Goal: Transaction & Acquisition: Purchase product/service

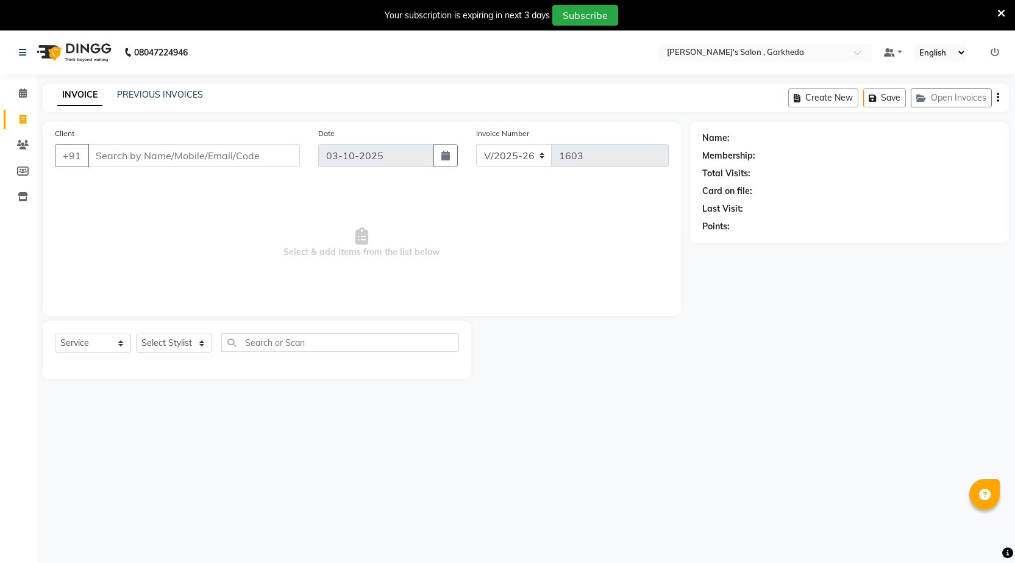
select select "7062"
select select "service"
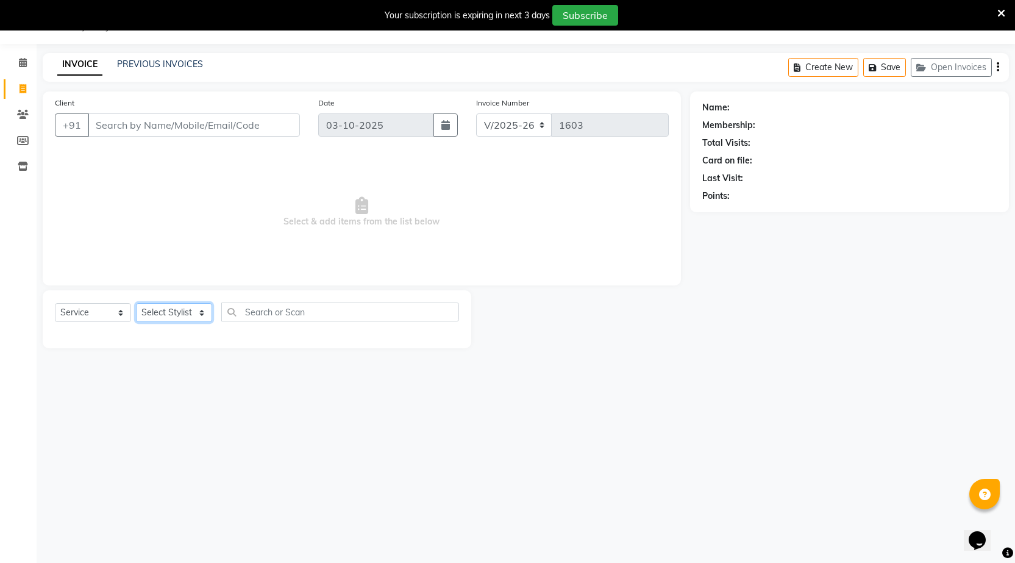
click at [145, 312] on select "Select Stylist [DATE] manager miss staff [PERSON_NAME]" at bounding box center [174, 312] width 76 height 19
select select "64119"
click at [136, 303] on select "Select Stylist [DATE] manager miss staff [PERSON_NAME]" at bounding box center [174, 312] width 76 height 19
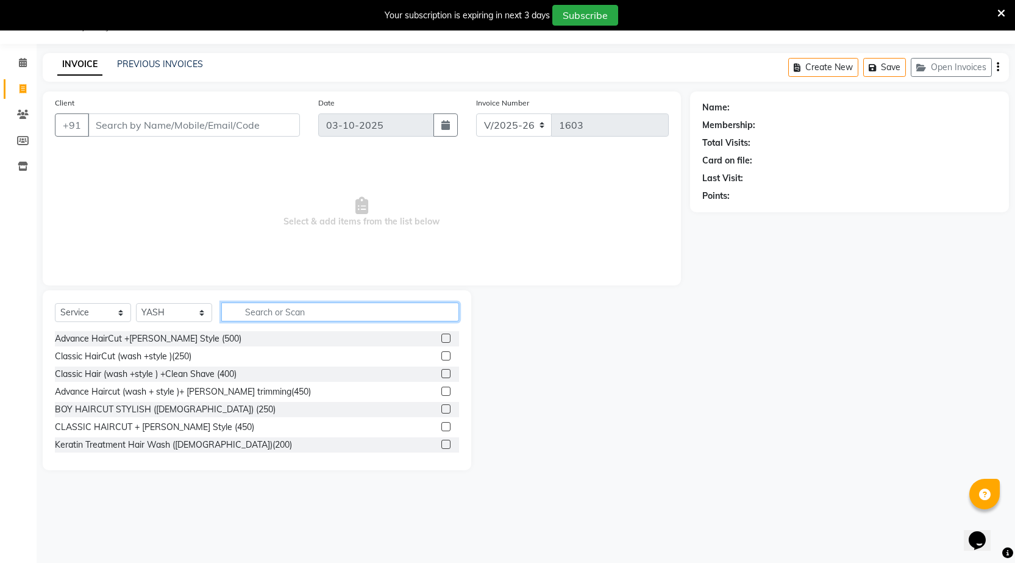
click at [395, 315] on input "text" at bounding box center [340, 311] width 238 height 19
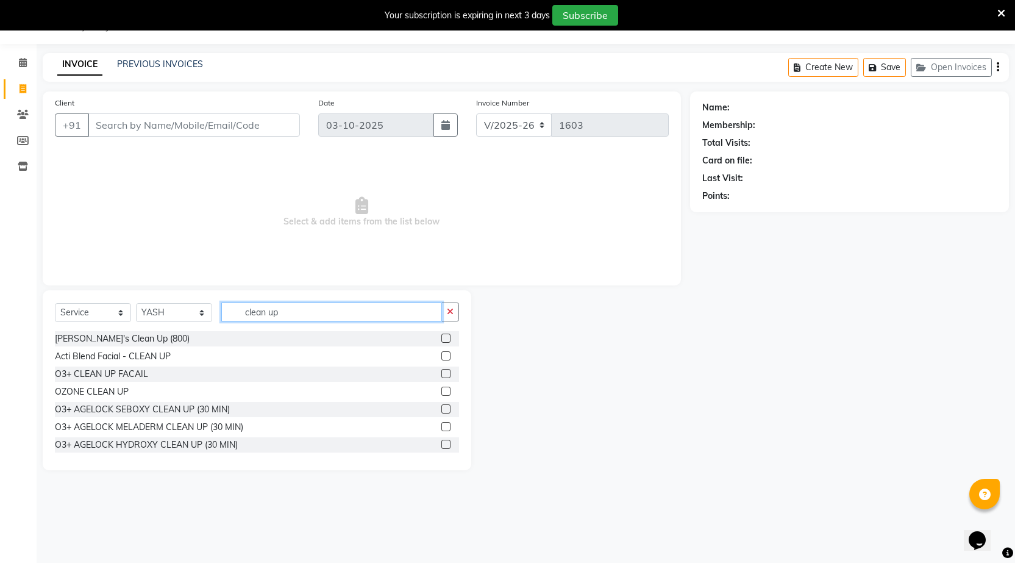
click at [359, 318] on input "clean up" at bounding box center [331, 311] width 221 height 19
type input "clean up"
click at [442, 373] on label at bounding box center [446, 373] width 9 height 9
click at [442, 373] on input "checkbox" at bounding box center [446, 374] width 8 height 8
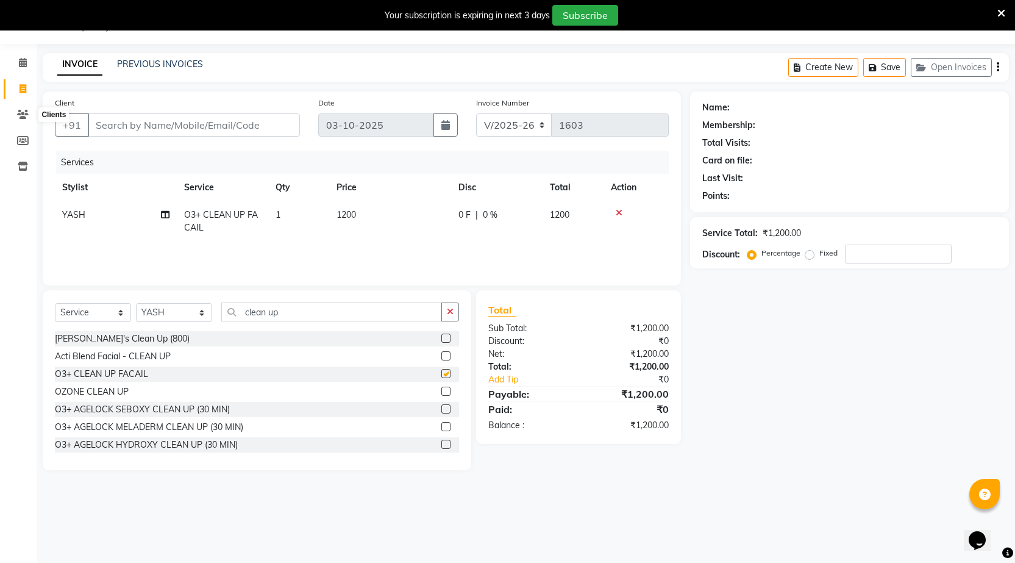
checkbox input "false"
click at [332, 316] on input "clean up" at bounding box center [331, 311] width 221 height 19
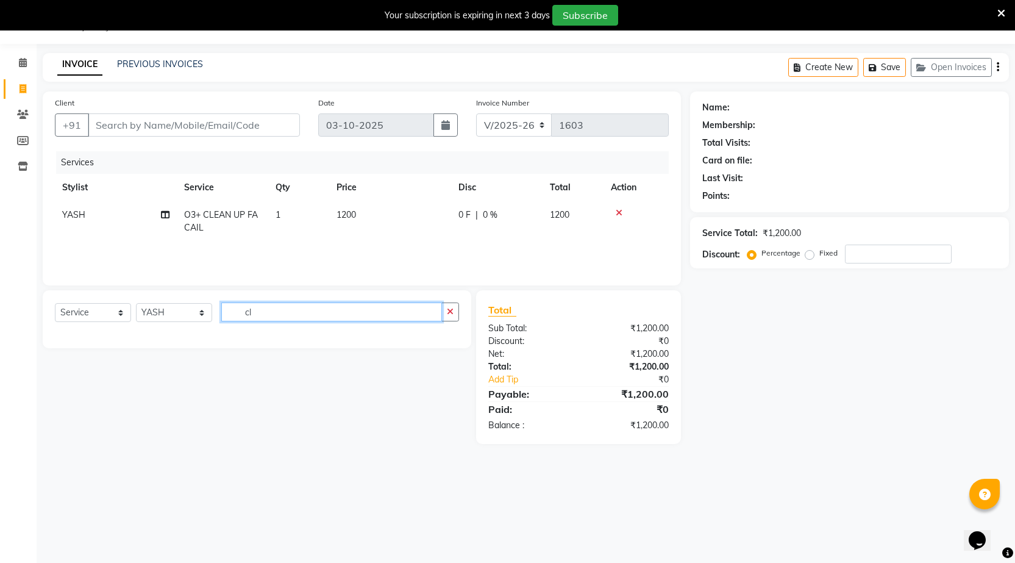
type input "c"
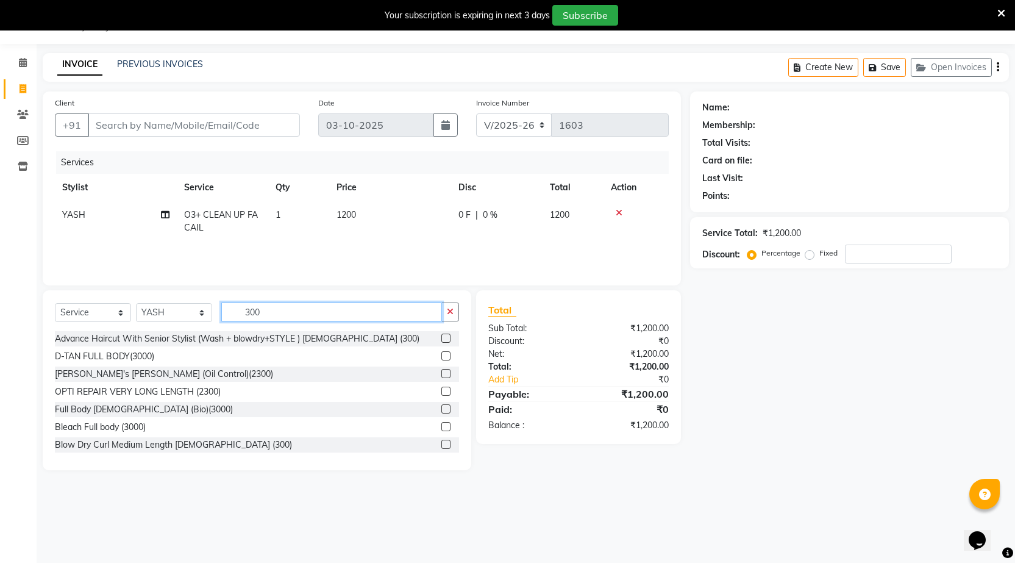
type input "300"
click at [442, 337] on label at bounding box center [446, 338] width 9 height 9
click at [442, 337] on input "checkbox" at bounding box center [446, 339] width 8 height 8
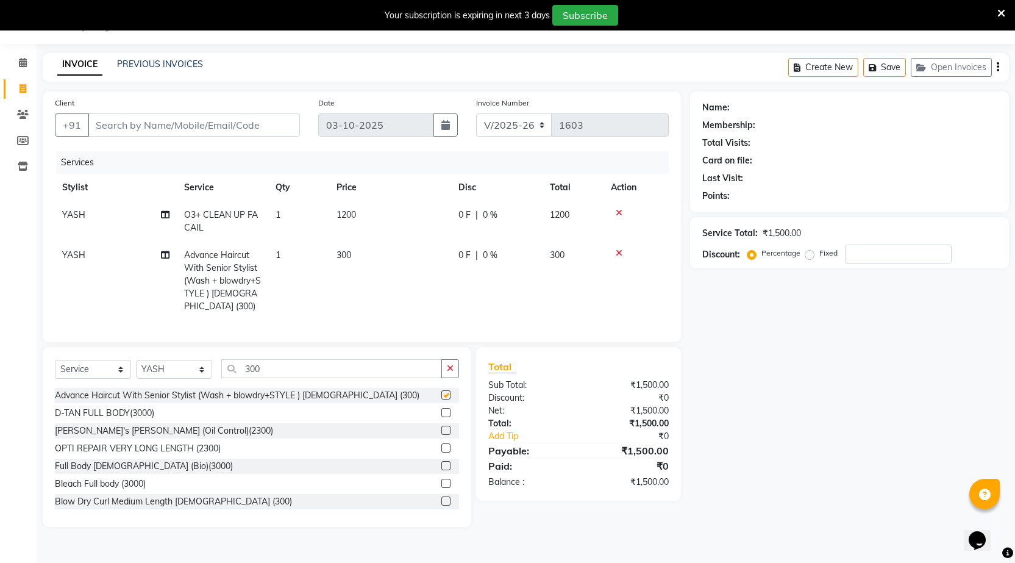
checkbox input "false"
click at [359, 378] on input "300" at bounding box center [331, 368] width 221 height 19
click at [302, 371] on input "300" at bounding box center [331, 368] width 221 height 19
type input "3"
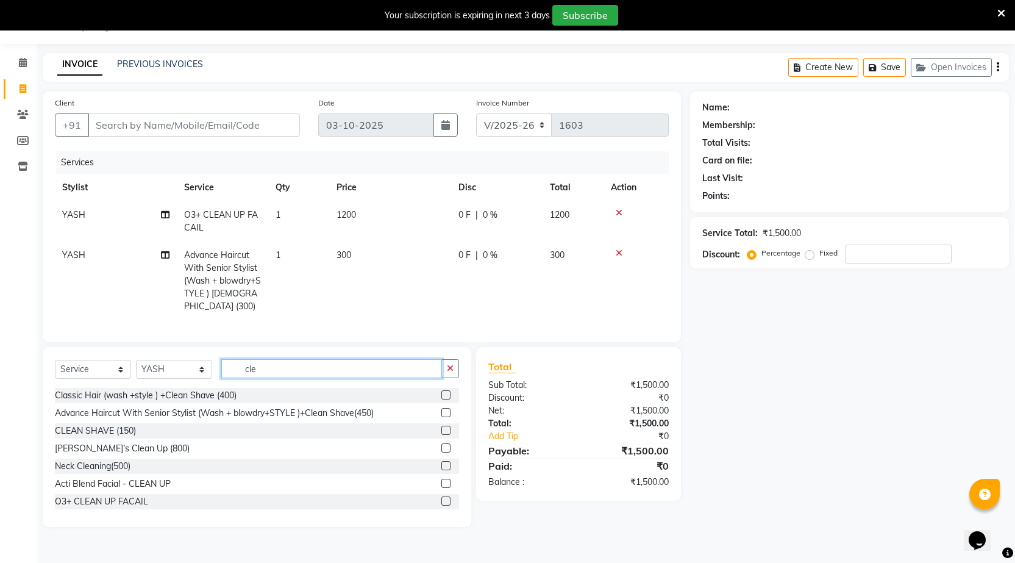
type input "cle"
click at [442, 506] on label at bounding box center [446, 500] width 9 height 9
click at [442, 506] on input "checkbox" at bounding box center [446, 502] width 8 height 8
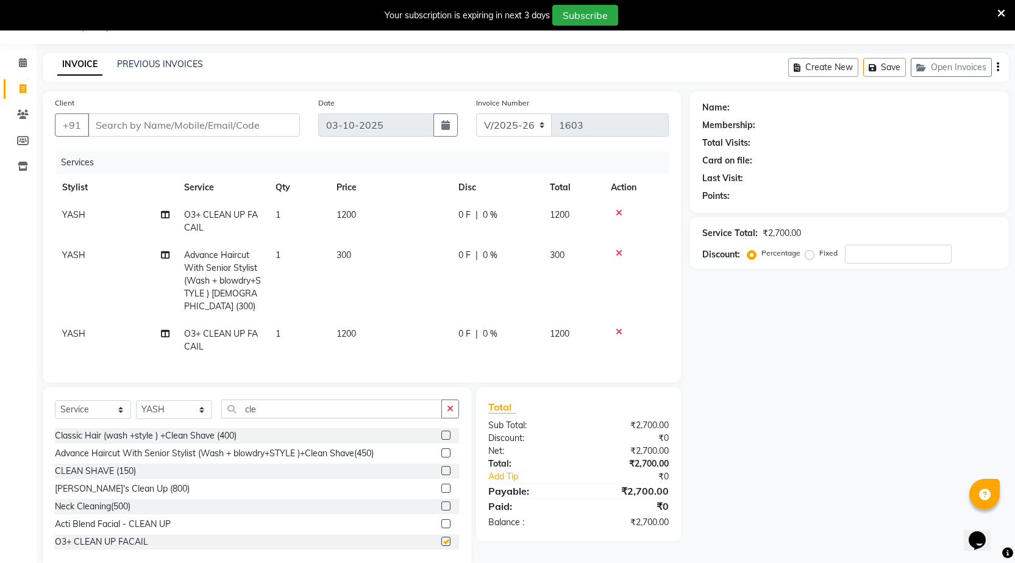
checkbox input "false"
click at [282, 418] on input "cle" at bounding box center [331, 408] width 221 height 19
type input "c"
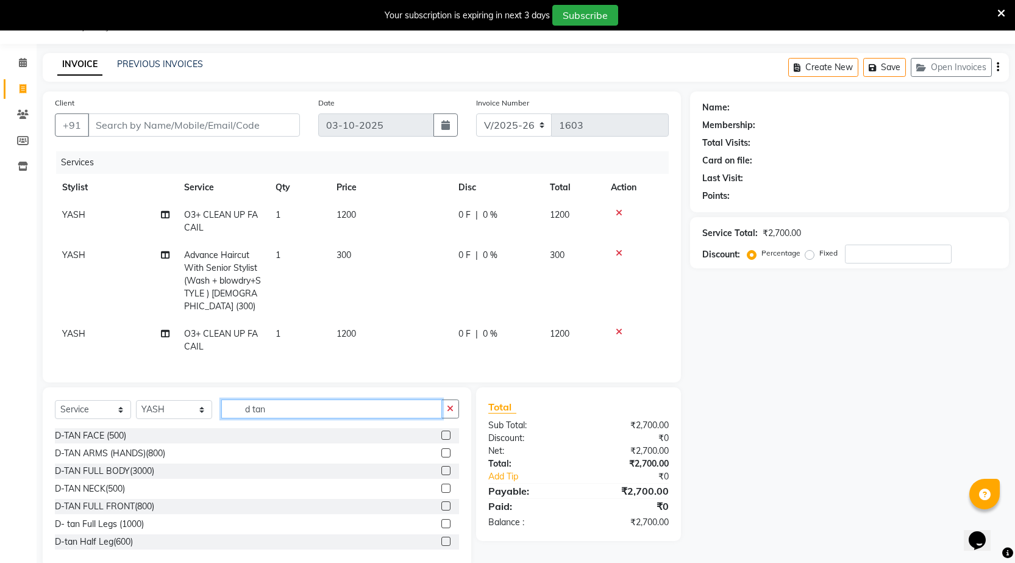
type input "d tan"
click at [442, 440] on label at bounding box center [446, 435] width 9 height 9
click at [442, 440] on input "checkbox" at bounding box center [446, 436] width 8 height 8
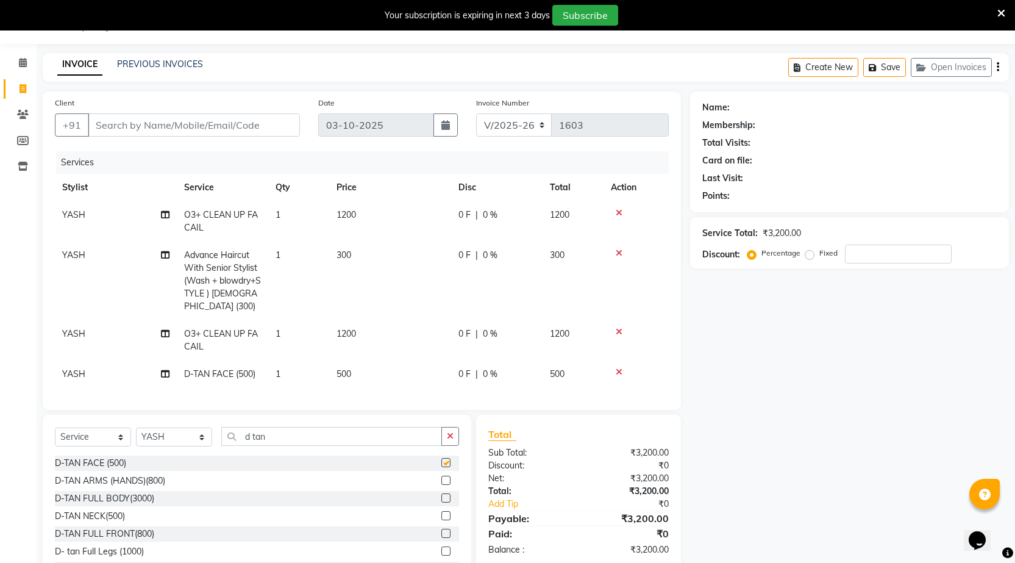
checkbox input "false"
click at [354, 371] on td "500" at bounding box center [390, 373] width 122 height 27
select select "64119"
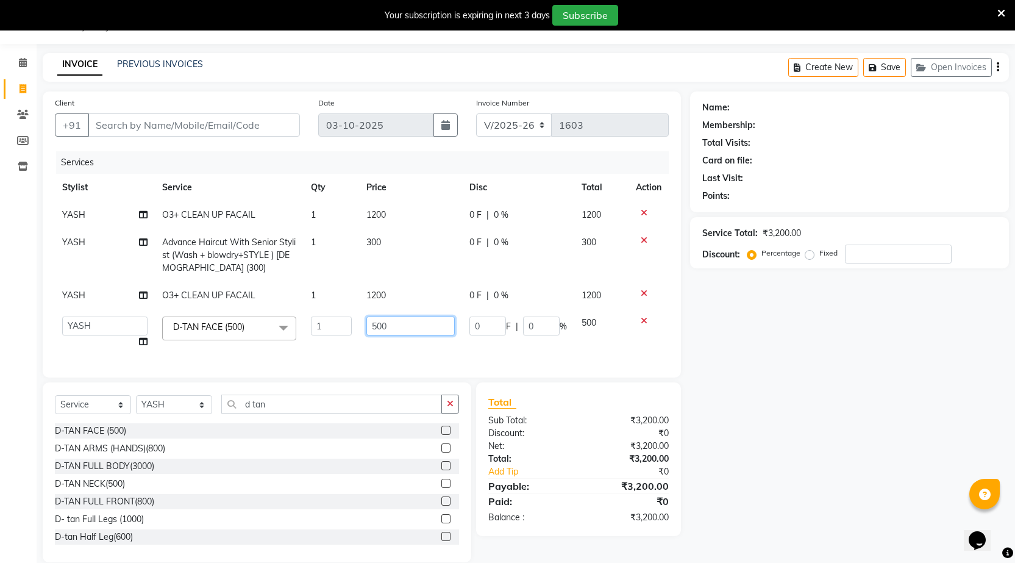
click at [413, 327] on input "500" at bounding box center [410, 325] width 88 height 19
click at [414, 324] on input "500" at bounding box center [410, 325] width 88 height 19
type input "5"
click at [437, 329] on input "number" at bounding box center [410, 325] width 88 height 19
type input "500"
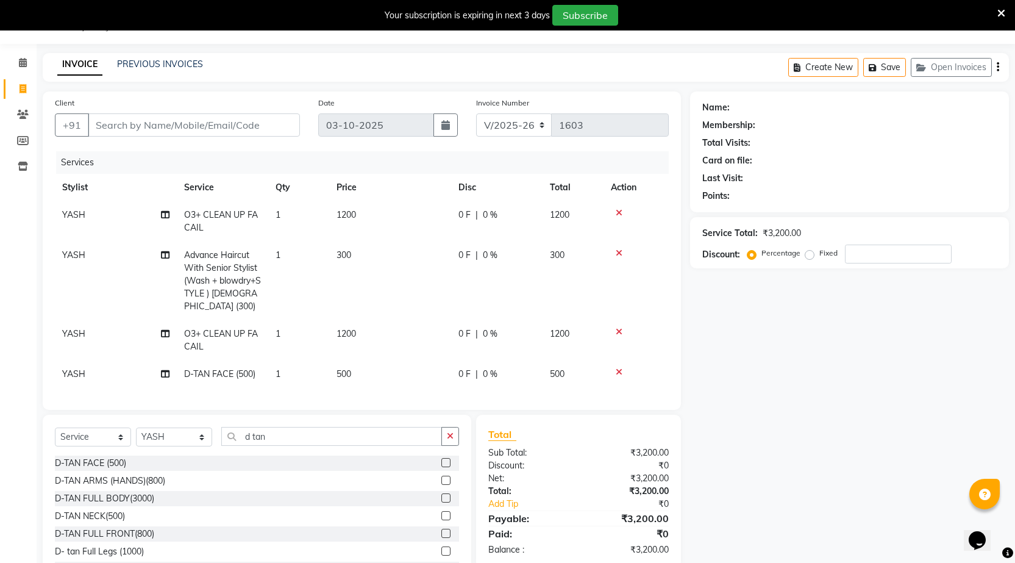
click at [437, 348] on tbody "YASH O3+ CLEAN UP FACAIL 1 1200 0 F | 0 % 1200 YASH Advance Haircut With Senior…" at bounding box center [362, 294] width 614 height 187
drag, startPoint x: 83, startPoint y: 329, endPoint x: 79, endPoint y: 345, distance: 16.4
click at [83, 331] on span "YASH" at bounding box center [73, 333] width 23 height 11
select select "64119"
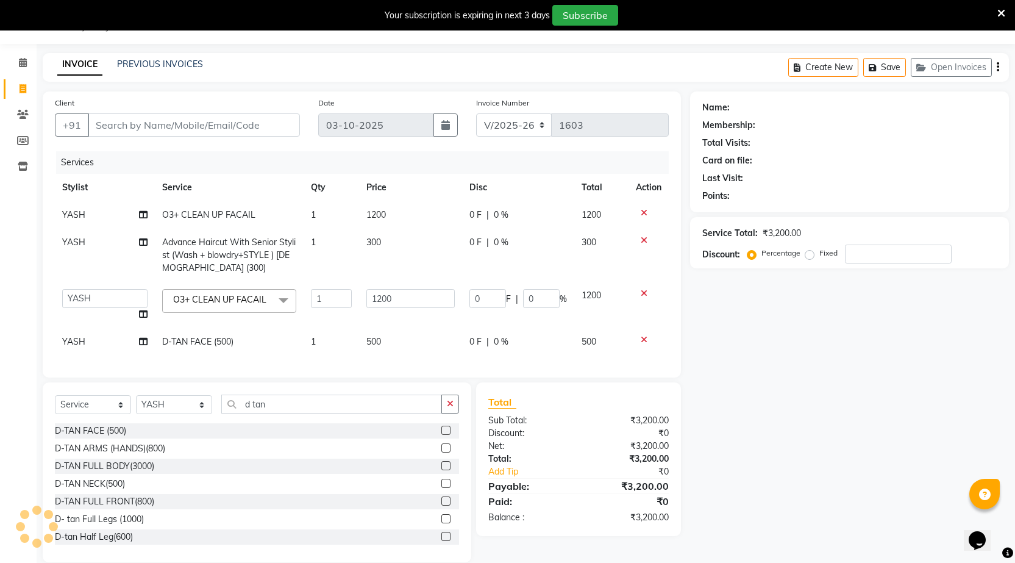
drag, startPoint x: 79, startPoint y: 345, endPoint x: 82, endPoint y: 330, distance: 14.9
click at [79, 339] on span "YASH" at bounding box center [73, 341] width 23 height 11
select select "64119"
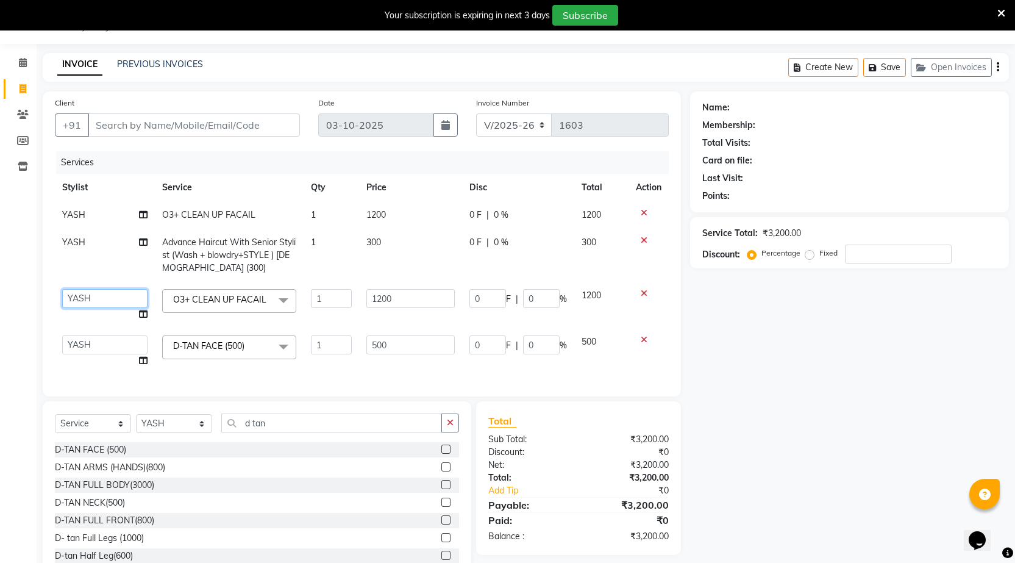
click at [93, 293] on select "kartik manager miss staff pallavi PRIYA sachin sakshi YASH" at bounding box center [104, 298] width 85 height 19
select select "90751"
click at [112, 341] on select "kartik manager miss staff pallavi PRIYA sachin sakshi YASH" at bounding box center [104, 344] width 85 height 19
select select "90751"
click at [238, 128] on input "Client" at bounding box center [194, 124] width 212 height 23
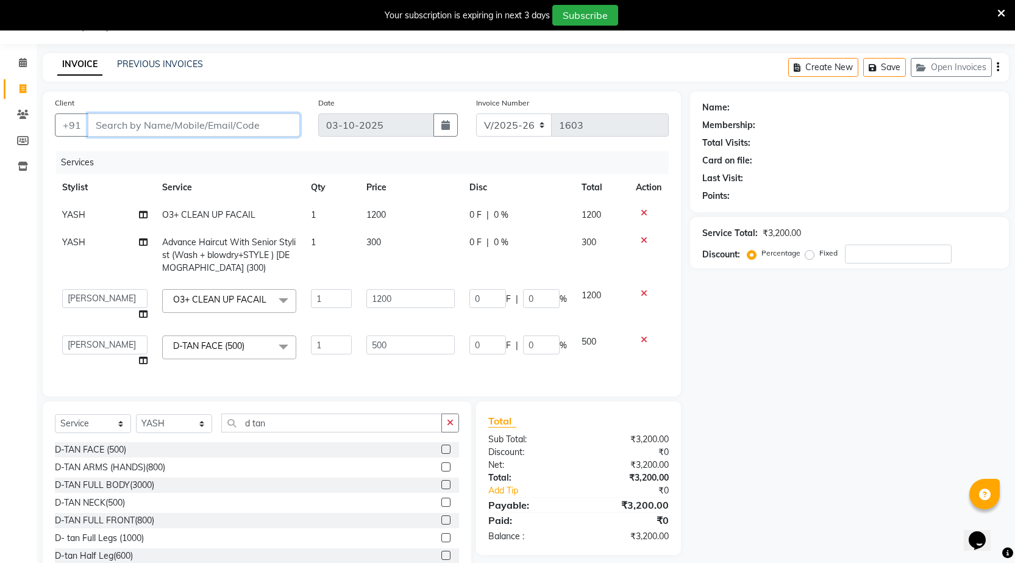
type input "9"
type input "0"
click at [207, 112] on div "Client +91 9075718538 Add Client" at bounding box center [177, 121] width 263 height 50
click at [202, 124] on input "9075718538" at bounding box center [163, 124] width 150 height 23
type input "9075718532"
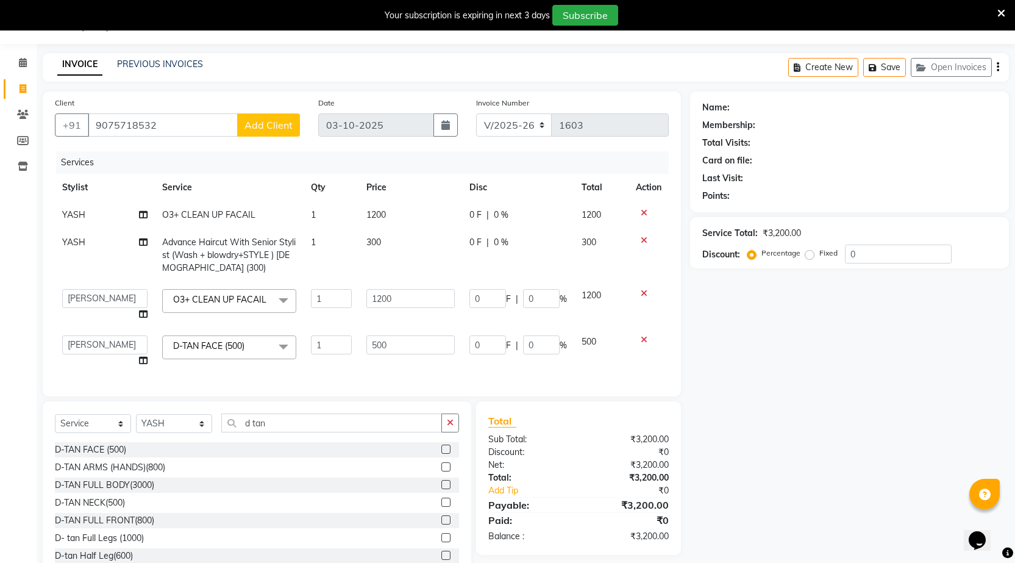
click at [268, 123] on span "Add Client" at bounding box center [269, 125] width 48 height 12
select select "22"
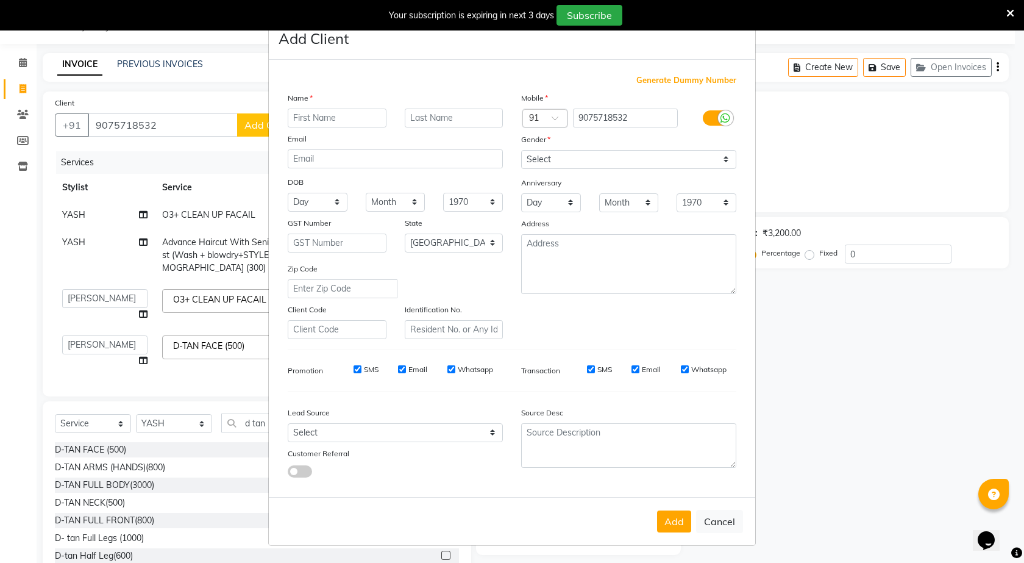
click at [326, 119] on input "text" at bounding box center [337, 118] width 99 height 19
type input "anuradha kare 04"
click at [565, 160] on select "Select [DEMOGRAPHIC_DATA] [DEMOGRAPHIC_DATA] Other Prefer Not To Say" at bounding box center [628, 159] width 215 height 19
click at [521, 150] on select "Select [DEMOGRAPHIC_DATA] [DEMOGRAPHIC_DATA] Other Prefer Not To Say" at bounding box center [628, 159] width 215 height 19
drag, startPoint x: 576, startPoint y: 152, endPoint x: 576, endPoint y: 159, distance: 6.7
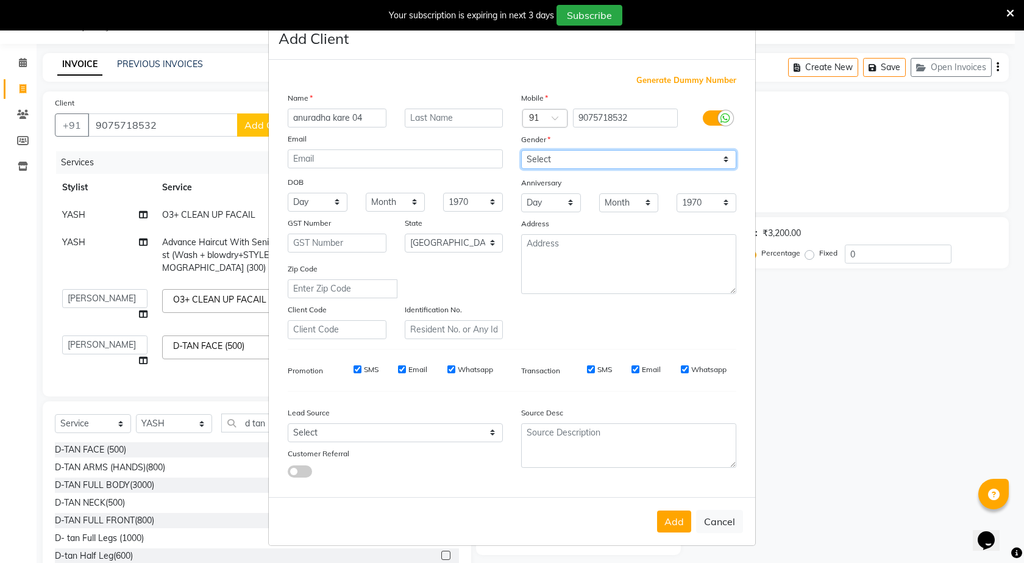
click at [576, 154] on select "Select Male Female Other Prefer Not To Say" at bounding box center [628, 159] width 215 height 19
select select "female"
click at [521, 150] on select "Select Male Female Other Prefer Not To Say" at bounding box center [628, 159] width 215 height 19
click at [682, 525] on button "Add" at bounding box center [674, 521] width 34 height 22
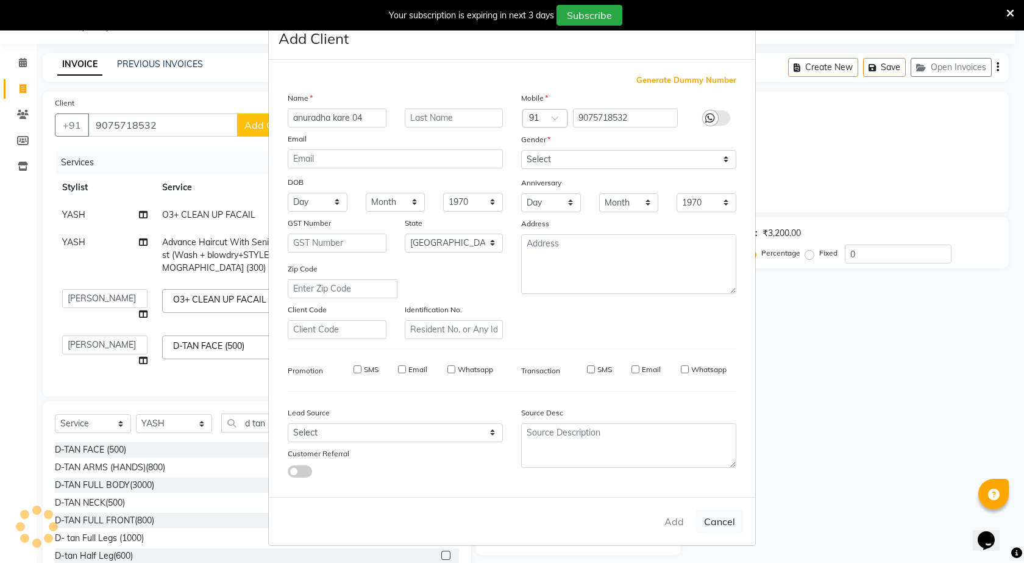
type input "90******32"
select select
select select "null"
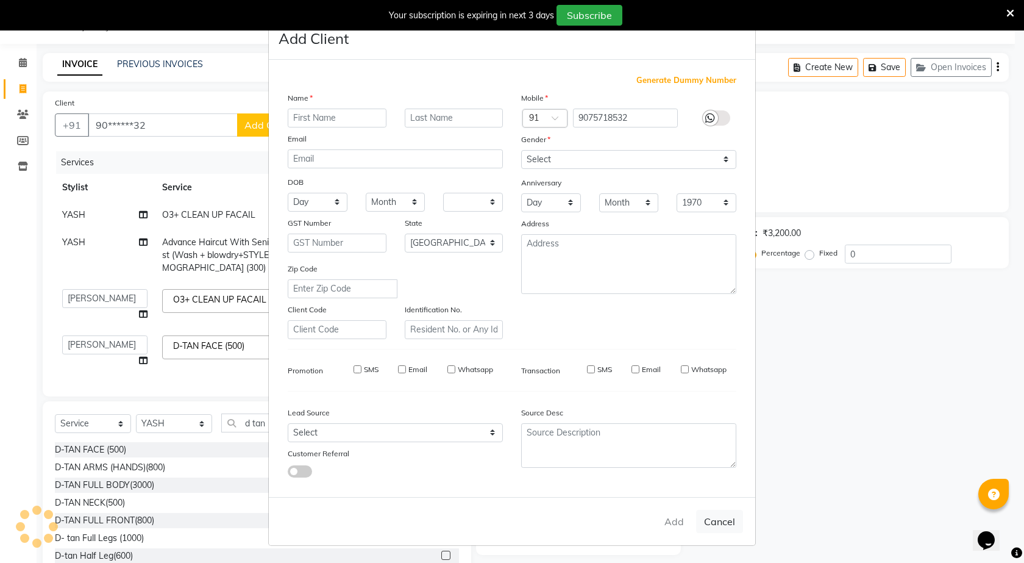
select select
checkbox input "false"
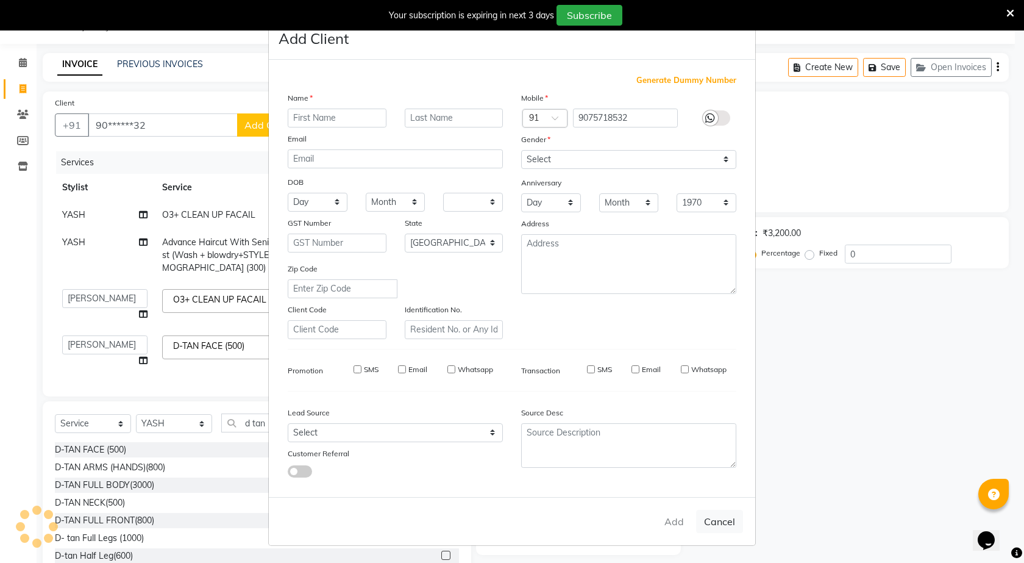
checkbox input "false"
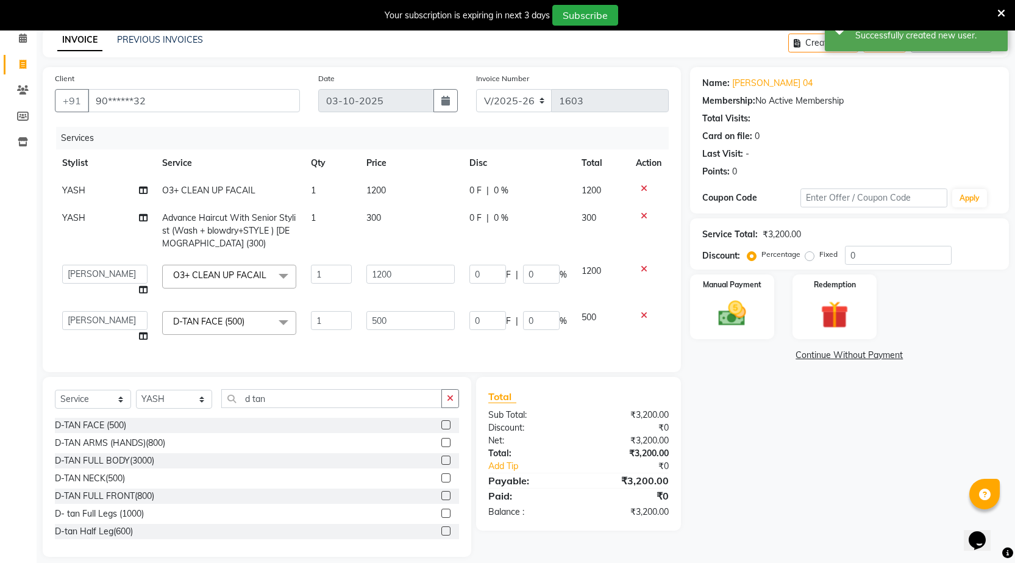
scroll to position [76, 0]
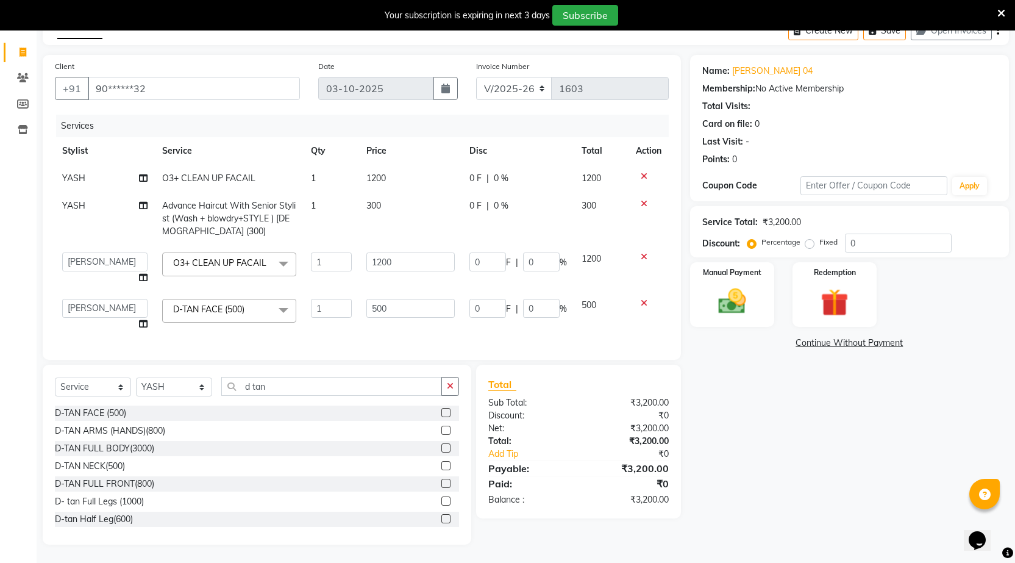
click at [745, 395] on div "Name: Anuradha Kare 04 Membership: No Active Membership Total Visits: Card on f…" at bounding box center [854, 300] width 328 height 490
click at [820, 237] on label "Fixed" at bounding box center [829, 242] width 18 height 11
click at [808, 238] on input "Fixed" at bounding box center [812, 242] width 9 height 9
radio input "true"
click at [883, 234] on input "0" at bounding box center [898, 243] width 107 height 19
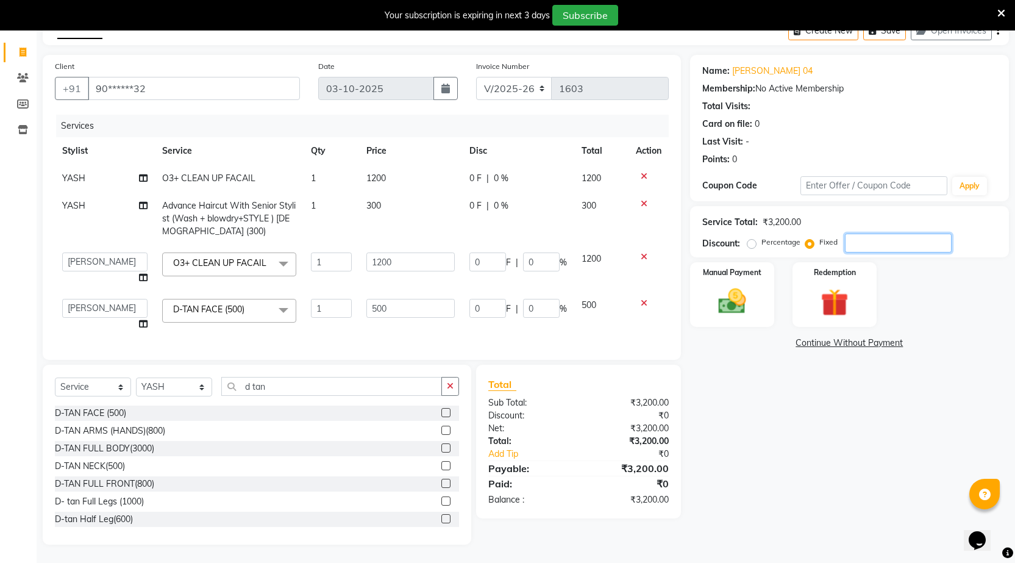
type input "2"
type input "0.75"
type input "0.06"
type input "0.31"
type input "0.06"
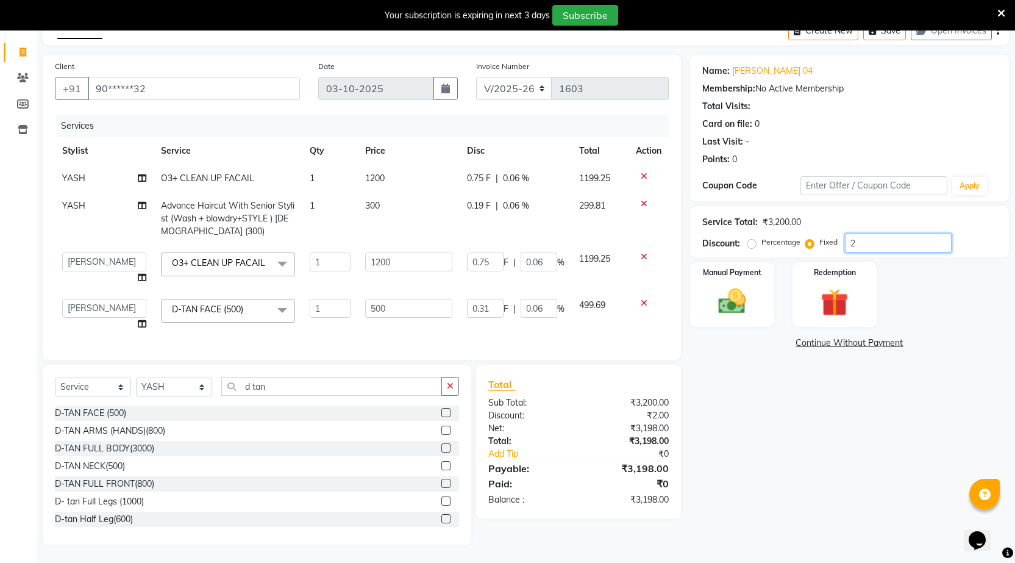
type input "20"
type input "7.5"
type input "0.63"
type input "3.13"
type input "0.63"
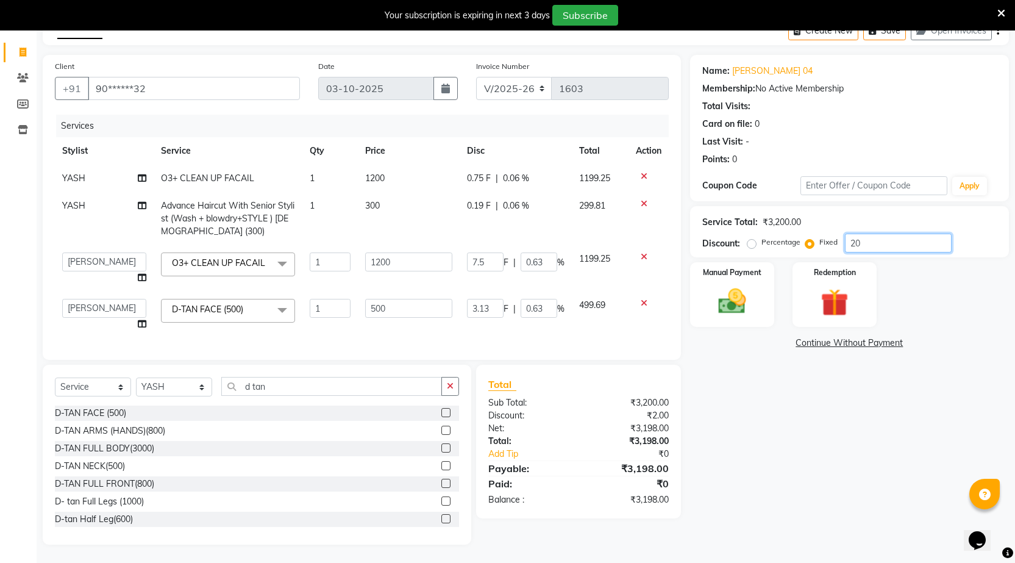
type input "200"
type input "75"
type input "6.25"
type input "31.25"
type input "6.25"
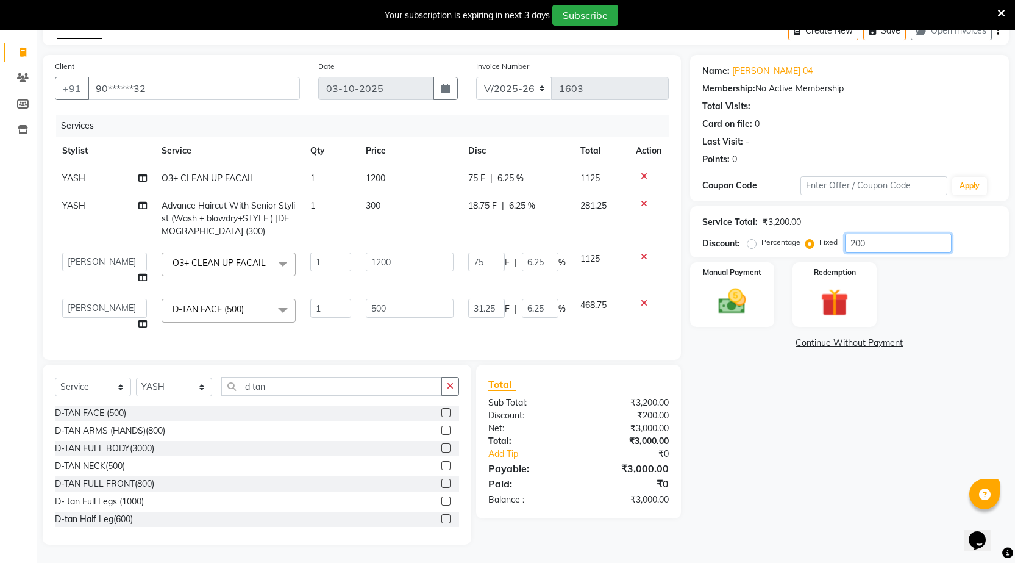
type input "200"
click at [817, 392] on div "Name: Anuradha Kare 04 Membership: No Active Membership Total Visits: Card on f…" at bounding box center [854, 300] width 328 height 490
click at [748, 285] on img at bounding box center [732, 301] width 47 height 33
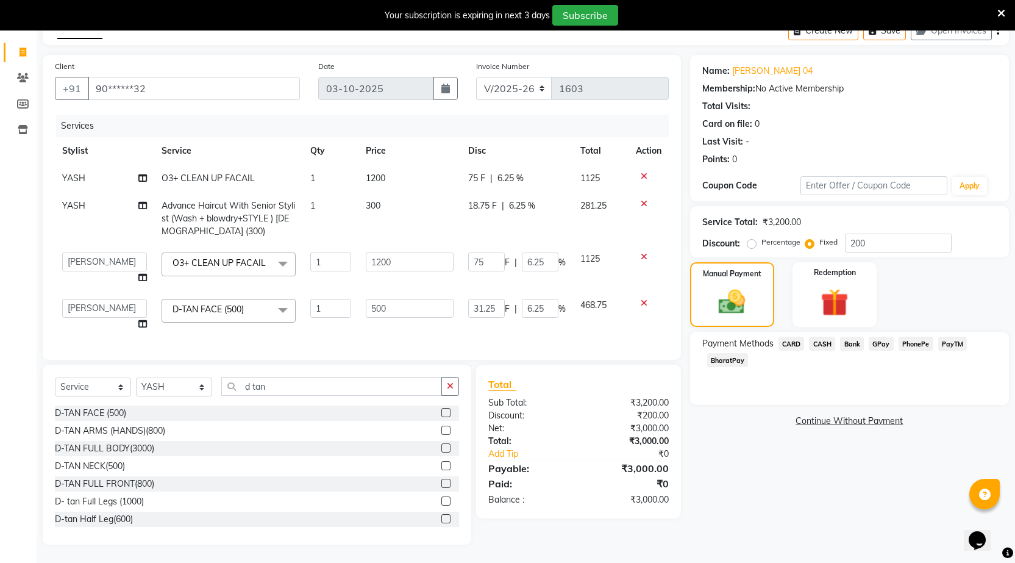
click at [912, 337] on span "PhonePe" at bounding box center [916, 344] width 35 height 14
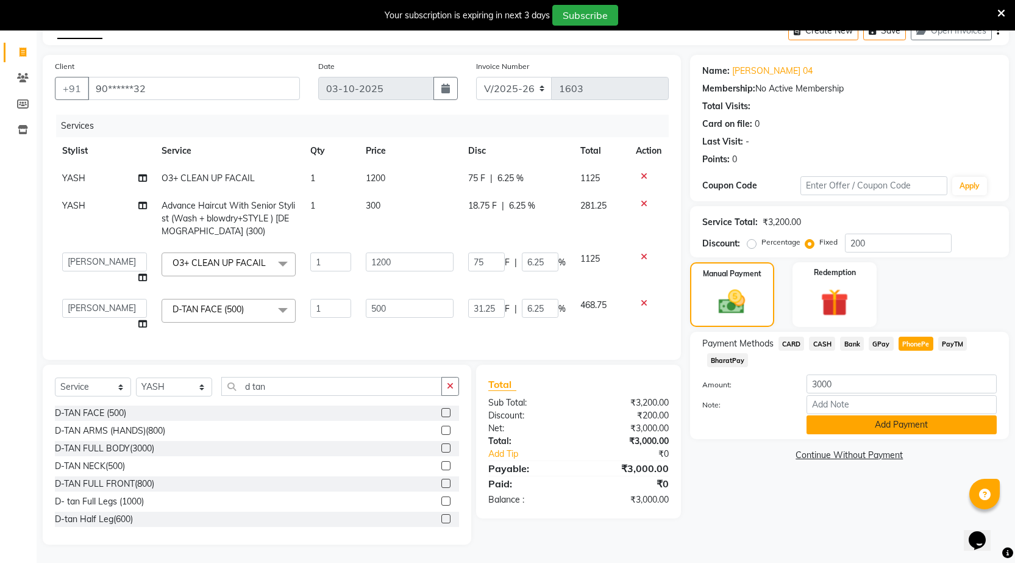
click at [940, 415] on button "Add Payment" at bounding box center [902, 424] width 190 height 19
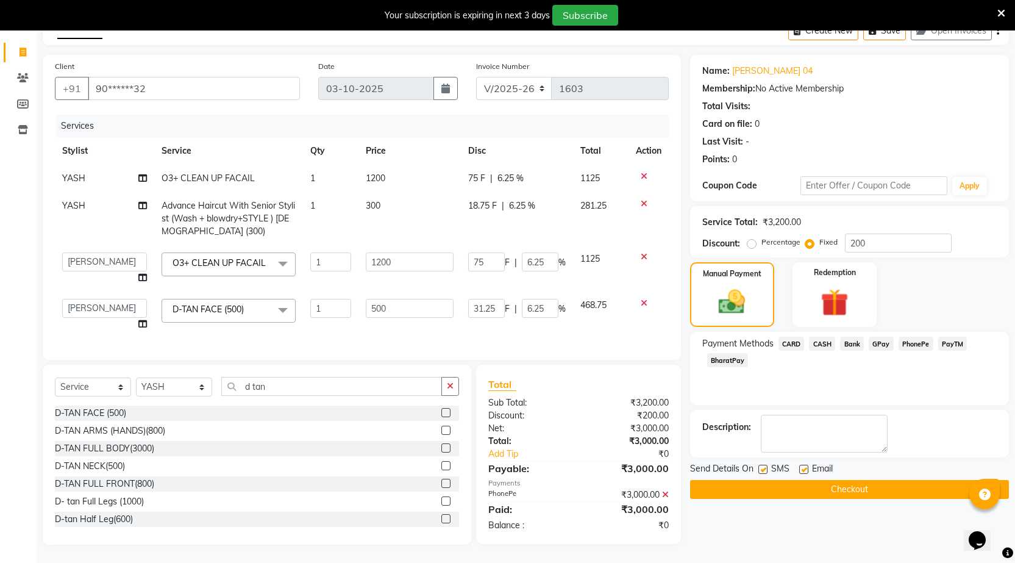
click at [916, 480] on button "Checkout" at bounding box center [849, 489] width 319 height 19
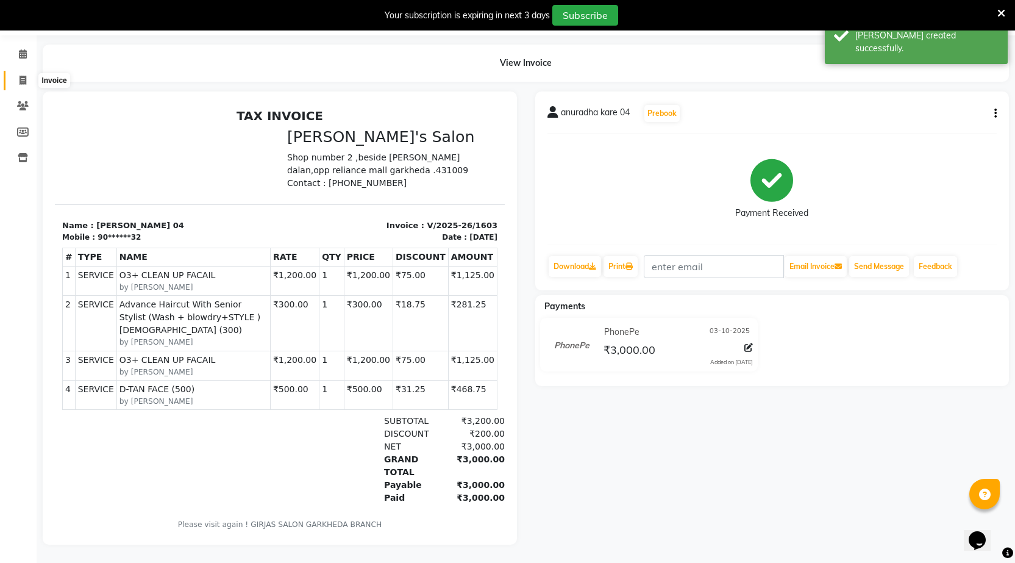
click at [24, 76] on icon at bounding box center [23, 80] width 7 height 9
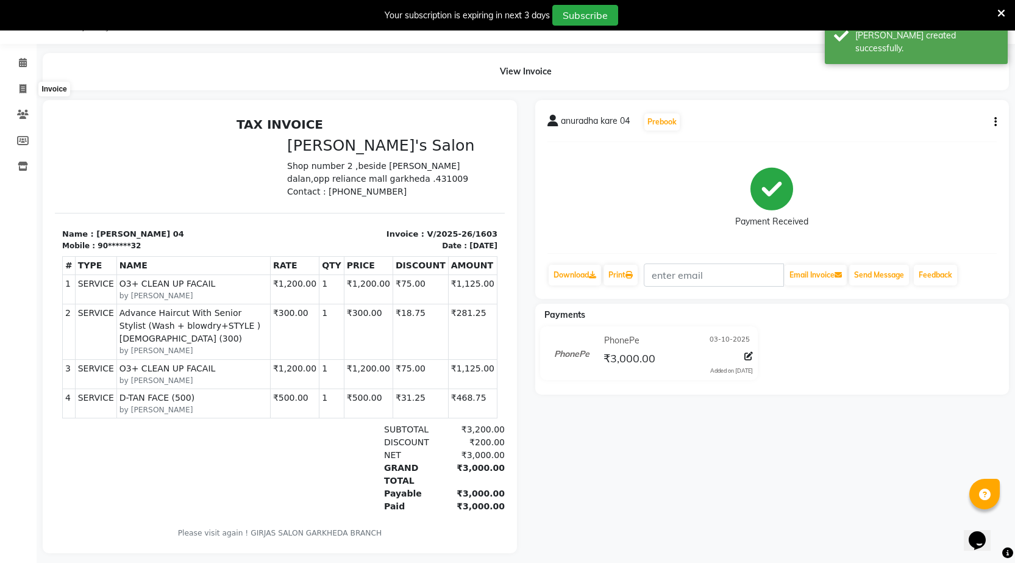
select select "7062"
select select "service"
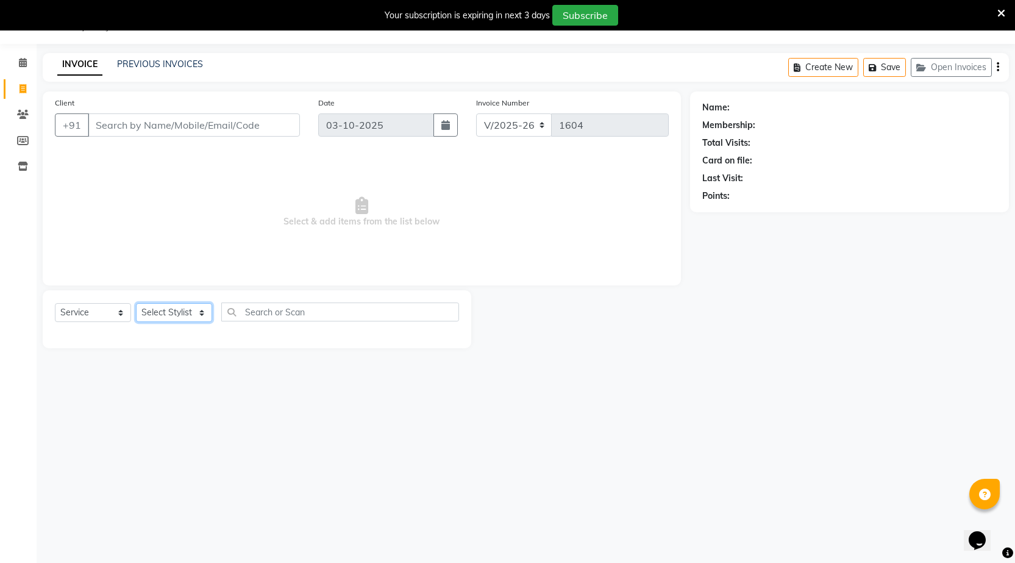
click at [158, 310] on select "Select Stylist kartik manager miss staff pallavi PRIYA sachin sakshi YASH" at bounding box center [174, 312] width 76 height 19
select select "64119"
click at [136, 303] on select "Select Stylist kartik manager miss staff pallavi PRIYA sachin sakshi YASH" at bounding box center [174, 312] width 76 height 19
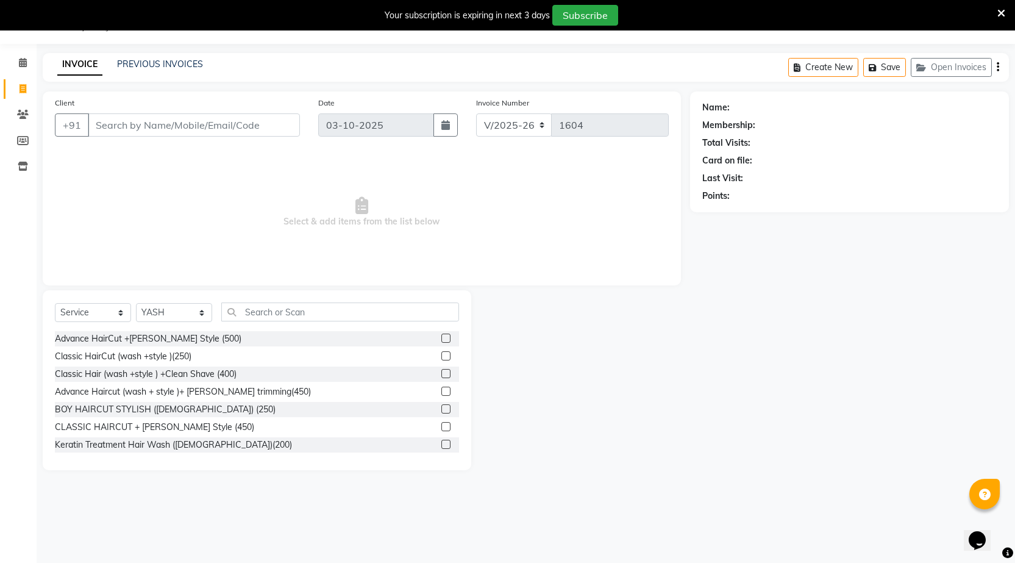
drag, startPoint x: 296, startPoint y: 300, endPoint x: 293, endPoint y: 307, distance: 8.2
click at [293, 306] on div "Select Service Product Membership Package Voucher Prepaid Gift Card Select Styl…" at bounding box center [257, 380] width 429 height 180
click at [292, 309] on input "text" at bounding box center [340, 311] width 238 height 19
click at [407, 314] on input "text" at bounding box center [340, 311] width 238 height 19
click at [441, 313] on input "text" at bounding box center [340, 311] width 238 height 19
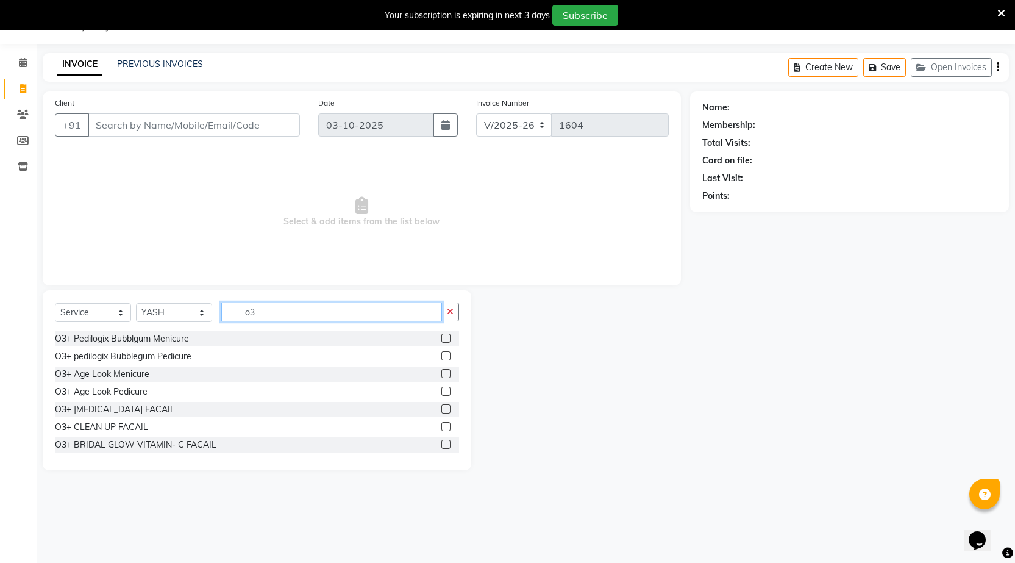
type input "o3"
click at [442, 407] on label at bounding box center [446, 408] width 9 height 9
click at [442, 407] on input "checkbox" at bounding box center [446, 410] width 8 height 8
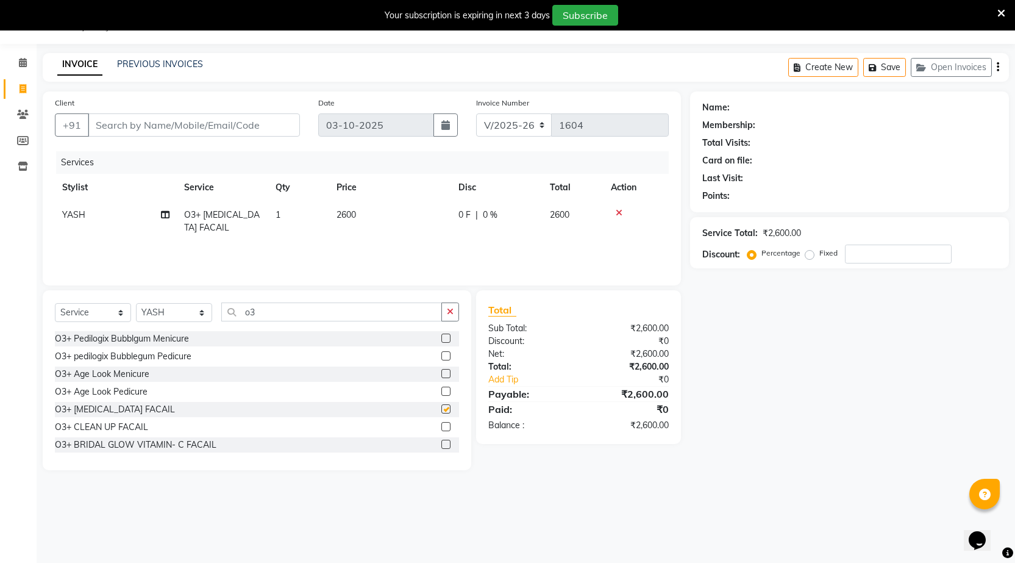
checkbox input "false"
click at [174, 123] on input "Client" at bounding box center [194, 124] width 212 height 23
type input "9"
type input "0"
type input "9423153192"
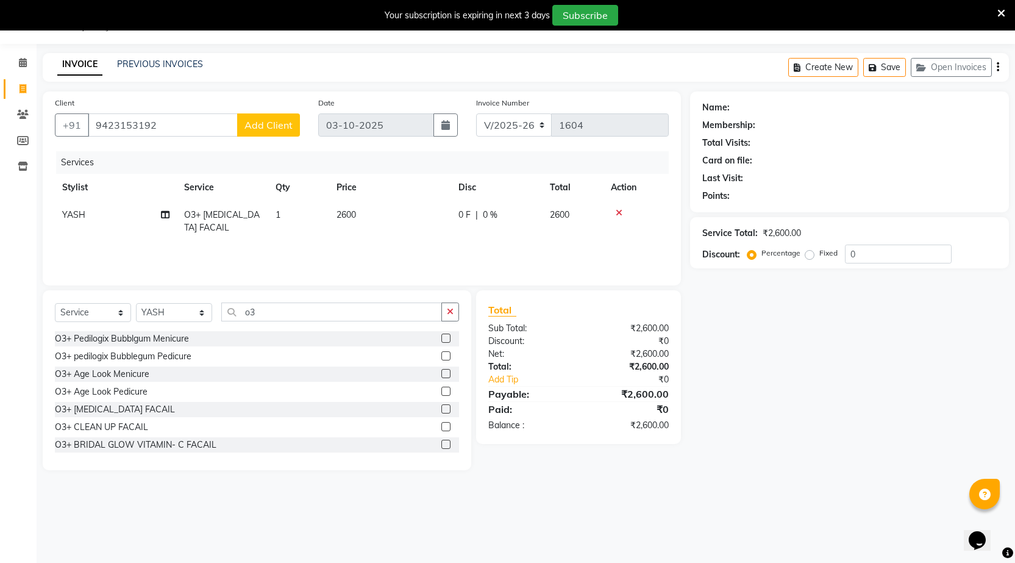
click at [249, 115] on button "Add Client" at bounding box center [268, 124] width 63 height 23
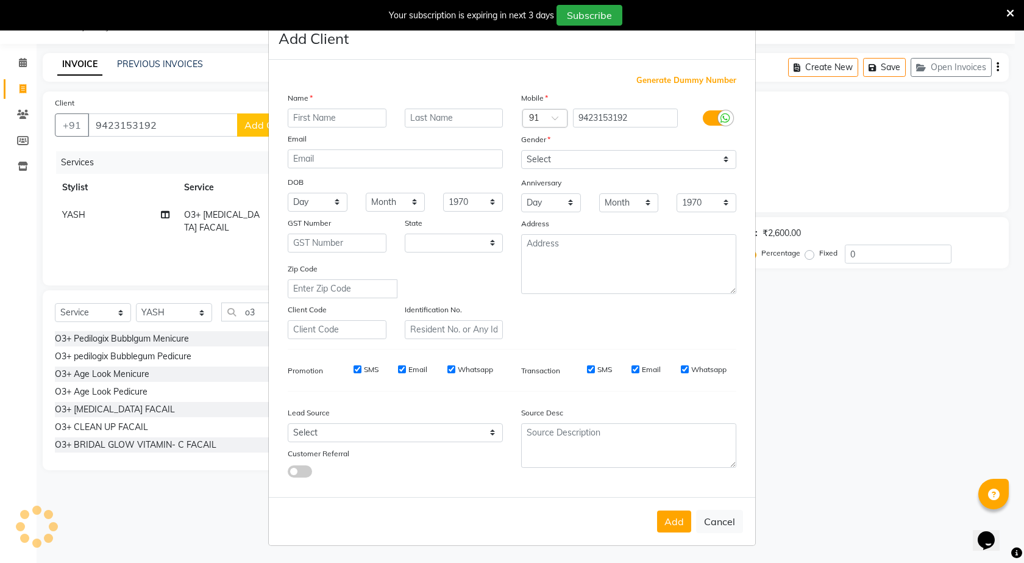
select select "22"
click at [305, 122] on input "text" at bounding box center [337, 118] width 99 height 19
type input "ganesh dheple 04"
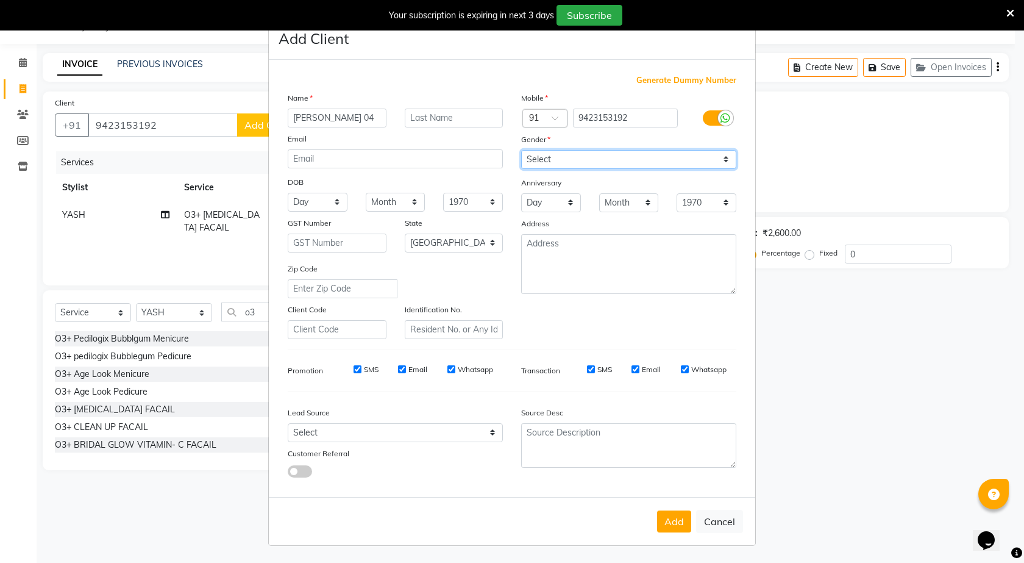
click at [584, 159] on select "Select Male Female Other Prefer Not To Say" at bounding box center [628, 159] width 215 height 19
select select "male"
click at [521, 150] on select "Select Male Female Other Prefer Not To Say" at bounding box center [628, 159] width 215 height 19
click at [677, 523] on button "Add" at bounding box center [674, 521] width 34 height 22
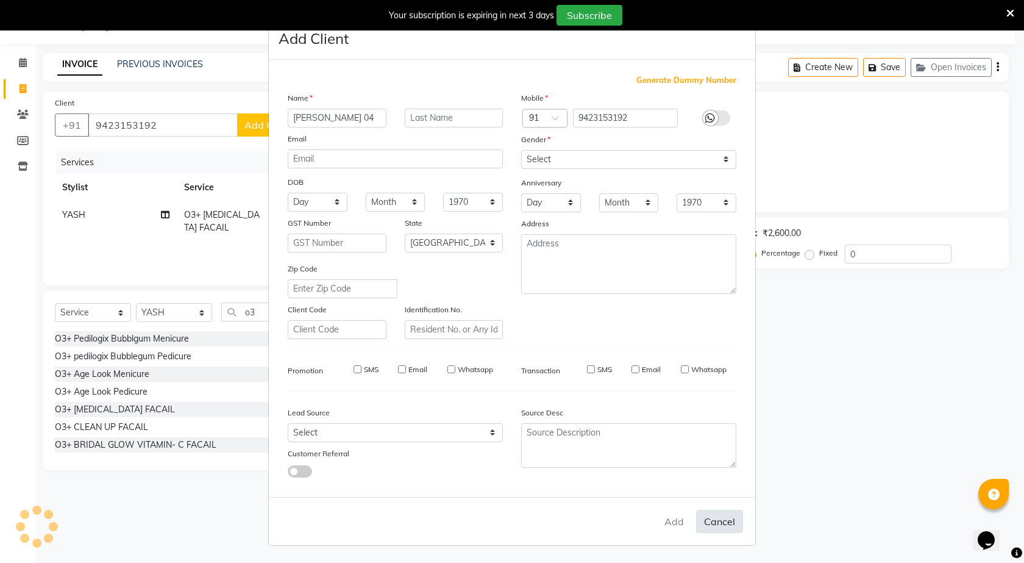
type input "94******92"
select select
select select "null"
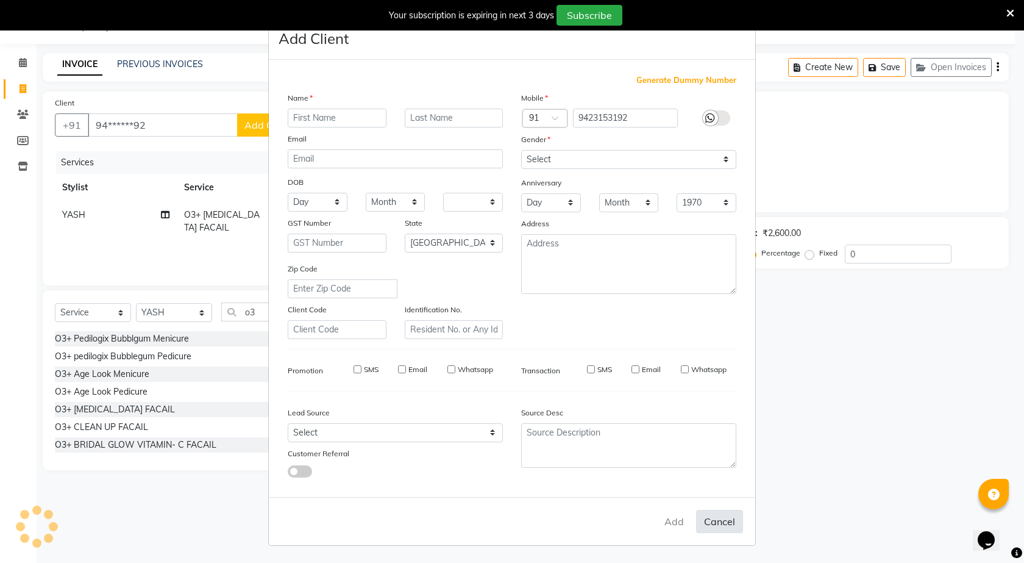
select select
checkbox input "false"
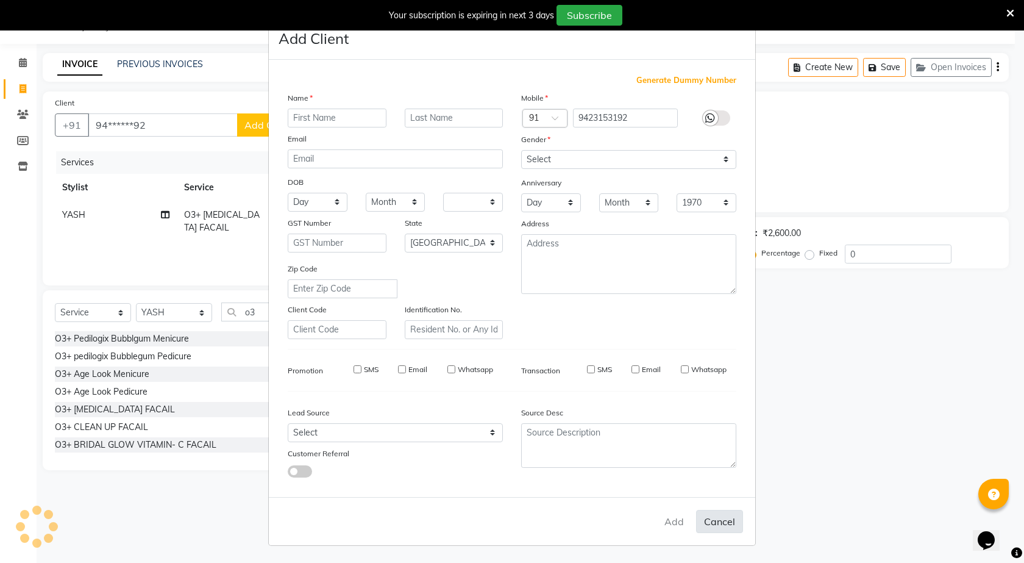
checkbox input "false"
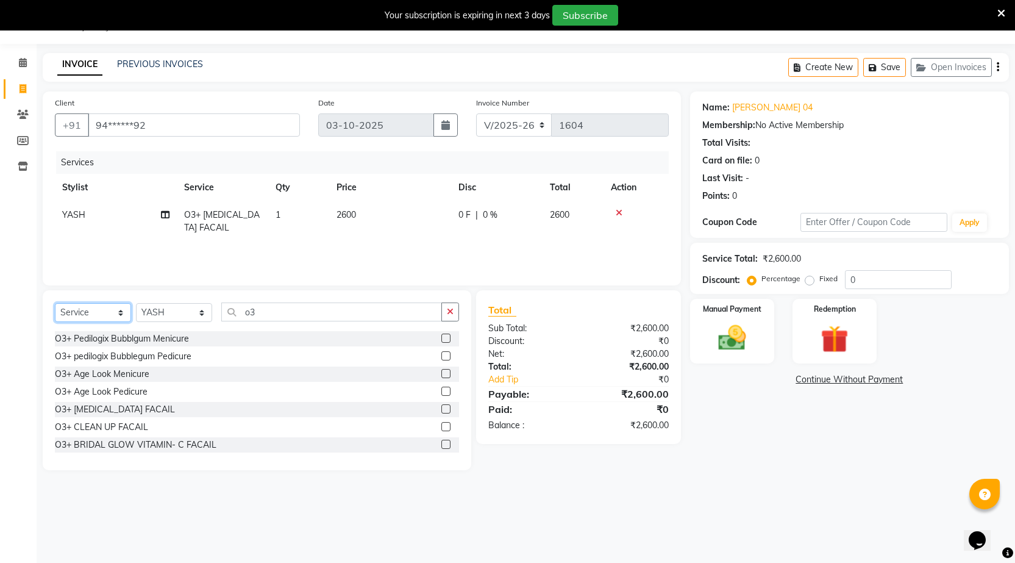
click at [66, 316] on select "Select Service Product Membership Package Voucher Prepaid Gift Card" at bounding box center [93, 312] width 76 height 19
select select "product"
click at [55, 303] on select "Select Service Product Membership Package Voucher Prepaid Gift Card" at bounding box center [93, 312] width 76 height 19
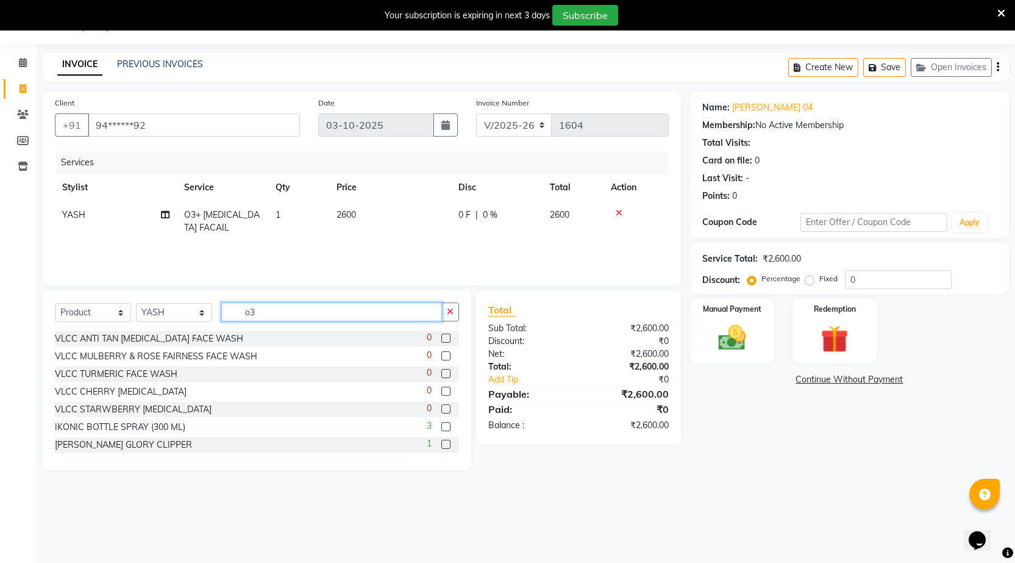
click at [262, 309] on input "o3" at bounding box center [331, 311] width 221 height 19
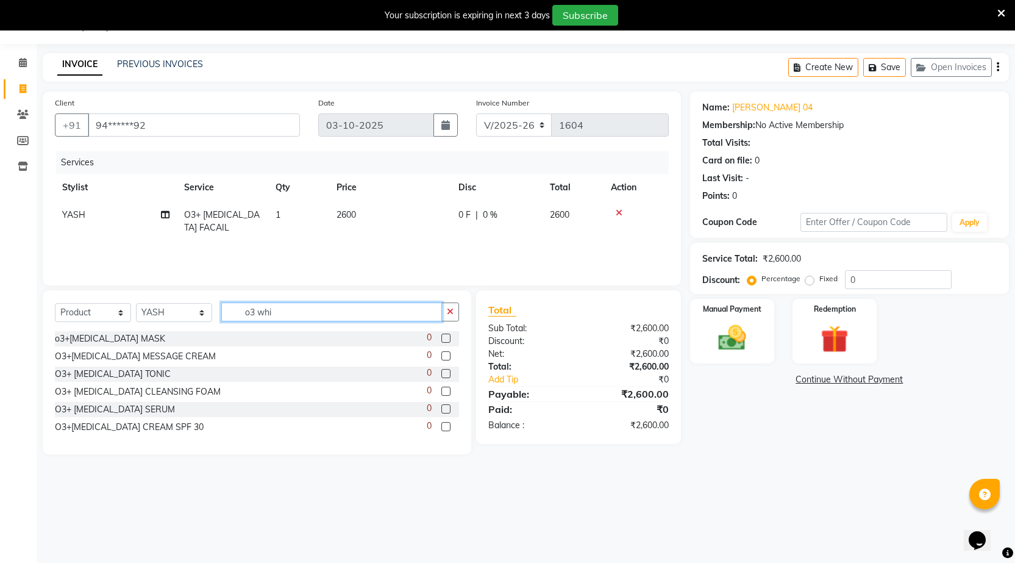
click at [380, 309] on input "o3 whi" at bounding box center [331, 311] width 221 height 19
click at [324, 312] on input "o3 whi" at bounding box center [331, 311] width 221 height 19
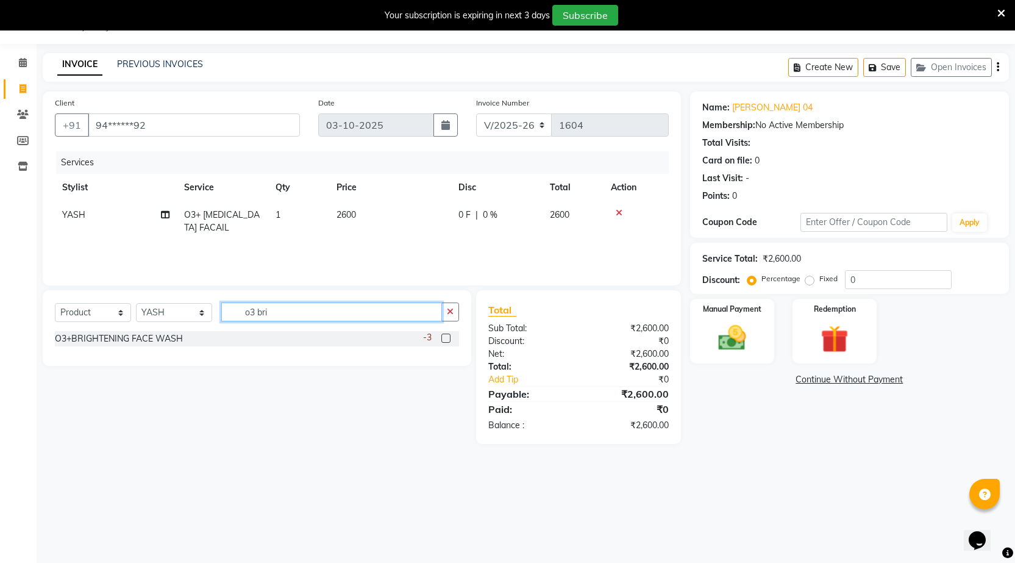
type input "o3 bri"
click at [447, 337] on div "-3" at bounding box center [441, 338] width 36 height 15
click at [443, 336] on label at bounding box center [446, 338] width 9 height 9
click at [443, 336] on input "checkbox" at bounding box center [446, 339] width 8 height 8
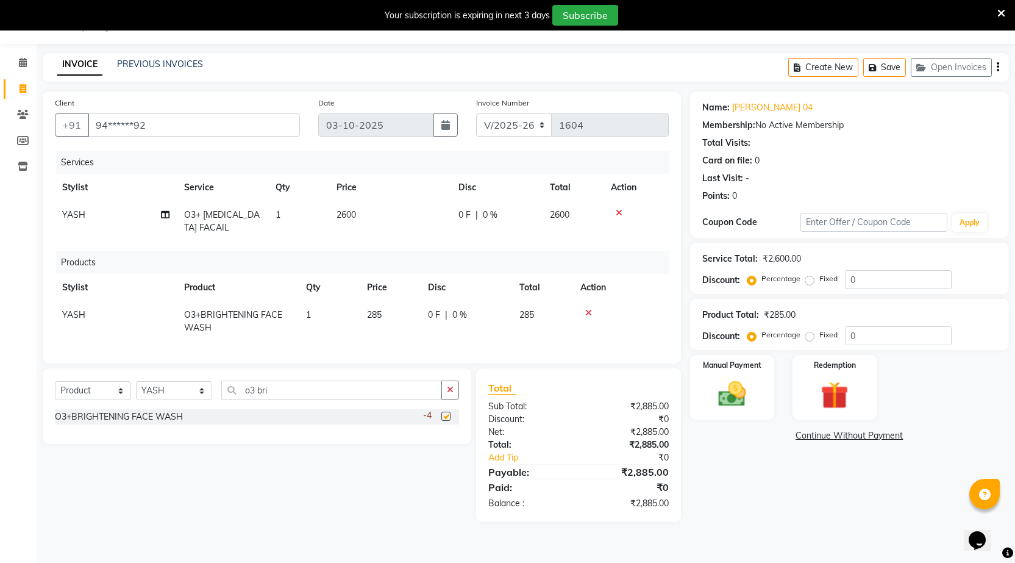
checkbox input "false"
click at [732, 394] on img at bounding box center [732, 393] width 47 height 33
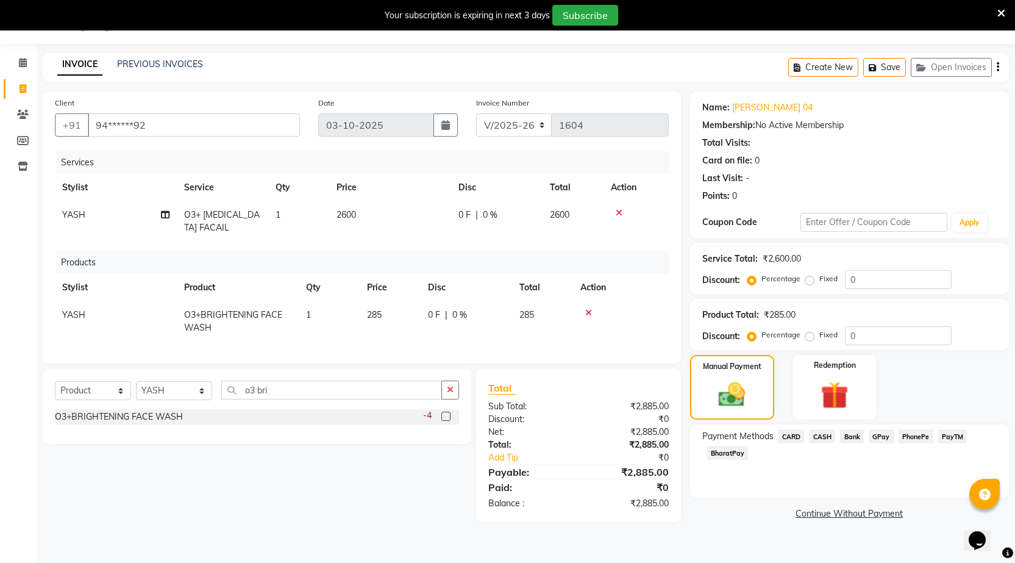
drag, startPoint x: 816, startPoint y: 435, endPoint x: 828, endPoint y: 463, distance: 30.6
click at [817, 438] on span "CASH" at bounding box center [822, 436] width 26 height 14
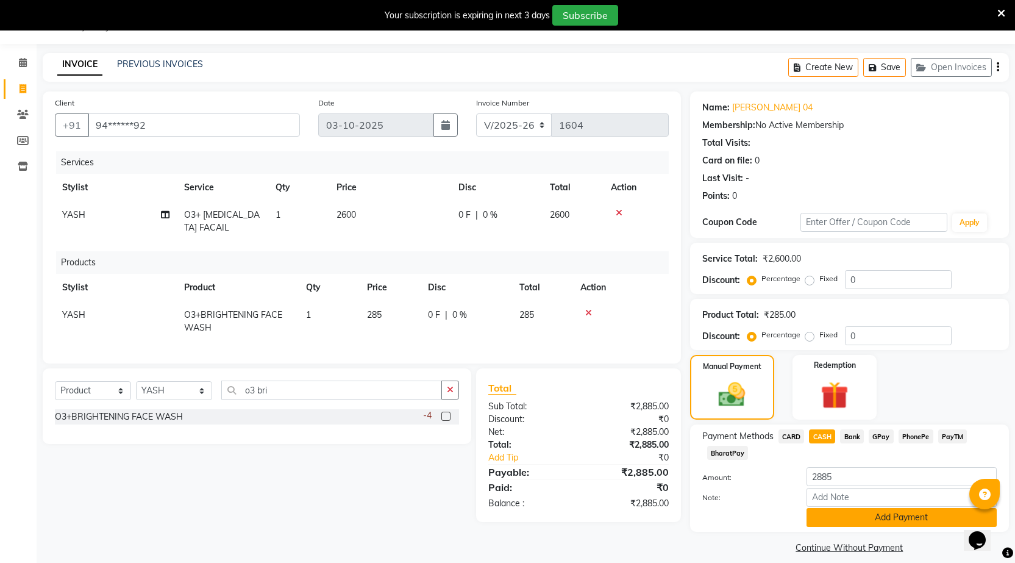
click at [848, 518] on button "Add Payment" at bounding box center [902, 517] width 190 height 19
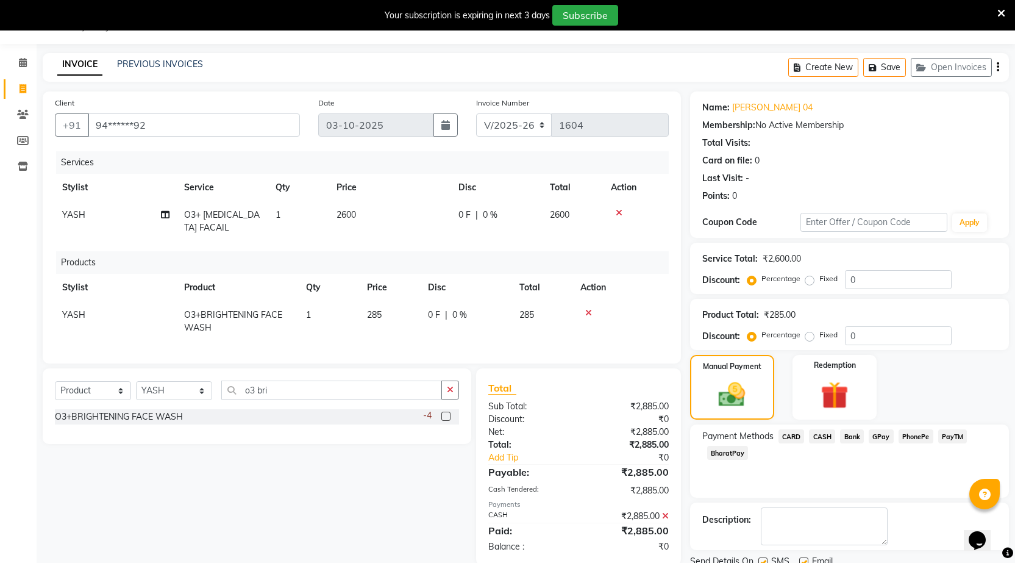
scroll to position [77, 0]
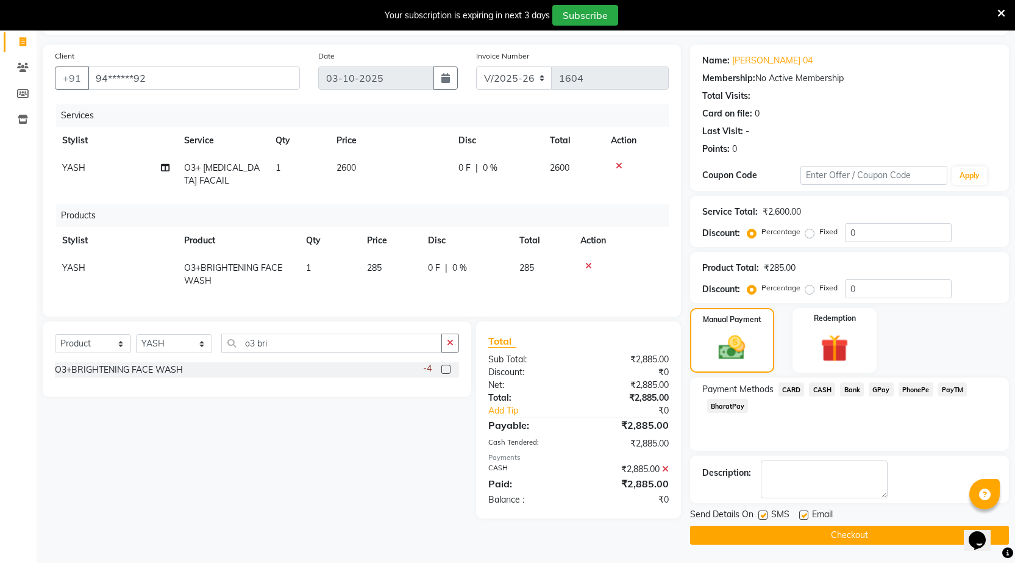
click at [850, 534] on button "Checkout" at bounding box center [849, 535] width 319 height 19
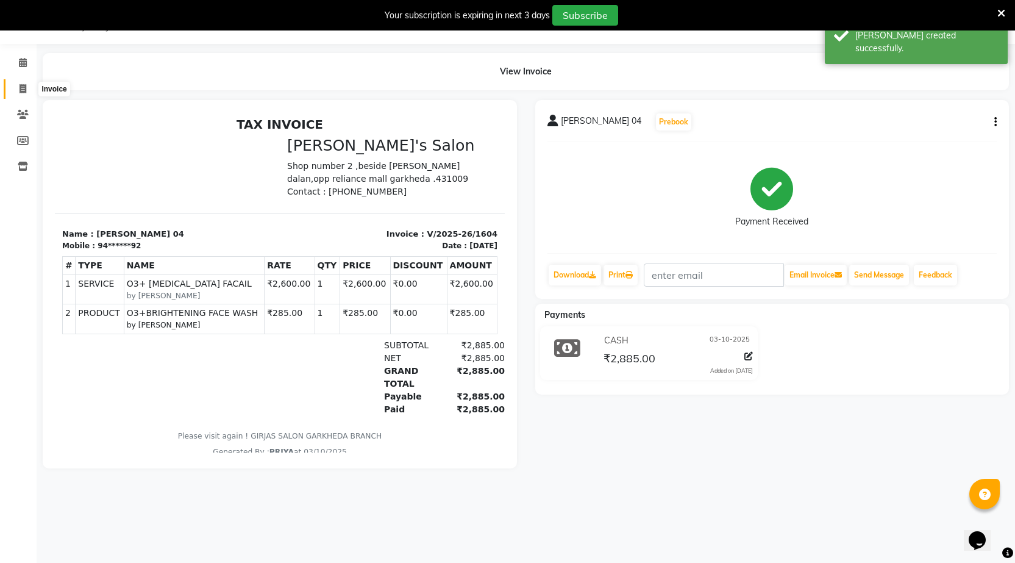
click at [23, 88] on icon at bounding box center [23, 88] width 7 height 9
select select "7062"
select select "service"
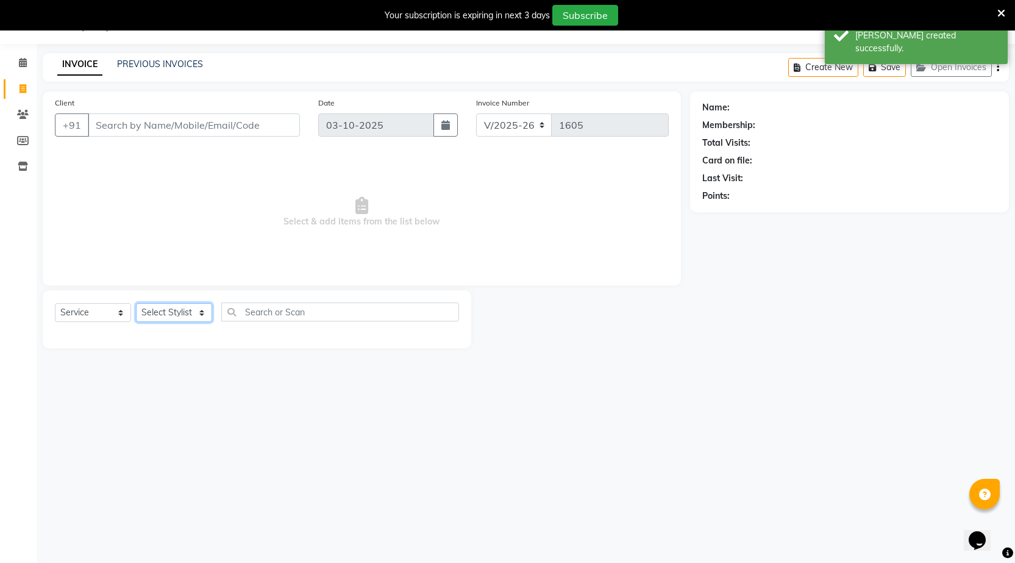
click at [170, 313] on select "Select Stylist kartik manager miss staff pallavi PRIYA sachin sakshi YASH" at bounding box center [174, 312] width 76 height 19
select select "72802"
click at [136, 303] on select "Select Stylist kartik manager miss staff pallavi PRIYA sachin sakshi YASH" at bounding box center [174, 312] width 76 height 19
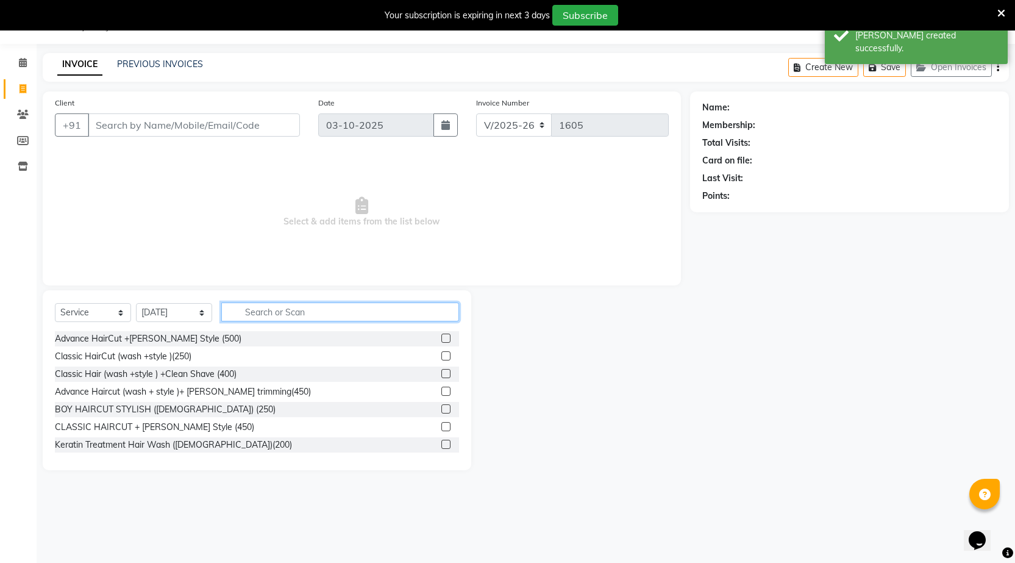
click at [257, 314] on input "text" at bounding box center [340, 311] width 238 height 19
type input "200"
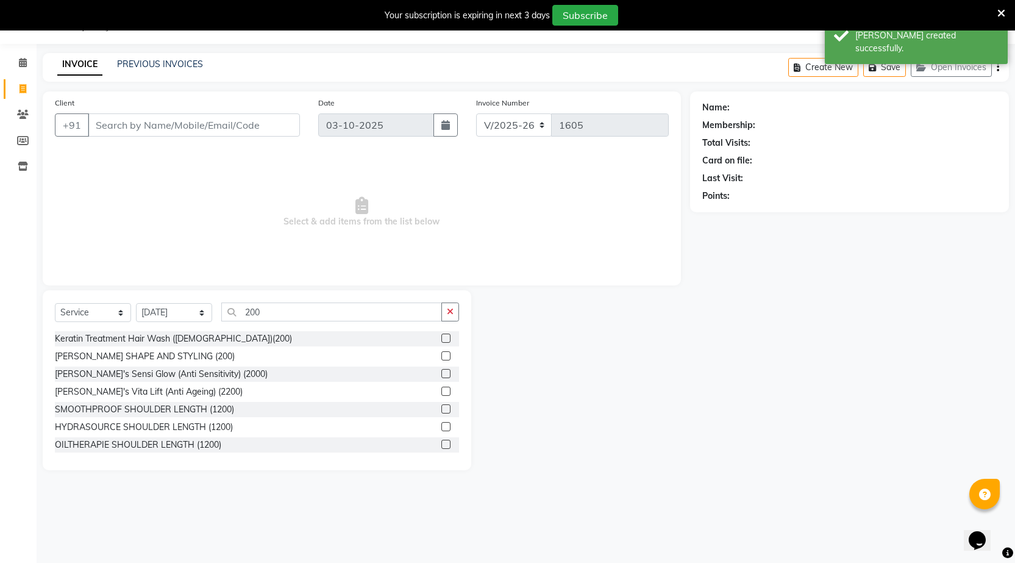
click at [442, 355] on label at bounding box center [446, 355] width 9 height 9
click at [442, 355] on input "checkbox" at bounding box center [446, 356] width 8 height 8
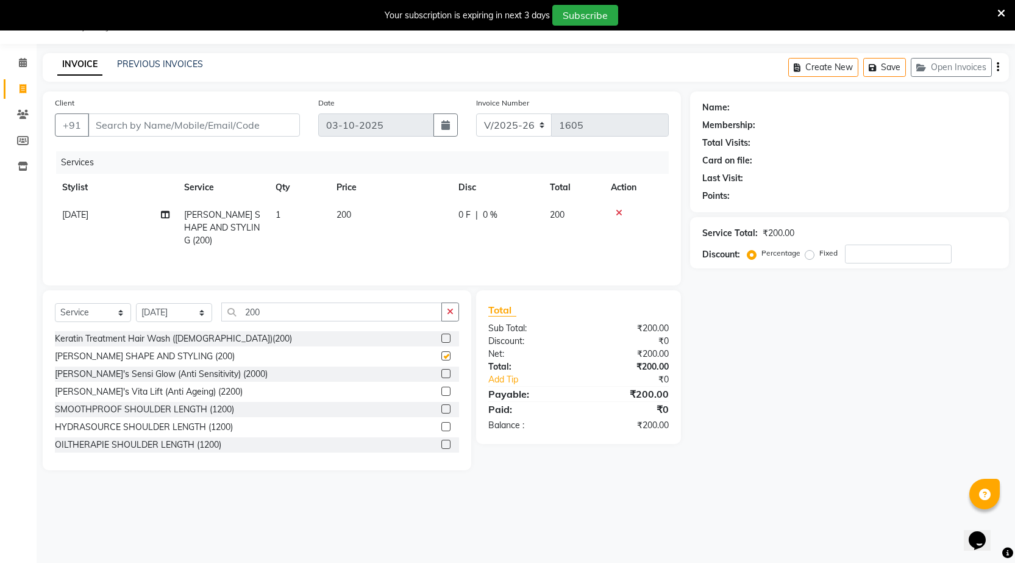
checkbox input "false"
click at [385, 311] on input "200" at bounding box center [331, 311] width 221 height 19
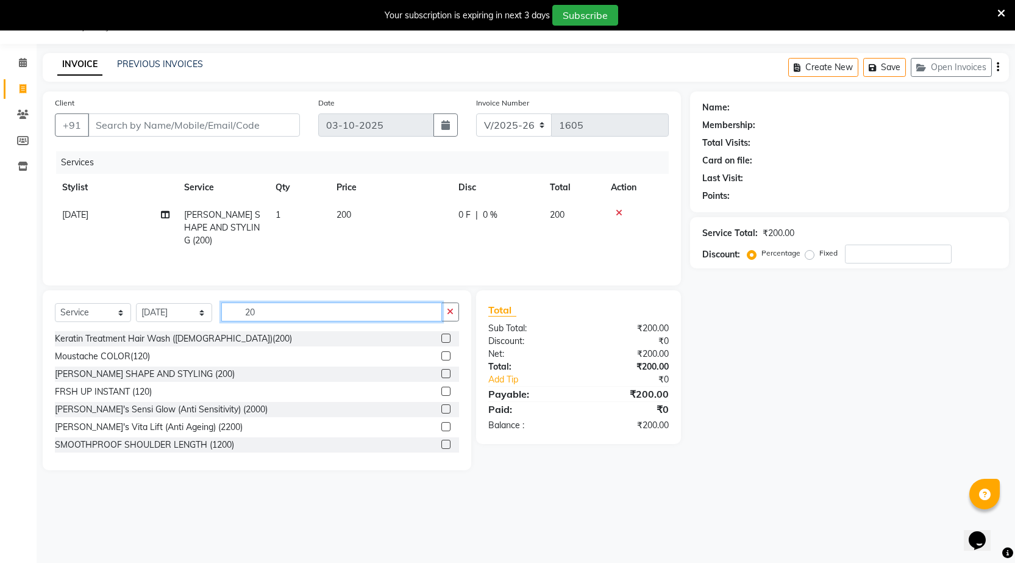
type input "2"
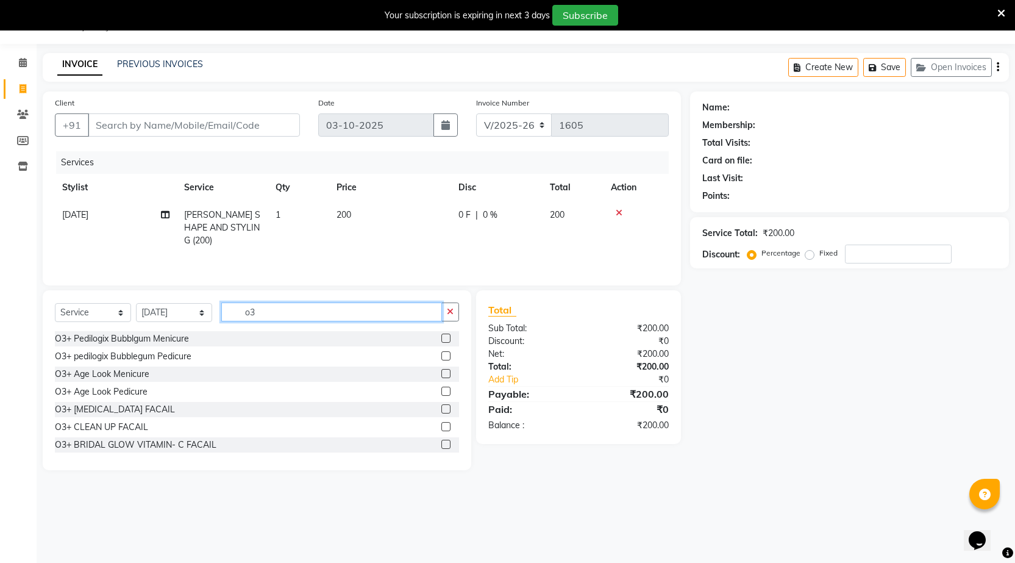
type input "o3"
click at [442, 404] on div at bounding box center [451, 409] width 18 height 15
click at [442, 407] on label at bounding box center [446, 408] width 9 height 9
click at [442, 407] on input "checkbox" at bounding box center [446, 410] width 8 height 8
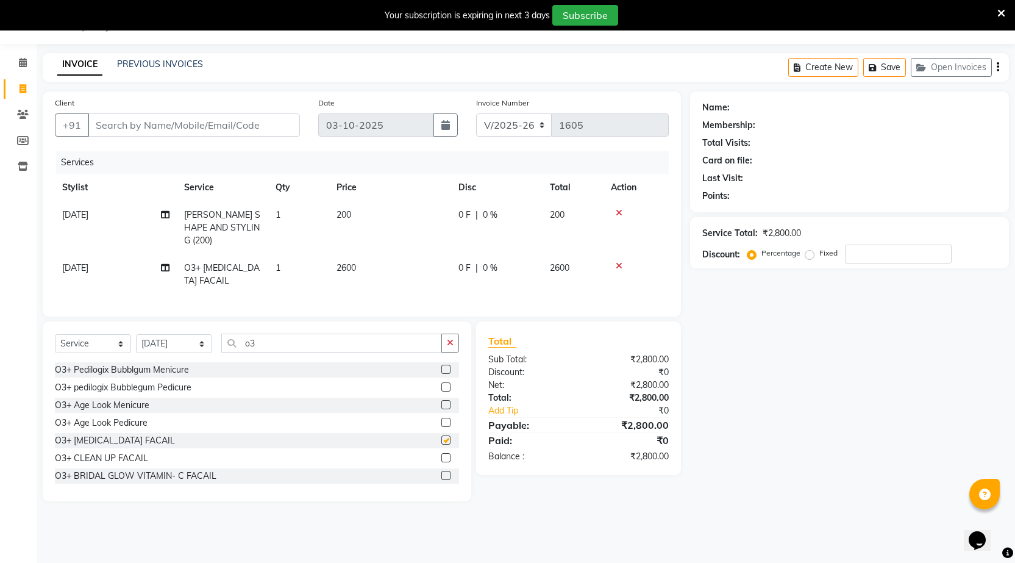
checkbox input "false"
click at [360, 340] on input "o3" at bounding box center [331, 343] width 221 height 19
type input "o"
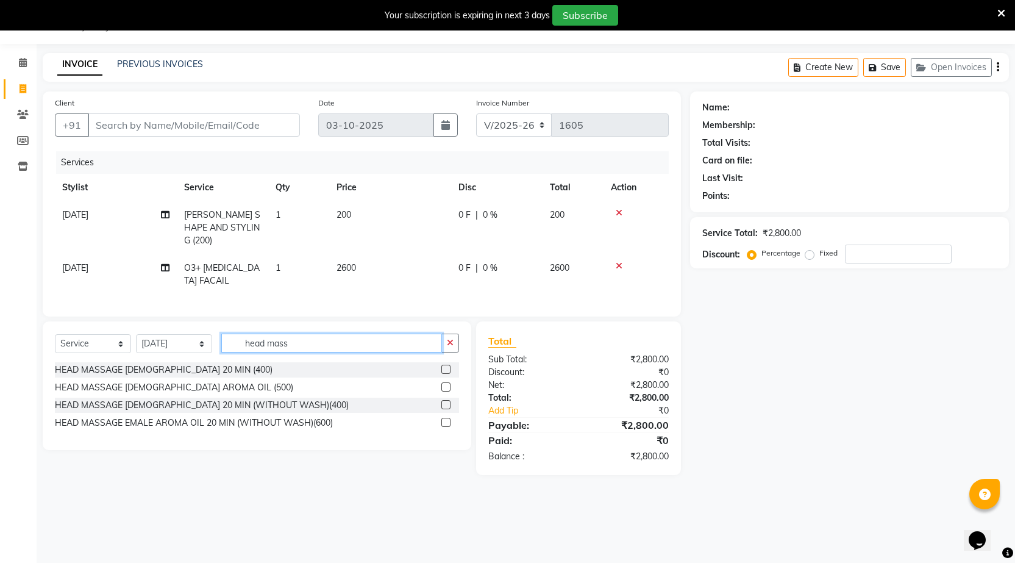
type input "head mass"
click at [446, 400] on label at bounding box center [446, 404] width 9 height 9
click at [446, 401] on input "checkbox" at bounding box center [446, 405] width 8 height 8
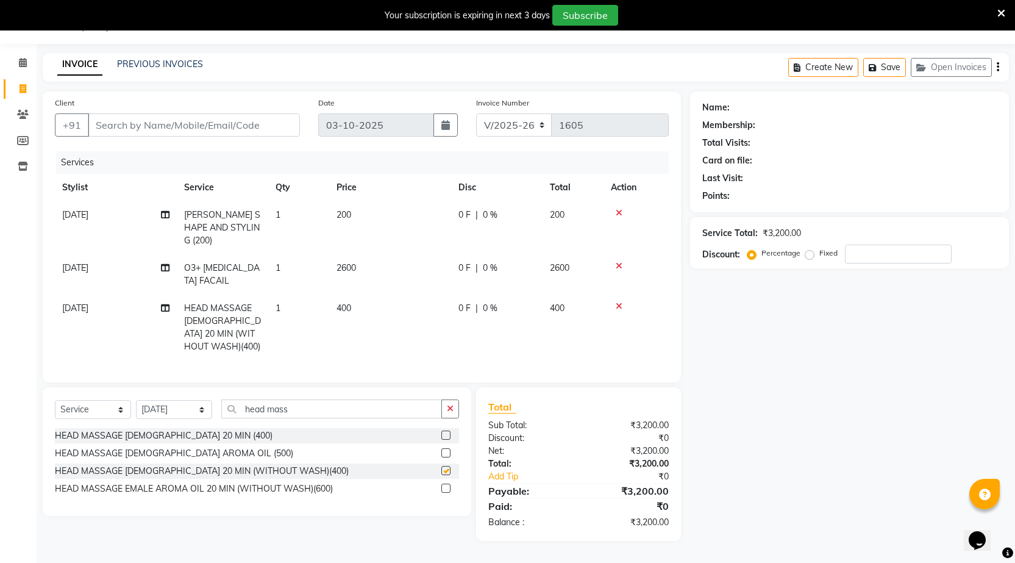
checkbox input "false"
click at [151, 123] on input "Client" at bounding box center [194, 124] width 212 height 23
click at [184, 126] on input "Client" at bounding box center [194, 124] width 212 height 23
type input "7"
type input "0"
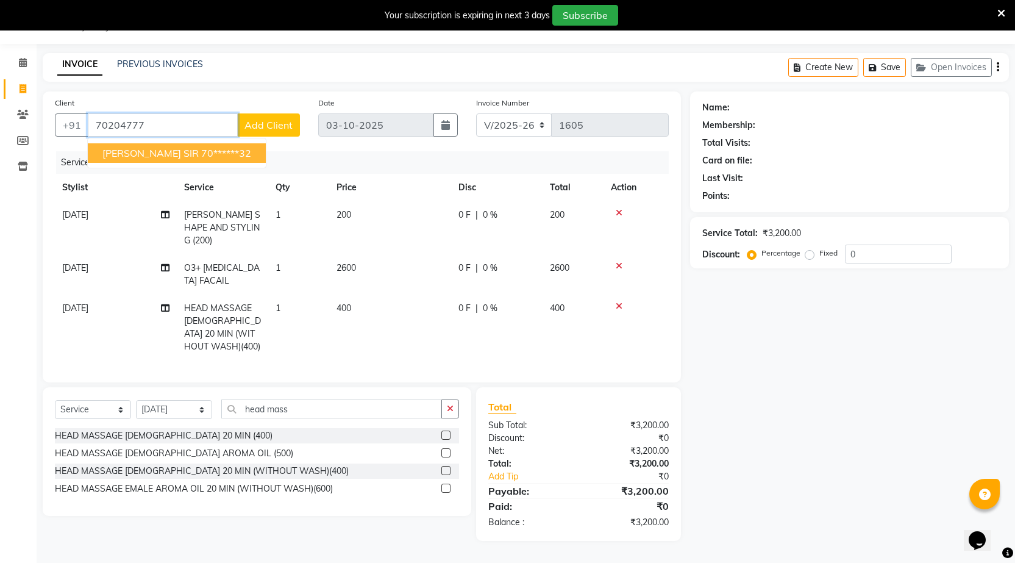
click at [202, 159] on ngb-highlight "70******32" at bounding box center [226, 153] width 50 height 12
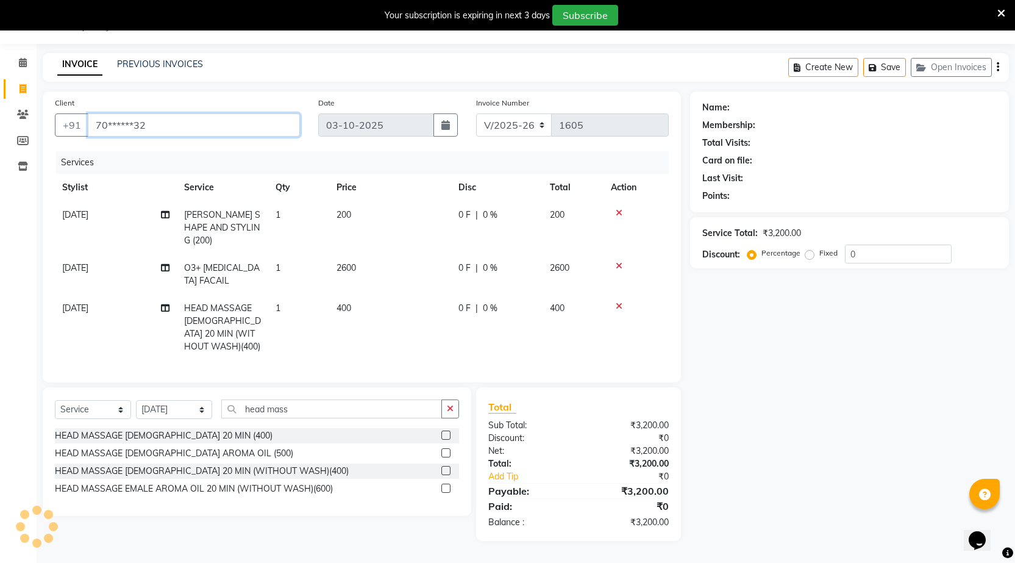
type input "70******32"
select select "1: Object"
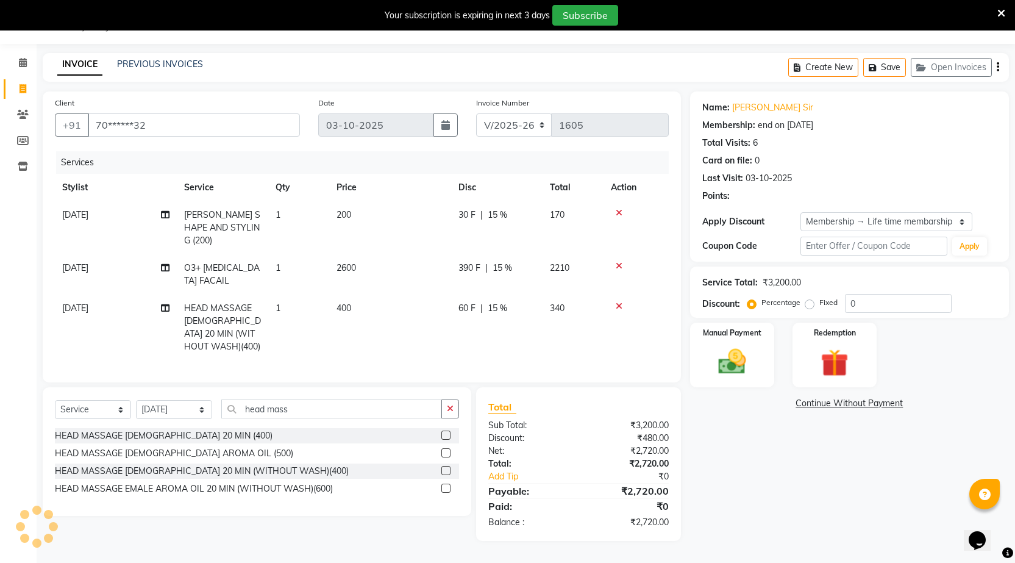
type input "15"
click at [343, 302] on span "400" at bounding box center [344, 307] width 15 height 11
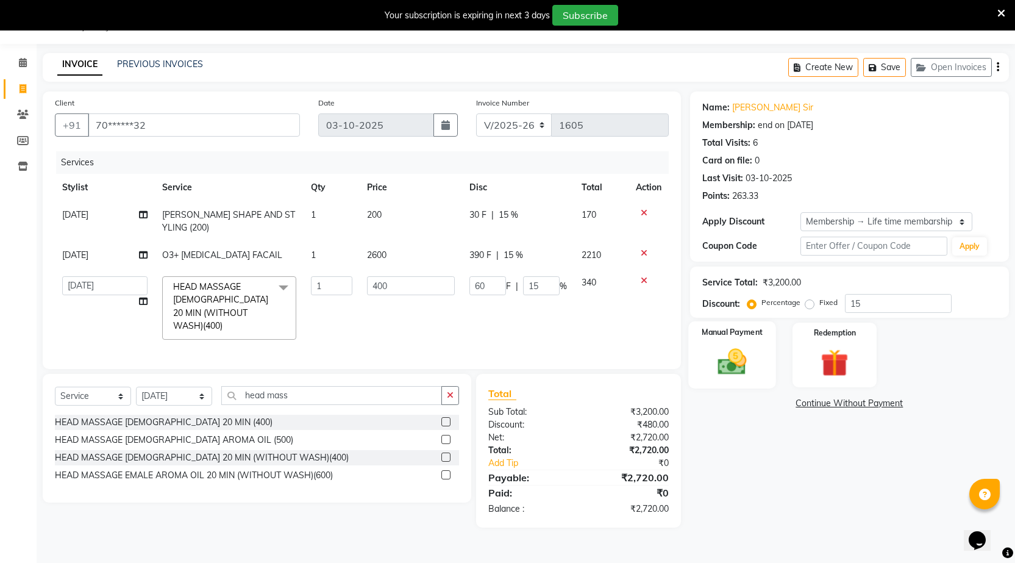
click at [751, 349] on img at bounding box center [732, 361] width 47 height 33
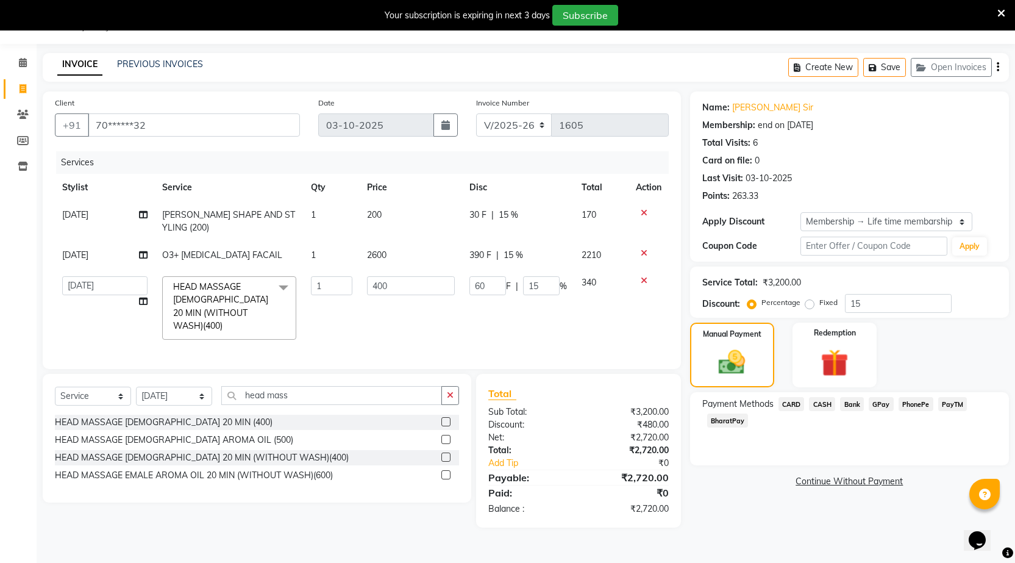
click at [907, 403] on span "PhonePe" at bounding box center [916, 404] width 35 height 14
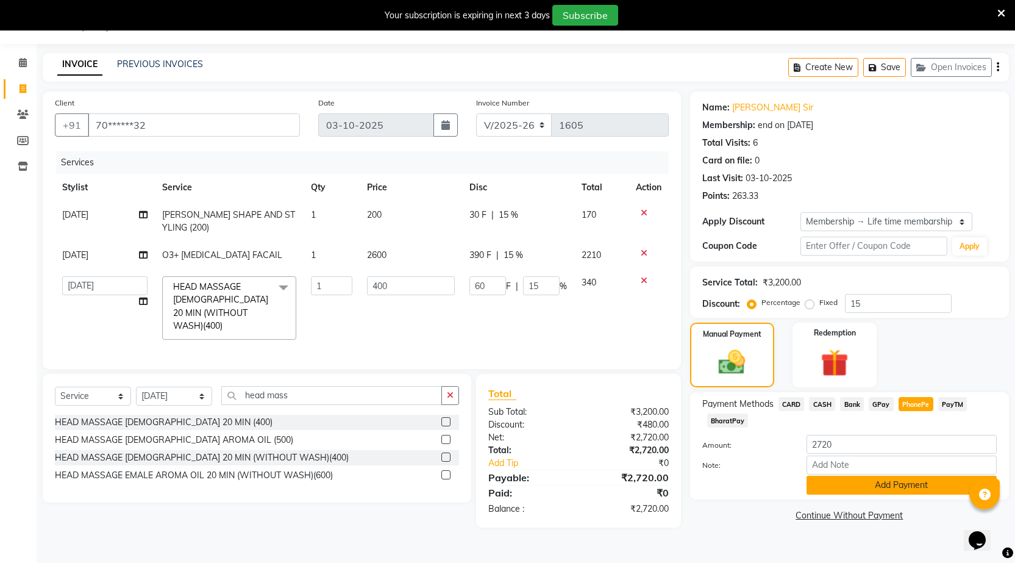
click at [867, 483] on button "Add Payment" at bounding box center [902, 485] width 190 height 19
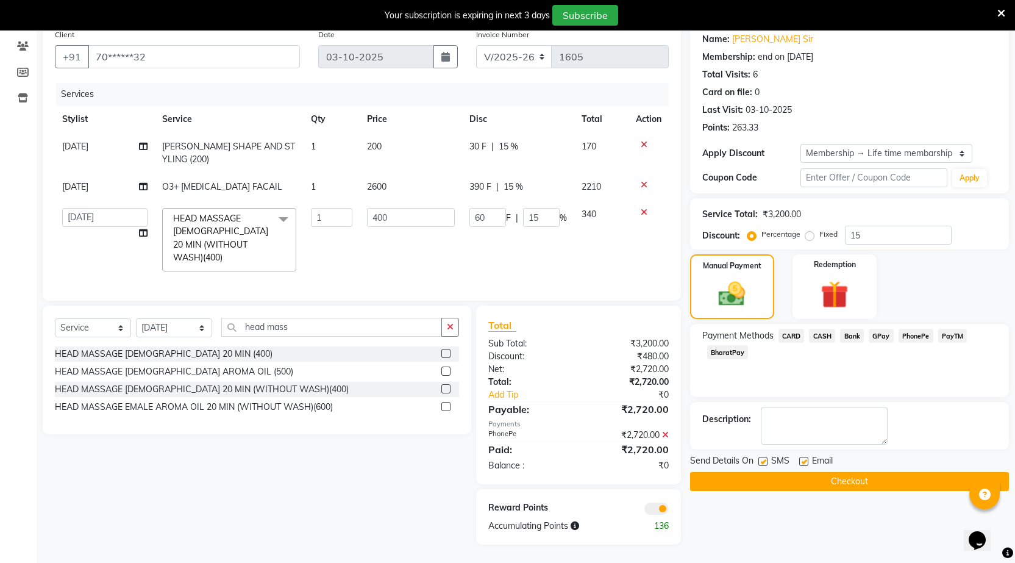
scroll to position [108, 0]
click at [825, 472] on button "Checkout" at bounding box center [849, 481] width 319 height 19
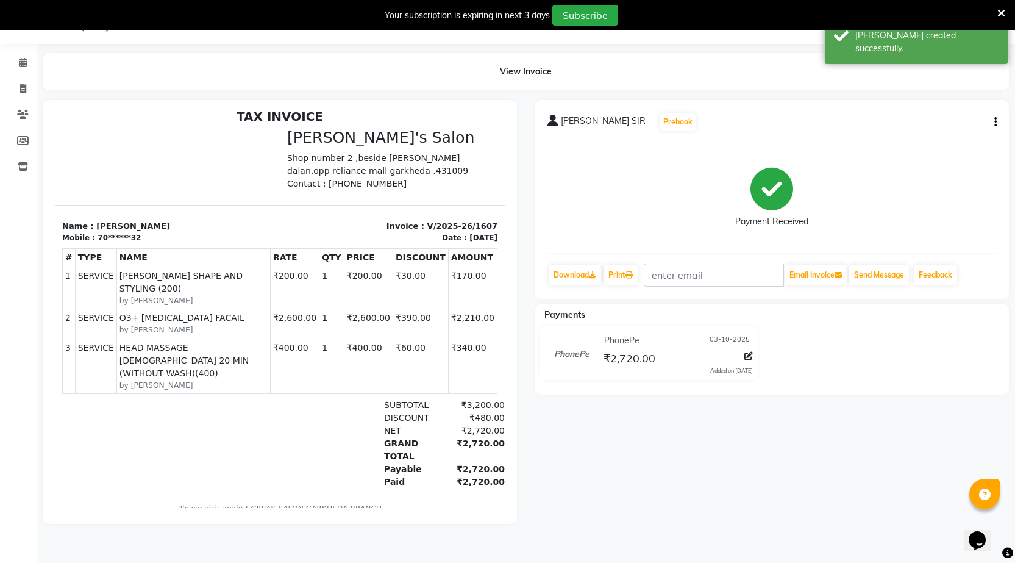
scroll to position [10, 0]
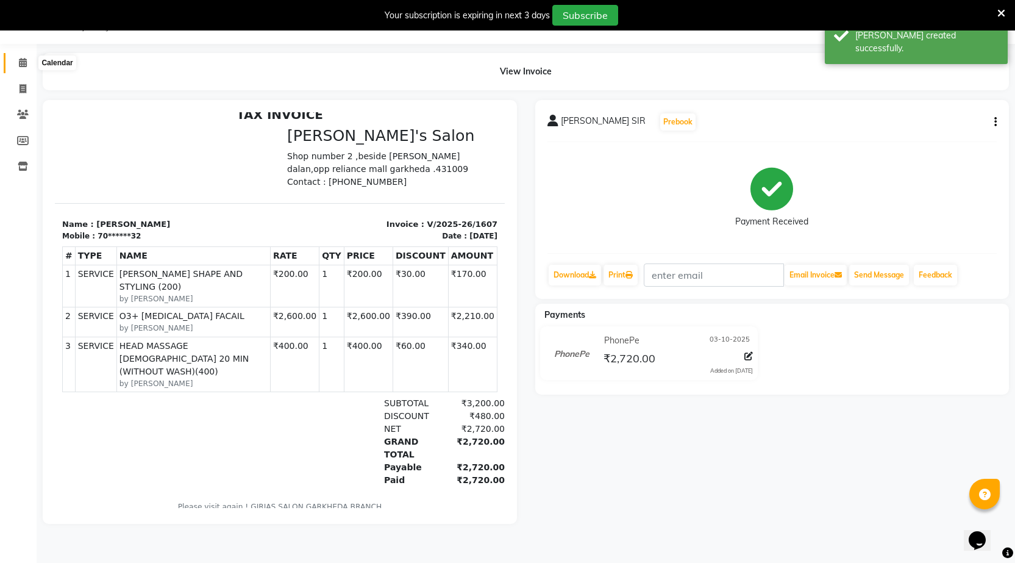
click at [24, 62] on icon at bounding box center [23, 62] width 8 height 9
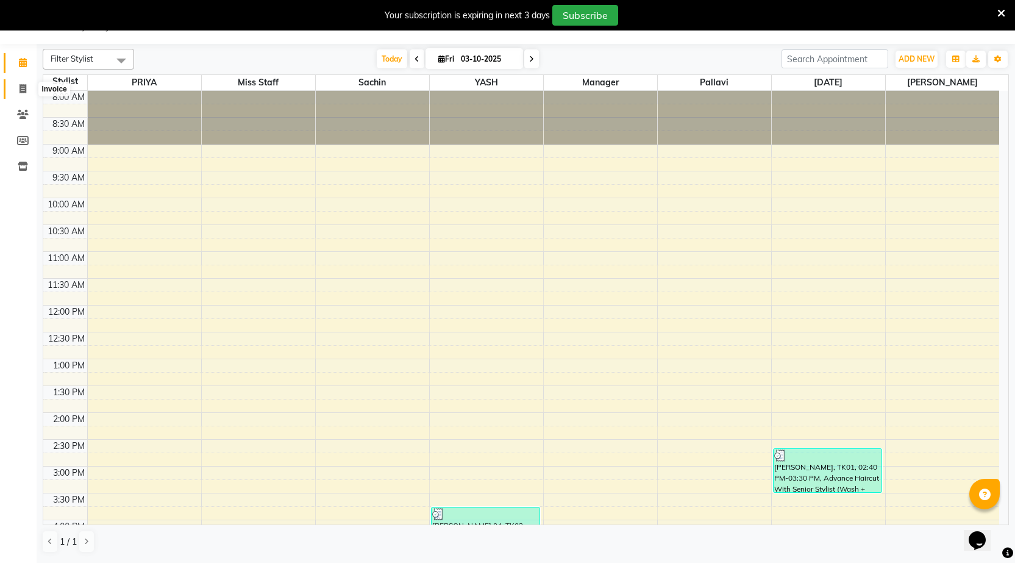
click at [22, 88] on icon at bounding box center [23, 88] width 7 height 9
select select "7062"
select select "service"
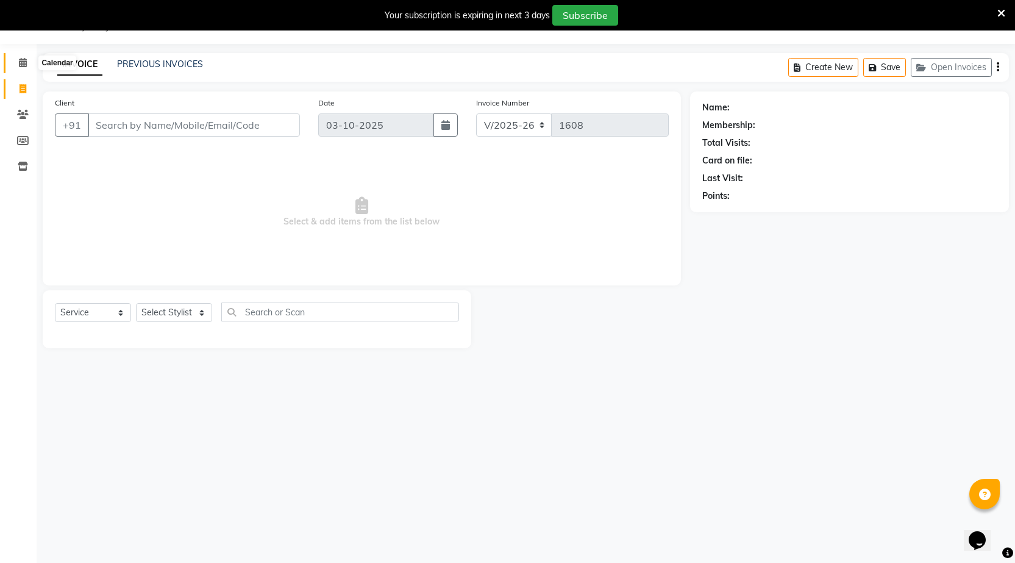
drag, startPoint x: 14, startPoint y: 62, endPoint x: 35, endPoint y: 66, distance: 21.8
click at [16, 61] on span at bounding box center [22, 63] width 21 height 14
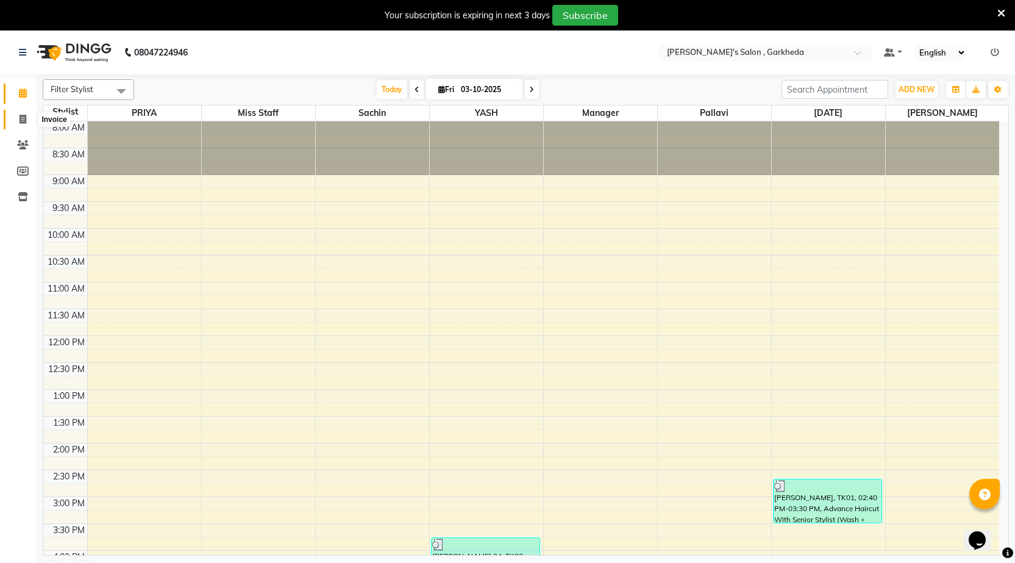
click at [20, 116] on icon at bounding box center [23, 119] width 7 height 9
select select "service"
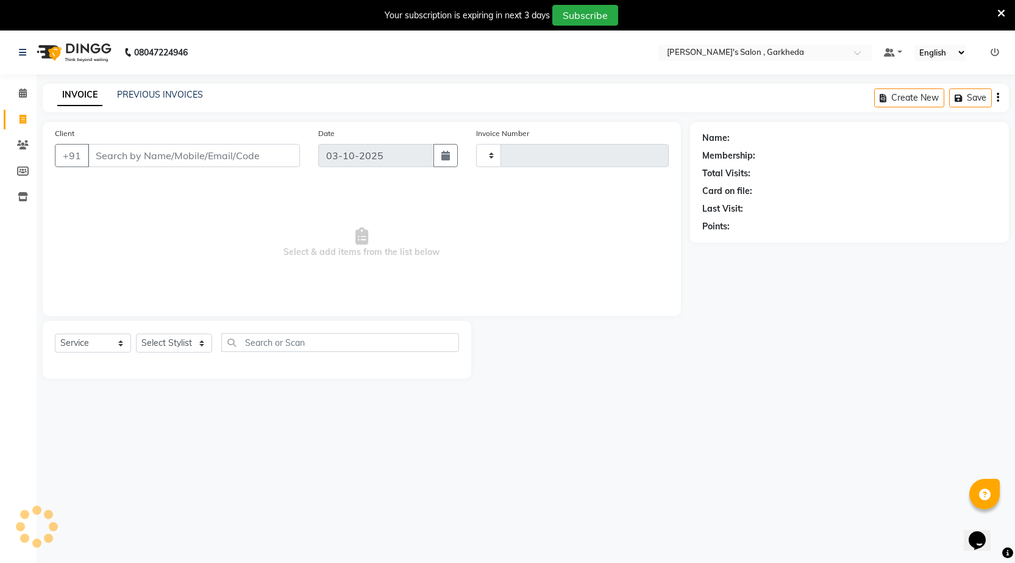
type input "1605"
select select "7062"
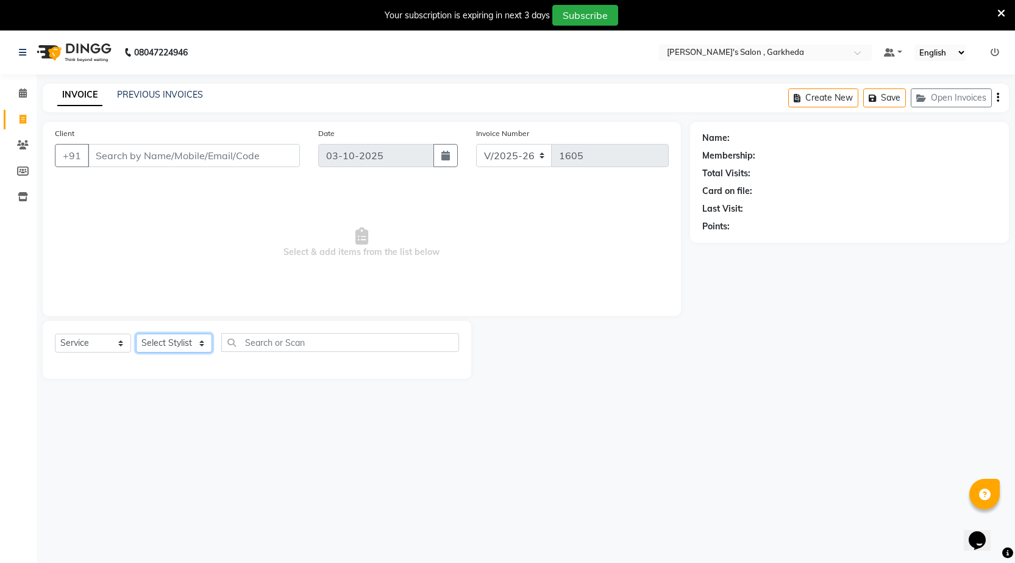
click at [201, 342] on select "Select Stylist [DATE] manager miss staff [PERSON_NAME]" at bounding box center [174, 343] width 76 height 19
select select "58764"
click at [136, 334] on select "Select Stylist [DATE] manager miss staff [PERSON_NAME]" at bounding box center [174, 343] width 76 height 19
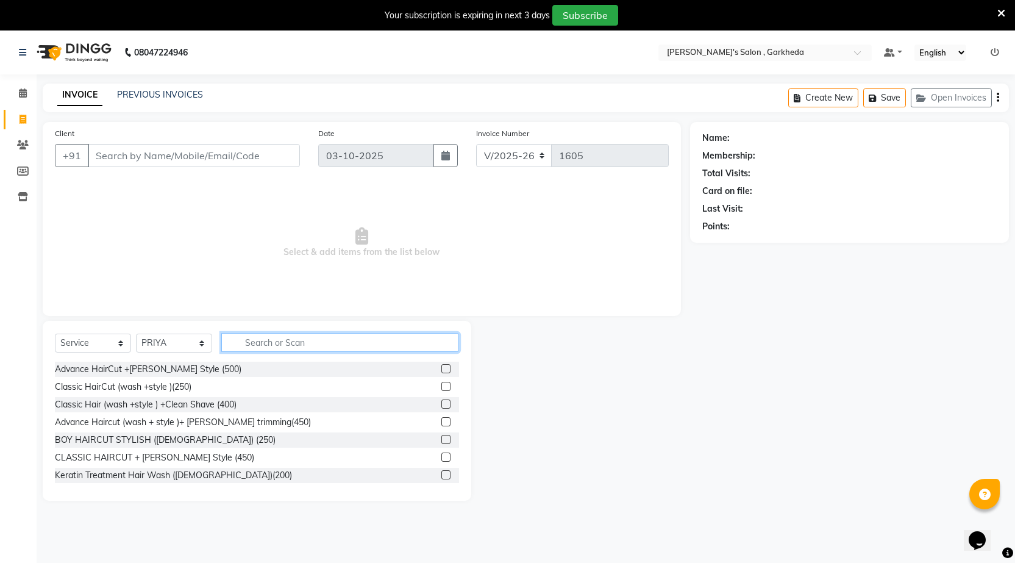
click at [324, 336] on input "text" at bounding box center [340, 342] width 238 height 19
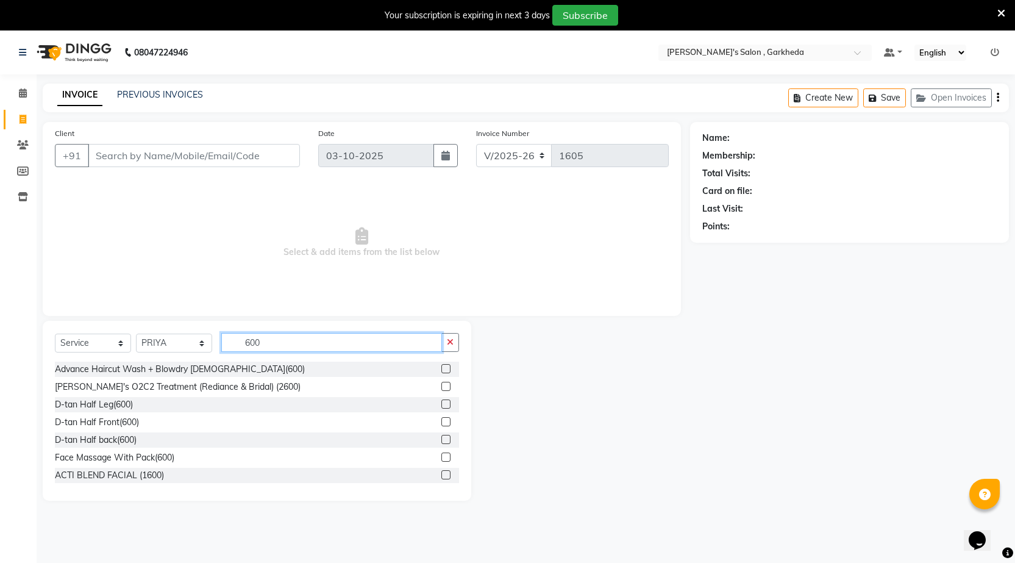
type input "600"
click at [442, 367] on label at bounding box center [446, 368] width 9 height 9
click at [442, 367] on input "checkbox" at bounding box center [446, 369] width 8 height 8
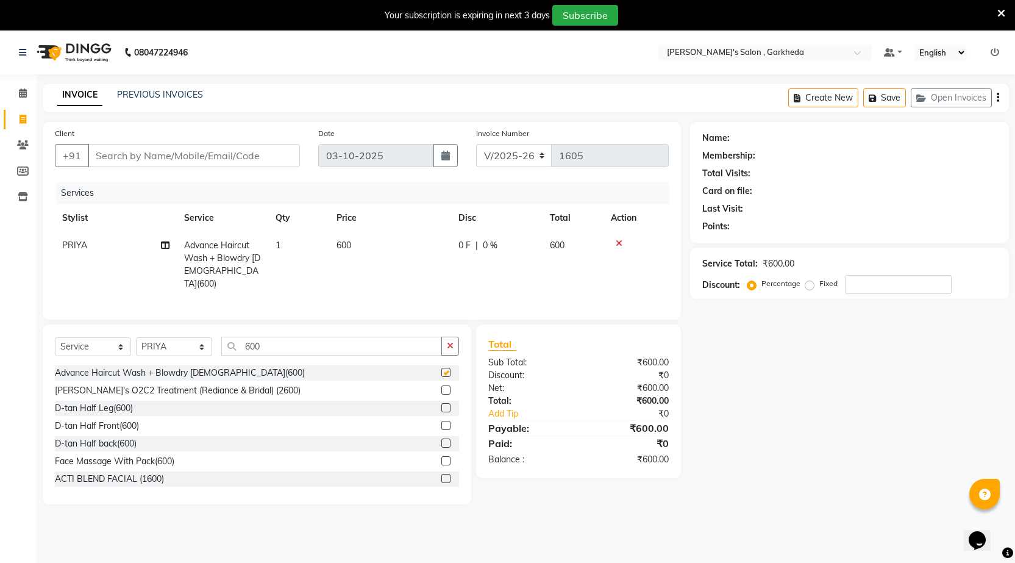
checkbox input "false"
click at [107, 343] on select "Select Service Product Membership Package Voucher Prepaid Gift Card" at bounding box center [93, 346] width 76 height 19
select select "product"
click at [55, 337] on select "Select Service Product Membership Package Voucher Prepaid Gift Card" at bounding box center [93, 346] width 76 height 19
click at [271, 332] on div "Select Service Product Membership Package Voucher Prepaid Gift Card Select Styl…" at bounding box center [257, 414] width 429 height 180
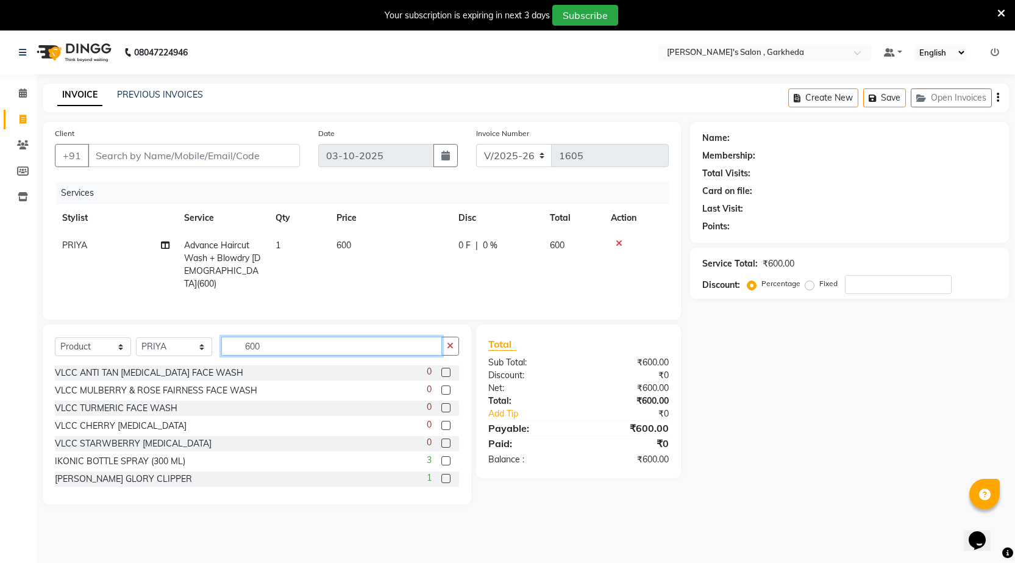
click at [272, 348] on input "600" at bounding box center [331, 346] width 221 height 19
type input "6"
type input "smooth"
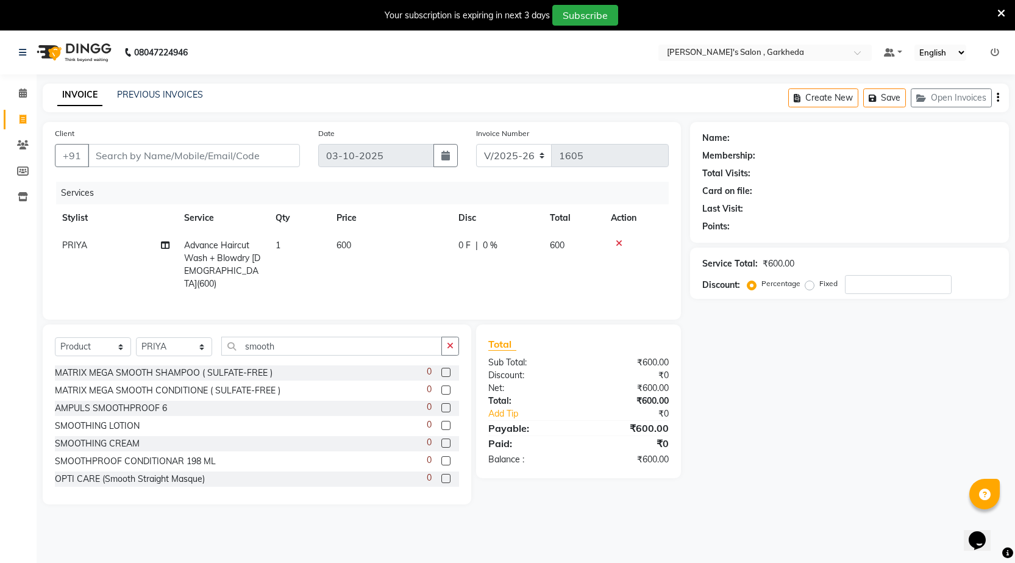
click at [442, 456] on label at bounding box center [446, 460] width 9 height 9
click at [442, 457] on input "checkbox" at bounding box center [446, 461] width 8 height 8
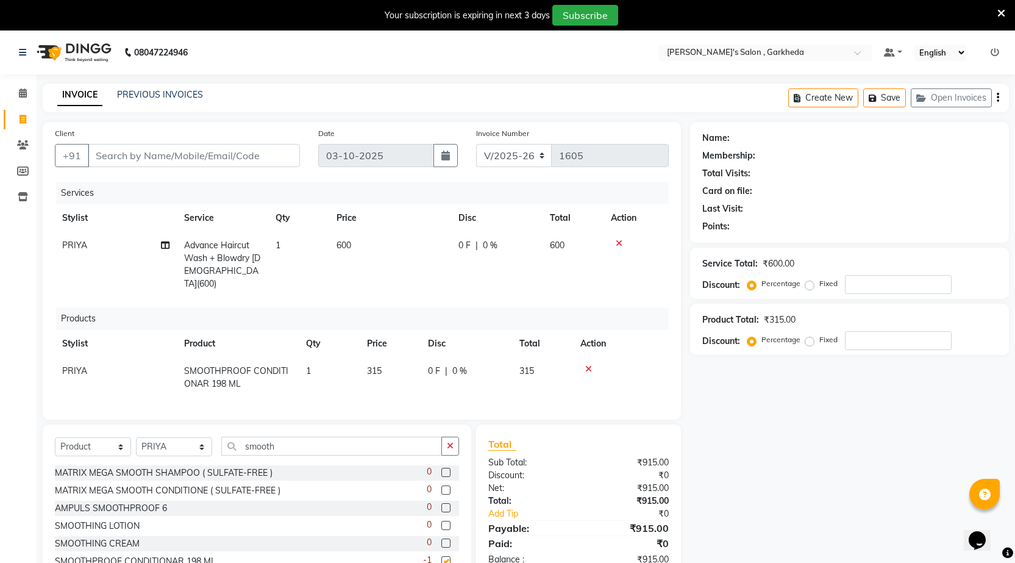
checkbox input "false"
click at [585, 365] on icon at bounding box center [588, 369] width 7 height 9
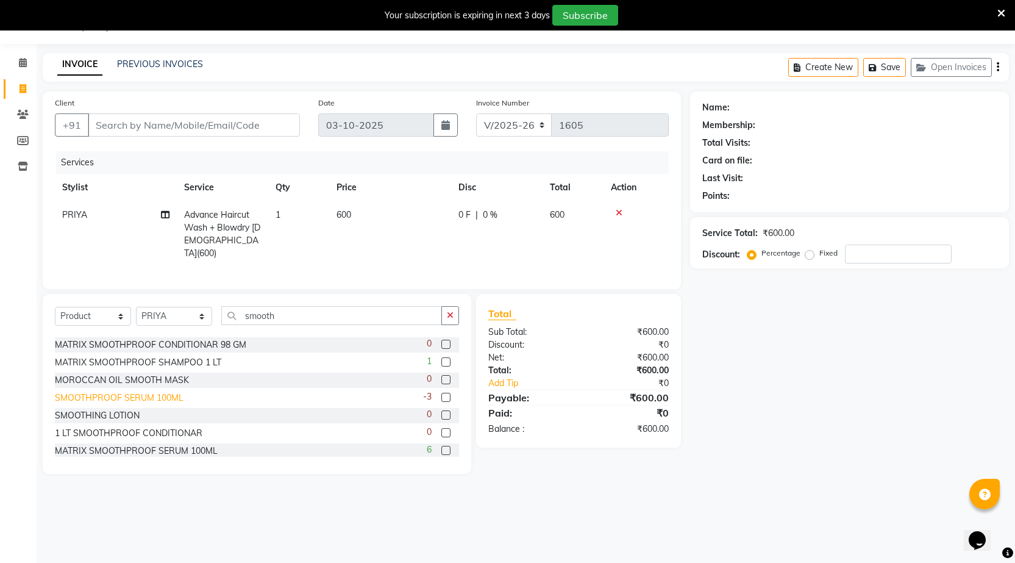
scroll to position [153, 0]
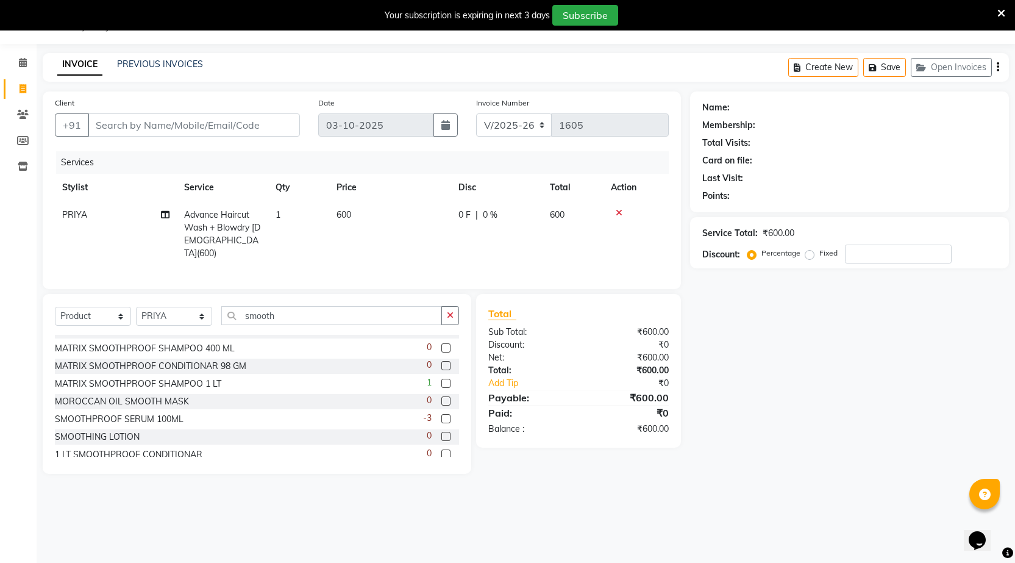
click at [442, 361] on label at bounding box center [446, 365] width 9 height 9
click at [442, 362] on input "checkbox" at bounding box center [446, 366] width 8 height 8
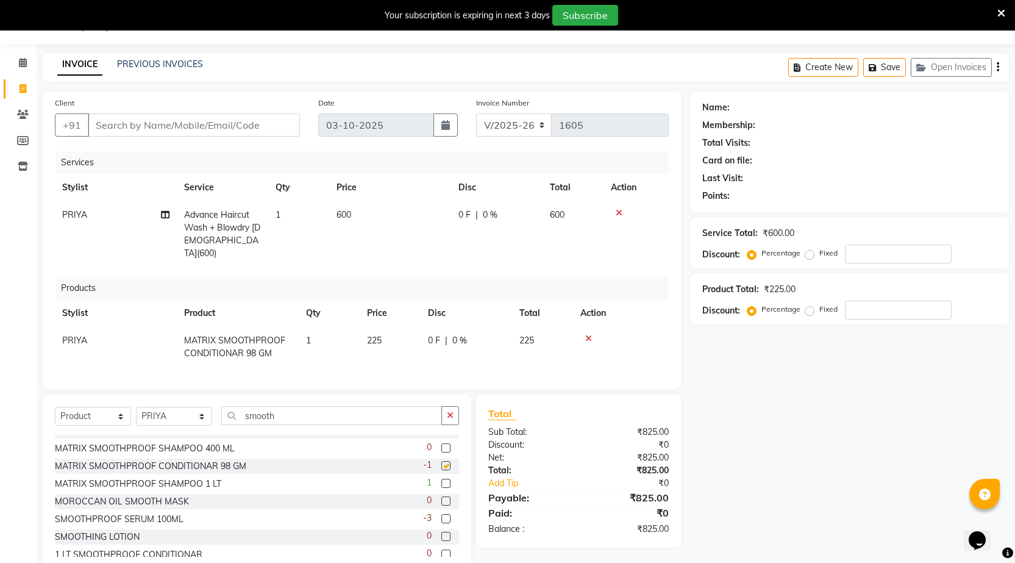
checkbox input "false"
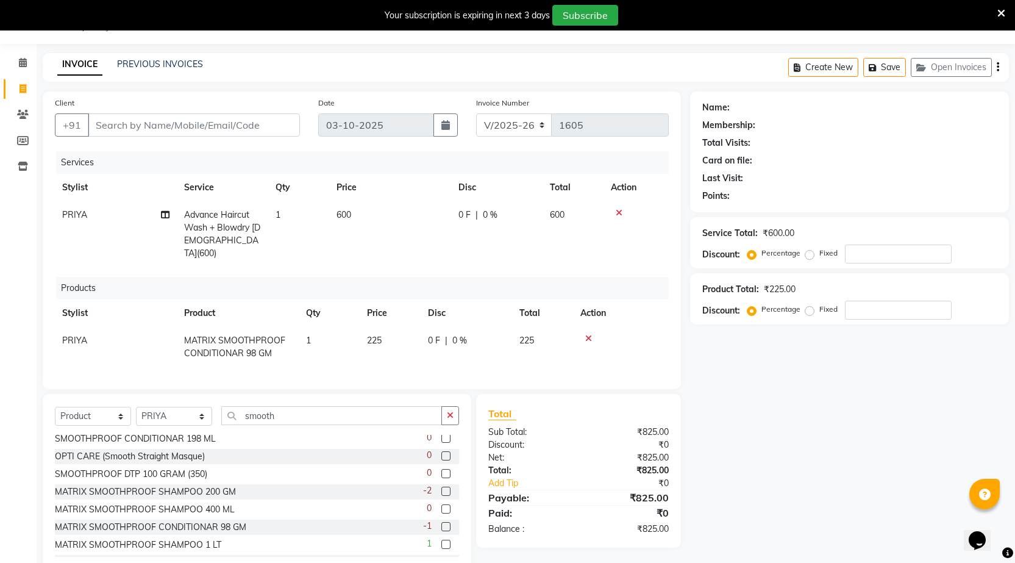
click at [442, 487] on label at bounding box center [446, 491] width 9 height 9
click at [442, 488] on input "checkbox" at bounding box center [446, 492] width 8 height 8
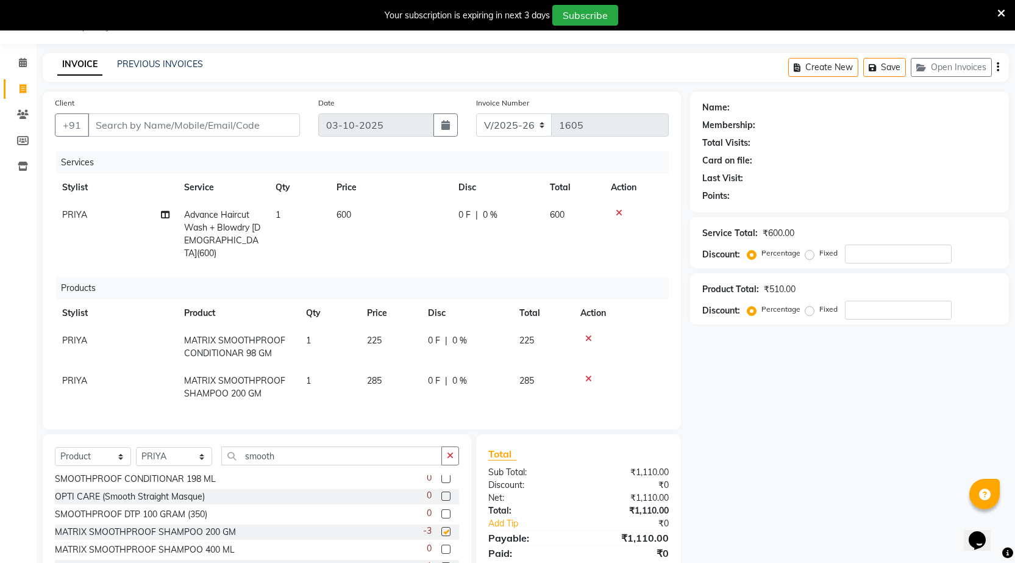
checkbox input "false"
click at [251, 128] on input "Client" at bounding box center [194, 124] width 212 height 23
type input "7"
type input "0"
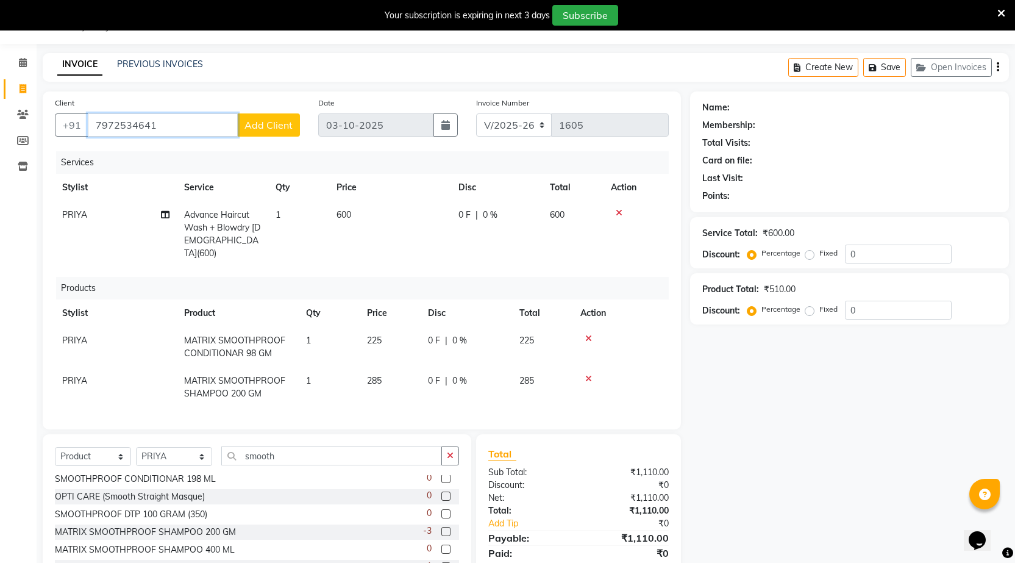
type input "7972534641"
click at [251, 129] on span "Add Client" at bounding box center [269, 125] width 48 height 12
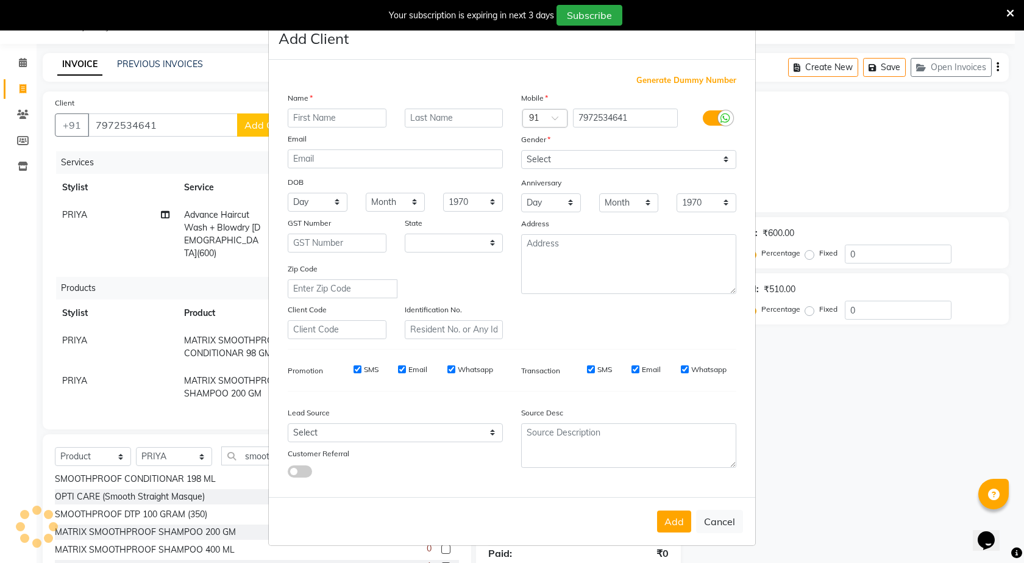
select select "22"
type input "[PERSON_NAME] 04"
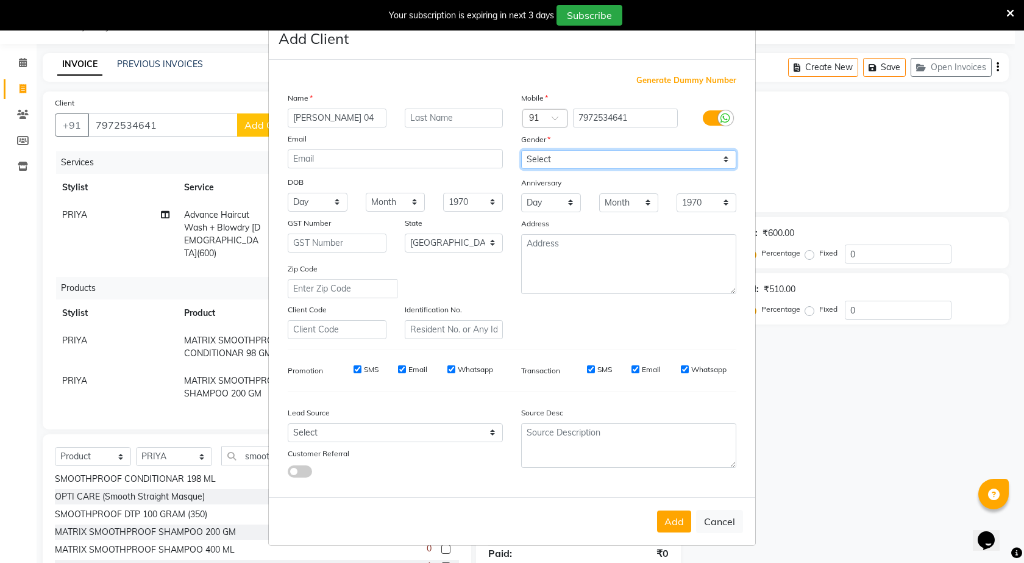
click at [556, 160] on select "Select [DEMOGRAPHIC_DATA] [DEMOGRAPHIC_DATA] Other Prefer Not To Say" at bounding box center [628, 159] width 215 height 19
select select "[DEMOGRAPHIC_DATA]"
click at [521, 150] on select "Select [DEMOGRAPHIC_DATA] [DEMOGRAPHIC_DATA] Other Prefer Not To Say" at bounding box center [628, 159] width 215 height 19
drag, startPoint x: 680, startPoint y: 518, endPoint x: 685, endPoint y: 522, distance: 7.0
click at [677, 520] on button "Add" at bounding box center [674, 521] width 34 height 22
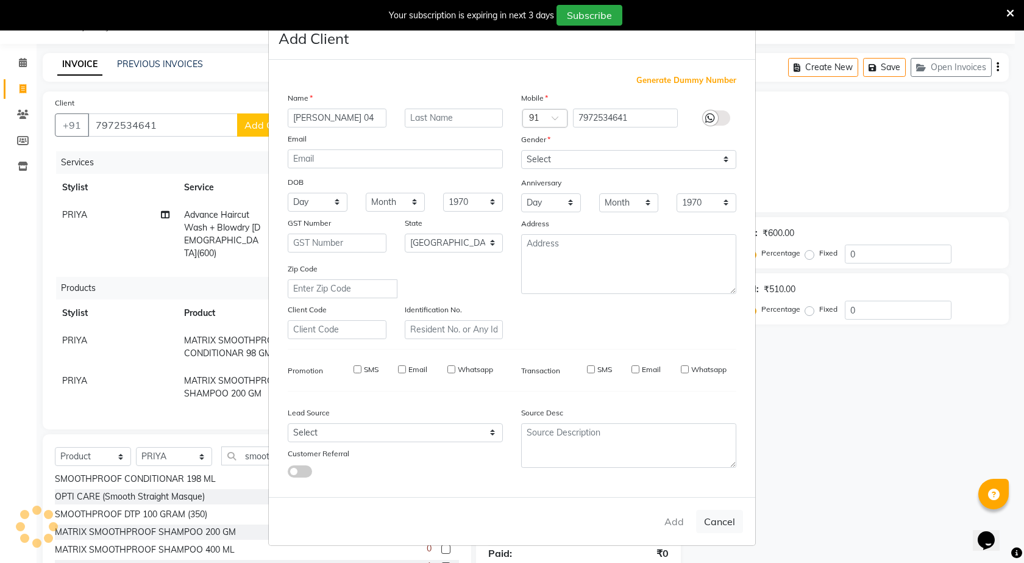
type input "79******41"
select select
select select "null"
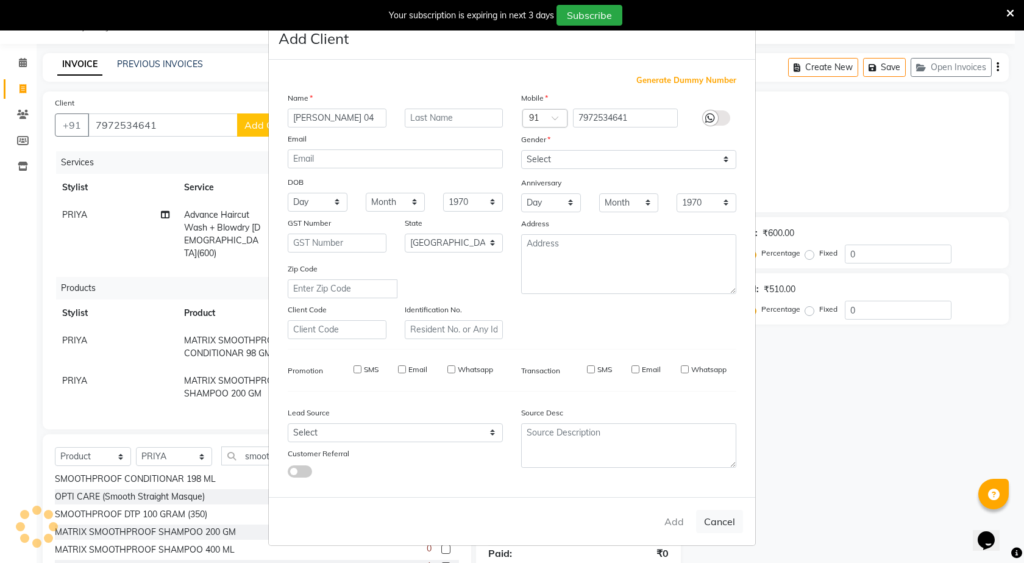
select select
checkbox input "false"
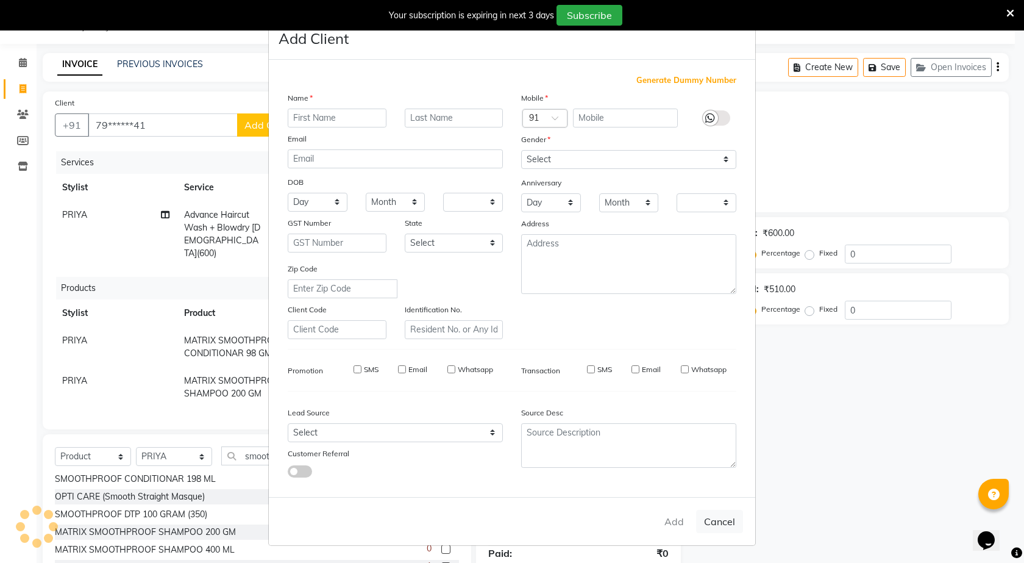
checkbox input "false"
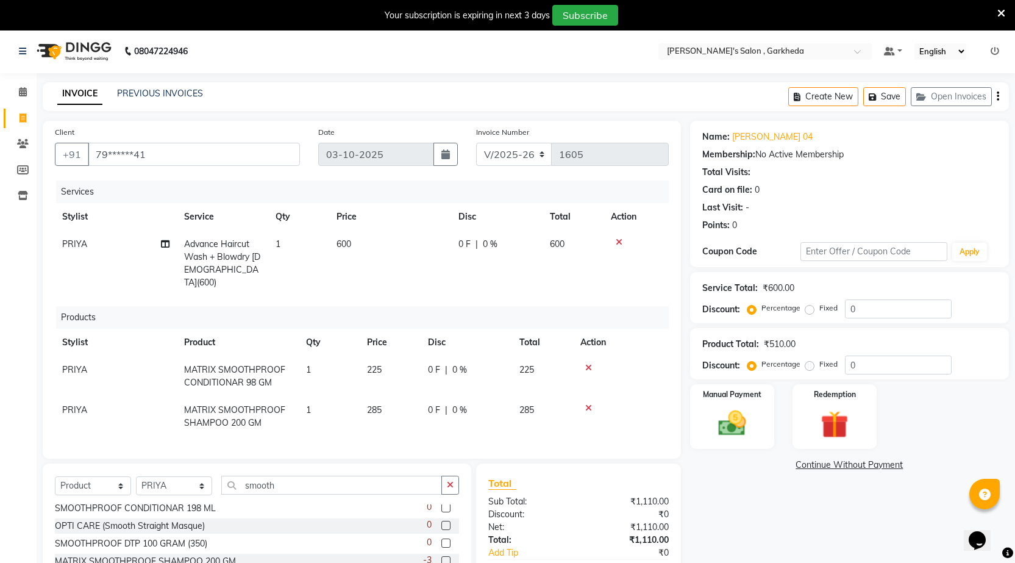
scroll to position [0, 0]
drag, startPoint x: 756, startPoint y: 422, endPoint x: 779, endPoint y: 421, distance: 23.2
click at [755, 421] on img at bounding box center [732, 424] width 47 height 33
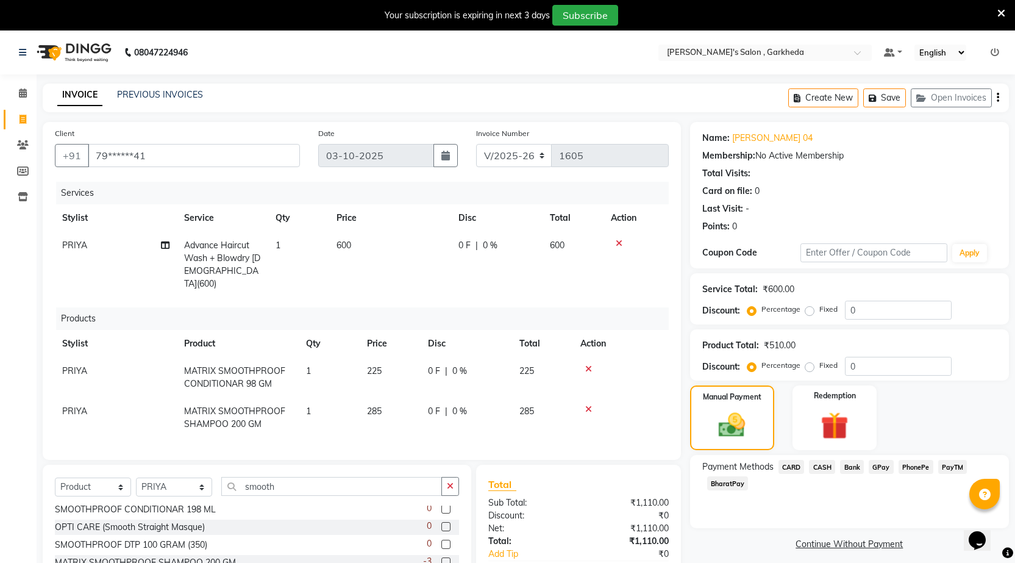
click at [917, 464] on span "PhonePe" at bounding box center [916, 467] width 35 height 14
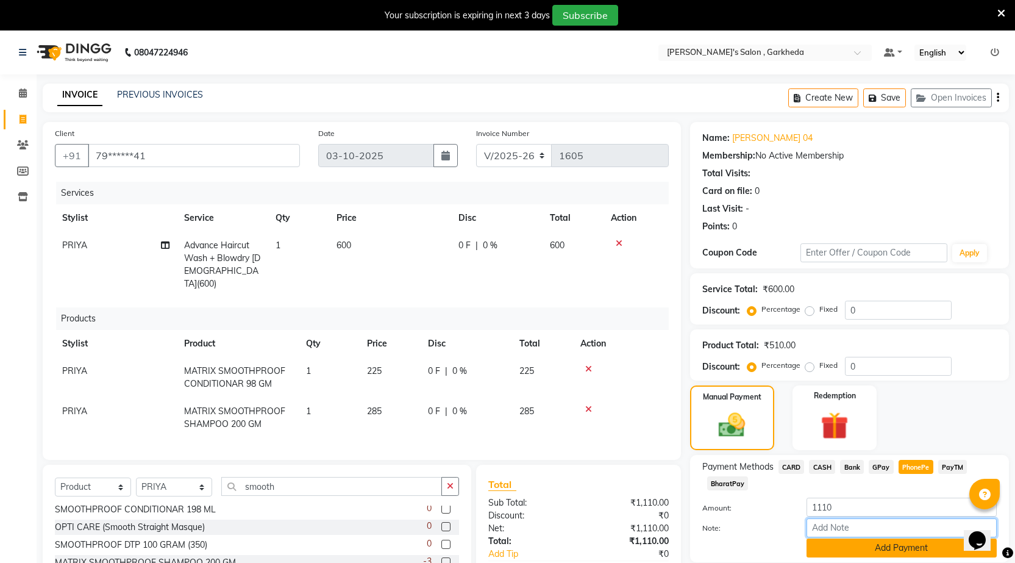
drag, startPoint x: 910, startPoint y: 537, endPoint x: 910, endPoint y: 545, distance: 7.9
click at [910, 545] on div "Amount: 1110 Note: Add Payment" at bounding box center [850, 528] width 295 height 60
click at [910, 545] on button "Add Payment" at bounding box center [902, 547] width 190 height 19
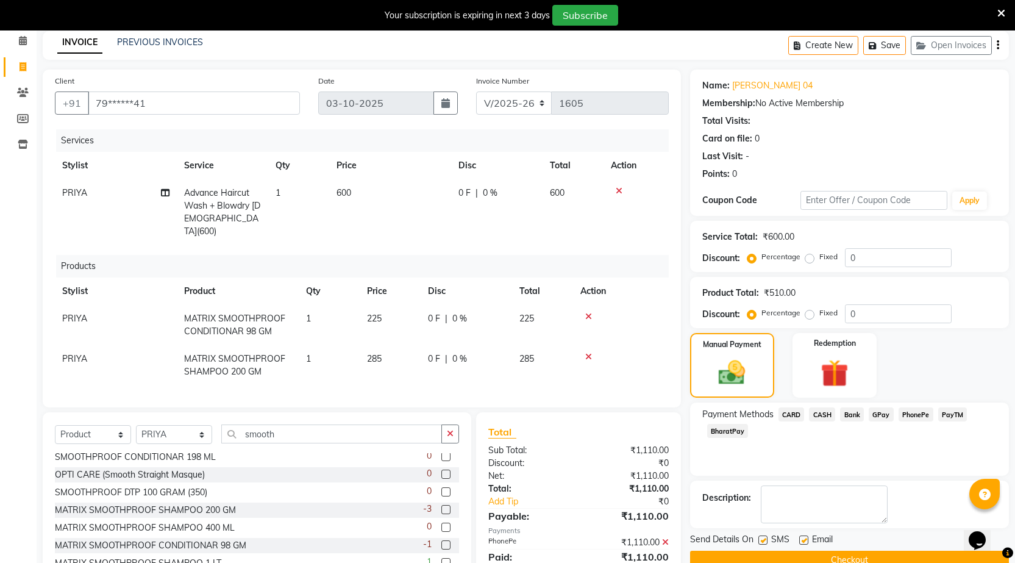
scroll to position [96, 0]
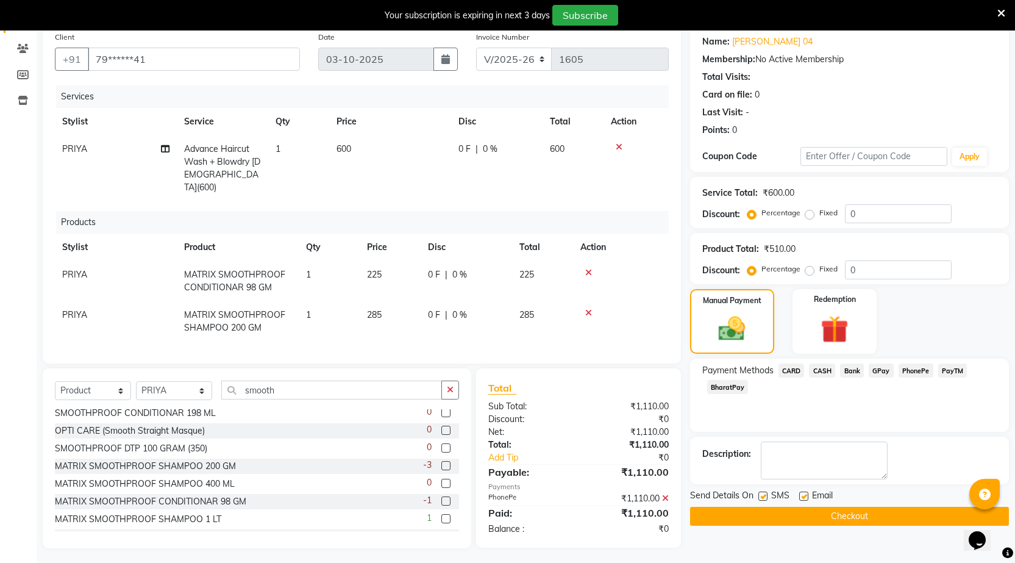
click at [734, 516] on button "Checkout" at bounding box center [849, 516] width 319 height 19
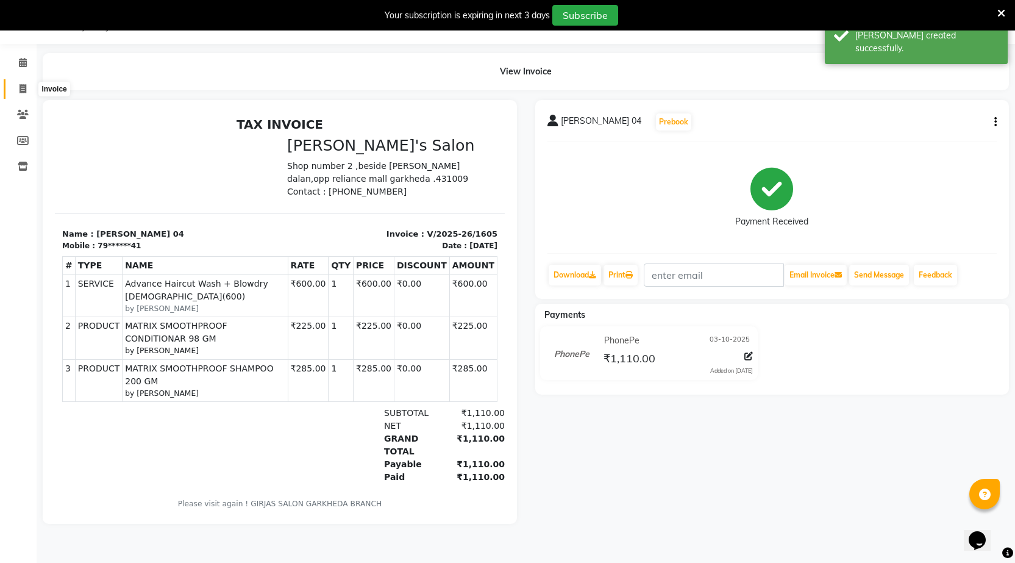
click at [20, 88] on icon at bounding box center [23, 88] width 7 height 9
select select "service"
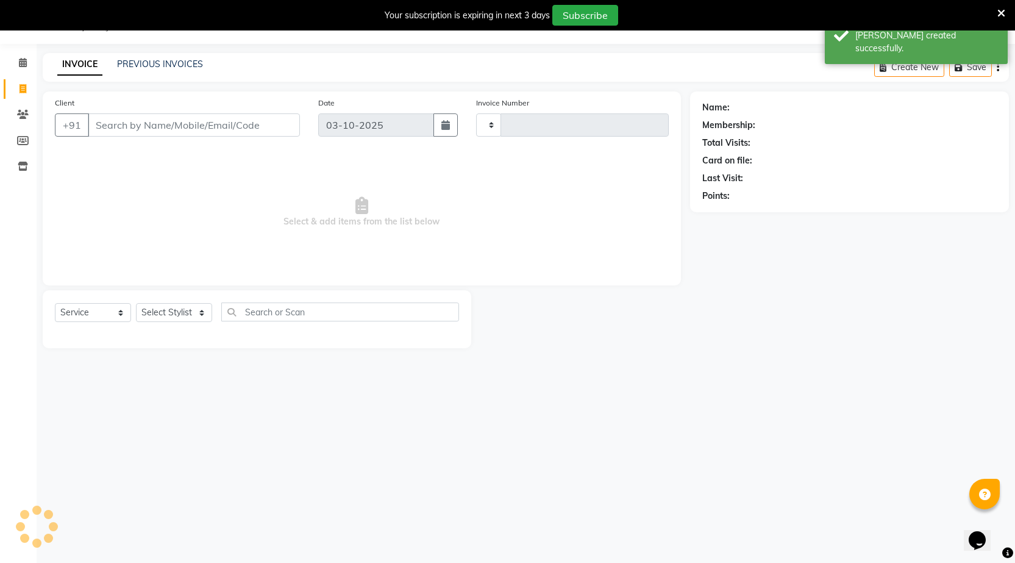
type input "1606"
select select "7062"
click at [17, 62] on span at bounding box center [22, 63] width 21 height 14
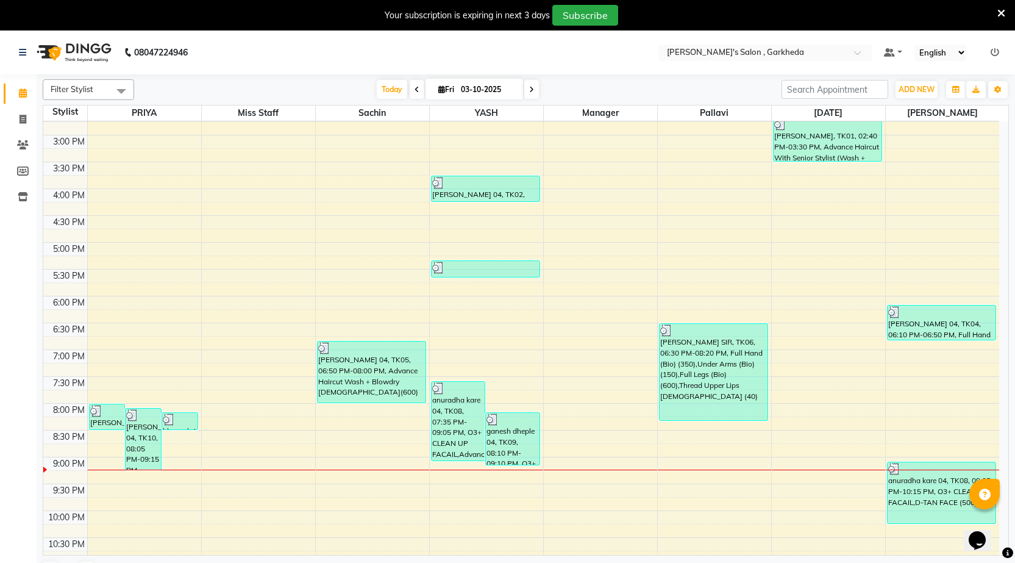
scroll to position [302, 0]
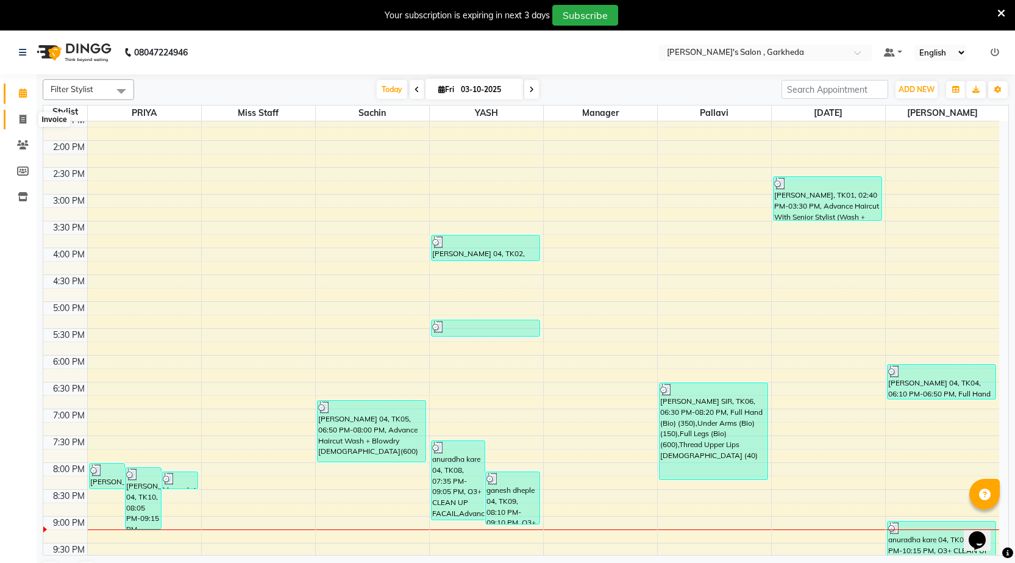
click at [24, 119] on icon at bounding box center [23, 119] width 7 height 9
select select "service"
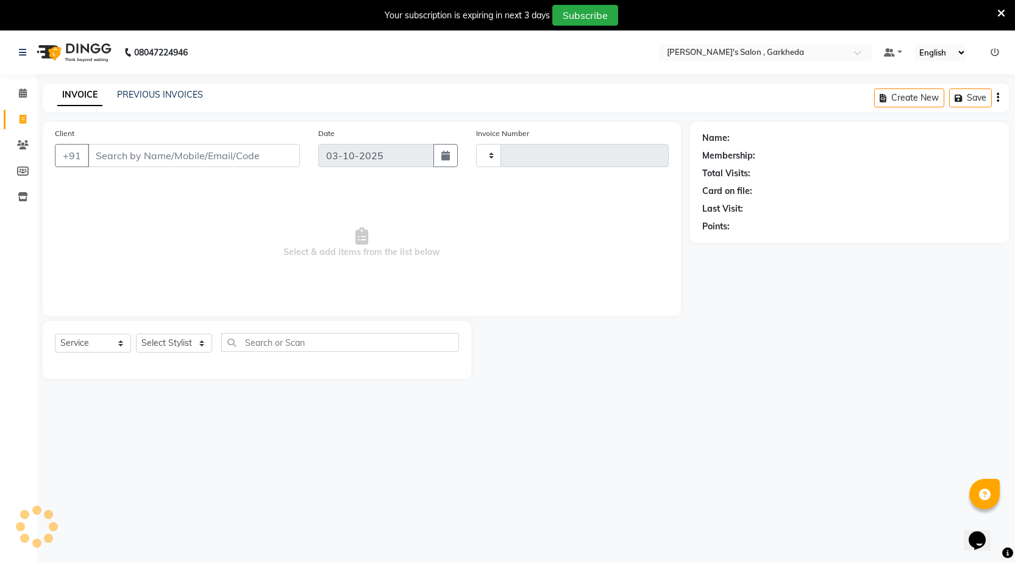
type input "1606"
select select "7062"
click at [136, 94] on link "PREVIOUS INVOICES" at bounding box center [160, 94] width 86 height 11
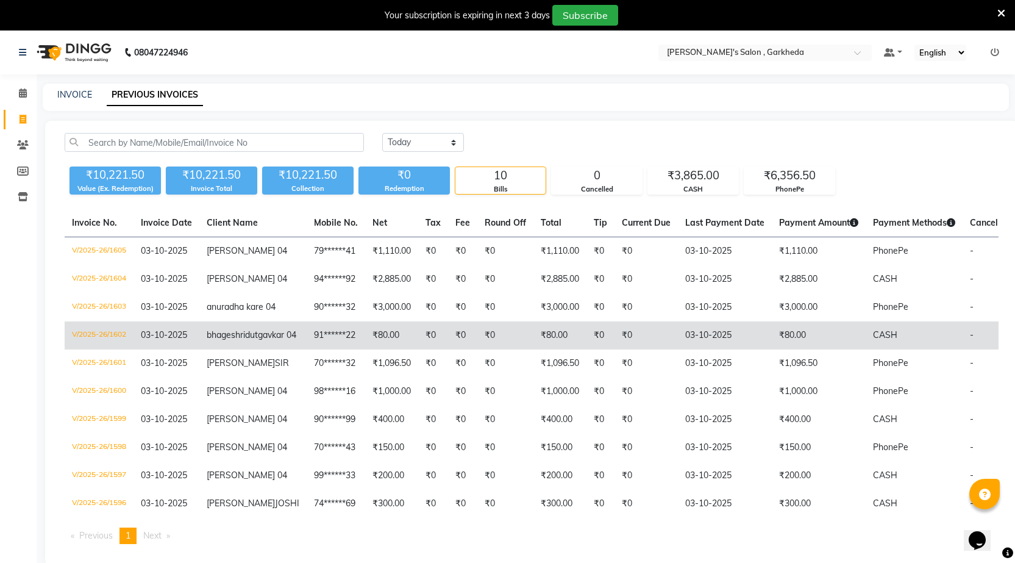
scroll to position [61, 0]
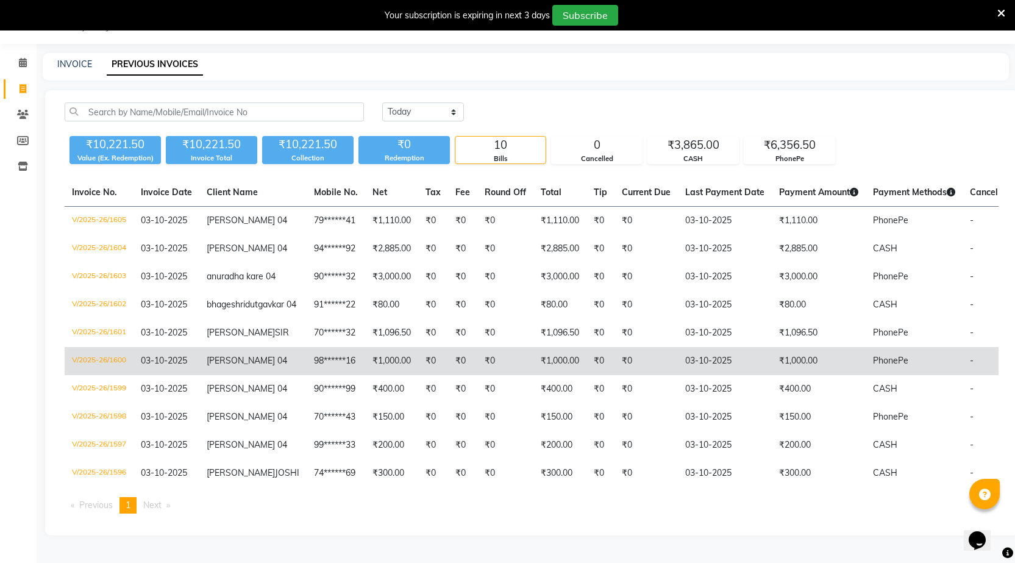
click at [216, 366] on span "[PERSON_NAME] 04" at bounding box center [247, 360] width 80 height 11
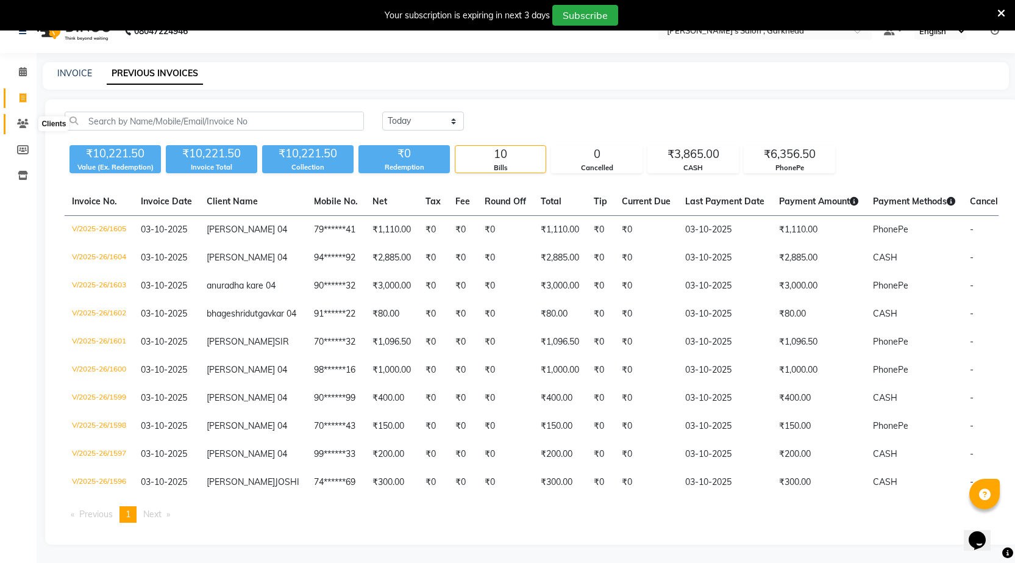
scroll to position [0, 0]
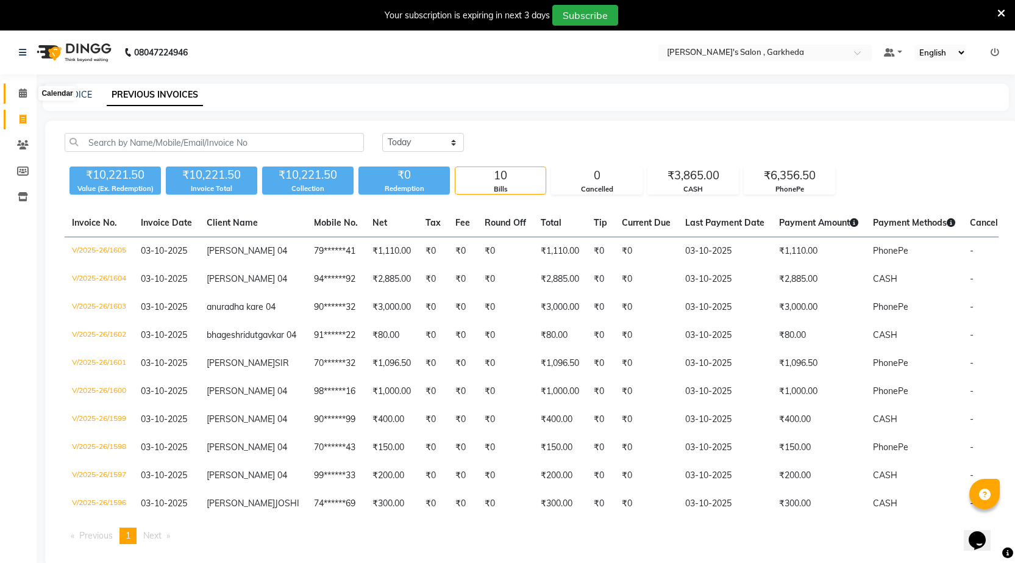
click at [22, 91] on icon at bounding box center [23, 92] width 8 height 9
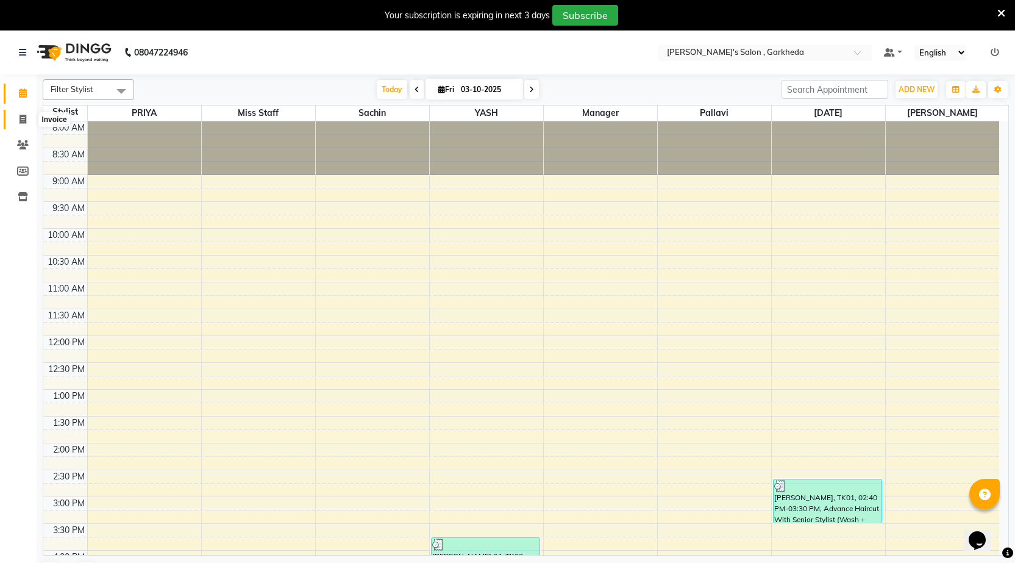
click at [26, 120] on icon at bounding box center [23, 119] width 7 height 9
select select "service"
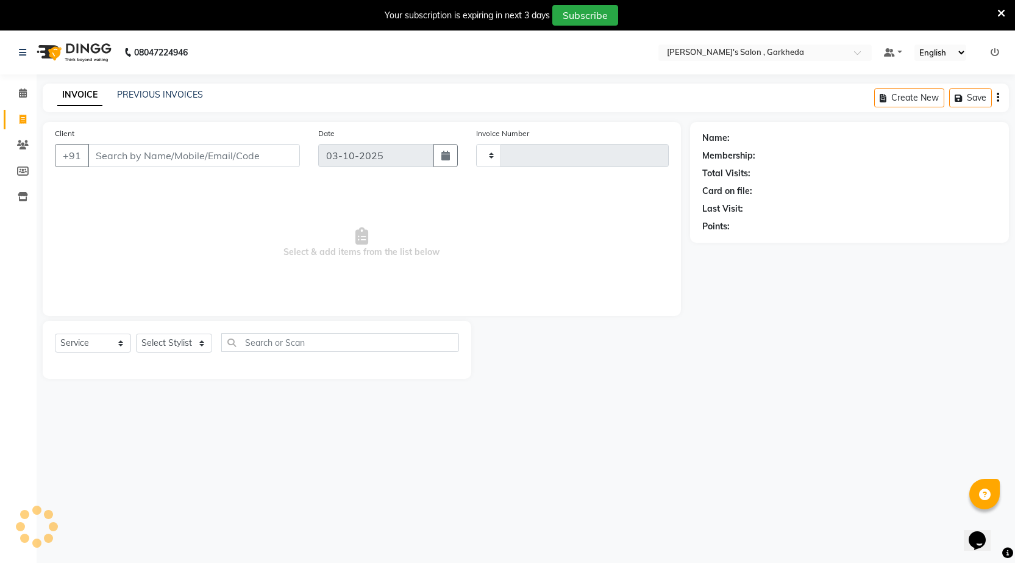
type input "1606"
select select "7062"
click at [20, 143] on icon at bounding box center [23, 144] width 12 height 9
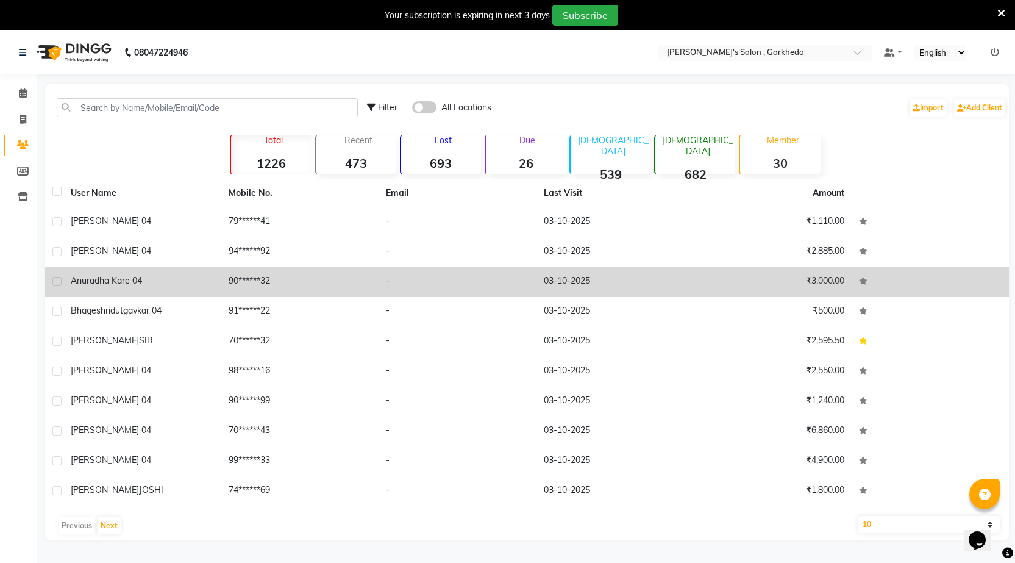
click at [138, 284] on span "anuradha kare 04" at bounding box center [106, 280] width 71 height 11
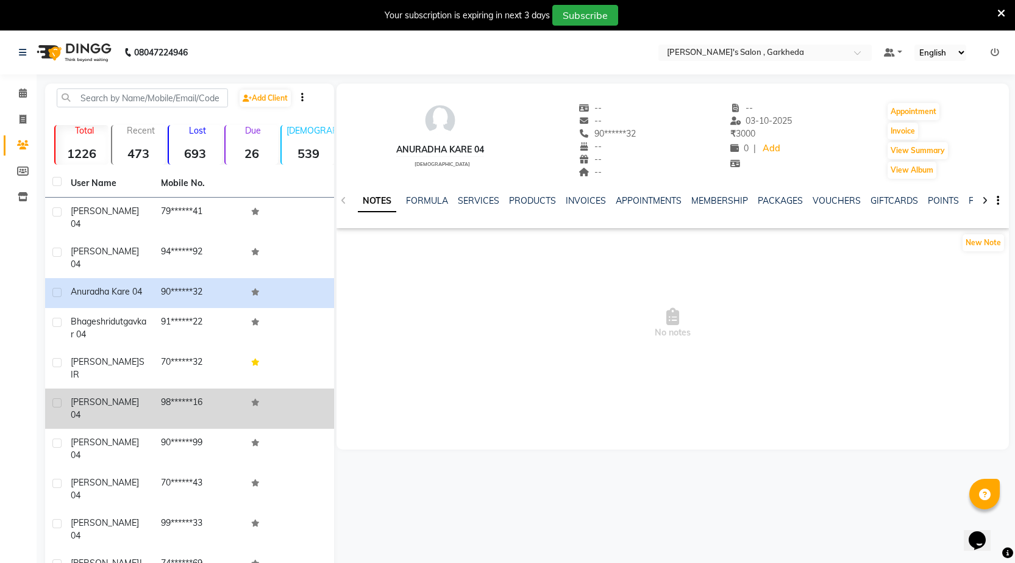
click at [107, 396] on span "amruta deshphande 04" at bounding box center [105, 408] width 68 height 24
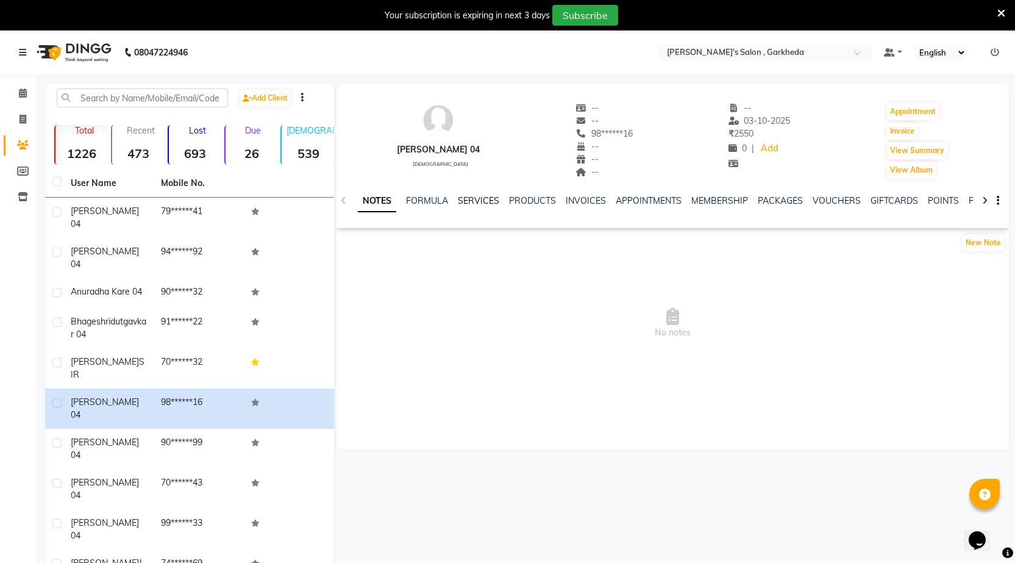
click at [477, 198] on link "SERVICES" at bounding box center [478, 200] width 41 height 11
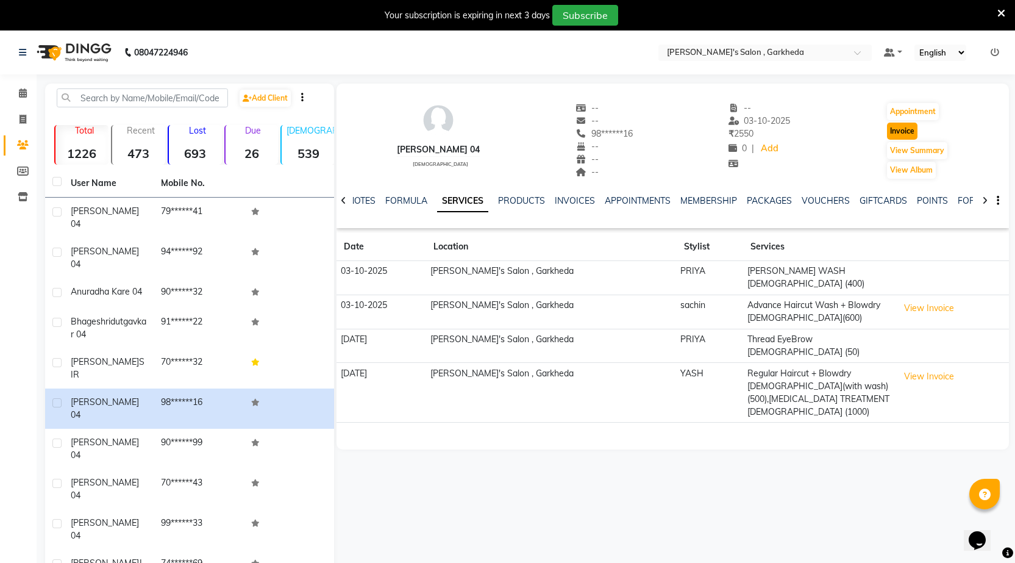
click at [903, 130] on button "Invoice" at bounding box center [902, 131] width 30 height 17
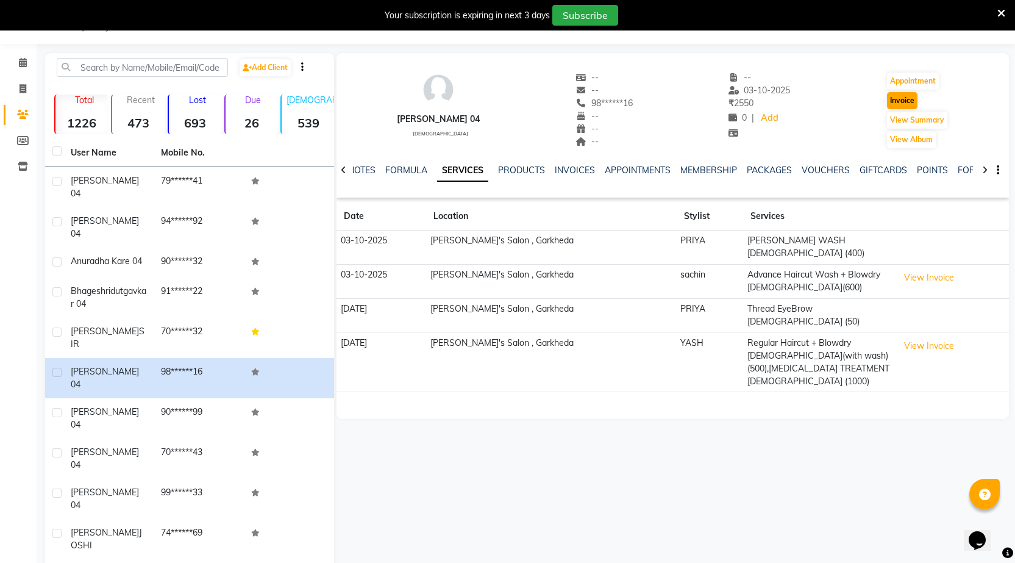
select select "7062"
select select "service"
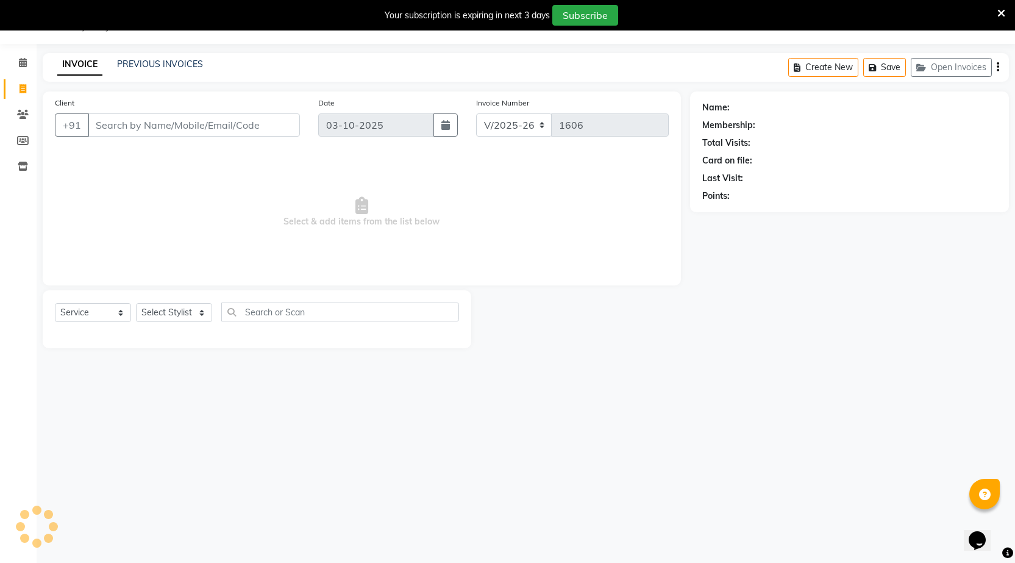
type input "98******16"
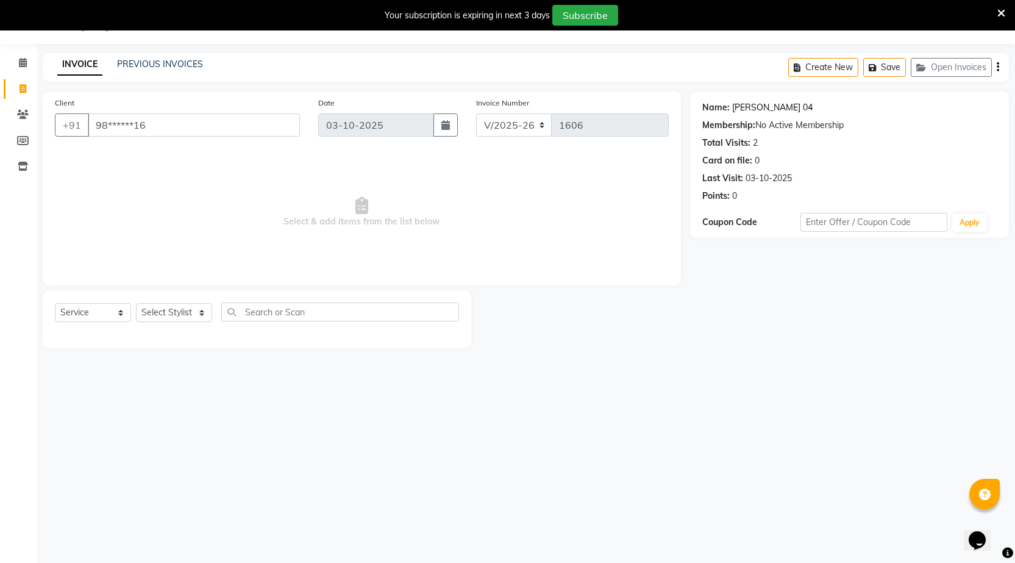
click at [774, 104] on link "[PERSON_NAME] 04" at bounding box center [772, 107] width 80 height 13
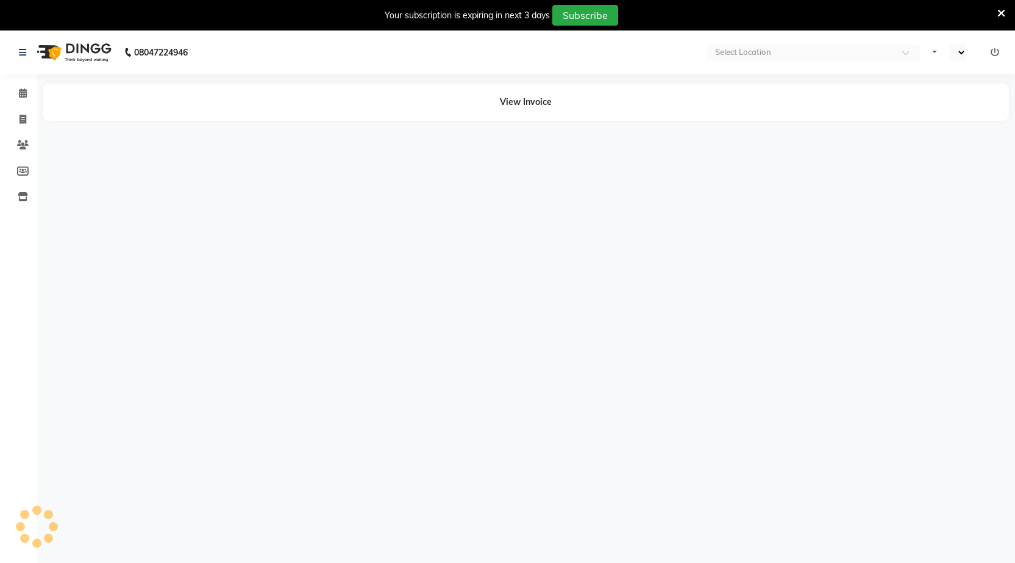
select select "en"
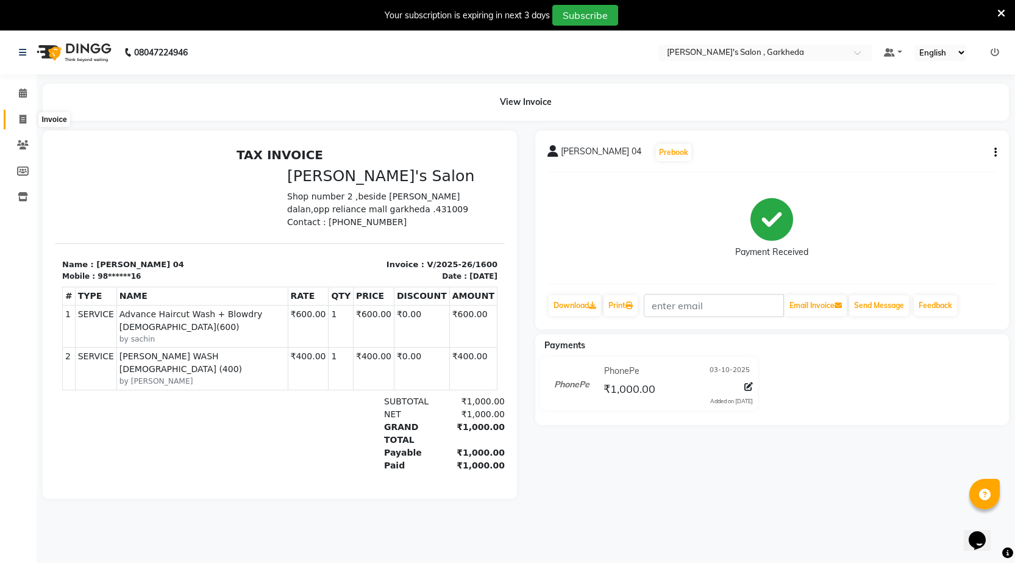
click at [24, 118] on icon at bounding box center [23, 119] width 7 height 9
select select "service"
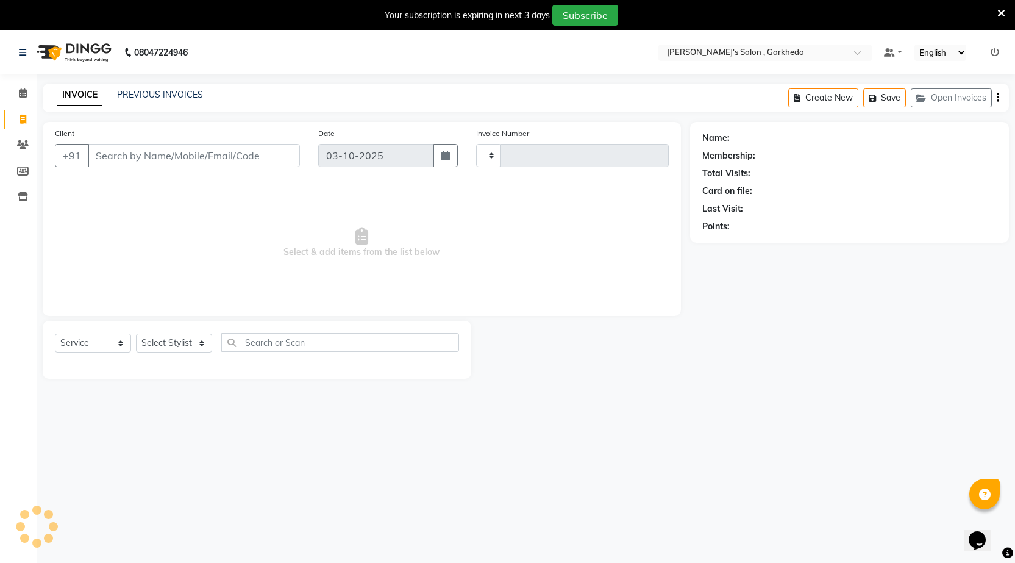
scroll to position [30, 0]
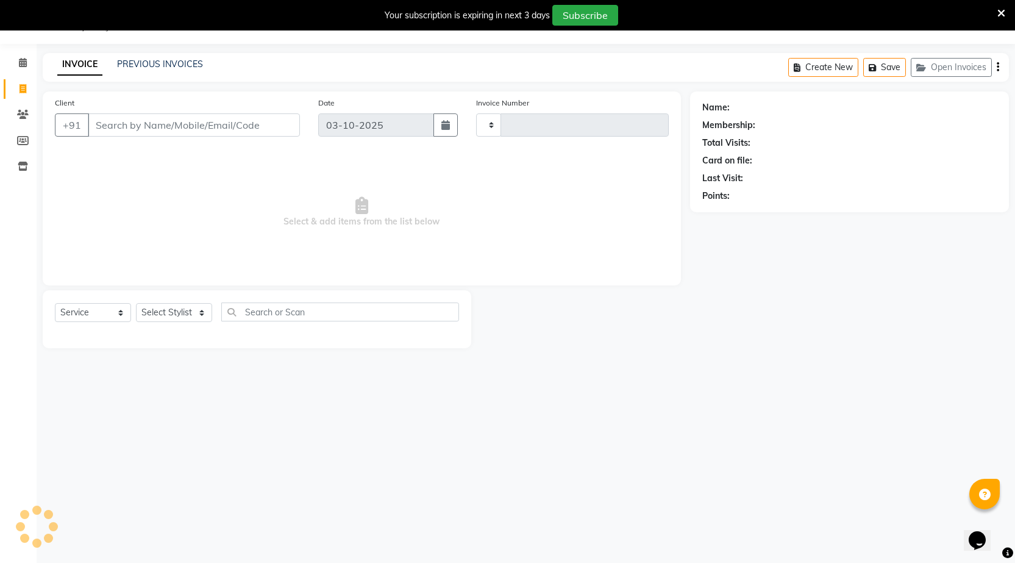
type input "1606"
select select "7062"
click at [184, 309] on select "Select Stylist [DATE] manager miss staff [PERSON_NAME]" at bounding box center [174, 312] width 76 height 19
click at [18, 108] on span at bounding box center [22, 115] width 21 height 14
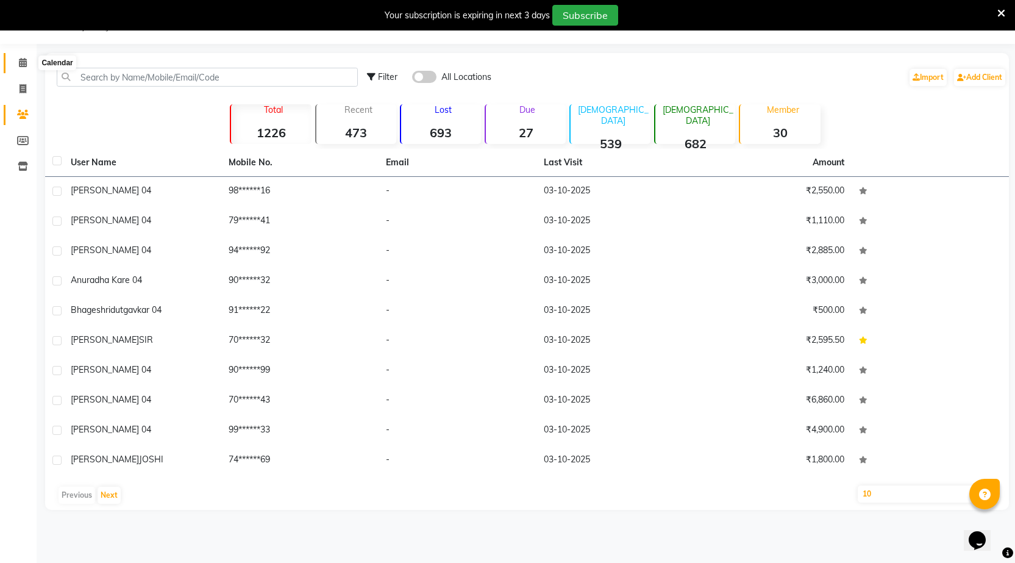
click at [21, 64] on icon at bounding box center [23, 62] width 8 height 9
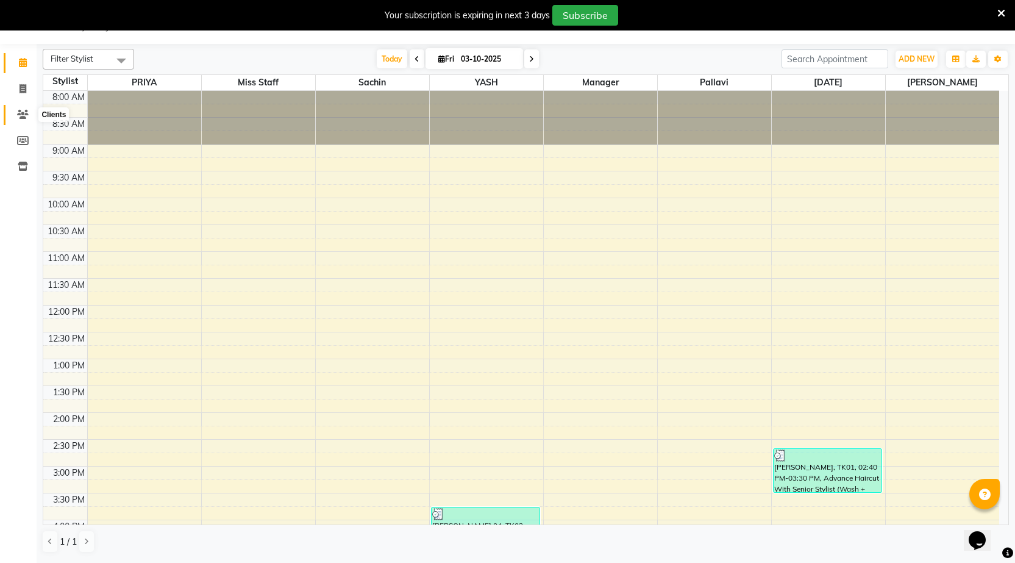
click at [20, 114] on icon at bounding box center [23, 114] width 12 height 9
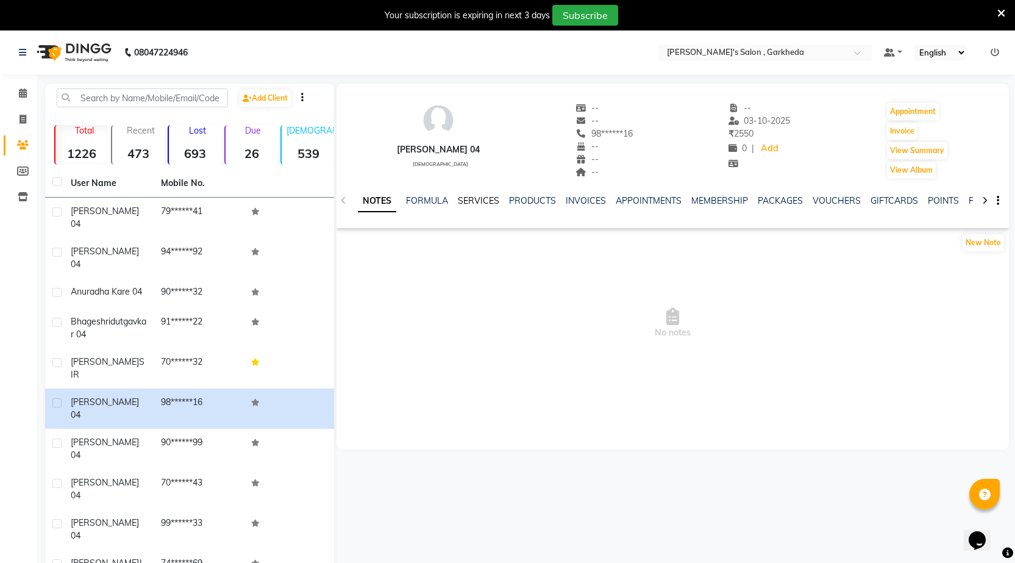
click at [476, 195] on link "SERVICES" at bounding box center [478, 200] width 41 height 11
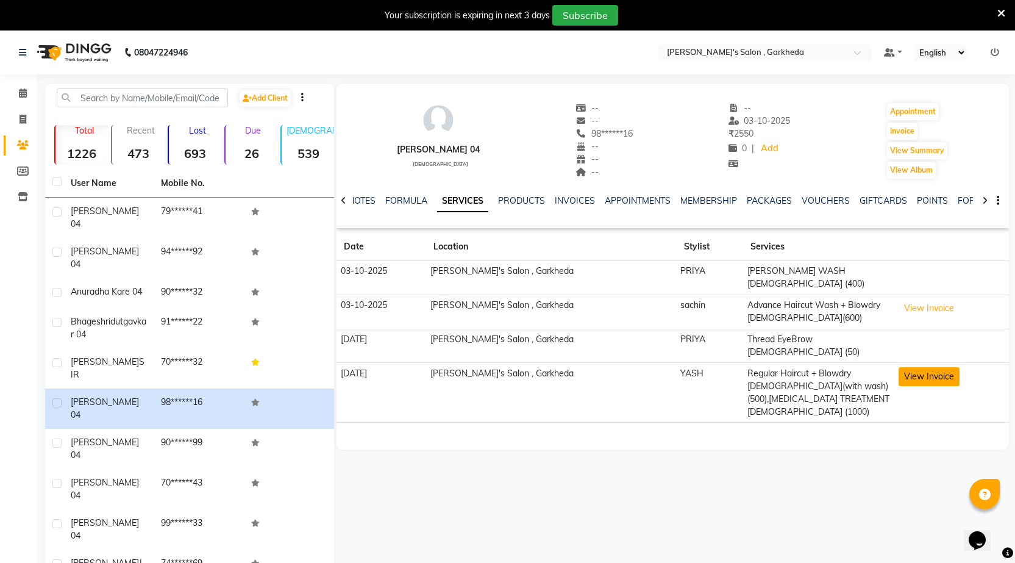
click at [914, 367] on button "View Invoice" at bounding box center [929, 376] width 61 height 19
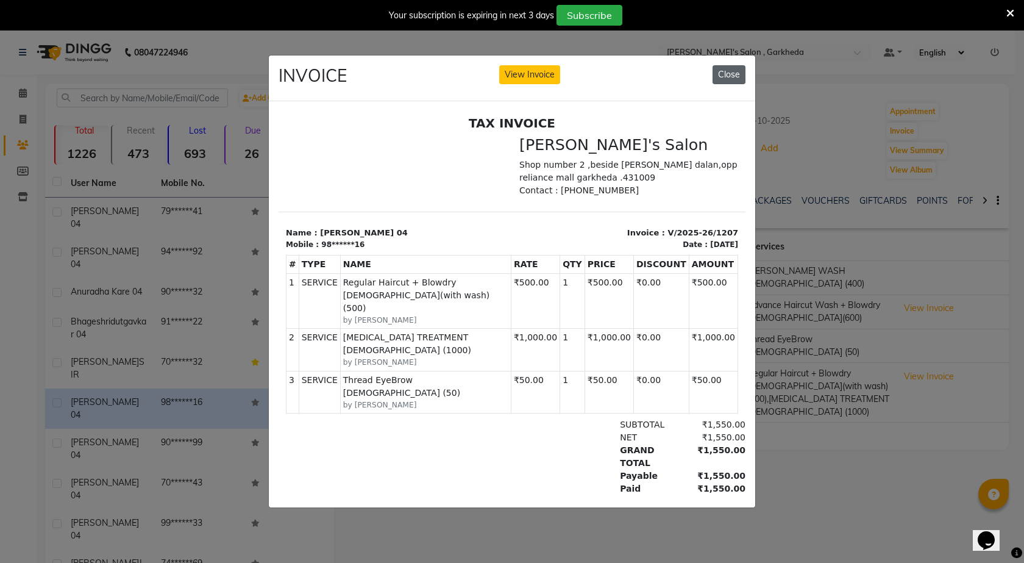
click at [735, 71] on button "Close" at bounding box center [729, 74] width 33 height 19
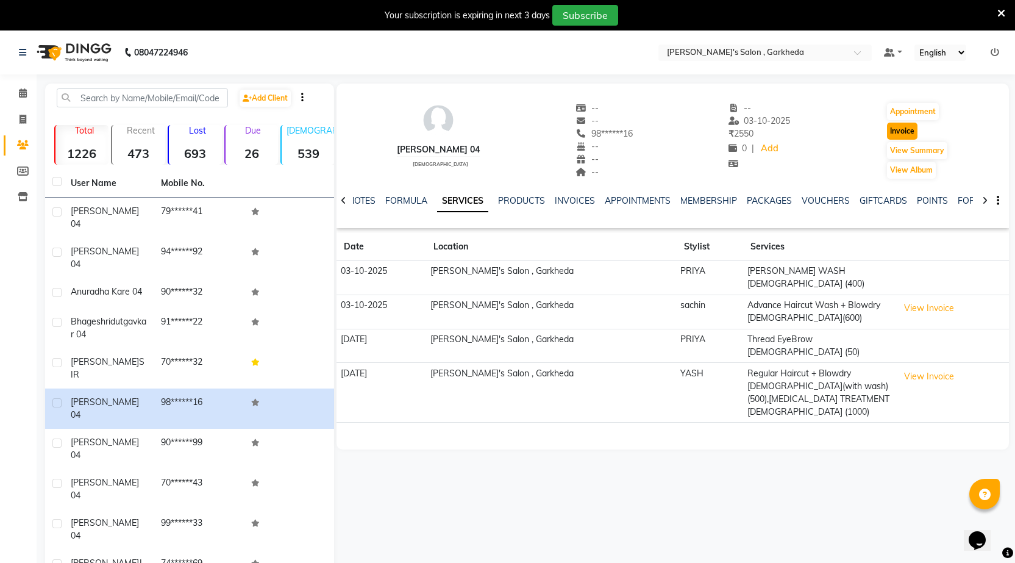
click at [907, 127] on button "Invoice" at bounding box center [902, 131] width 30 height 17
select select "7062"
select select "service"
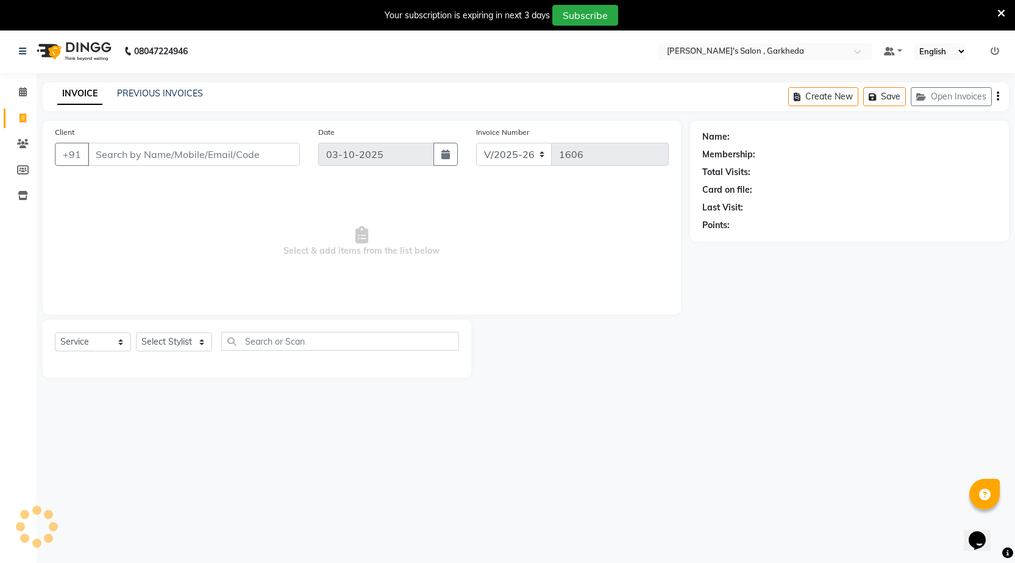
scroll to position [30, 0]
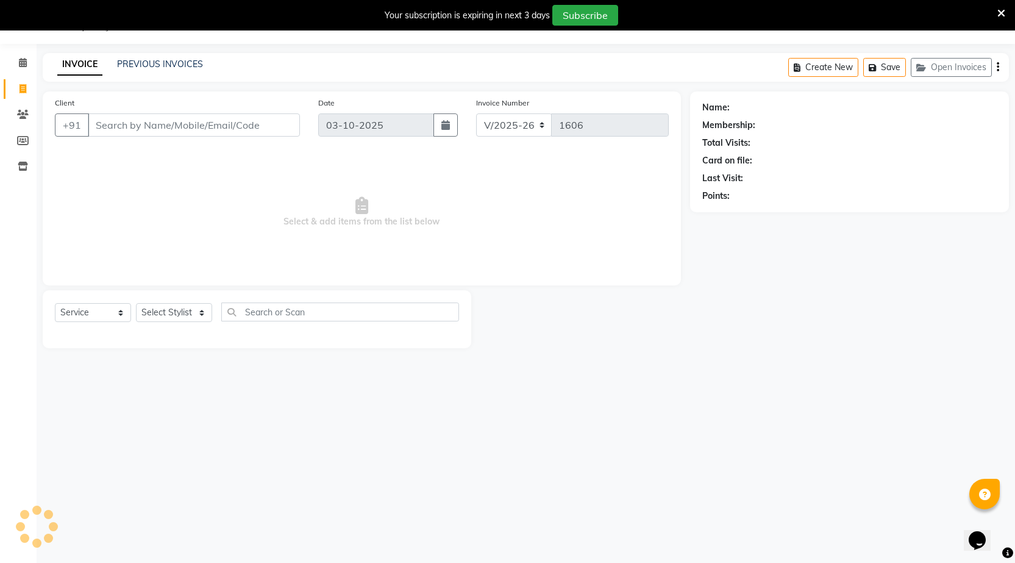
type input "98******16"
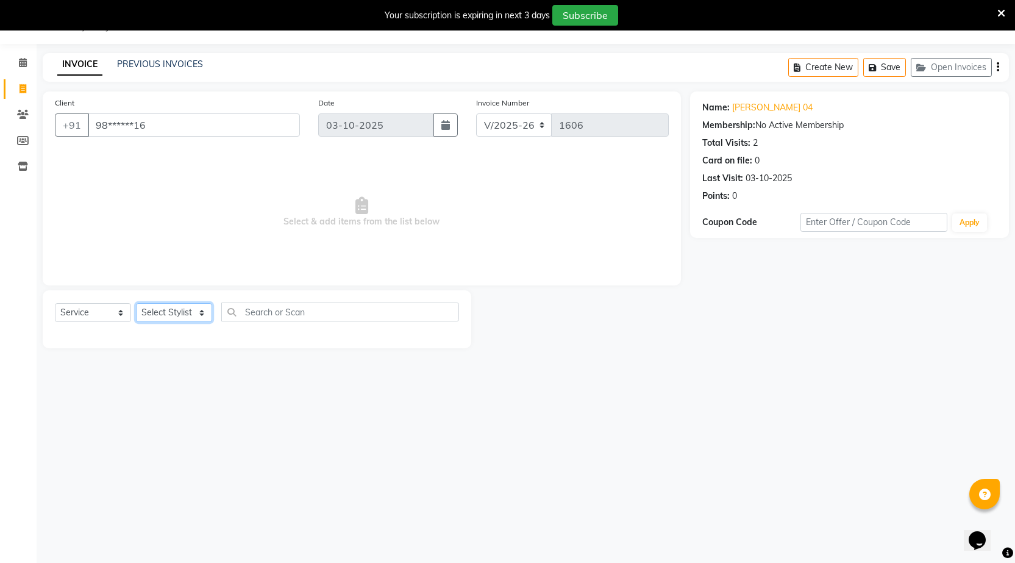
click at [199, 311] on select "Select Stylist [DATE] manager miss staff [PERSON_NAME]" at bounding box center [174, 312] width 76 height 19
select select "58764"
click at [136, 303] on select "Select Stylist [DATE] manager miss staff [PERSON_NAME]" at bounding box center [174, 312] width 76 height 19
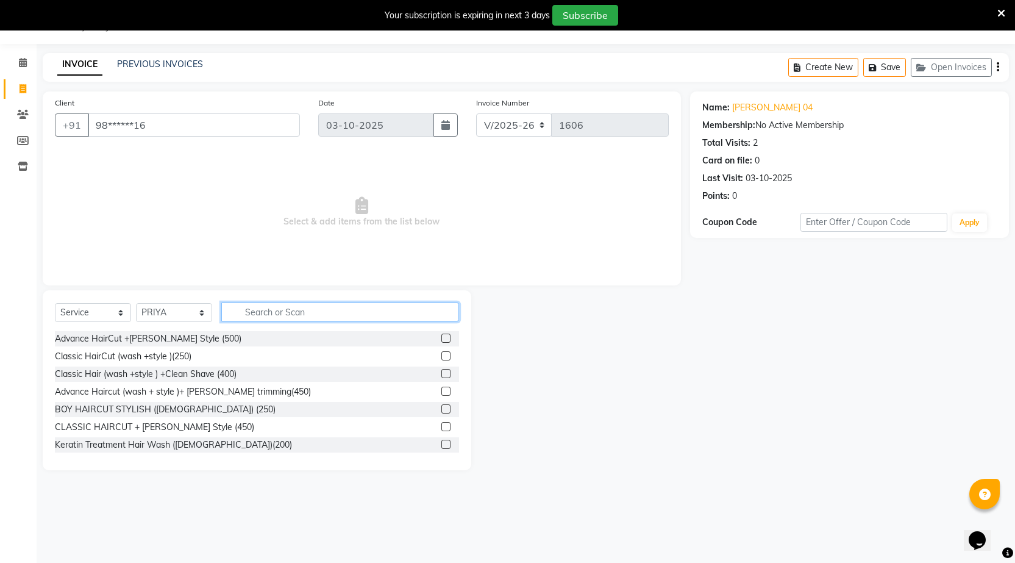
click at [262, 316] on input "text" at bounding box center [340, 311] width 238 height 19
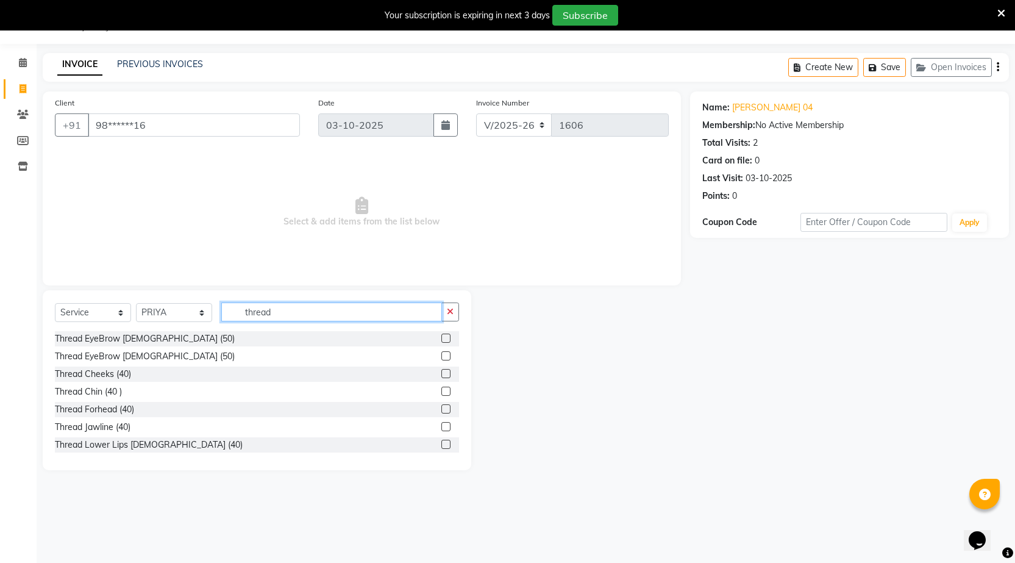
type input "thread"
click at [442, 337] on label at bounding box center [446, 338] width 9 height 9
click at [442, 337] on input "checkbox" at bounding box center [446, 339] width 8 height 8
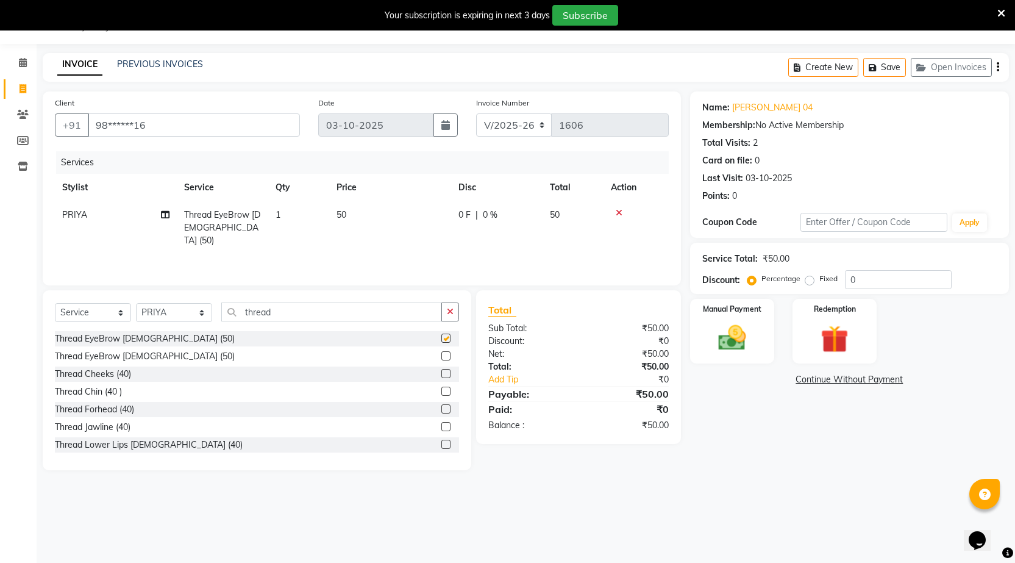
checkbox input "false"
click at [442, 407] on label at bounding box center [446, 408] width 9 height 9
click at [442, 407] on input "checkbox" at bounding box center [446, 410] width 8 height 8
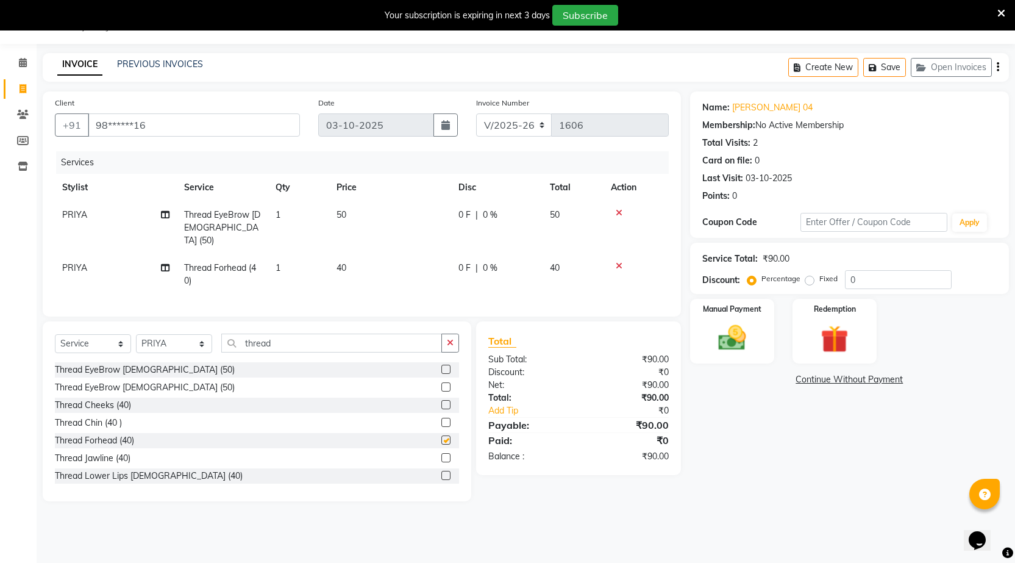
checkbox input "false"
click at [740, 298] on div "Manual Payment" at bounding box center [732, 332] width 88 height 68
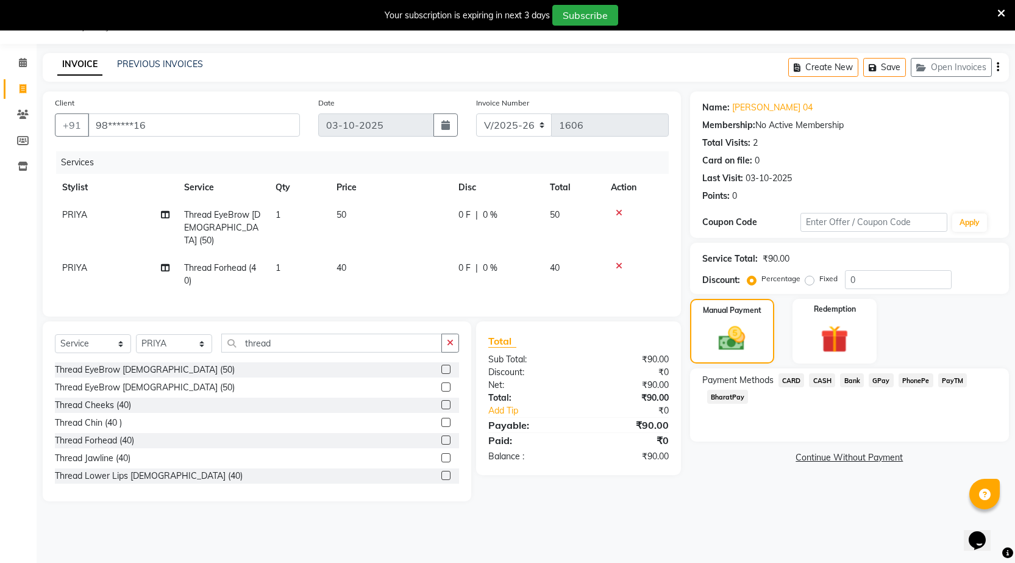
click at [815, 377] on span "CASH" at bounding box center [822, 380] width 26 height 14
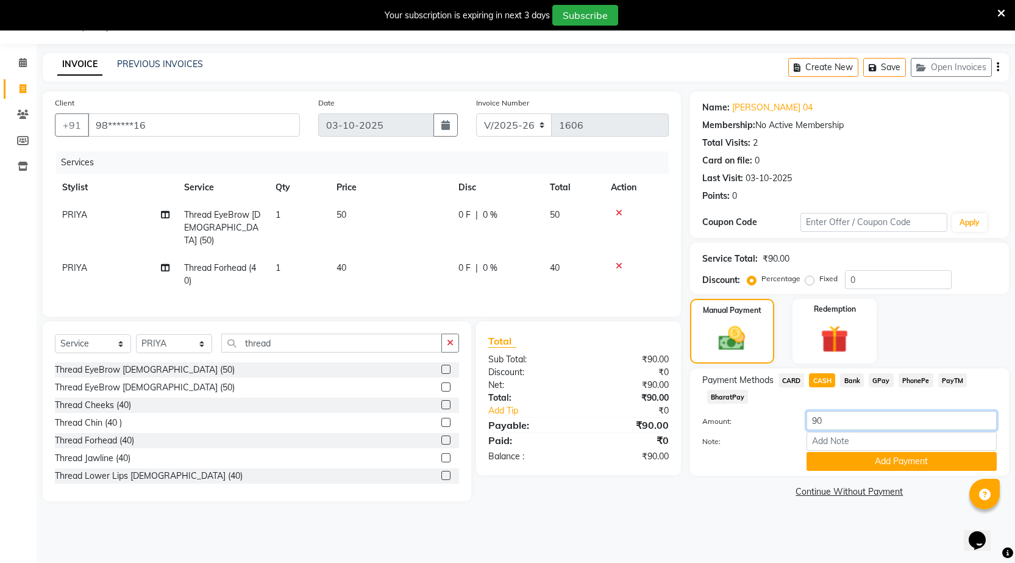
click at [842, 414] on input "90" at bounding box center [902, 420] width 190 height 19
type input "9"
type input "00"
click at [848, 462] on button "Add Payment" at bounding box center [902, 461] width 190 height 19
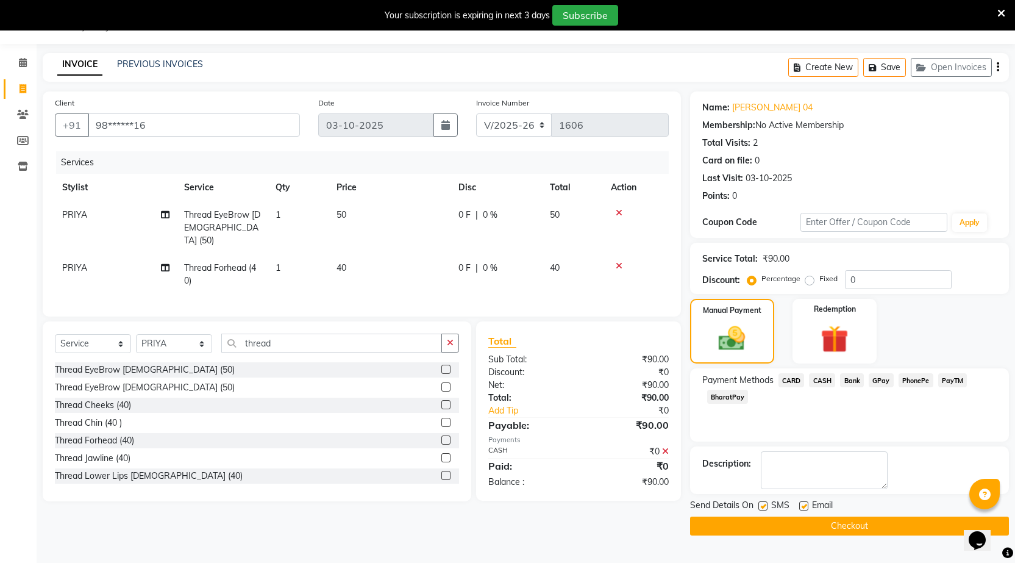
click at [822, 519] on button "Checkout" at bounding box center [849, 526] width 319 height 19
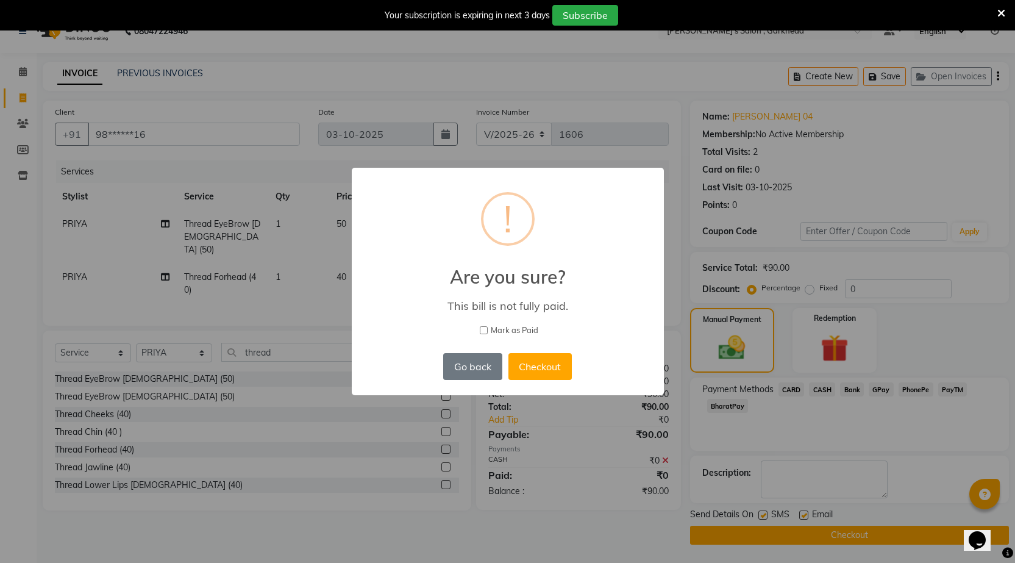
scroll to position [22, 0]
click at [573, 367] on button "Checkout" at bounding box center [544, 366] width 63 height 27
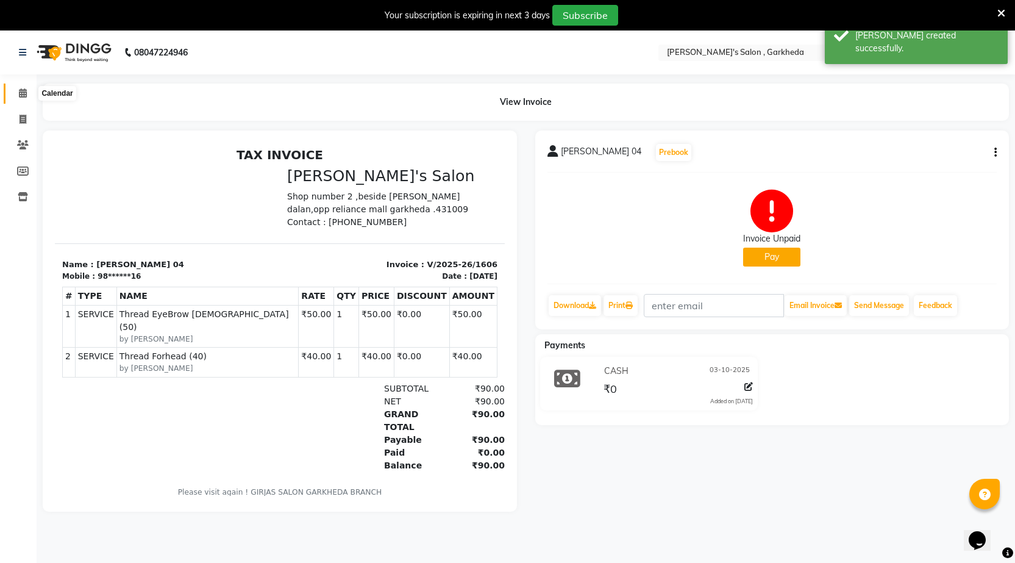
click at [17, 94] on span at bounding box center [22, 94] width 21 height 14
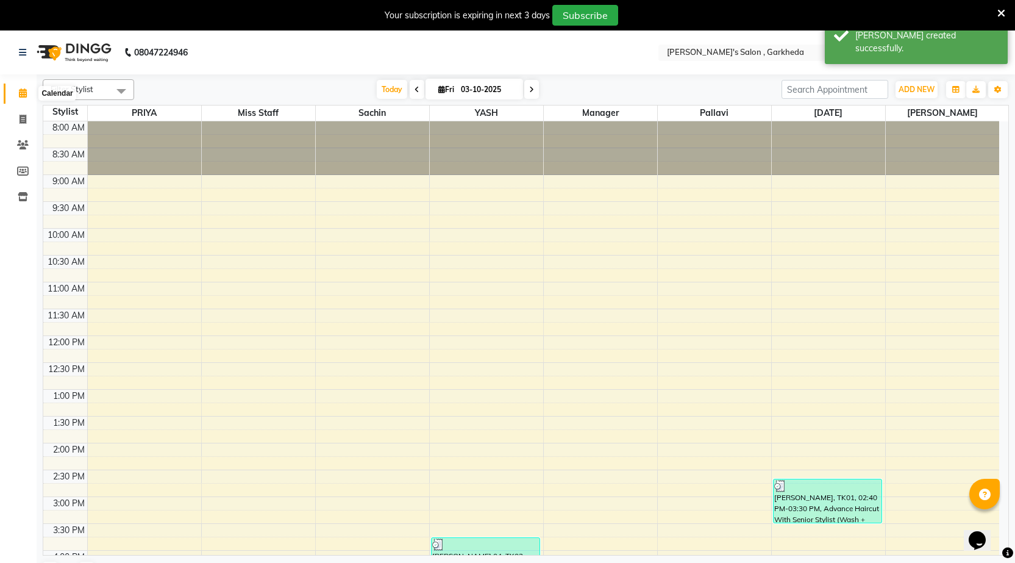
click at [28, 91] on span at bounding box center [22, 94] width 21 height 14
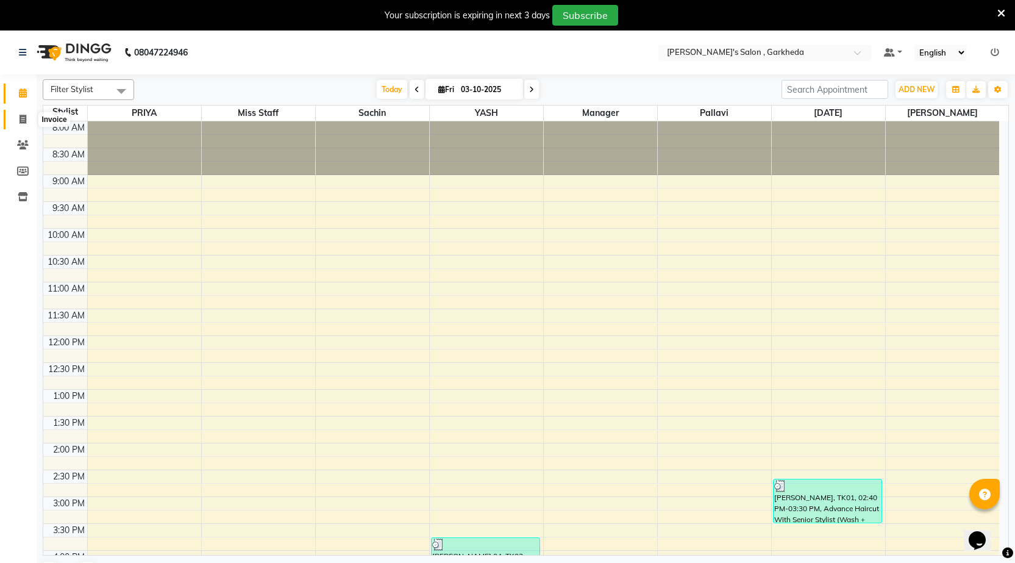
click at [25, 116] on icon at bounding box center [23, 119] width 7 height 9
select select "7062"
select select "service"
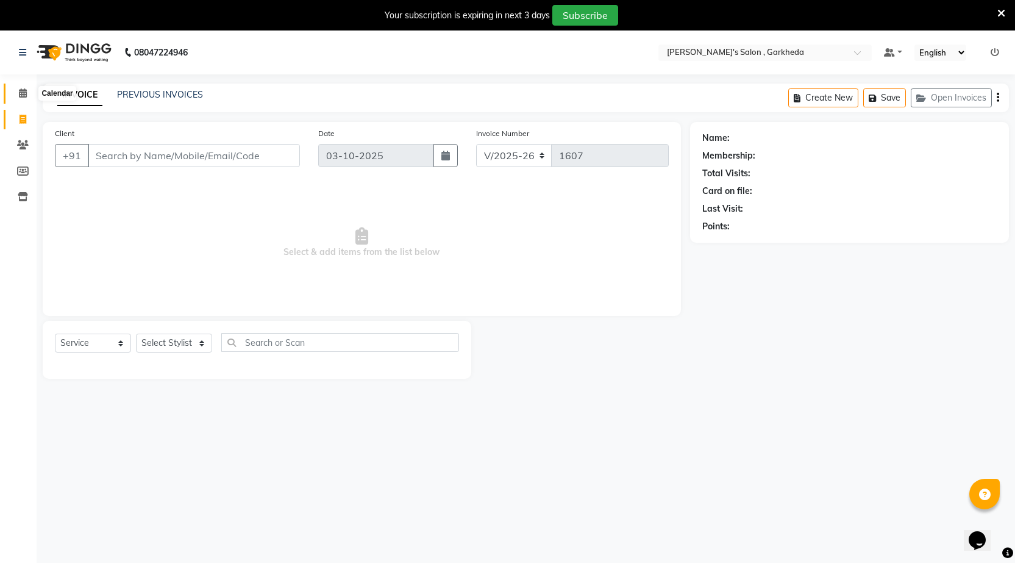
click at [23, 98] on span at bounding box center [22, 94] width 21 height 14
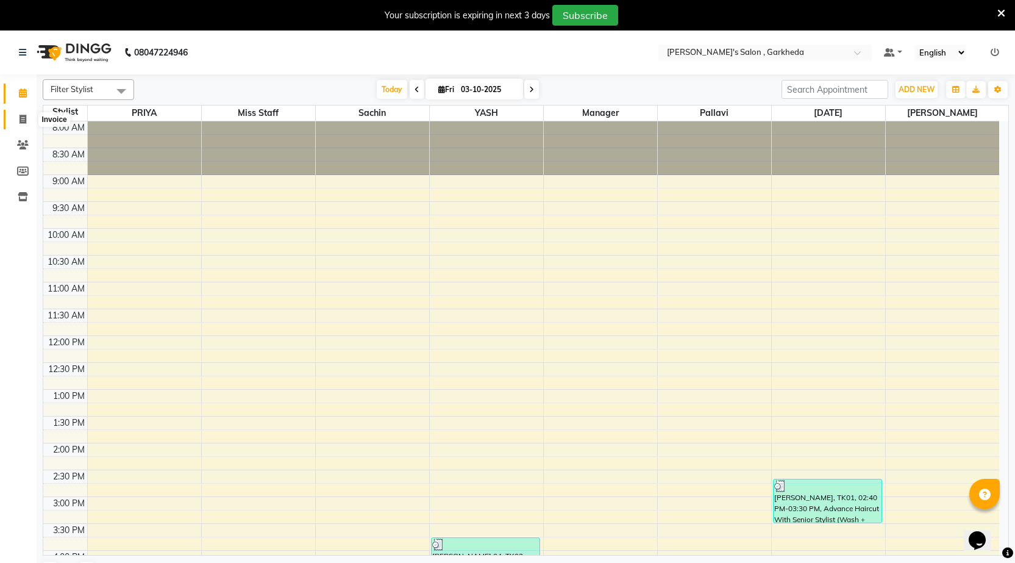
click at [23, 119] on icon at bounding box center [23, 119] width 7 height 9
select select "7062"
select select "service"
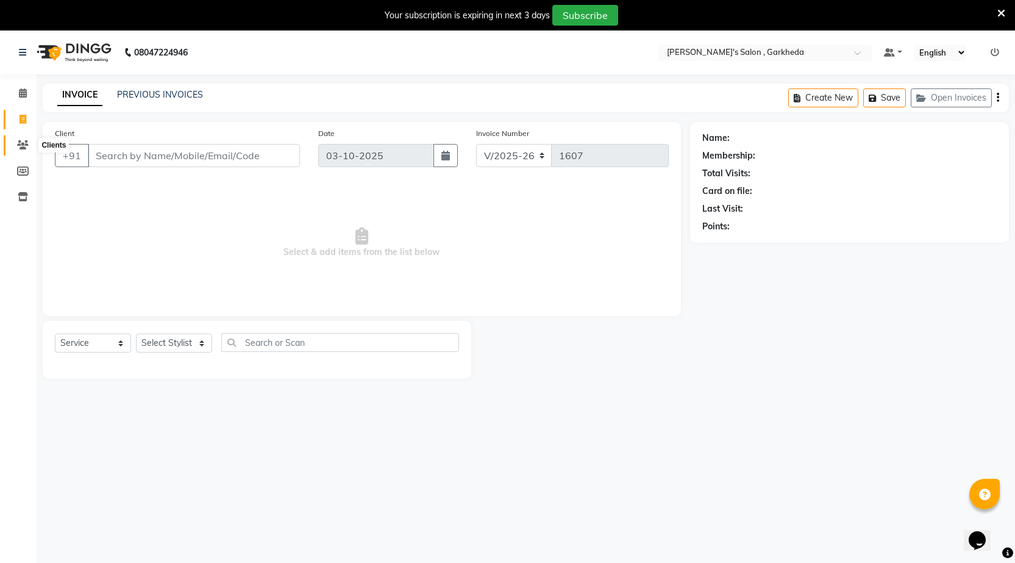
click at [21, 144] on icon at bounding box center [23, 144] width 12 height 9
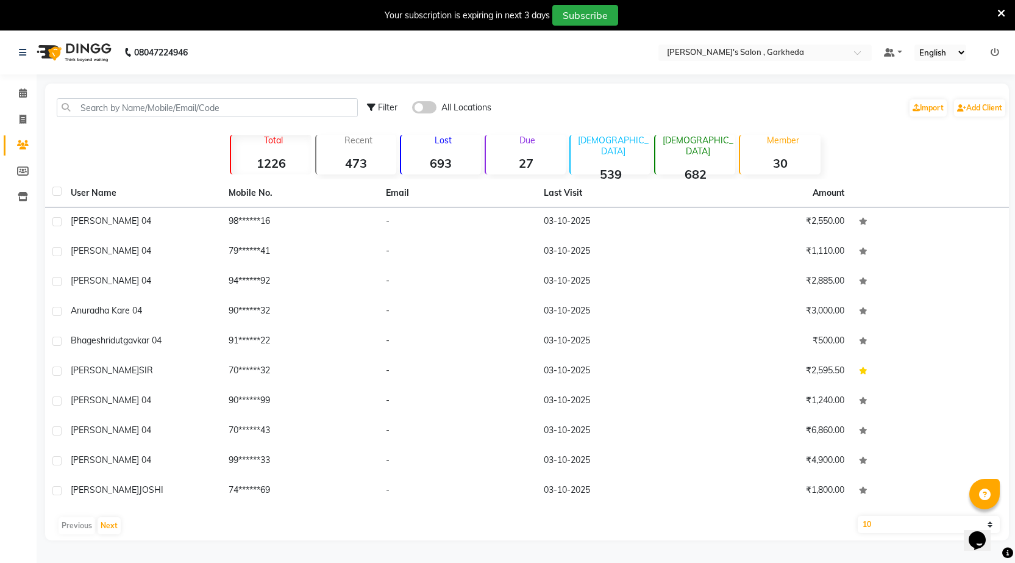
click at [445, 141] on p "Lost" at bounding box center [443, 140] width 75 height 11
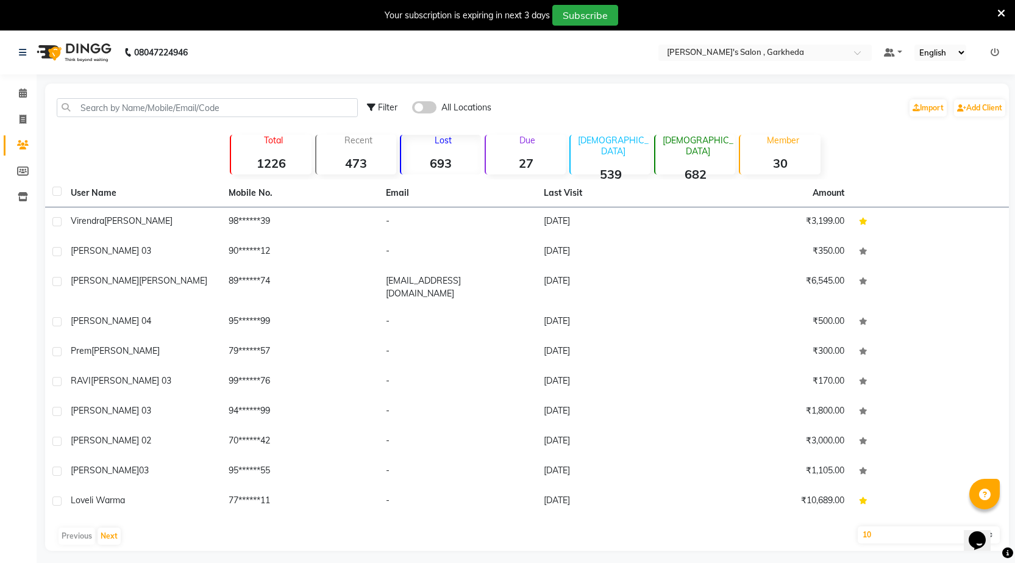
click at [446, 141] on p "Lost" at bounding box center [443, 140] width 75 height 11
click at [366, 141] on p "Recent" at bounding box center [358, 140] width 75 height 11
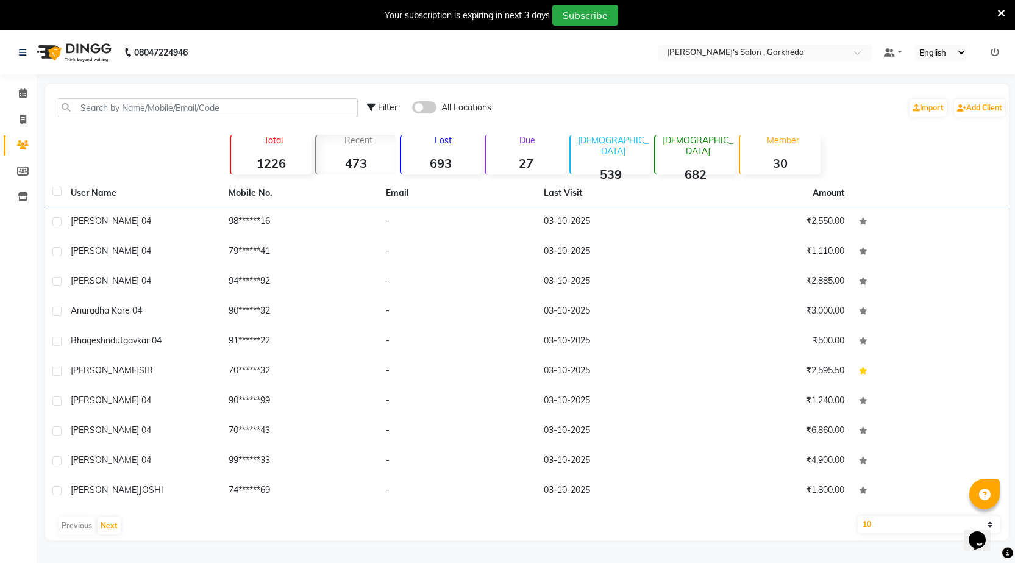
click at [447, 144] on p "Lost" at bounding box center [443, 140] width 75 height 11
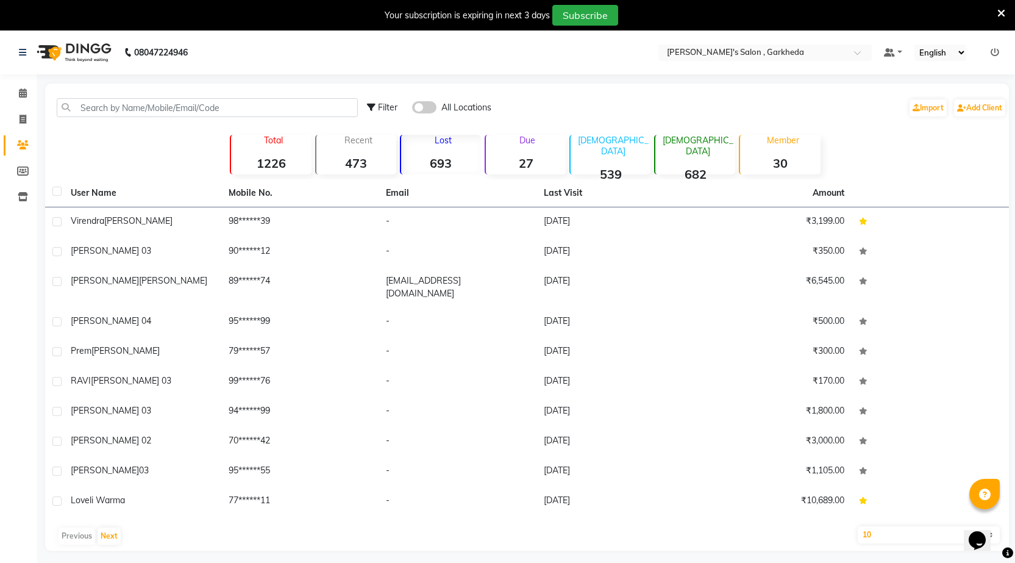
click at [515, 138] on p "Due" at bounding box center [526, 140] width 77 height 11
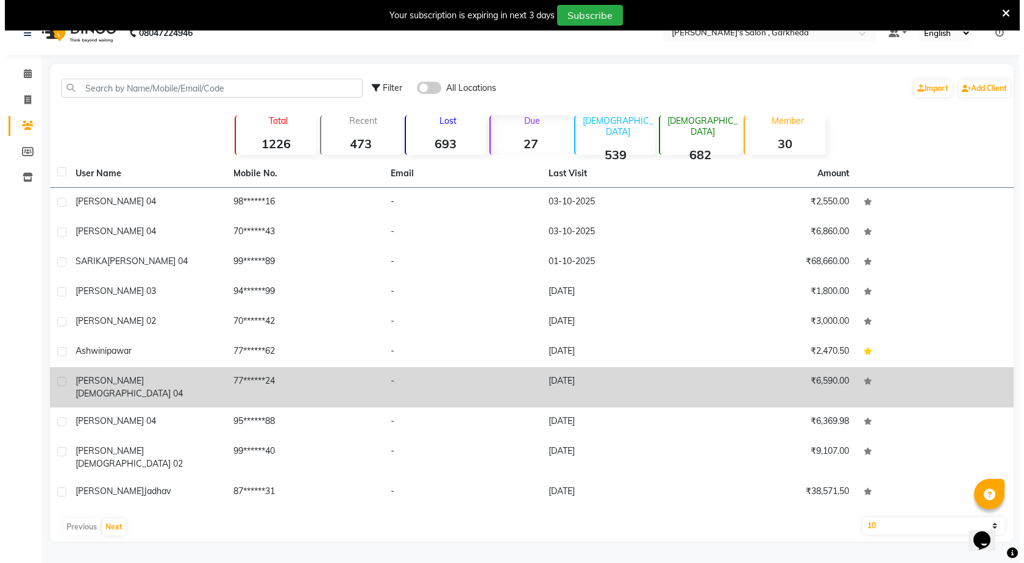
scroll to position [30, 0]
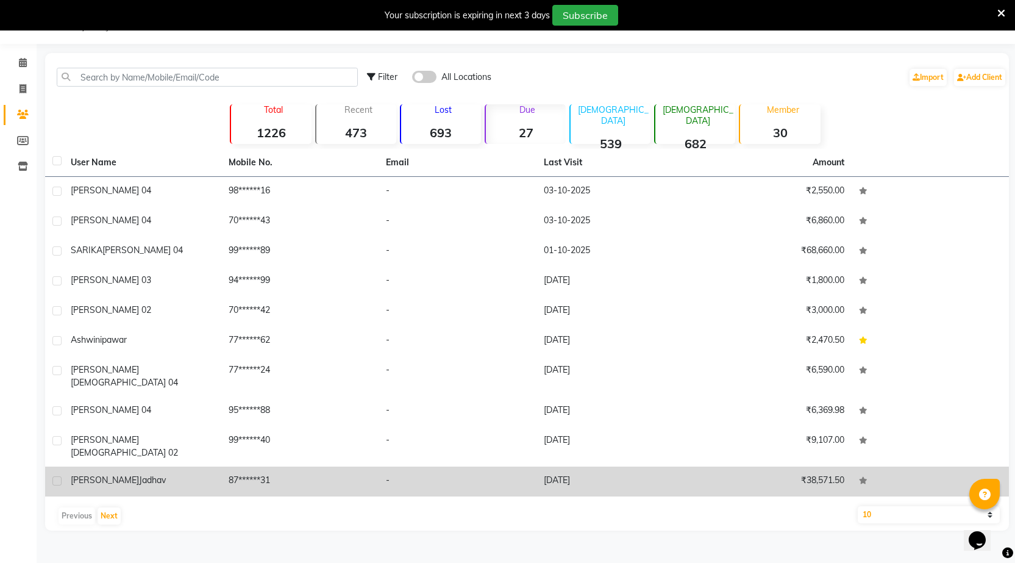
click at [595, 467] on td "09-09-2025" at bounding box center [616, 482] width 158 height 30
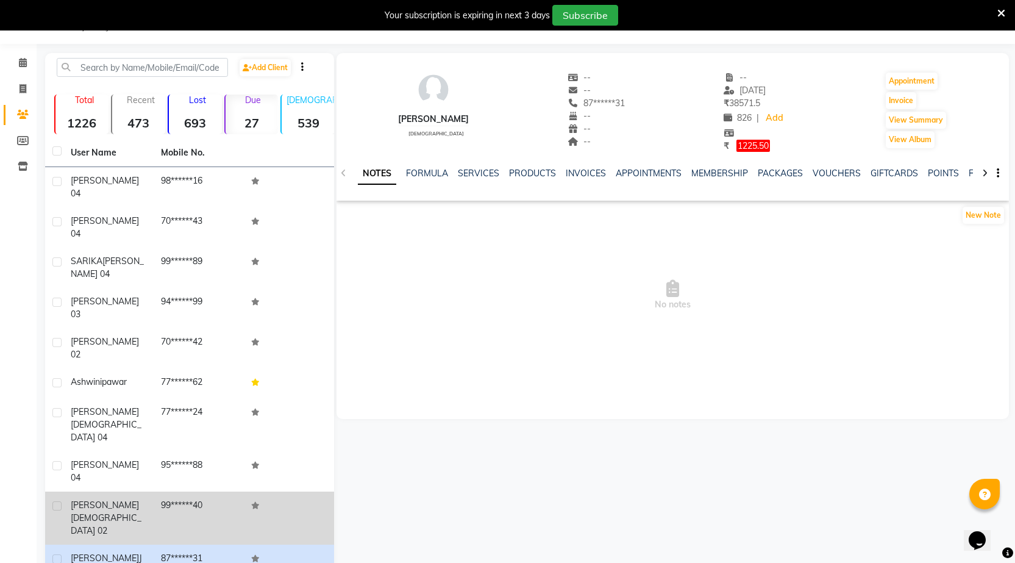
click at [114, 499] on span "rohan patrikar 02" at bounding box center [106, 517] width 71 height 37
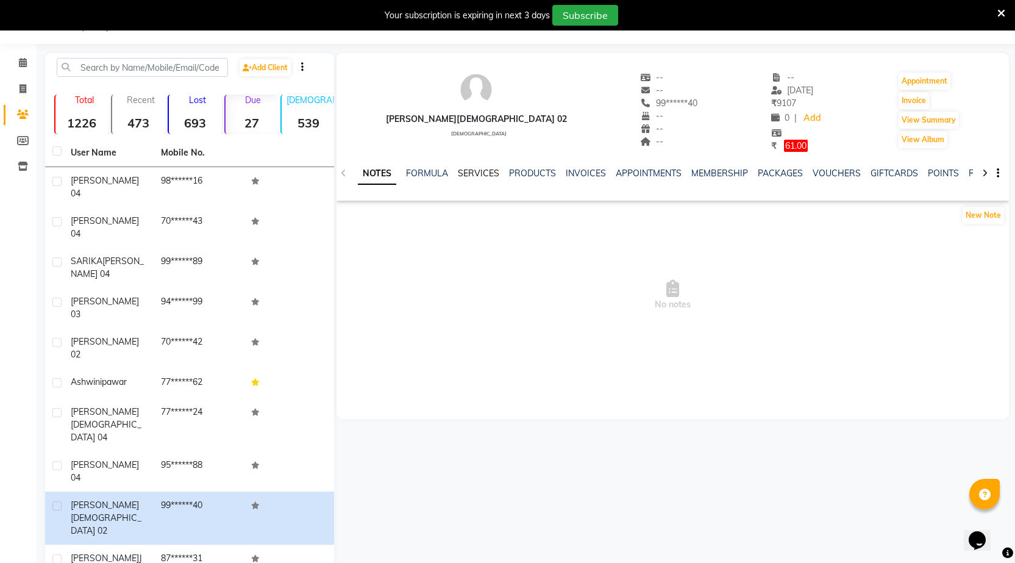
click at [480, 173] on link "SERVICES" at bounding box center [478, 173] width 41 height 11
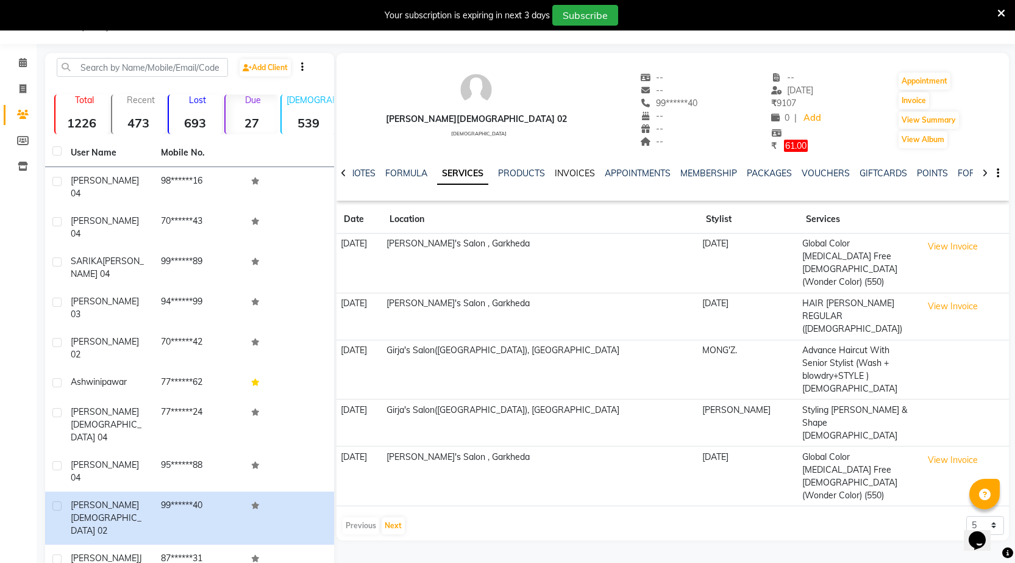
click at [577, 176] on link "INVOICES" at bounding box center [575, 173] width 40 height 11
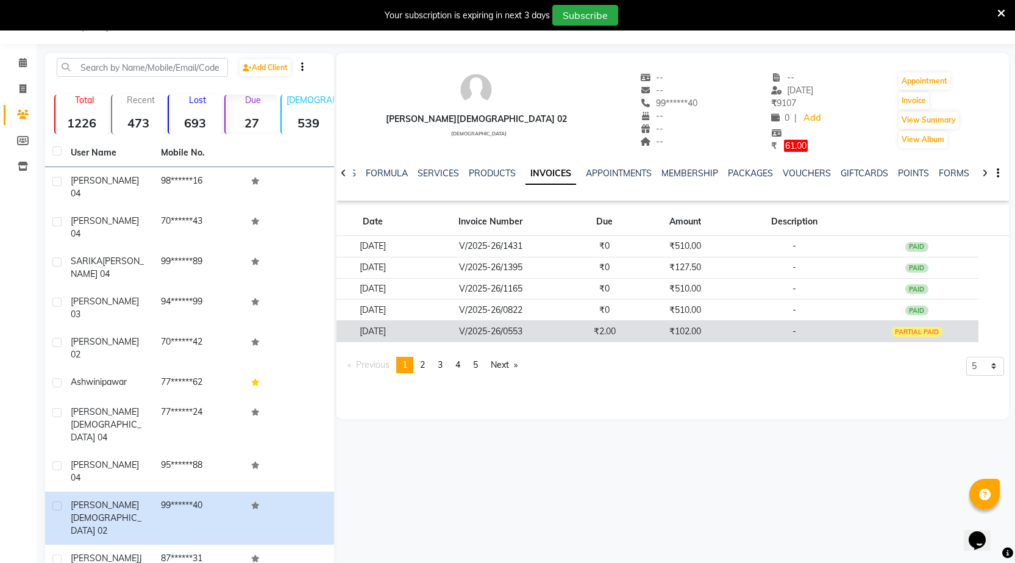
click at [496, 333] on td "V/2025-26/0553" at bounding box center [490, 331] width 163 height 21
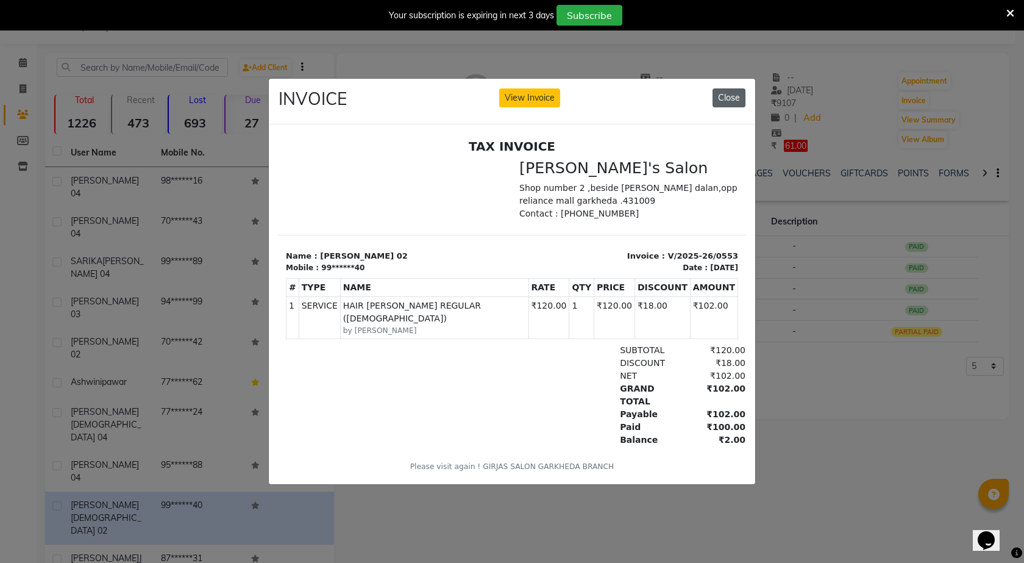
click at [727, 93] on button "Close" at bounding box center [729, 97] width 33 height 19
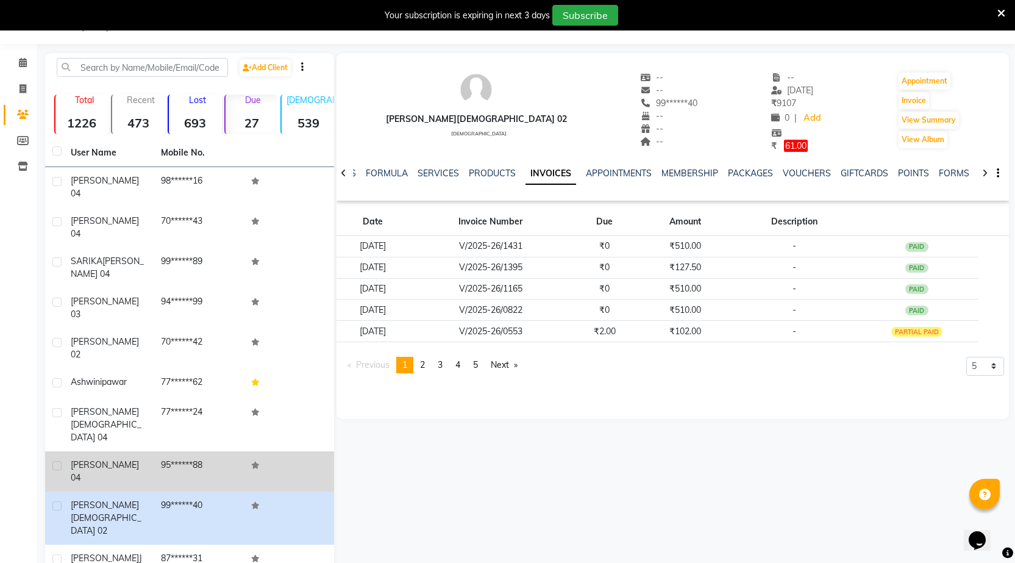
click at [231, 451] on td "95******88" at bounding box center [199, 471] width 90 height 40
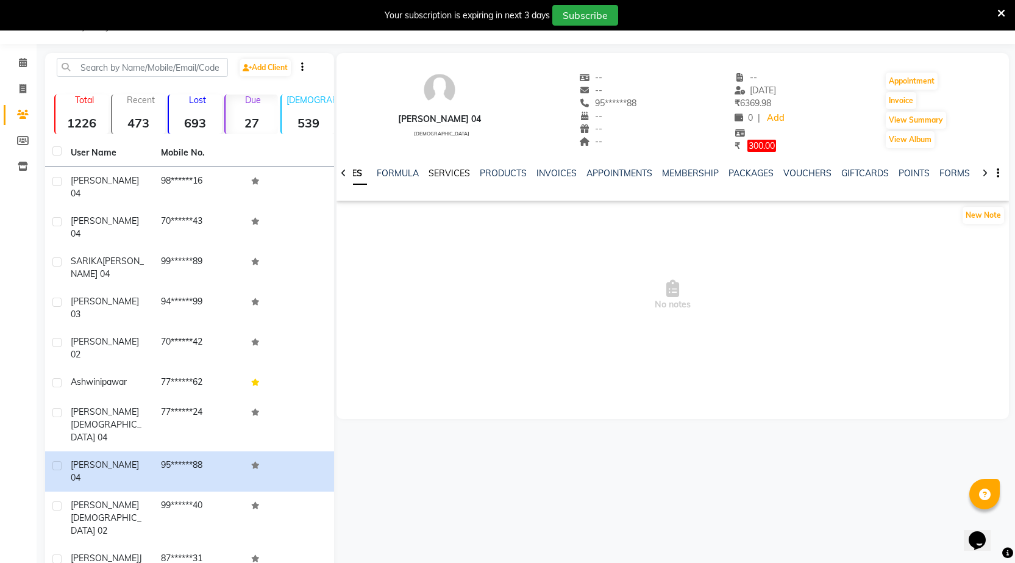
click at [454, 171] on link "SERVICES" at bounding box center [449, 173] width 41 height 11
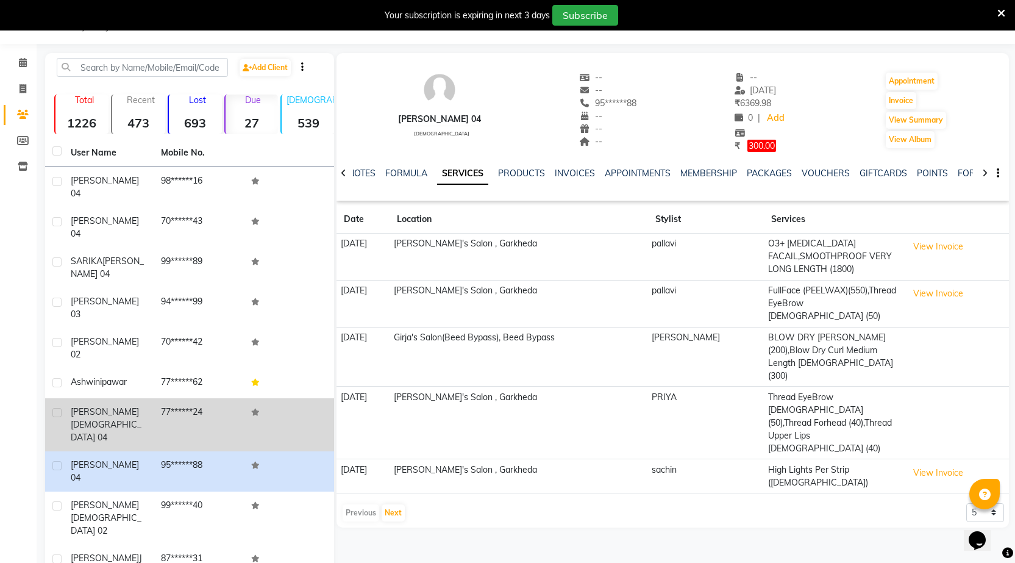
click at [143, 406] on div "kunal jain 04" at bounding box center [109, 425] width 76 height 38
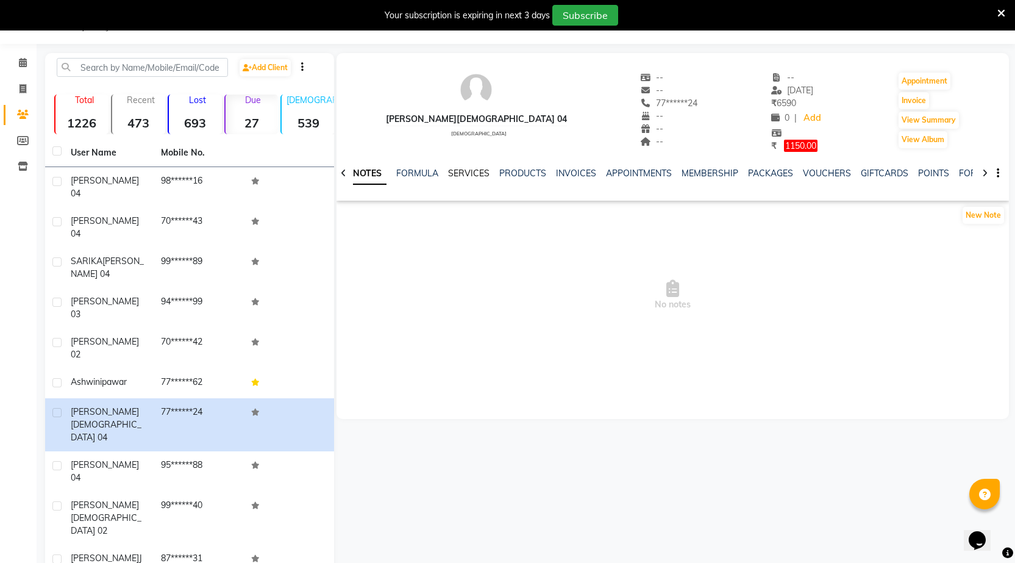
click at [461, 172] on link "SERVICES" at bounding box center [468, 173] width 41 height 11
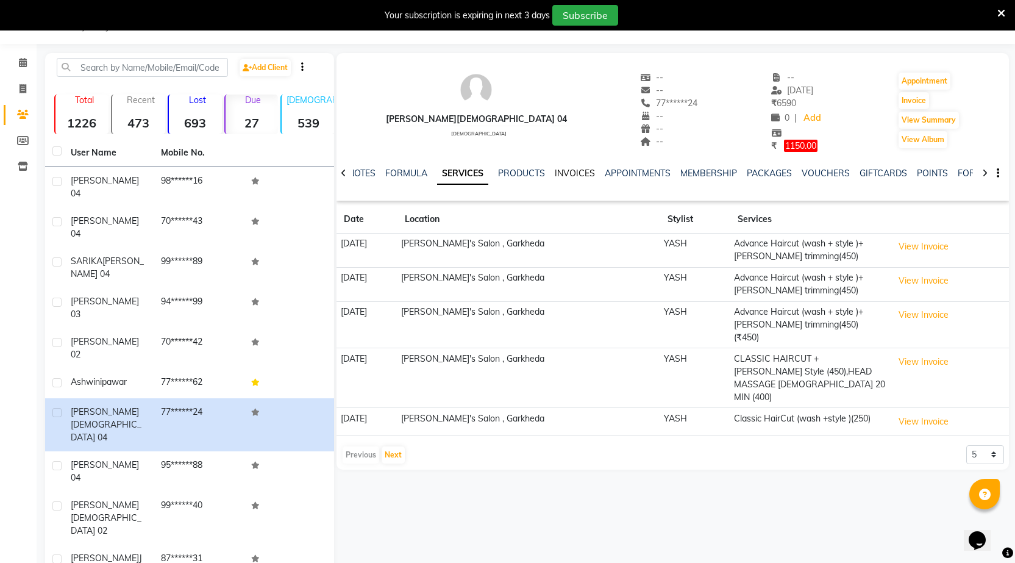
click at [577, 173] on link "INVOICES" at bounding box center [575, 173] width 40 height 11
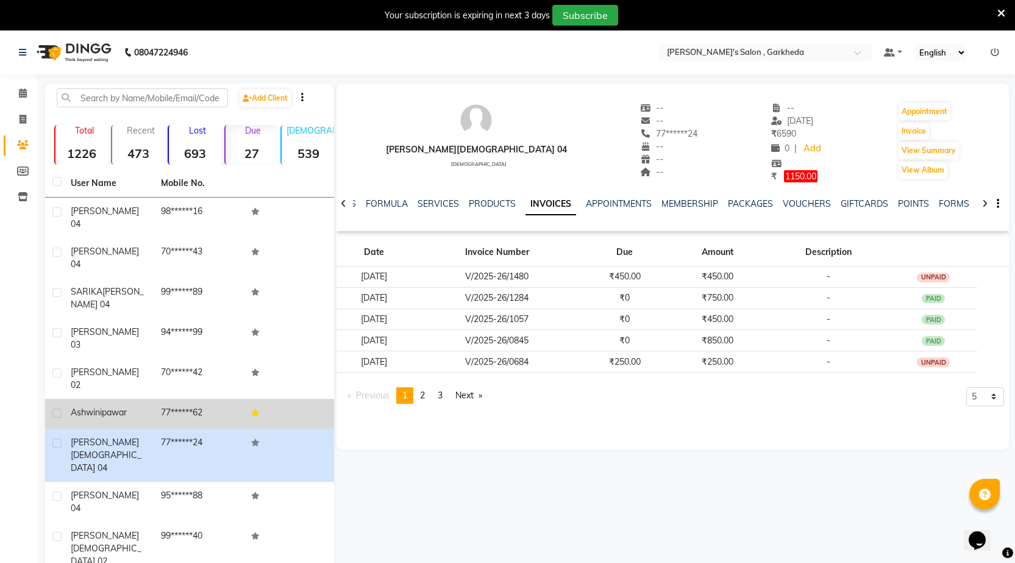
click at [120, 407] on span "pawar" at bounding box center [114, 412] width 25 height 11
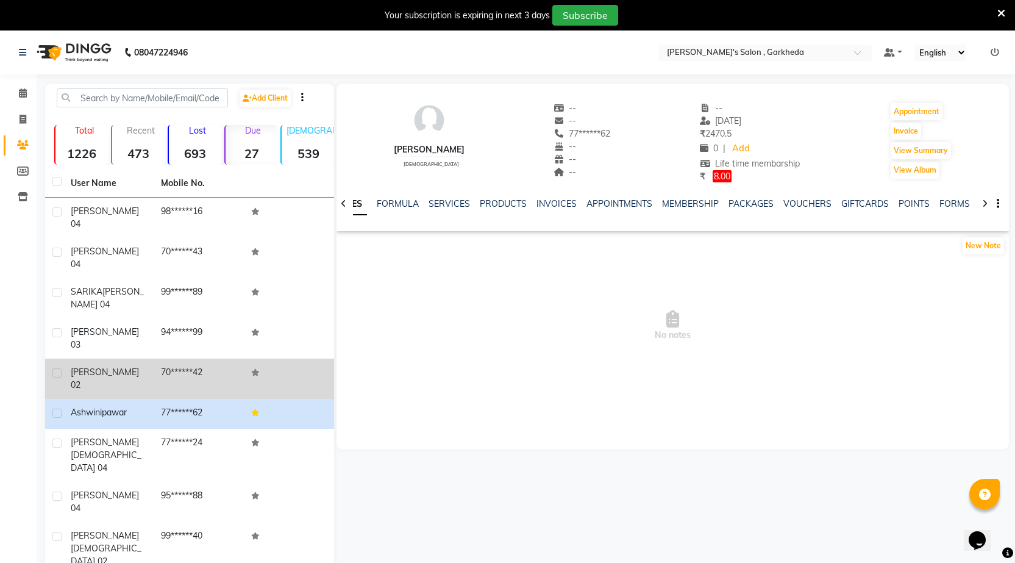
click at [96, 366] on span "ganesh pakwanne 02" at bounding box center [105, 378] width 68 height 24
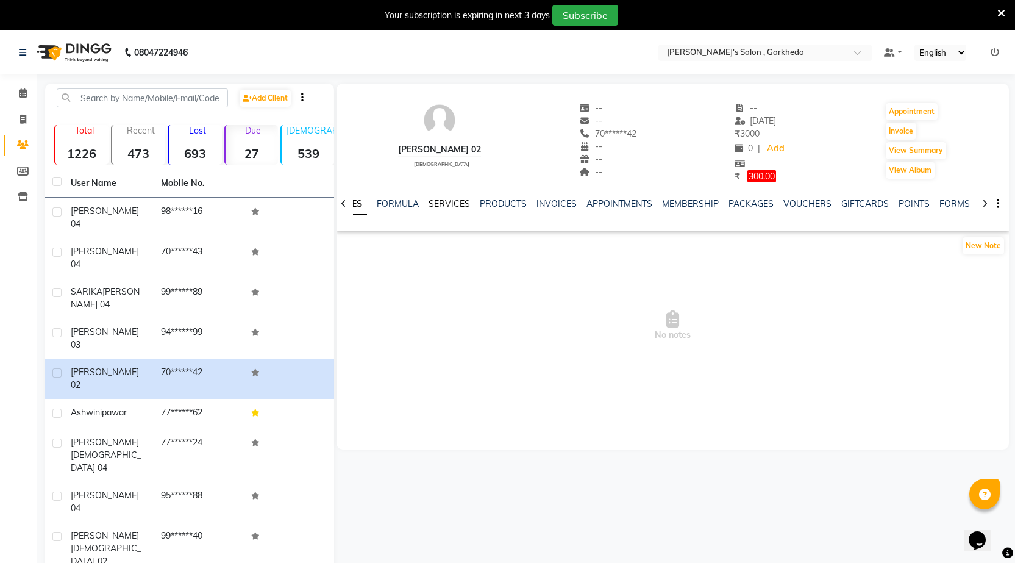
click at [447, 201] on link "SERVICES" at bounding box center [449, 203] width 41 height 11
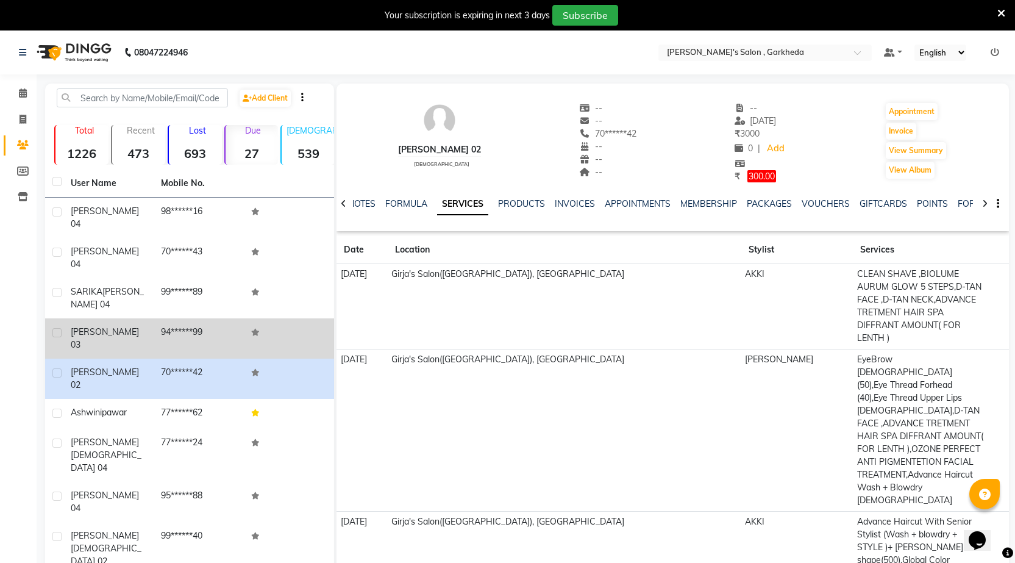
click at [115, 326] on span "vijay rathod 03" at bounding box center [105, 338] width 68 height 24
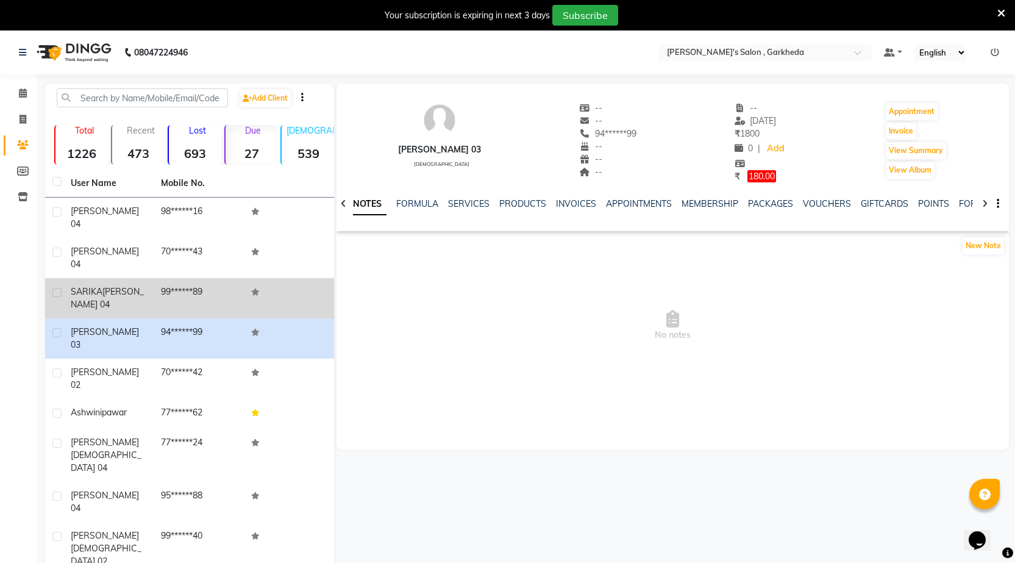
click at [113, 291] on span "SANAP 04" at bounding box center [107, 298] width 73 height 24
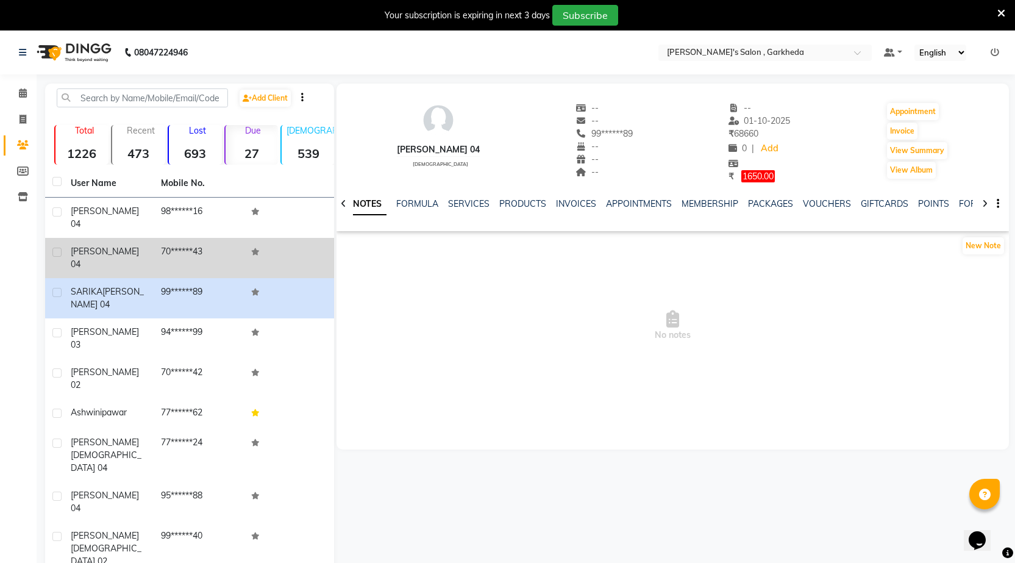
click at [112, 257] on div "SAMYAK SABLE 04" at bounding box center [109, 258] width 76 height 26
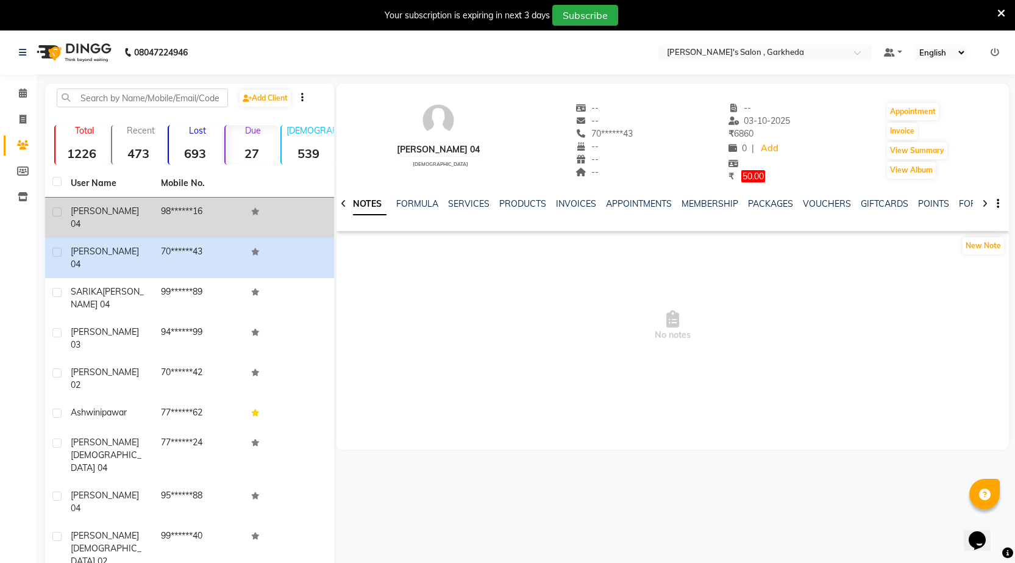
click at [87, 220] on span "amruta deshphande 04" at bounding box center [105, 218] width 68 height 24
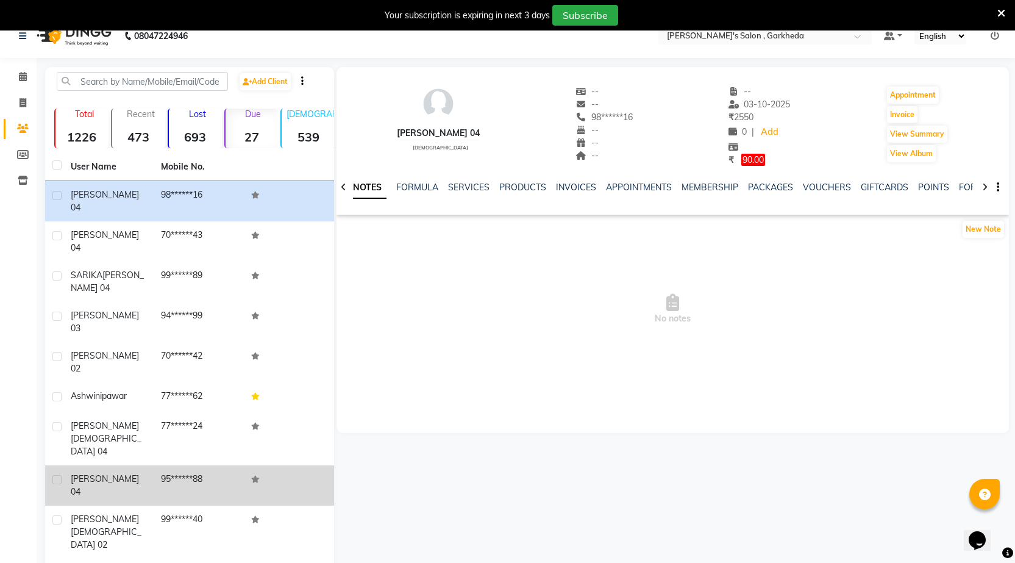
scroll to position [30, 0]
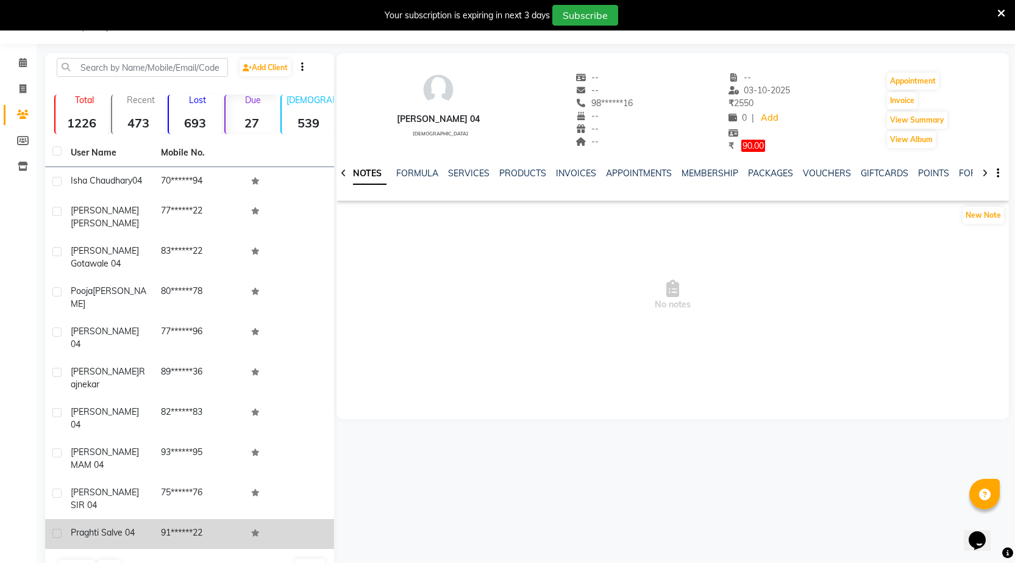
click at [115, 526] on div "praghti salve 04" at bounding box center [109, 532] width 76 height 13
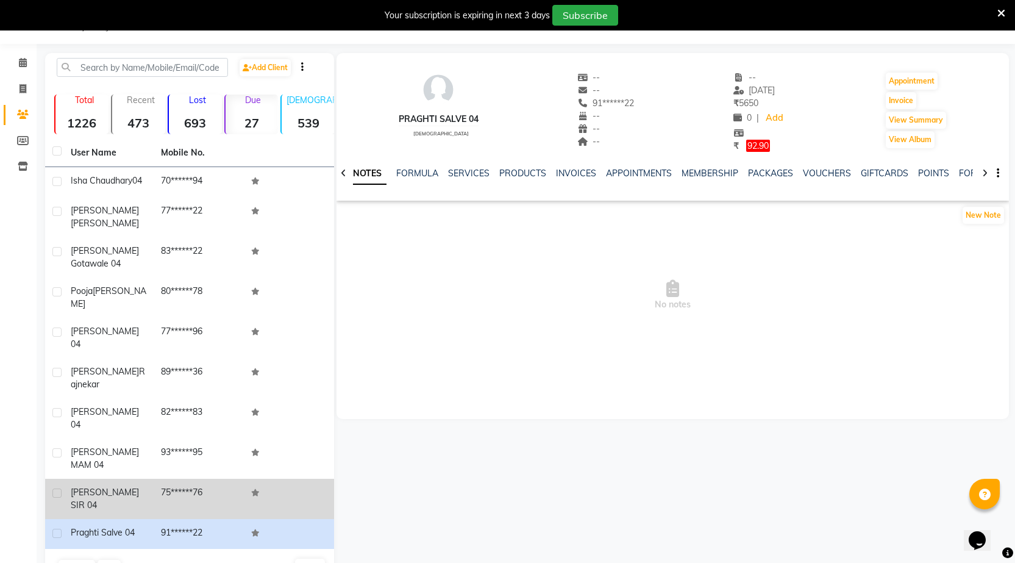
click at [116, 487] on span "SHUBHAM SIR 04" at bounding box center [105, 499] width 68 height 24
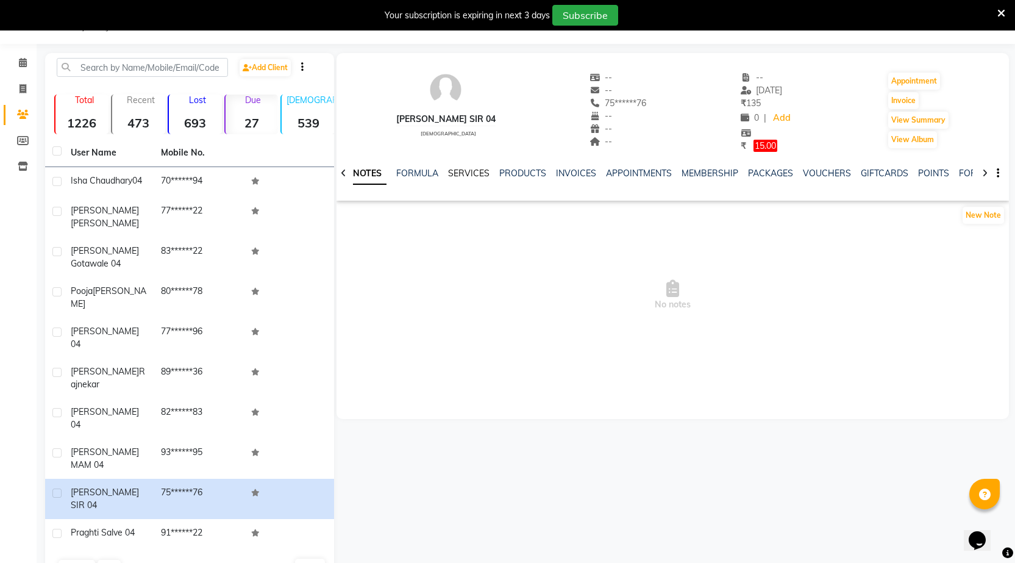
click at [459, 173] on link "SERVICES" at bounding box center [468, 173] width 41 height 11
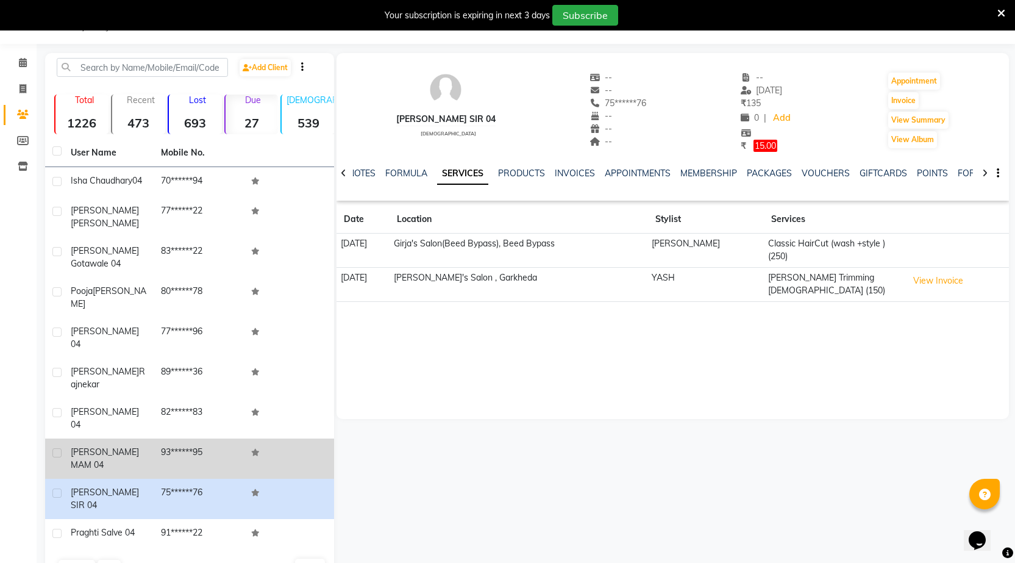
click at [104, 446] on span "Anita MAM 04" at bounding box center [105, 458] width 68 height 24
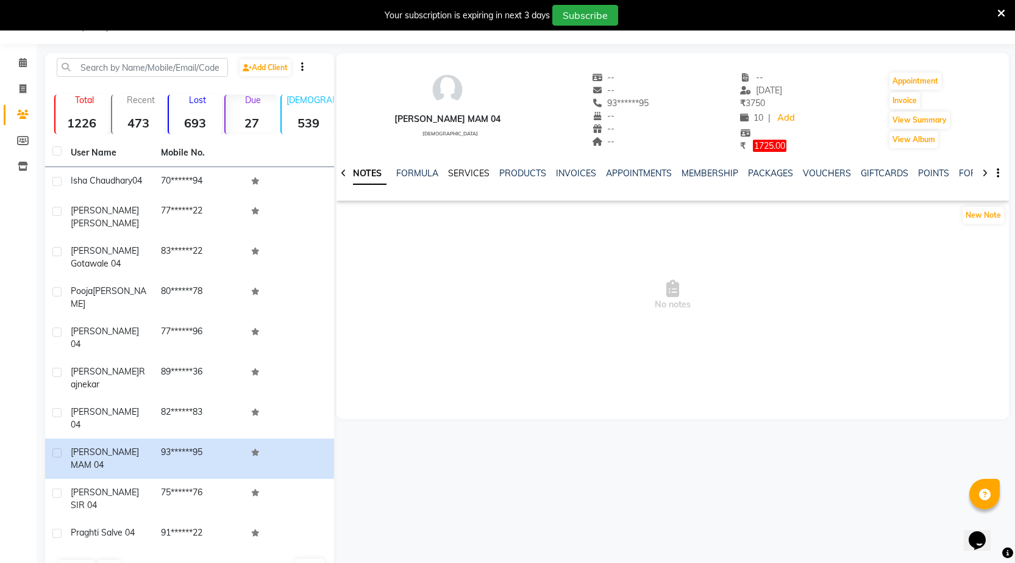
click at [468, 174] on link "SERVICES" at bounding box center [468, 173] width 41 height 11
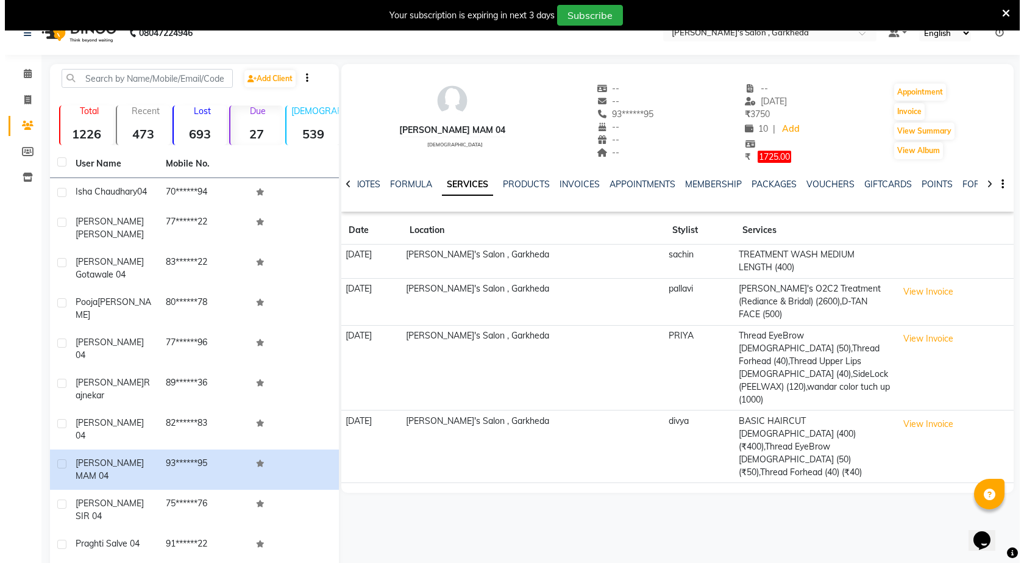
scroll to position [30, 0]
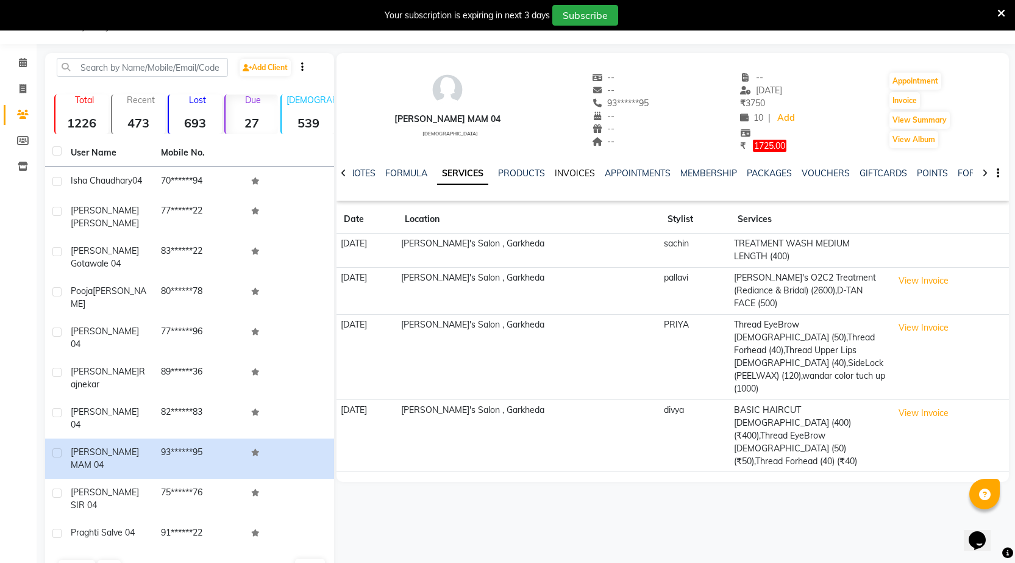
click at [567, 168] on link "INVOICES" at bounding box center [575, 173] width 40 height 11
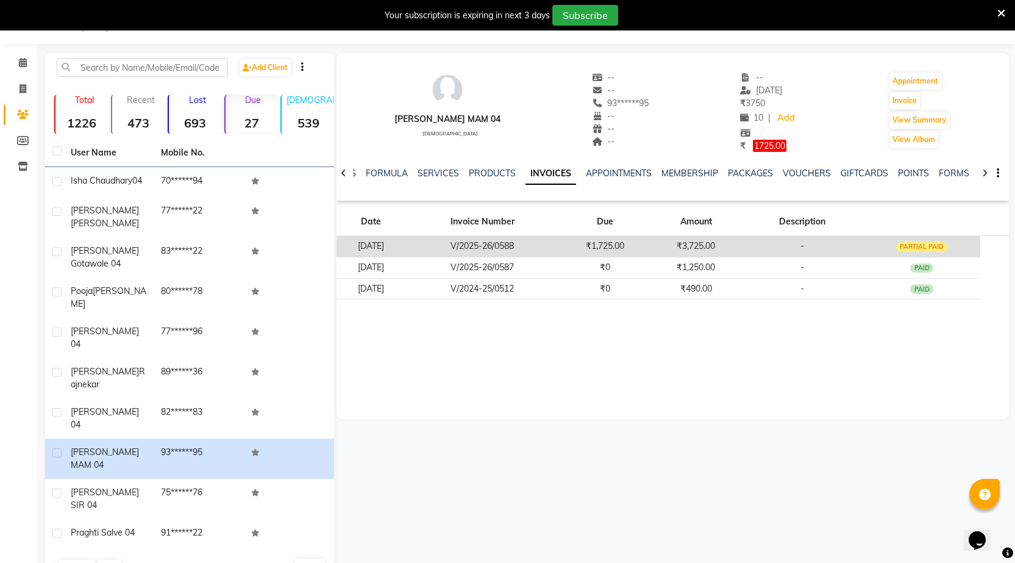
click at [920, 245] on div "PARTIAL PAID" at bounding box center [922, 247] width 52 height 10
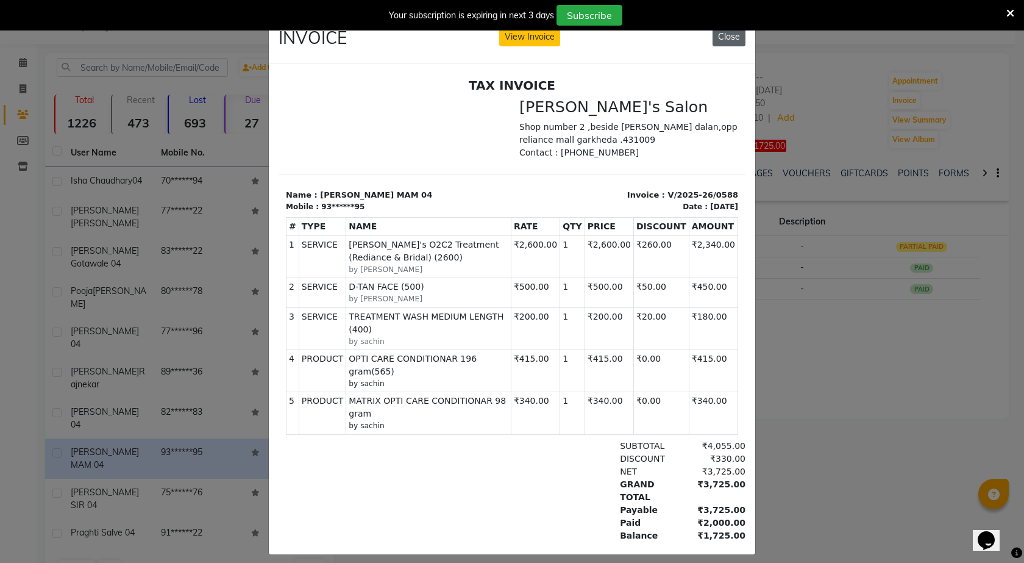
click at [723, 34] on button "Close" at bounding box center [729, 36] width 33 height 19
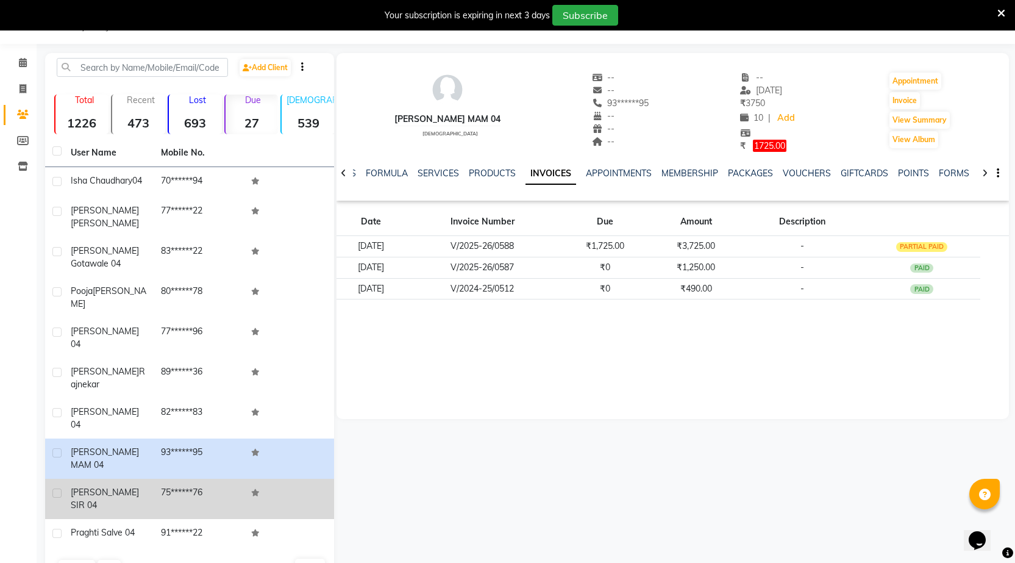
click at [176, 479] on td "75******76" at bounding box center [199, 499] width 90 height 40
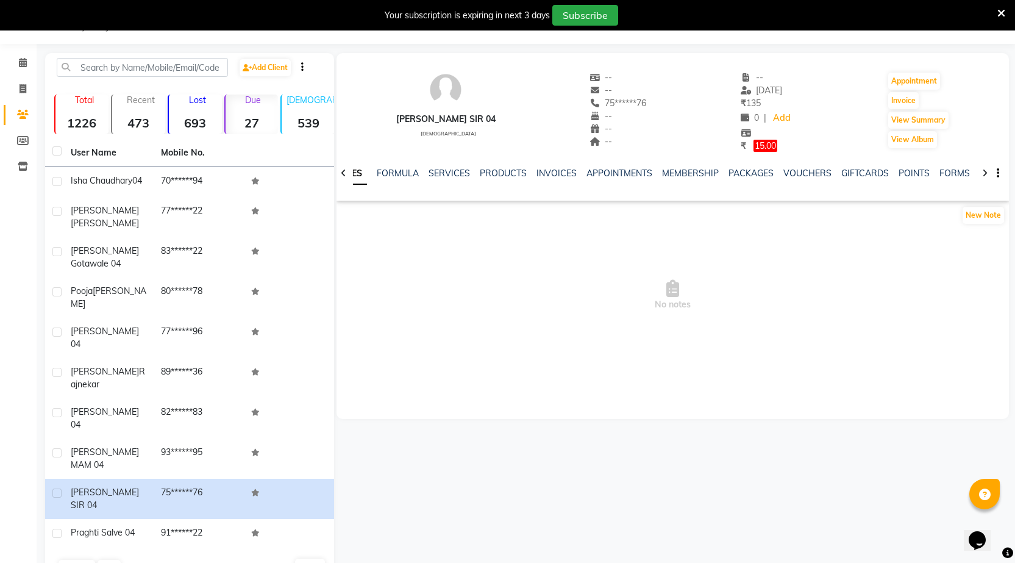
drag, startPoint x: 445, startPoint y: 166, endPoint x: 469, endPoint y: 179, distance: 27.0
click at [445, 168] on div "SERVICES" at bounding box center [449, 173] width 41 height 13
click at [444, 170] on link "SERVICES" at bounding box center [449, 173] width 41 height 11
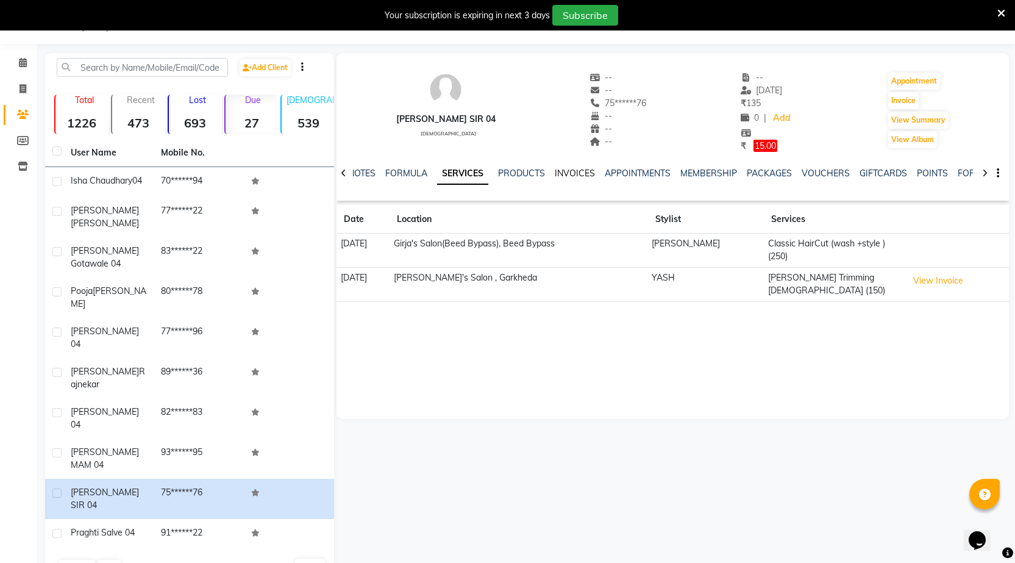
click at [568, 170] on link "INVOICES" at bounding box center [575, 173] width 40 height 11
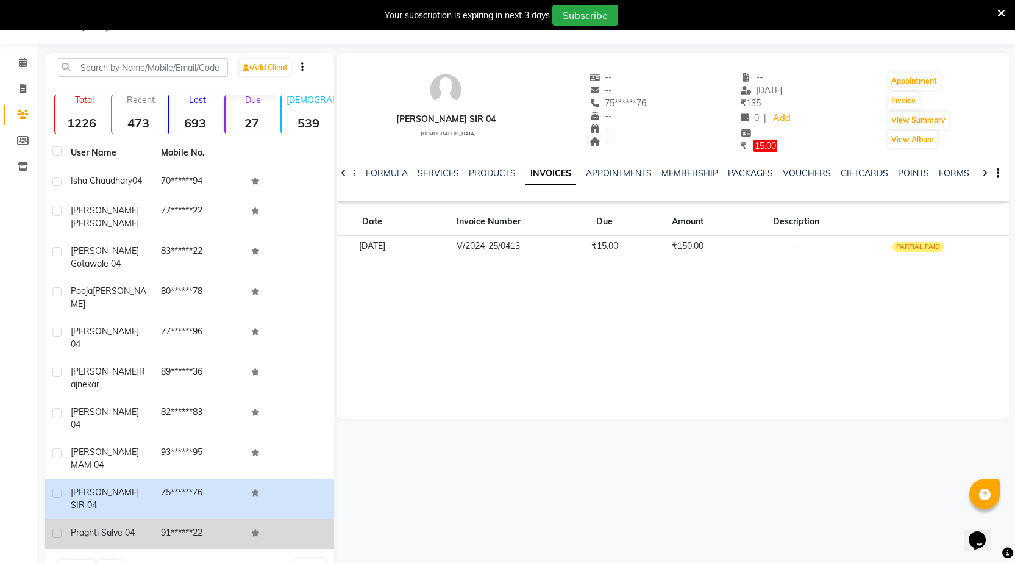
click at [122, 527] on span "praghti salve 04" at bounding box center [103, 532] width 64 height 11
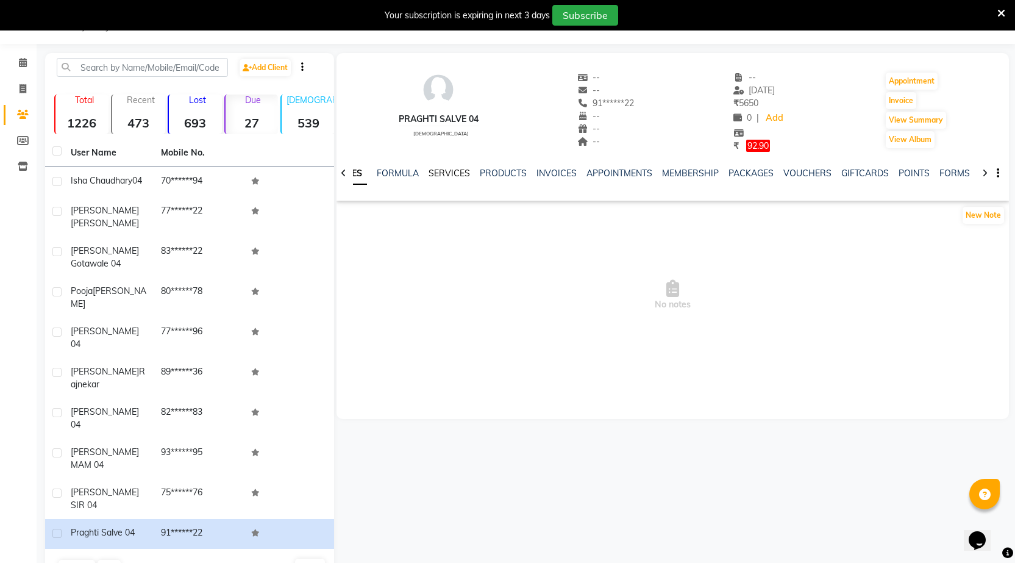
click at [440, 171] on link "SERVICES" at bounding box center [449, 173] width 41 height 11
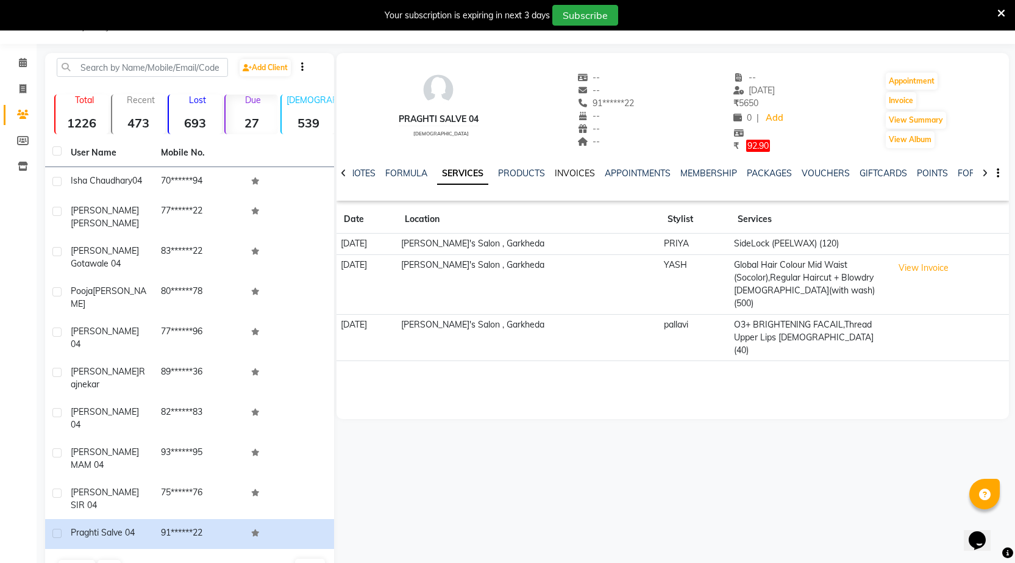
click at [578, 171] on link "INVOICES" at bounding box center [575, 173] width 40 height 11
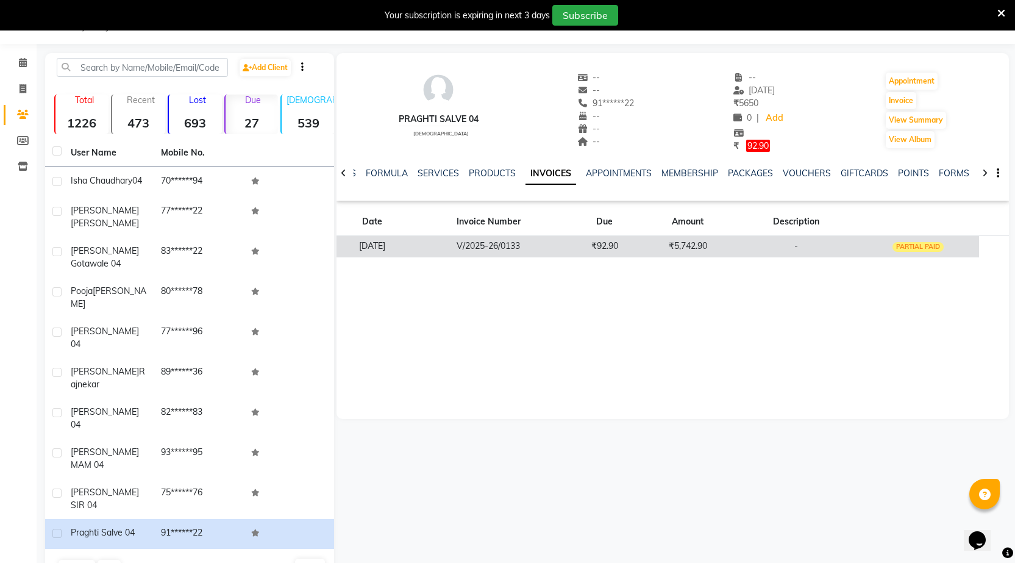
click at [906, 245] on div "PARTIAL PAID" at bounding box center [919, 247] width 52 height 10
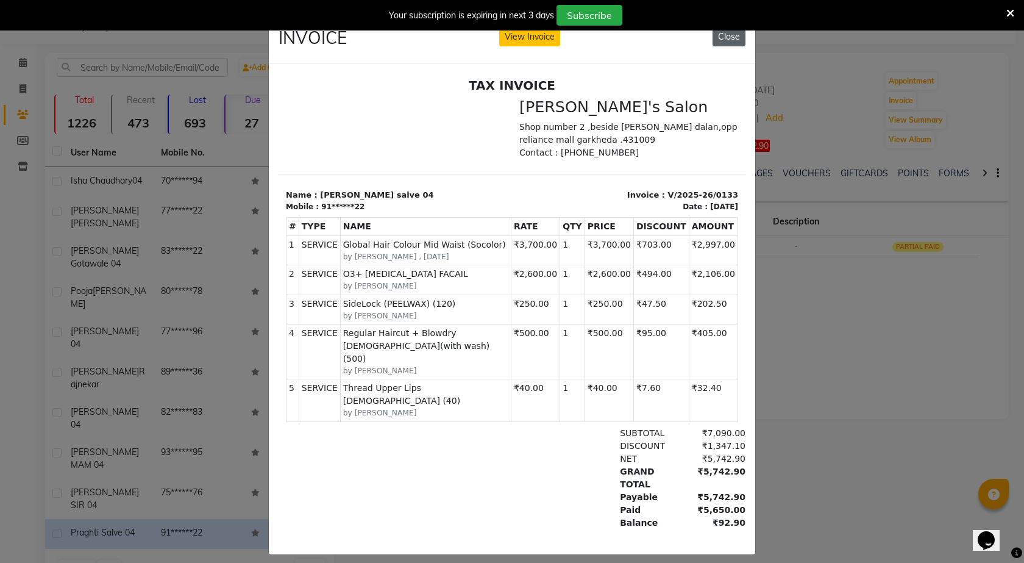
click at [723, 37] on button "Close" at bounding box center [729, 36] width 33 height 19
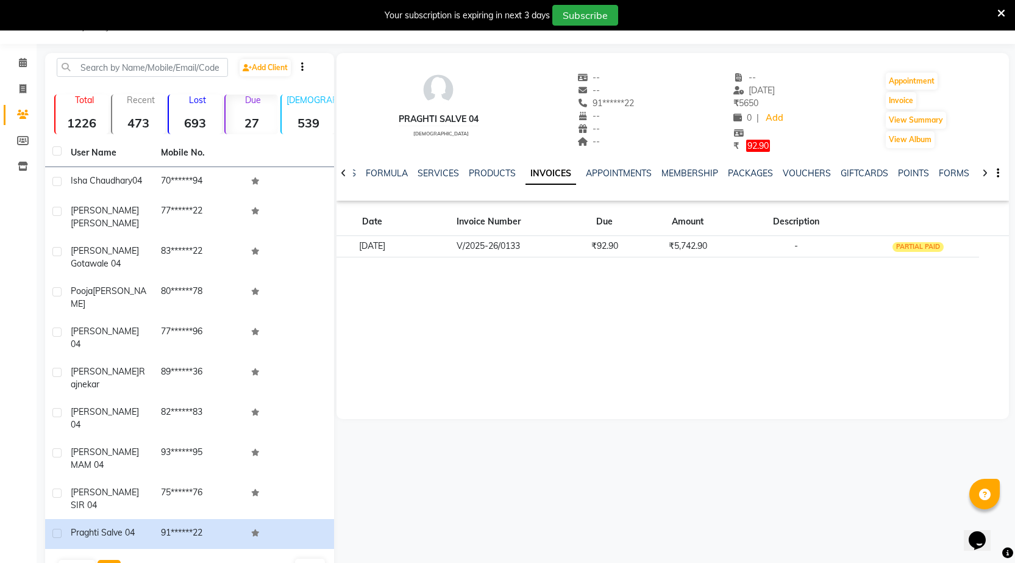
click at [112, 560] on button "Next" at bounding box center [109, 568] width 23 height 17
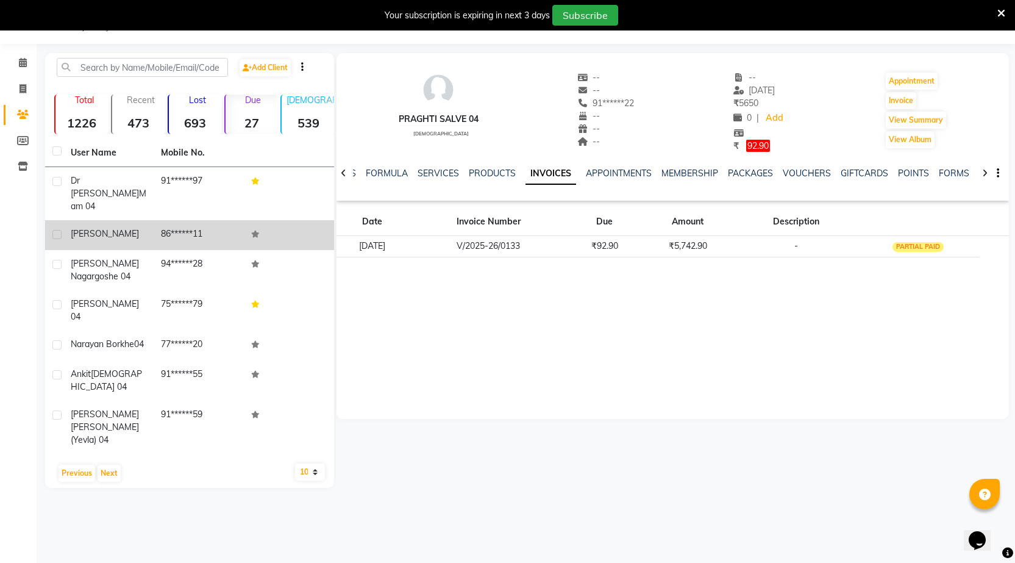
click at [116, 229] on td "samrth kulkarni" at bounding box center [108, 235] width 90 height 30
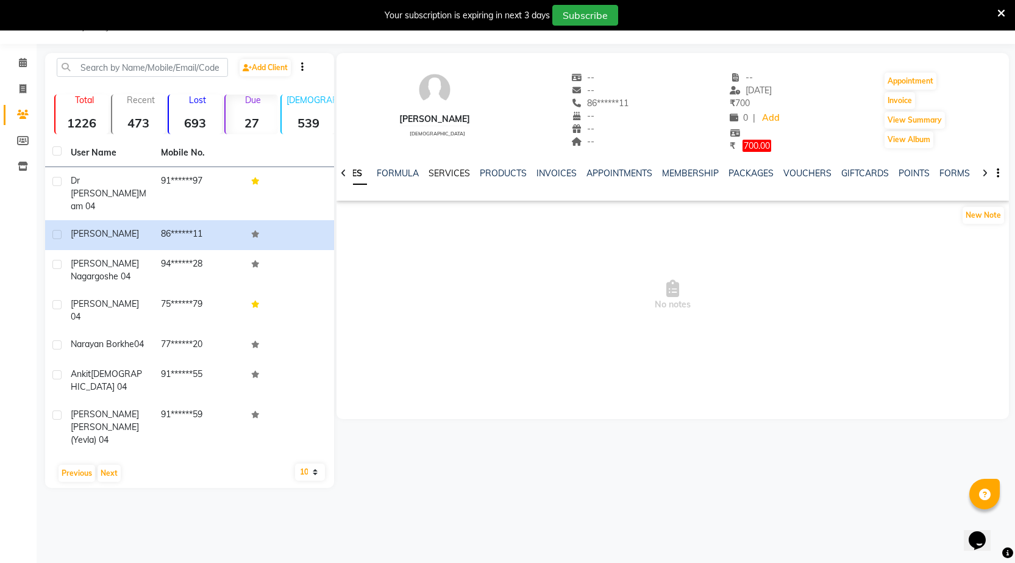
click at [459, 173] on link "SERVICES" at bounding box center [449, 173] width 41 height 11
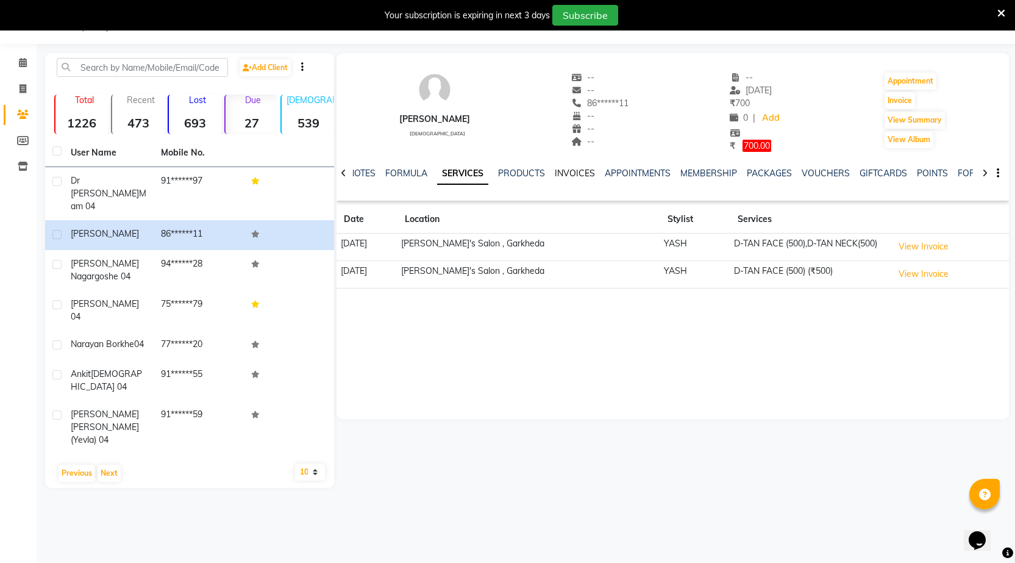
click at [571, 171] on link "INVOICES" at bounding box center [575, 173] width 40 height 11
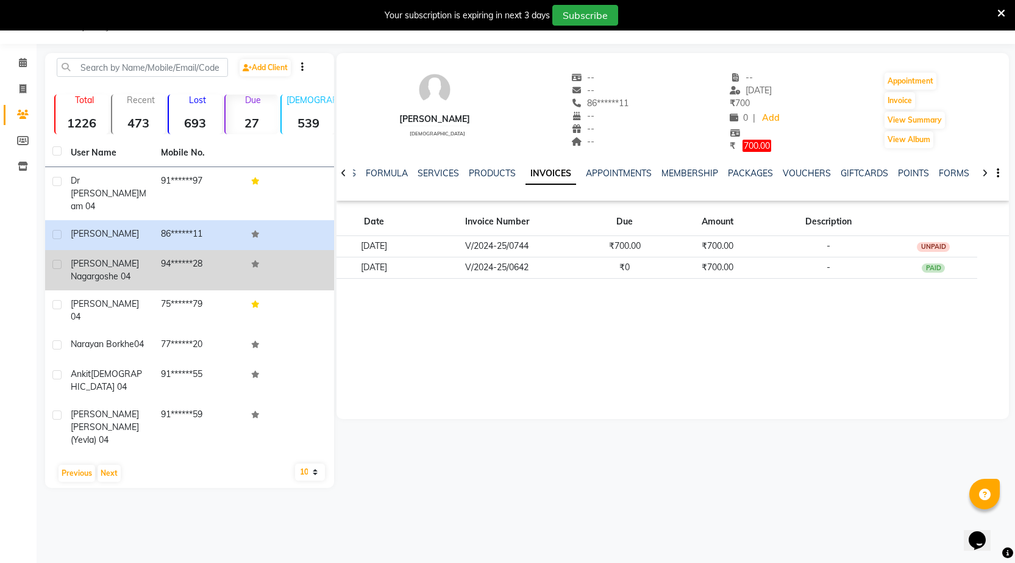
click at [90, 262] on span "pratiksha nagargoshe 04" at bounding box center [105, 270] width 68 height 24
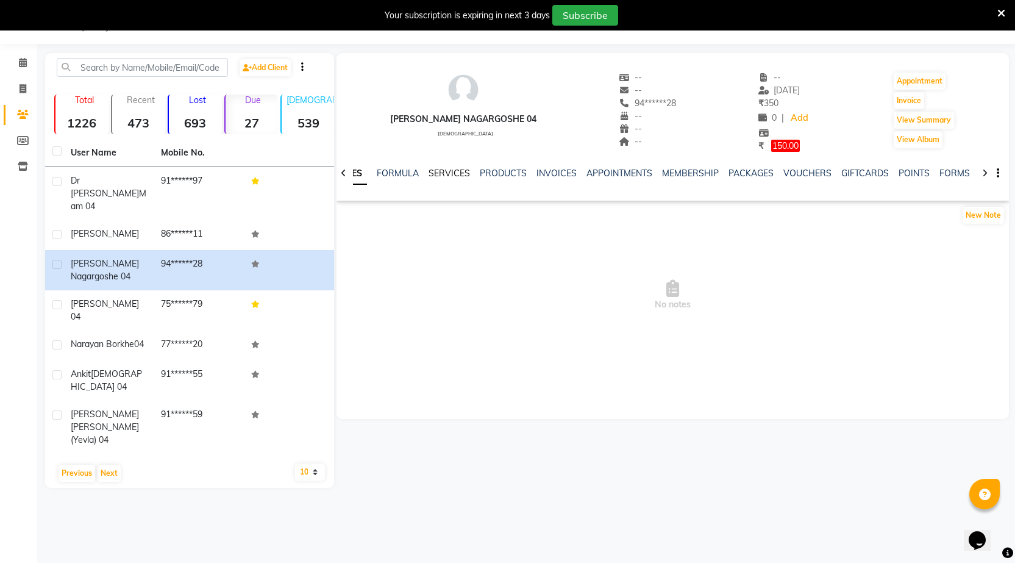
click at [443, 174] on link "SERVICES" at bounding box center [449, 173] width 41 height 11
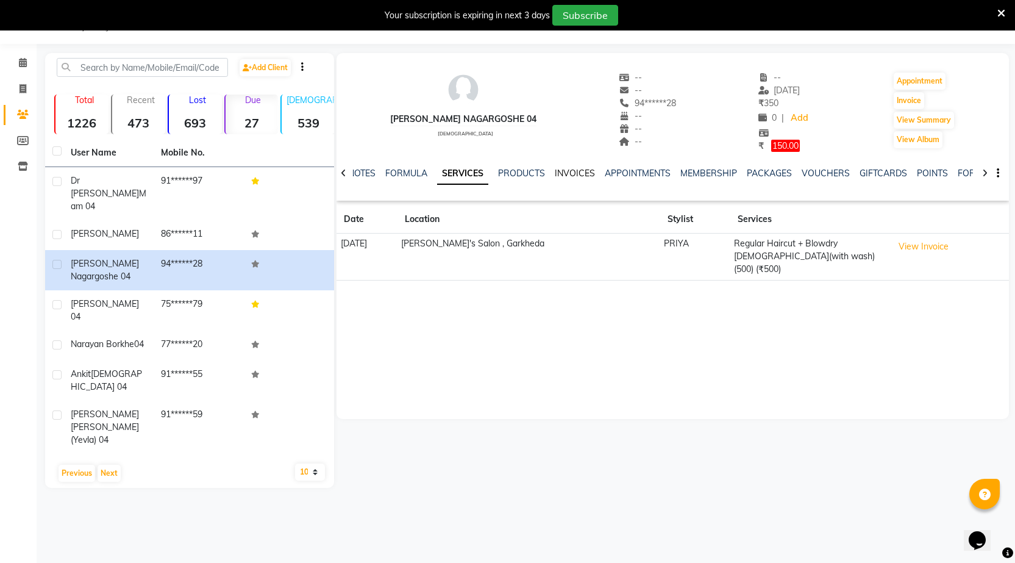
click at [571, 173] on link "INVOICES" at bounding box center [575, 173] width 40 height 11
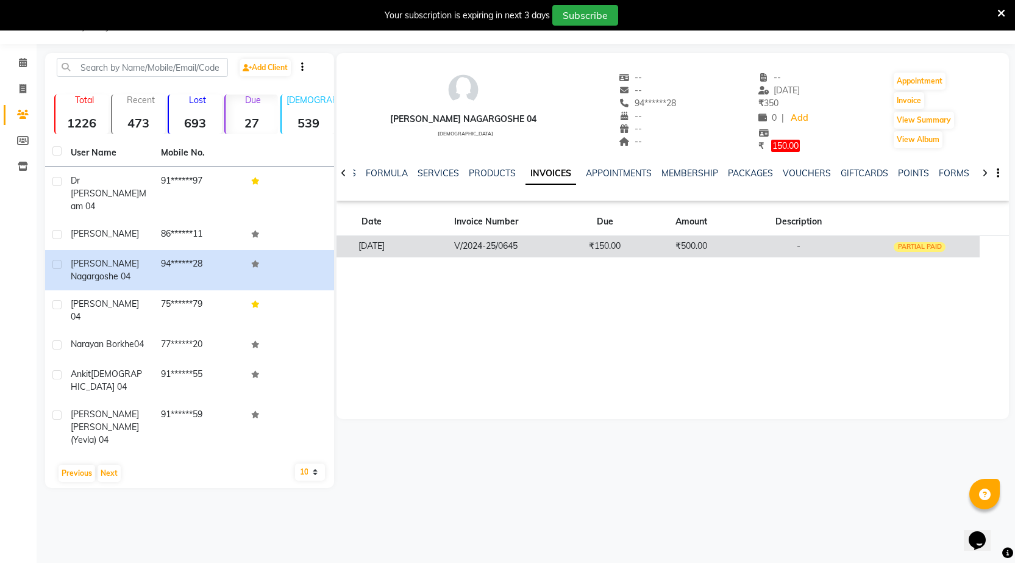
click at [907, 248] on div "PARTIAL PAID" at bounding box center [920, 247] width 52 height 10
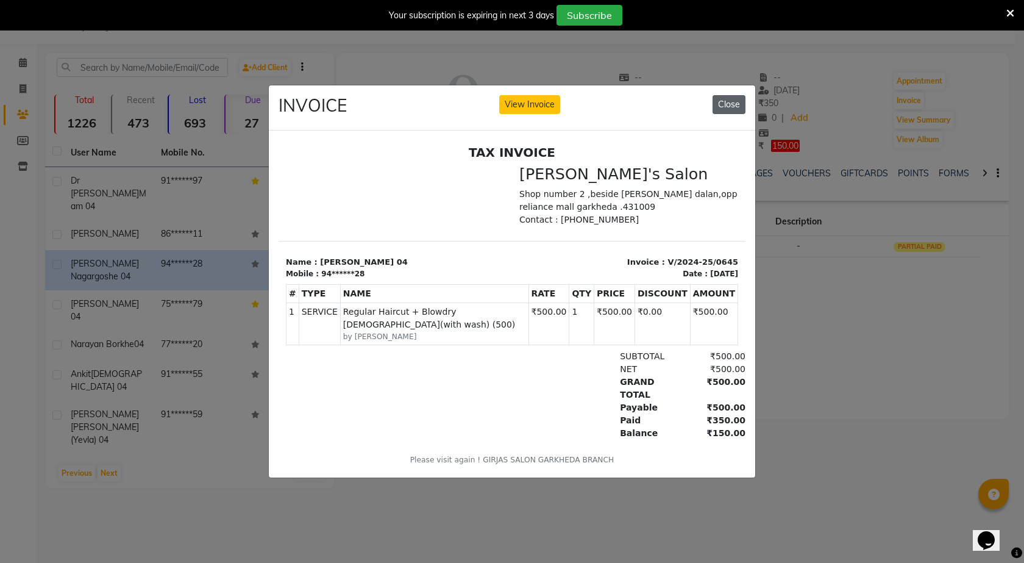
click at [723, 102] on button "Close" at bounding box center [729, 104] width 33 height 19
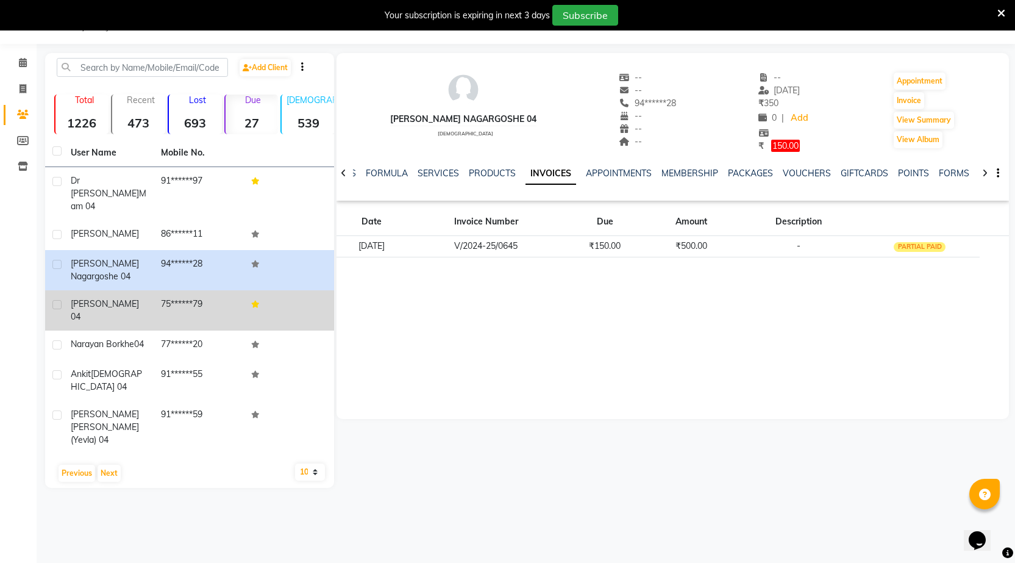
click at [123, 299] on td "mayuri kulkarni 04" at bounding box center [108, 310] width 90 height 40
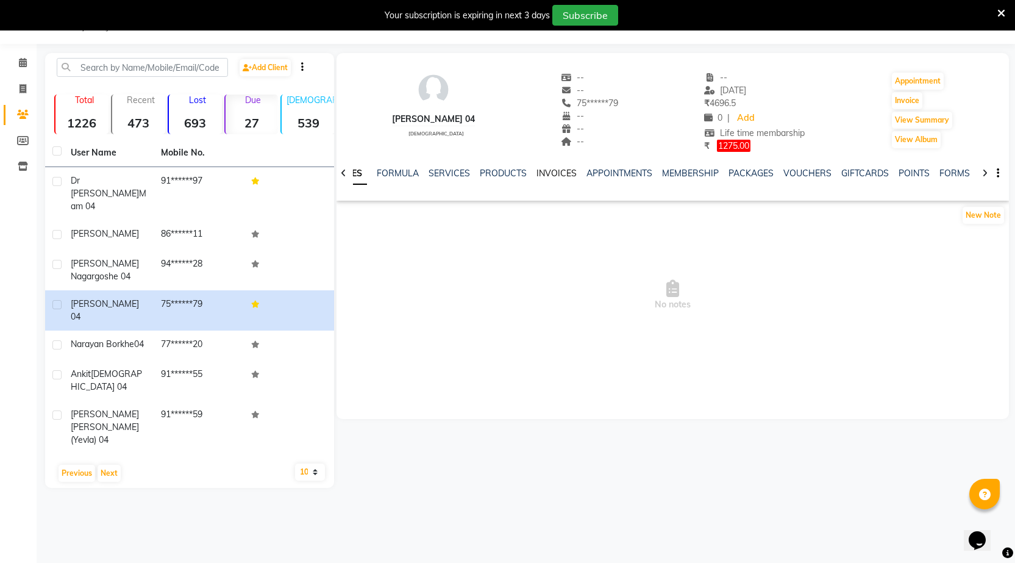
click at [547, 172] on link "INVOICES" at bounding box center [557, 173] width 40 height 11
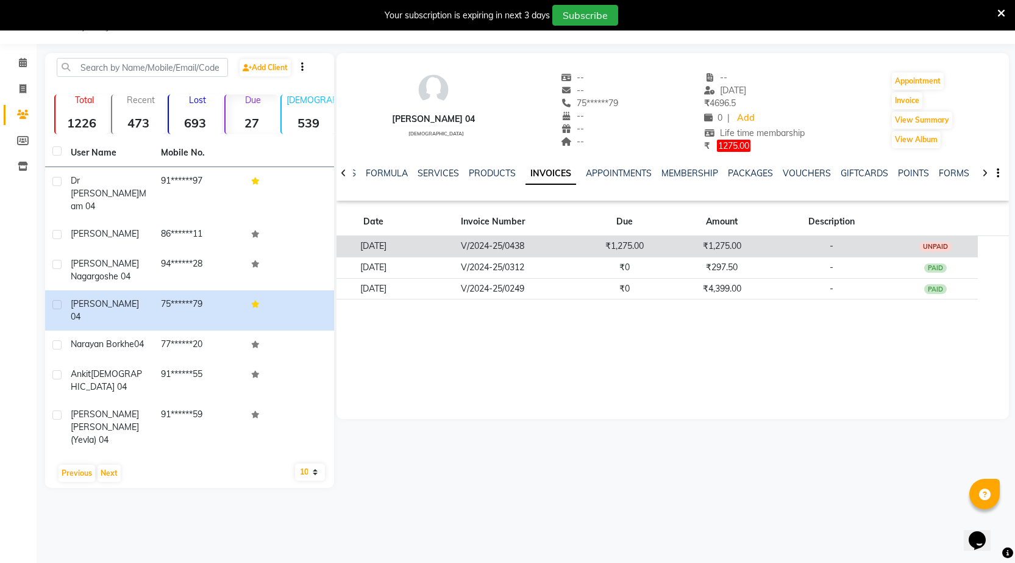
click at [937, 246] on div "UNPAID" at bounding box center [936, 247] width 33 height 10
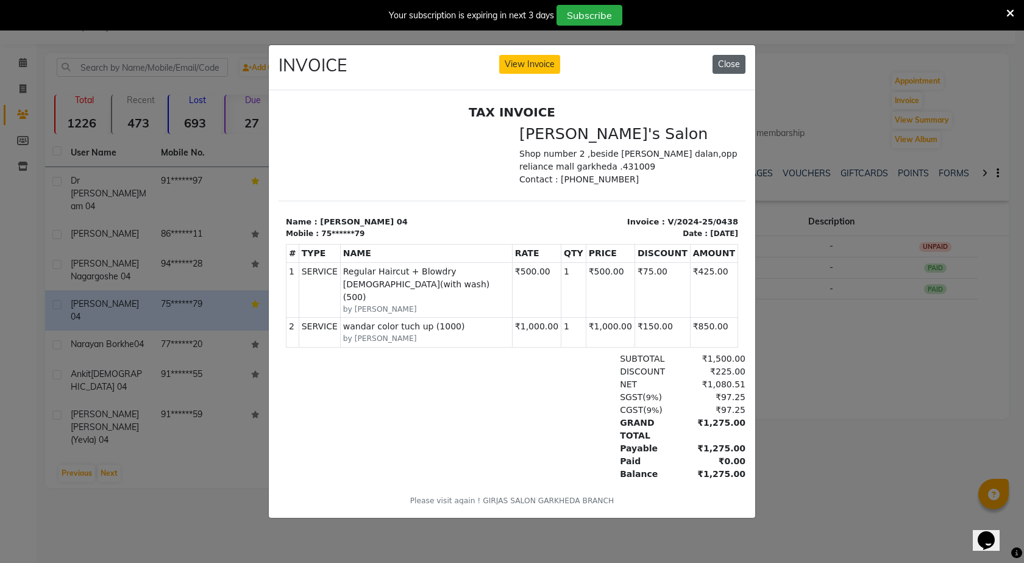
click at [735, 58] on button "Close" at bounding box center [729, 64] width 33 height 19
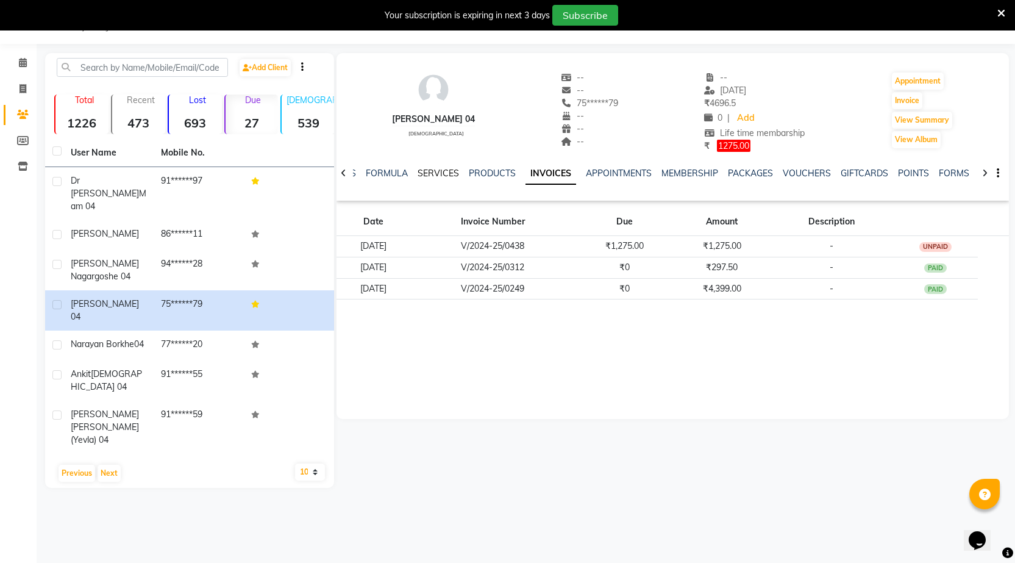
click at [436, 173] on link "SERVICES" at bounding box center [438, 173] width 41 height 11
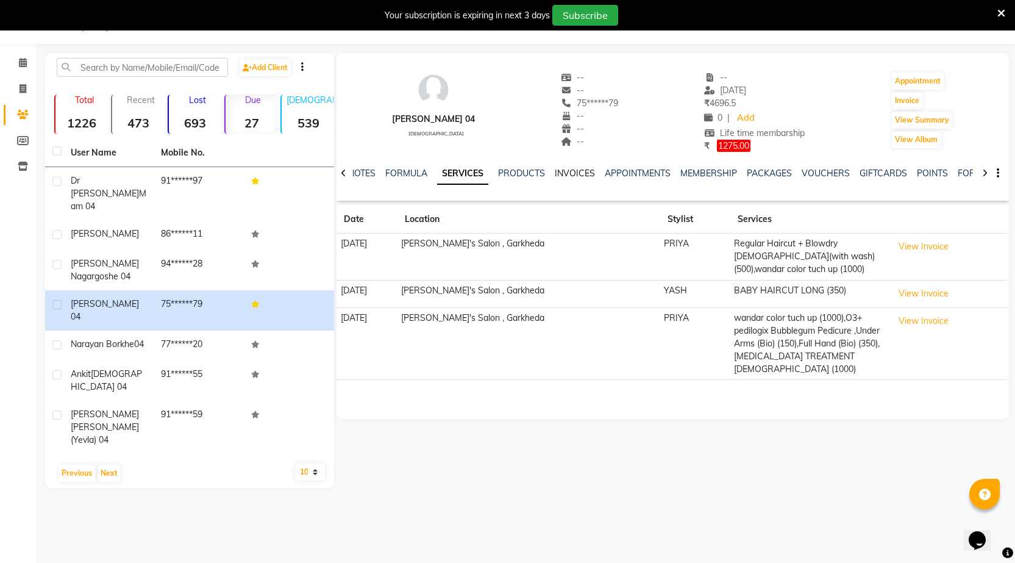
click at [581, 174] on link "INVOICES" at bounding box center [575, 173] width 40 height 11
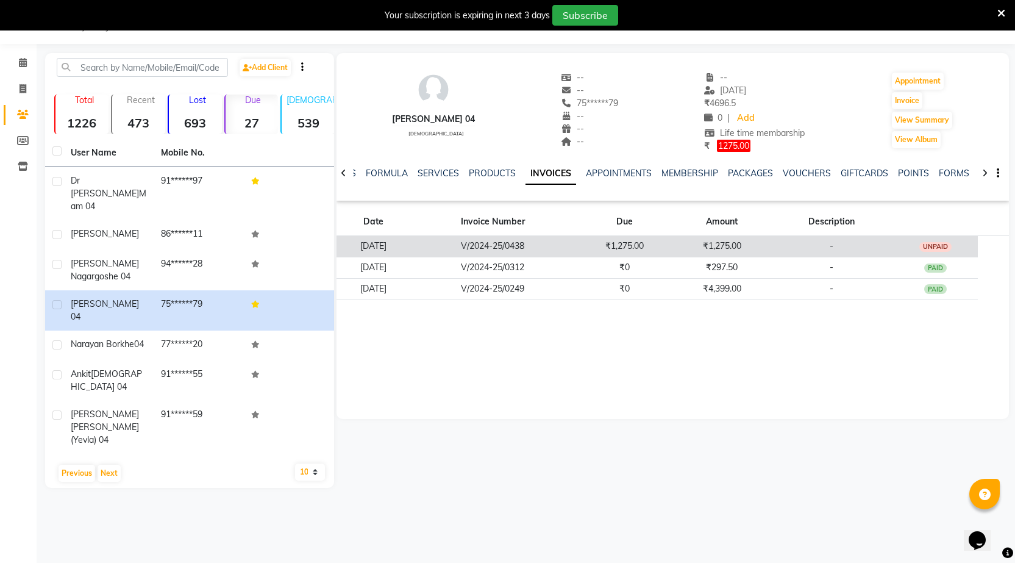
click at [934, 243] on div "UNPAID" at bounding box center [936, 247] width 33 height 10
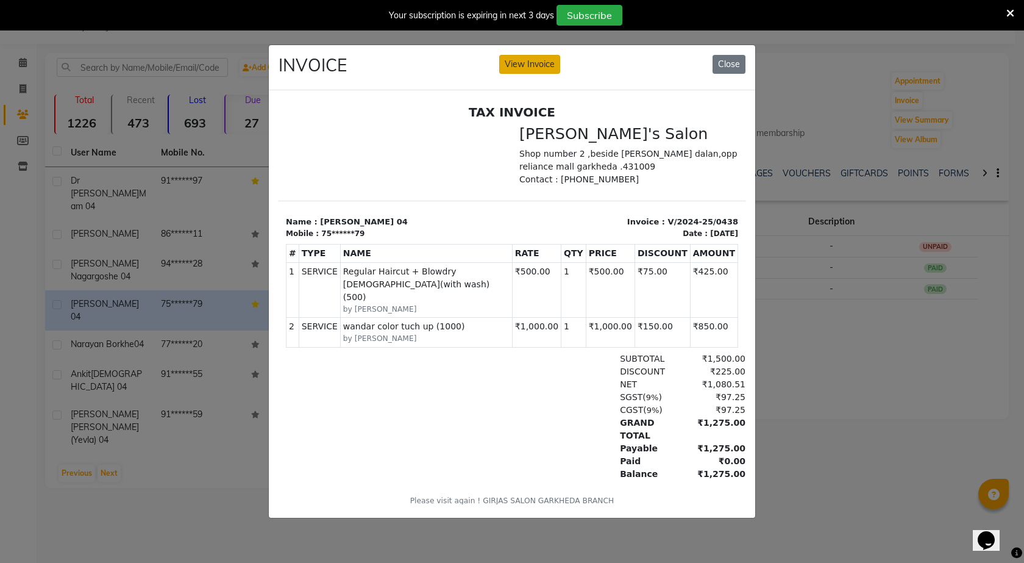
click at [520, 58] on button "View Invoice" at bounding box center [529, 64] width 61 height 19
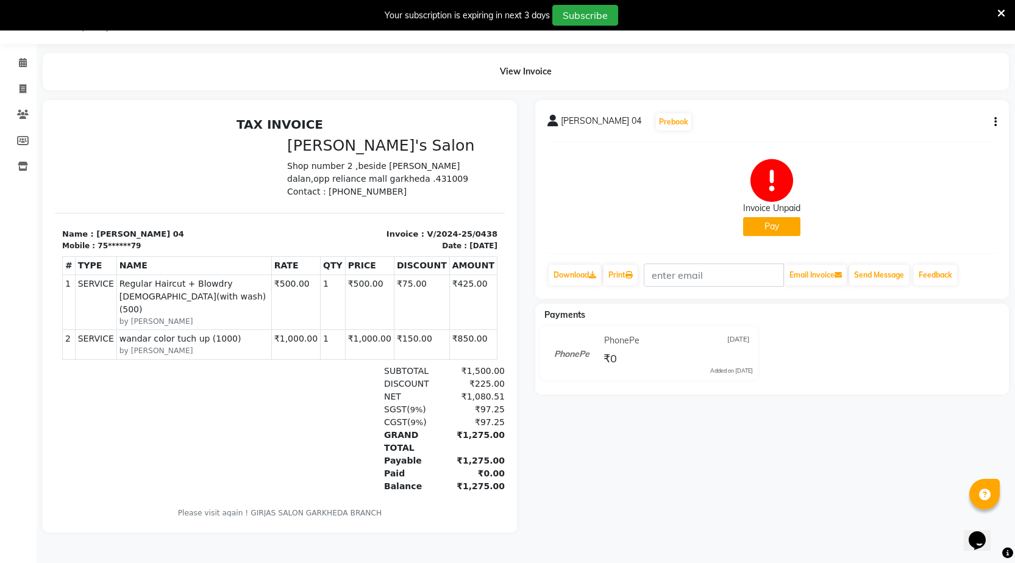
click at [598, 123] on span "mayuri kulkarni 04" at bounding box center [601, 123] width 80 height 17
click at [27, 115] on icon at bounding box center [23, 114] width 12 height 9
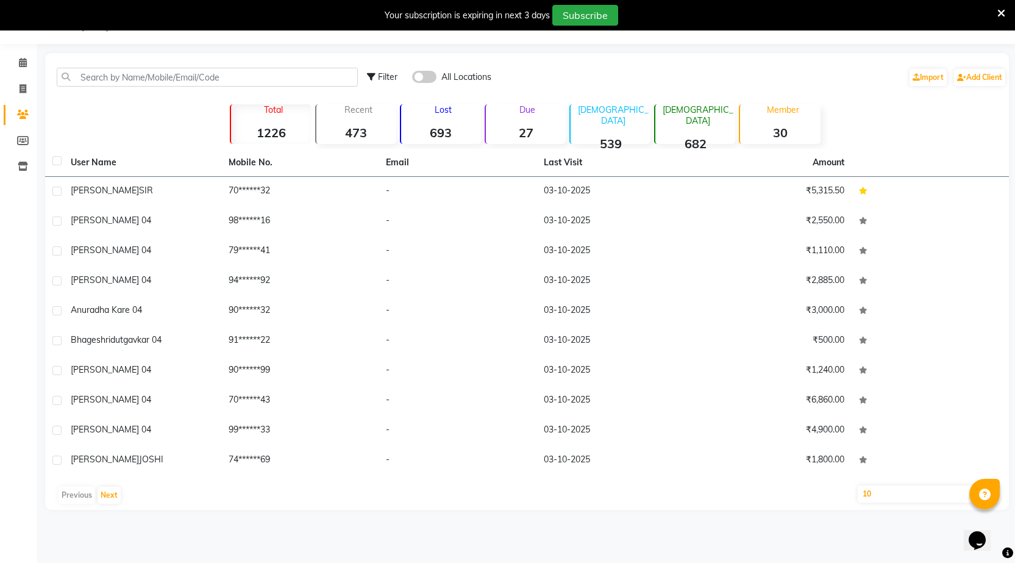
click at [548, 116] on div "Due 27" at bounding box center [525, 124] width 81 height 40
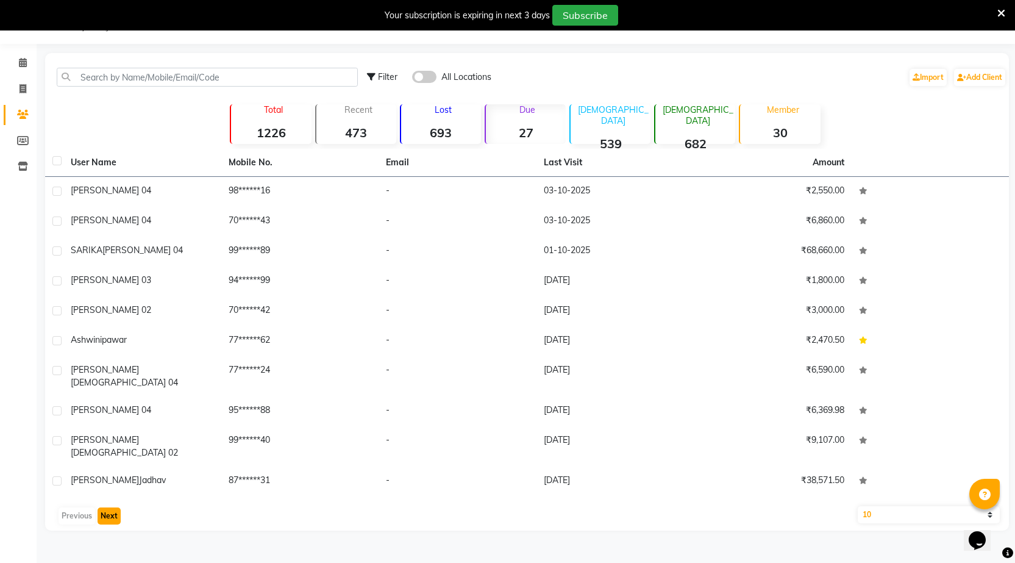
click at [112, 507] on button "Next" at bounding box center [109, 515] width 23 height 17
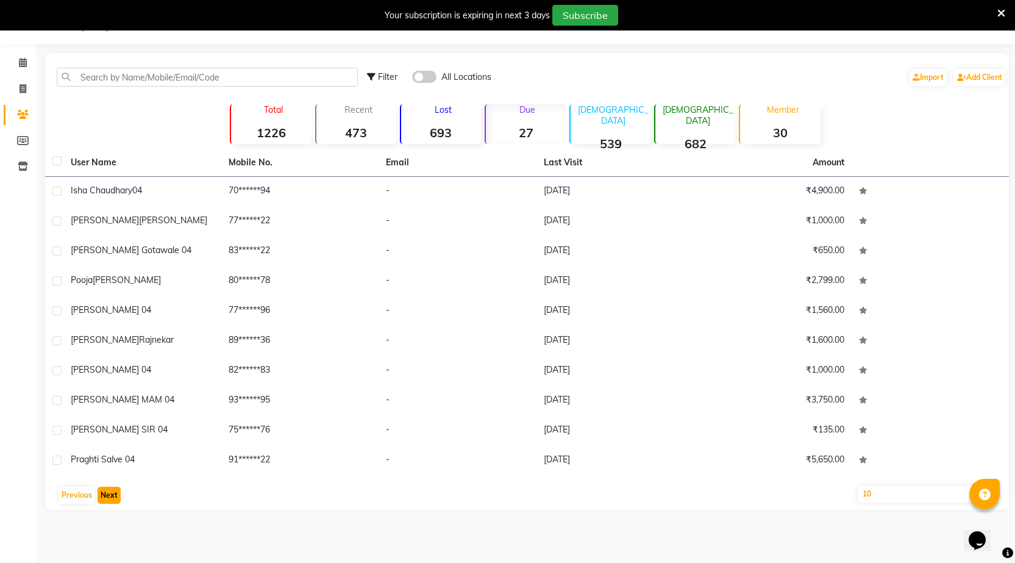
click at [113, 490] on button "Next" at bounding box center [109, 495] width 23 height 17
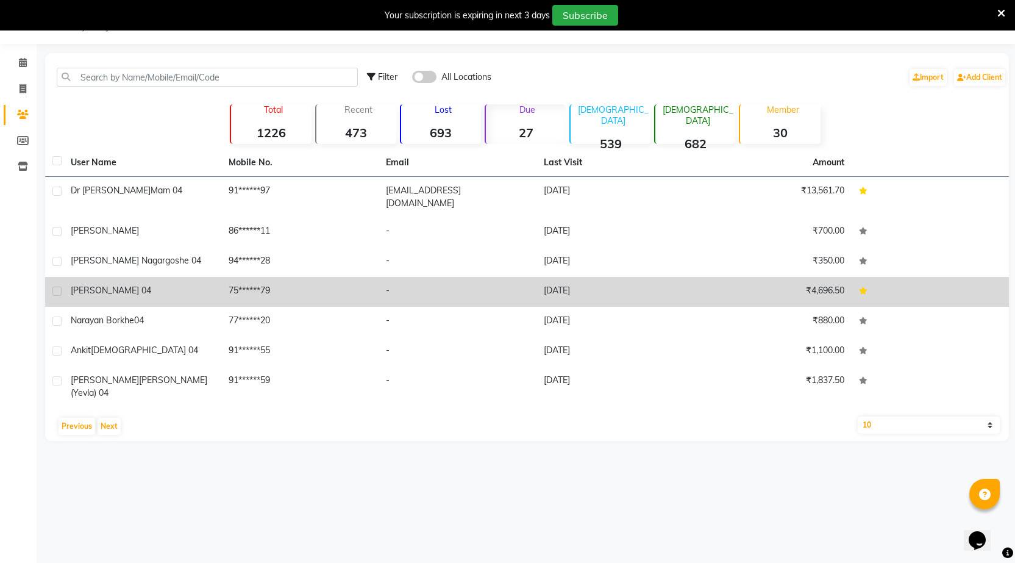
click at [132, 285] on span "mayuri kulkarni 04" at bounding box center [111, 290] width 80 height 11
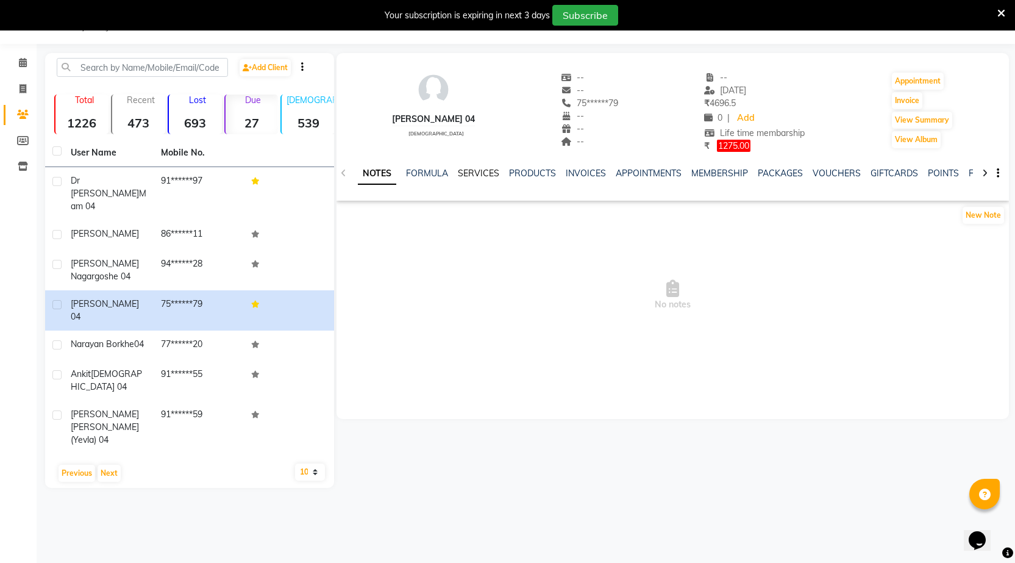
click at [467, 173] on link "SERVICES" at bounding box center [478, 173] width 41 height 11
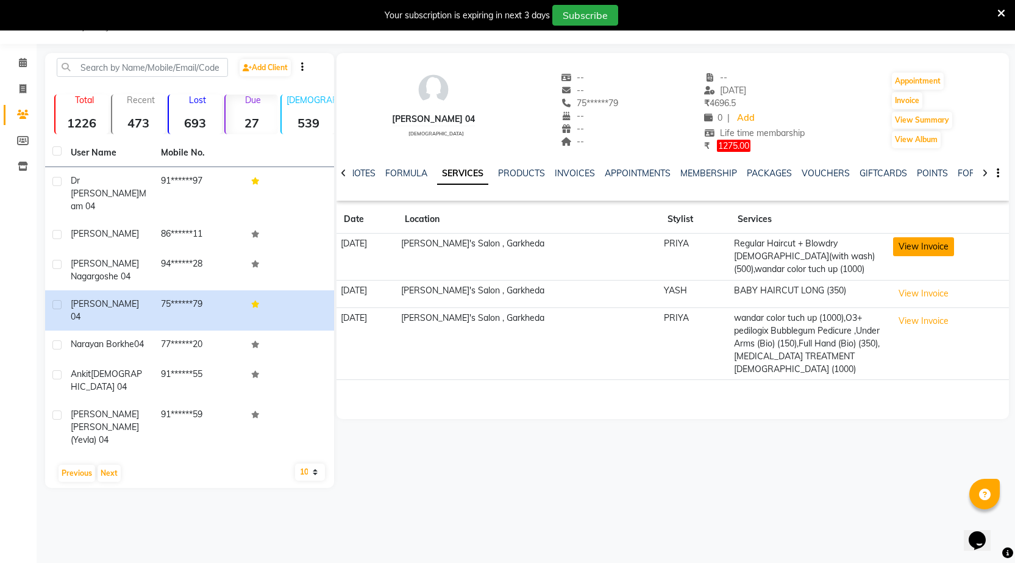
click at [901, 245] on button "View Invoice" at bounding box center [923, 246] width 61 height 19
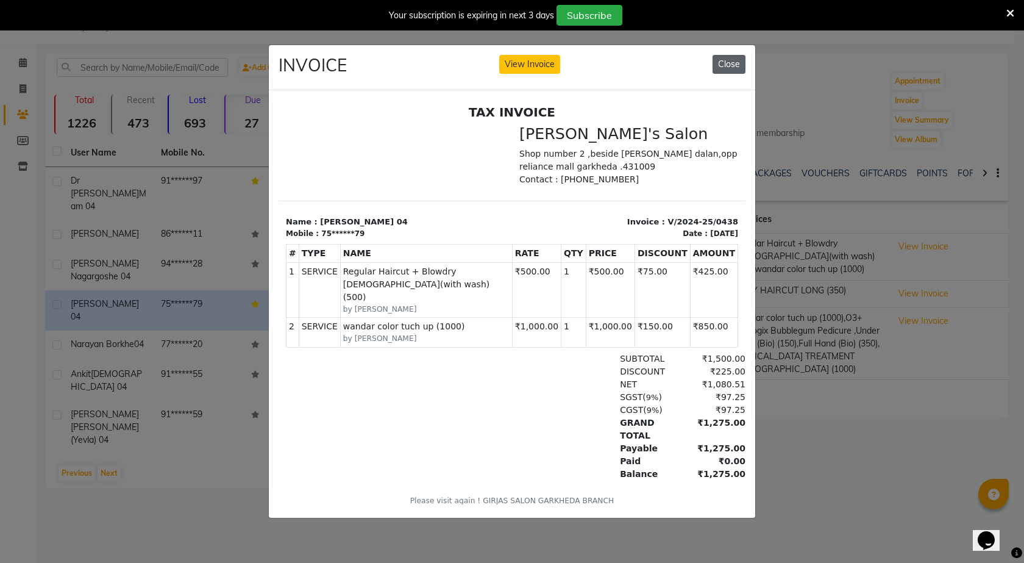
click at [727, 55] on button "Close" at bounding box center [729, 64] width 33 height 19
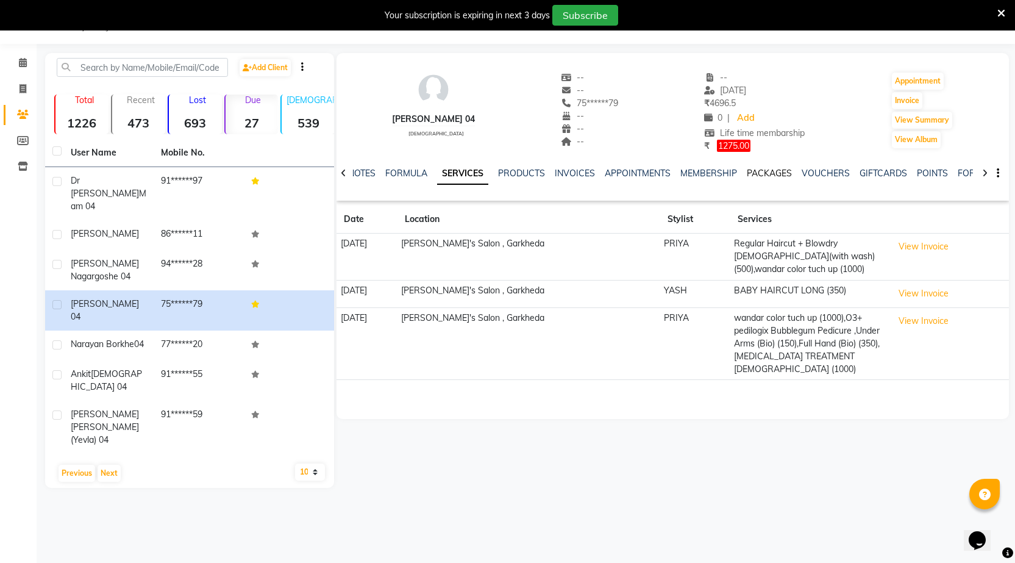
click at [782, 174] on link "PACKAGES" at bounding box center [769, 173] width 45 height 11
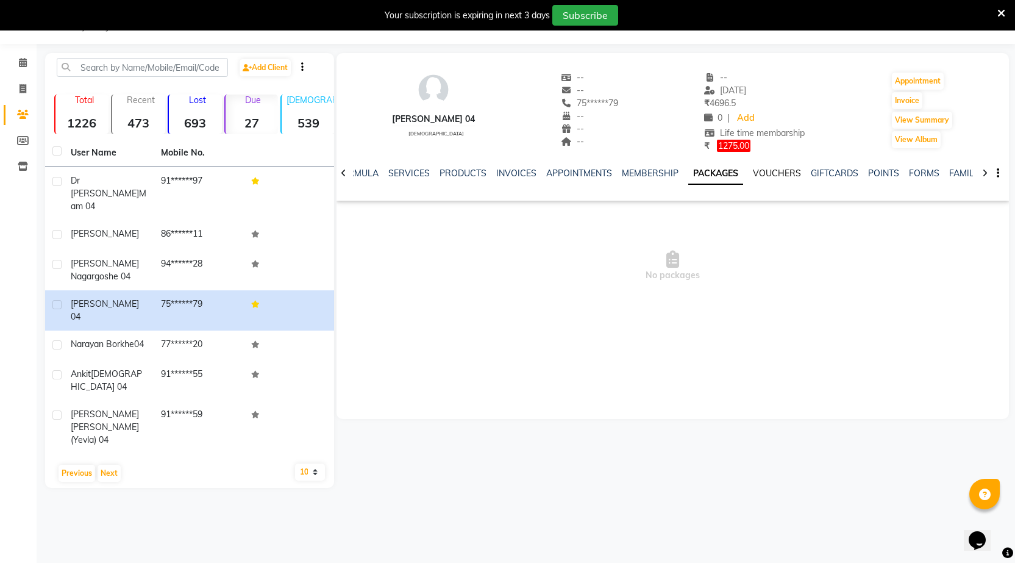
click at [782, 173] on link "VOUCHERS" at bounding box center [777, 173] width 48 height 11
click at [801, 170] on link "GIFTCARDS" at bounding box center [825, 173] width 48 height 11
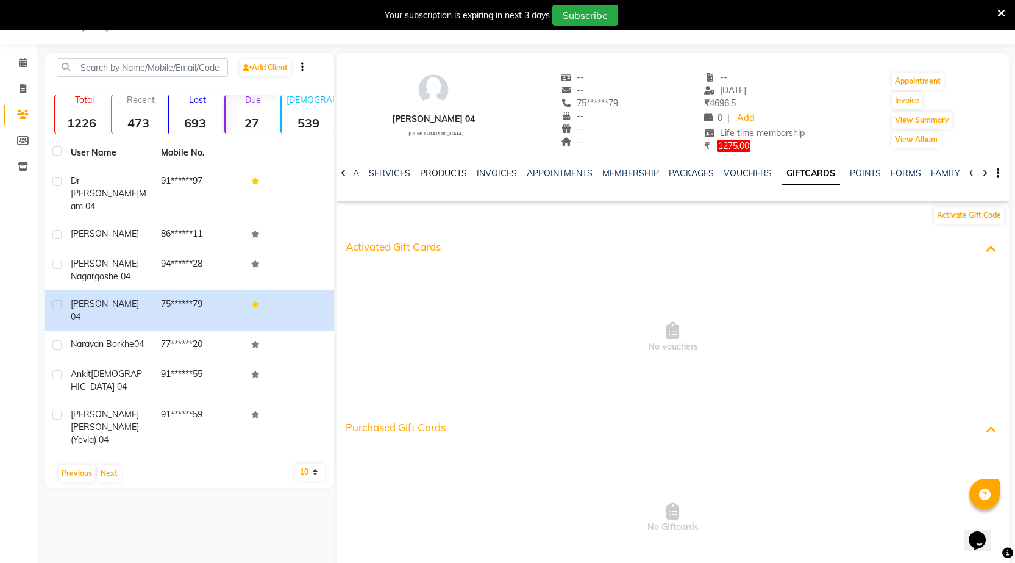
click at [430, 170] on link "PRODUCTS" at bounding box center [443, 173] width 47 height 11
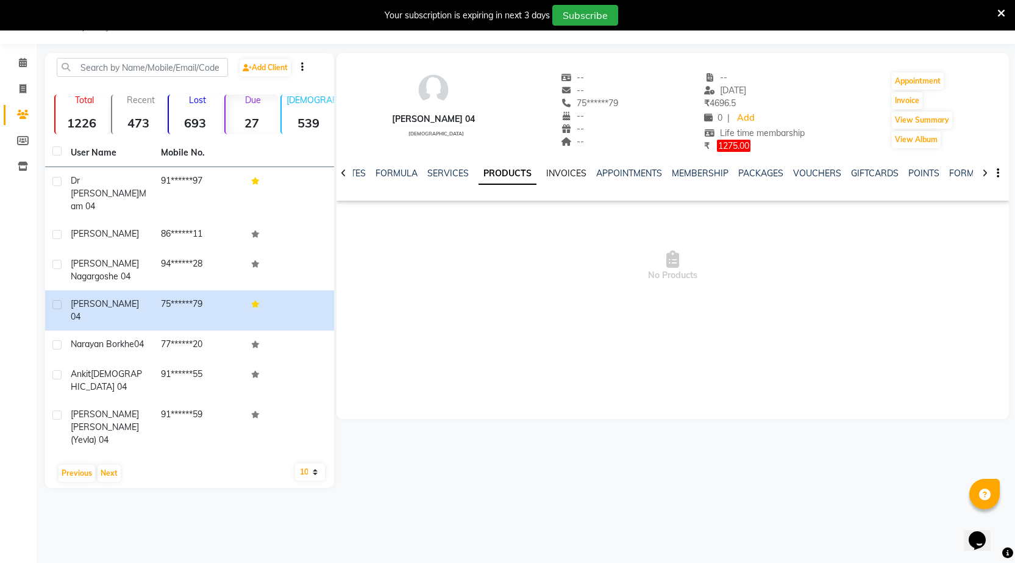
click at [570, 170] on link "INVOICES" at bounding box center [566, 173] width 40 height 11
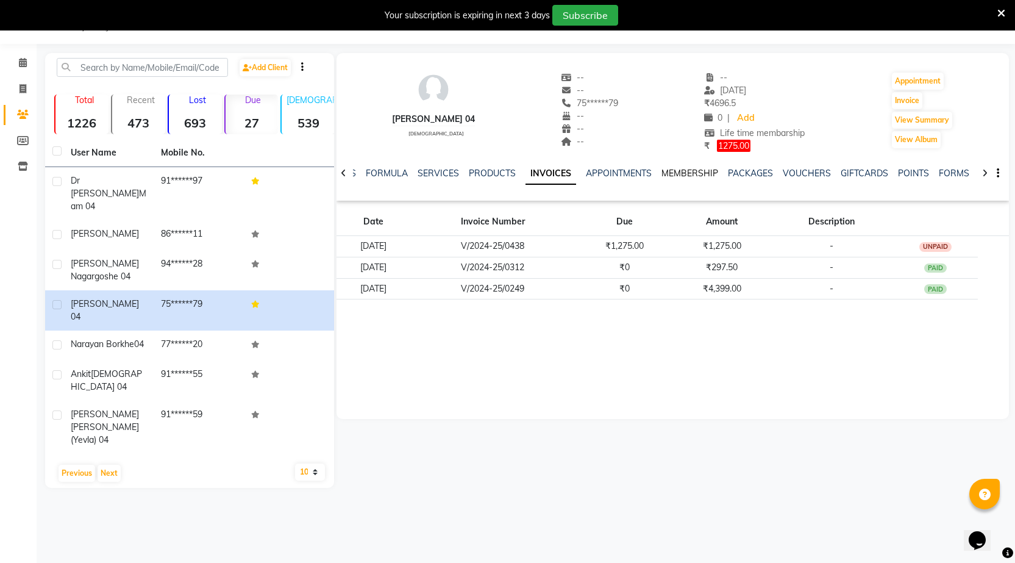
click at [671, 173] on link "MEMBERSHIP" at bounding box center [690, 173] width 57 height 11
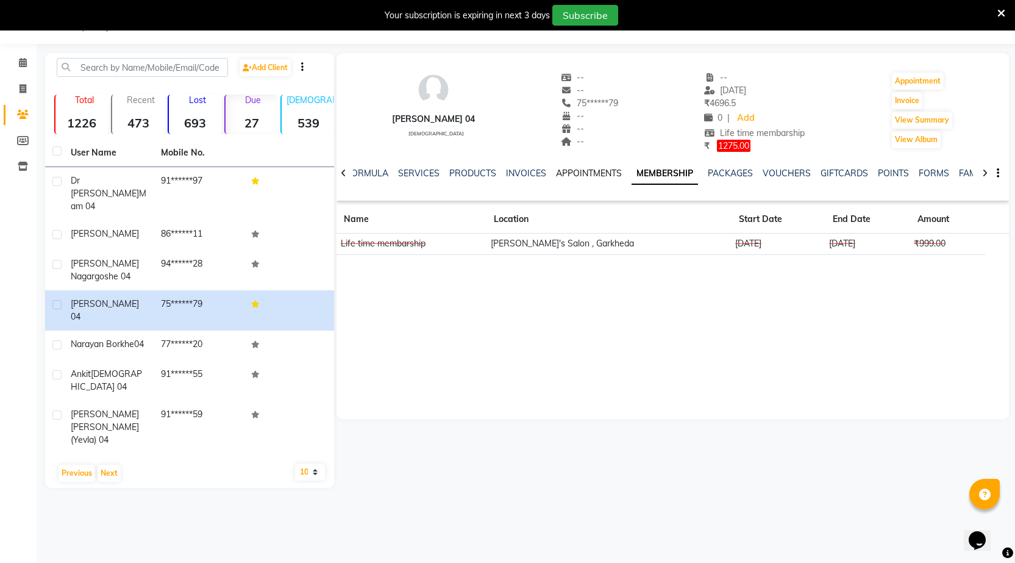
click at [571, 171] on link "APPOINTMENTS" at bounding box center [589, 173] width 66 height 11
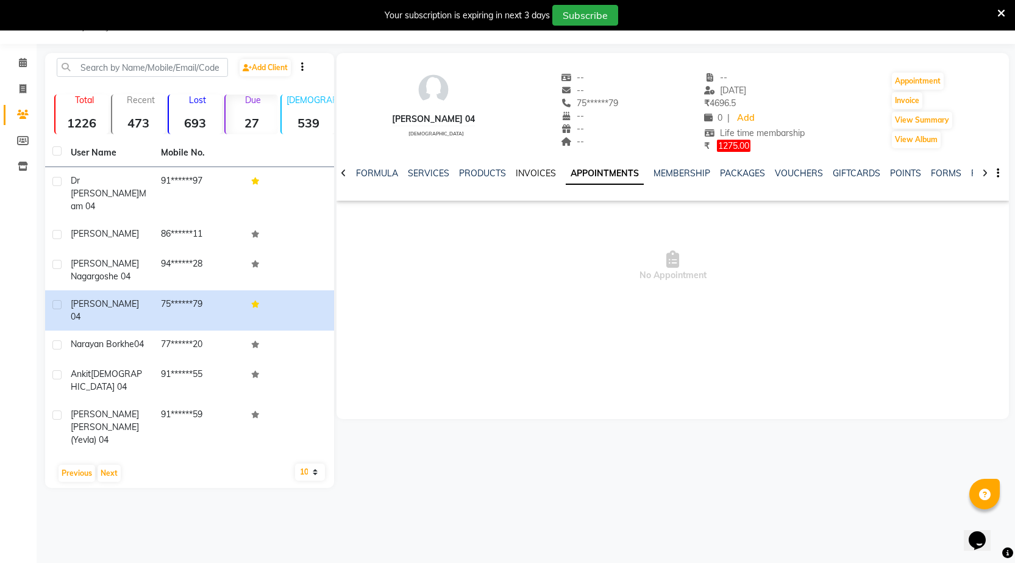
click at [536, 170] on link "INVOICES" at bounding box center [536, 173] width 40 height 11
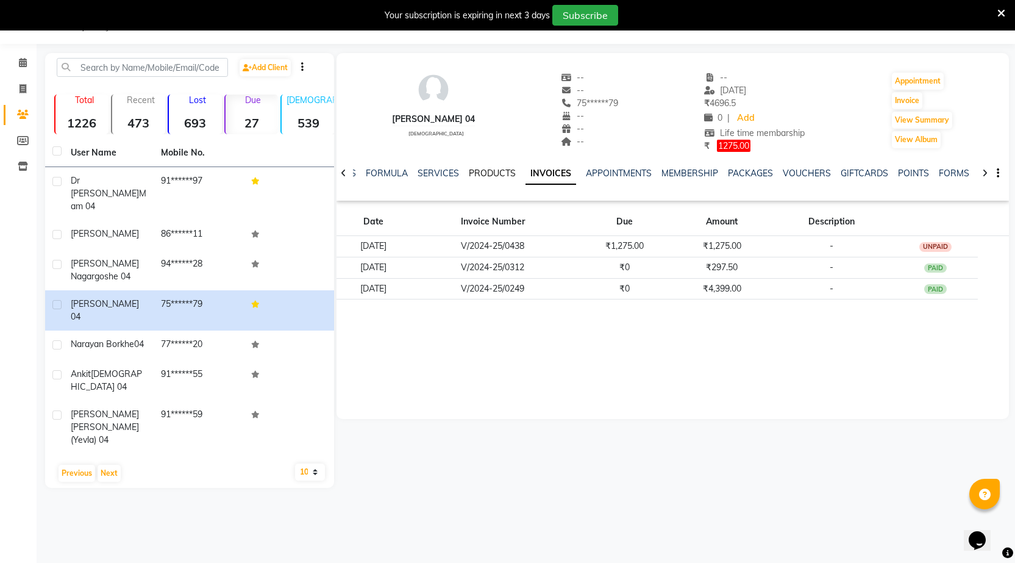
click at [495, 172] on link "PRODUCTS" at bounding box center [492, 173] width 47 height 11
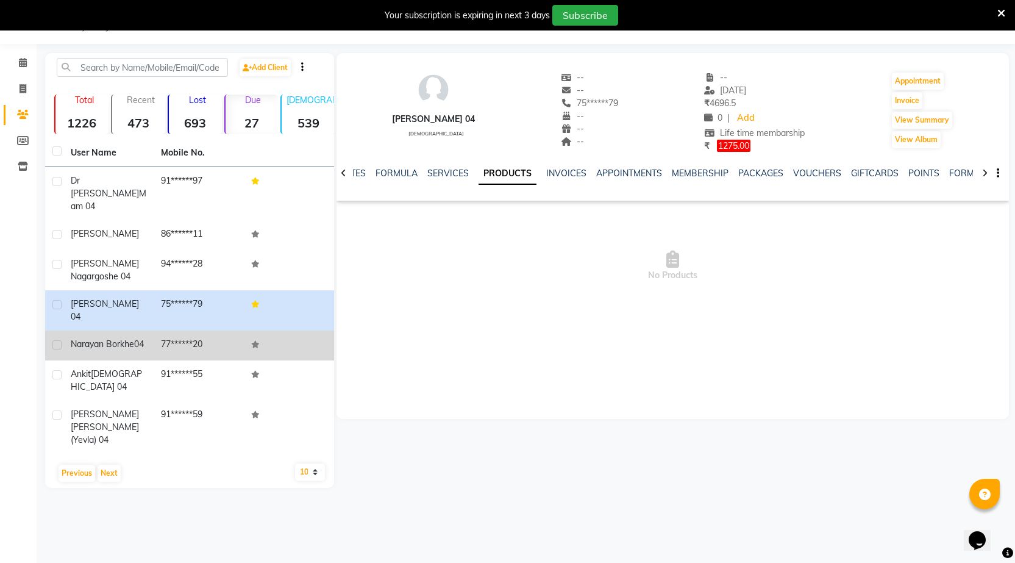
click at [131, 338] on span "narayan borkhe04" at bounding box center [107, 343] width 73 height 11
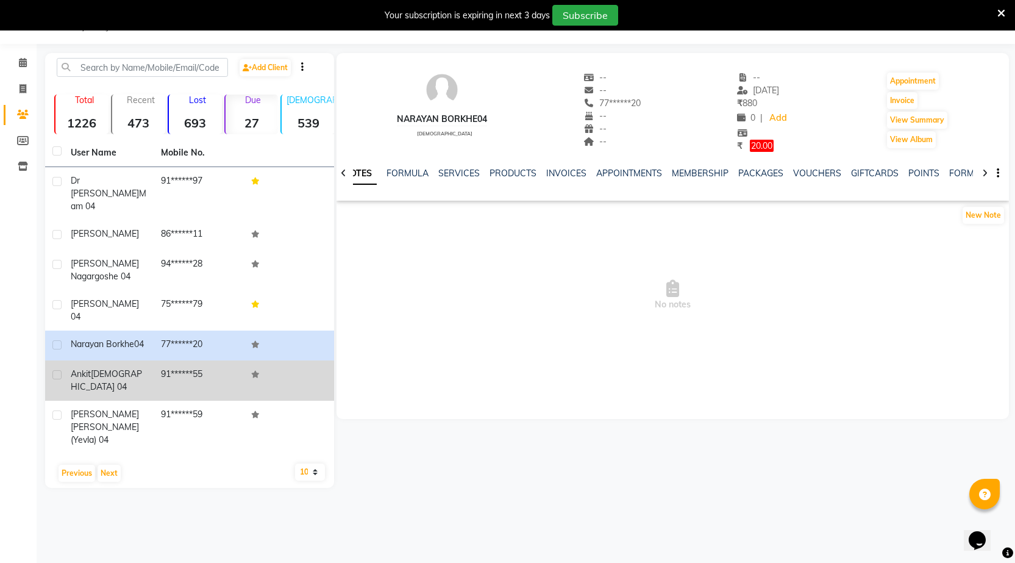
click at [130, 368] on div "ankit jain 04" at bounding box center [109, 381] width 76 height 26
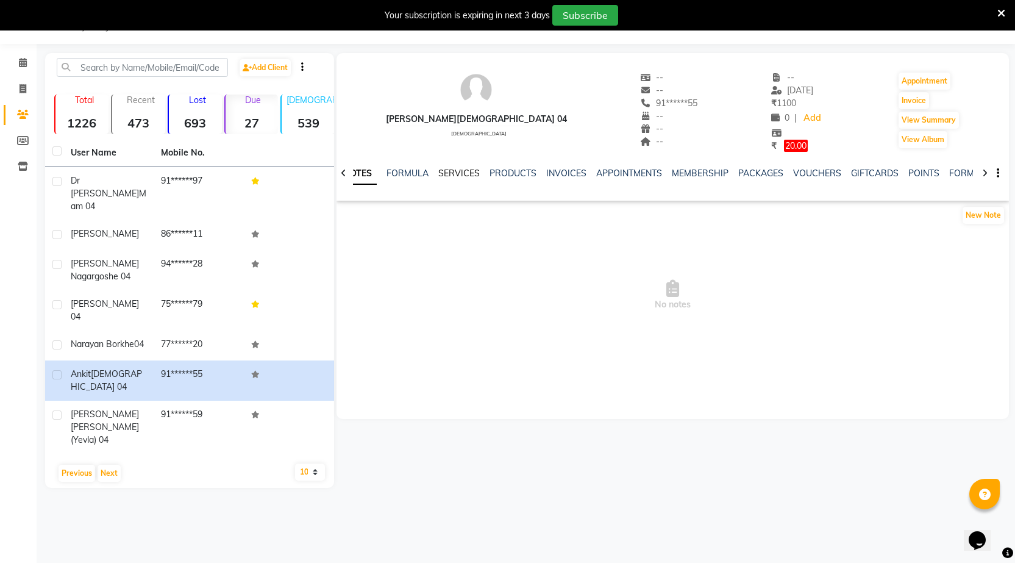
click at [452, 171] on link "SERVICES" at bounding box center [458, 173] width 41 height 11
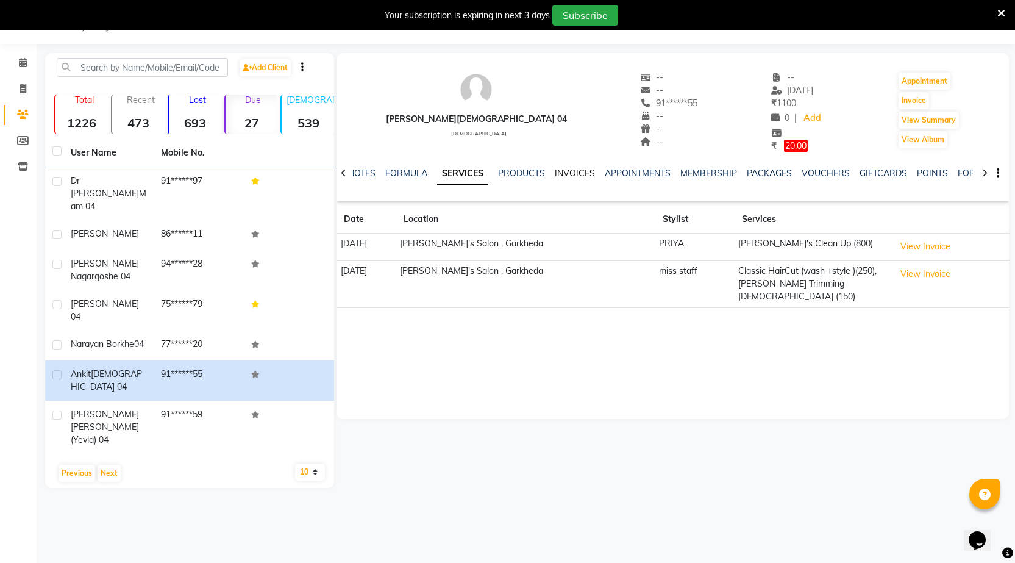
click at [567, 169] on link "INVOICES" at bounding box center [575, 173] width 40 height 11
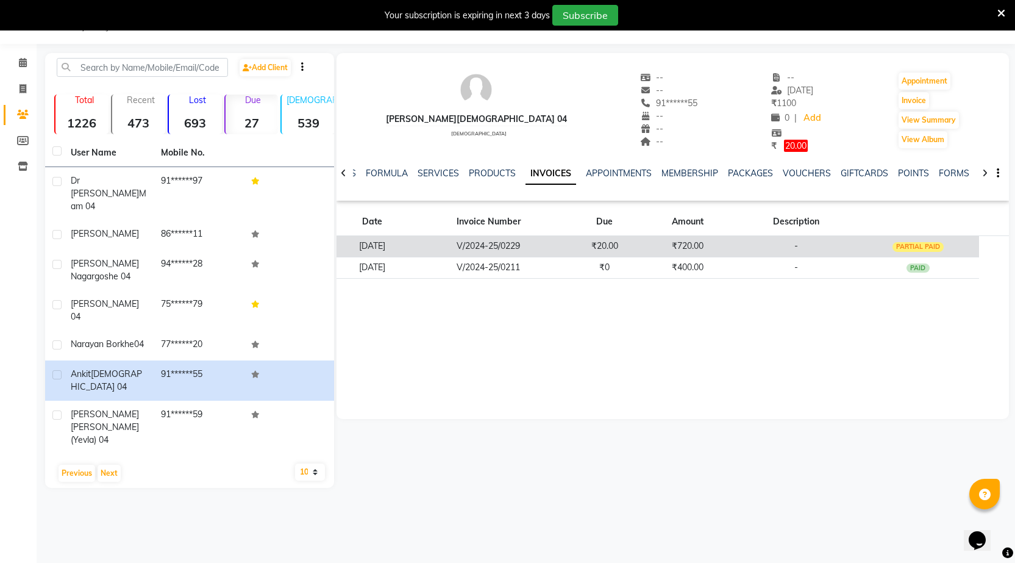
click at [914, 249] on div "PARTIAL PAID" at bounding box center [919, 247] width 52 height 10
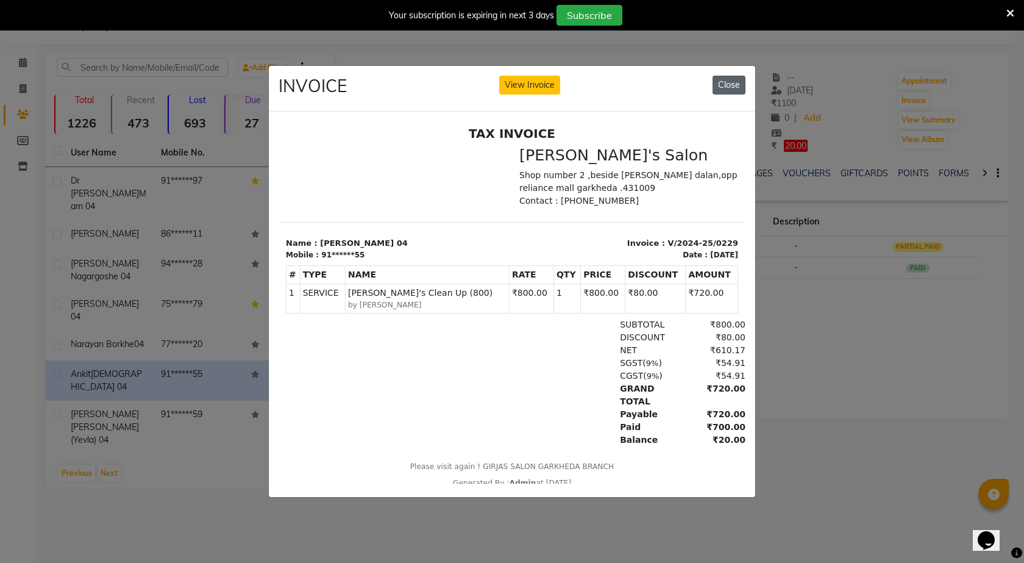
click at [733, 80] on button "Close" at bounding box center [729, 85] width 33 height 19
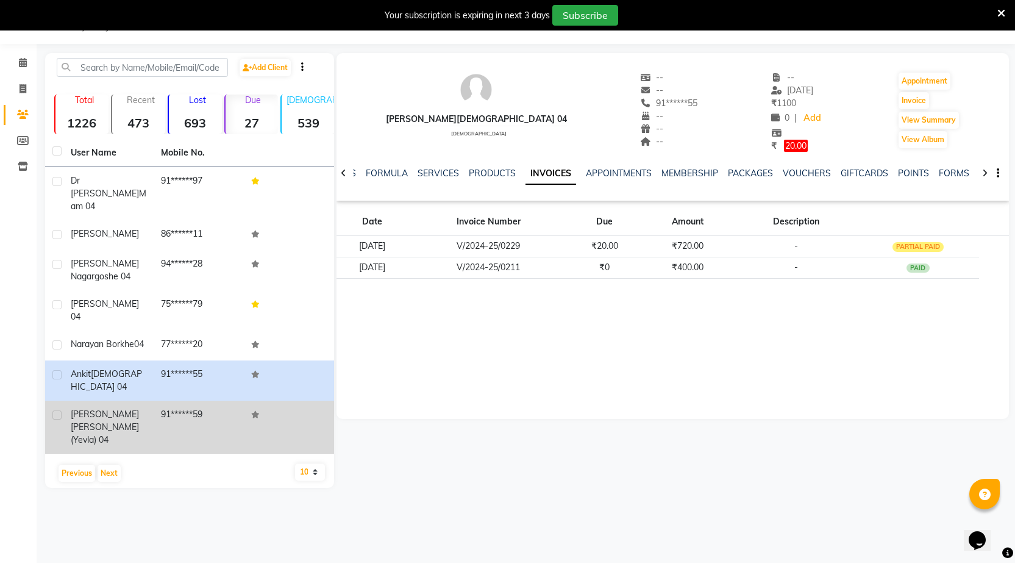
click at [127, 421] on span "Khokle(yevla) 04" at bounding box center [105, 433] width 68 height 24
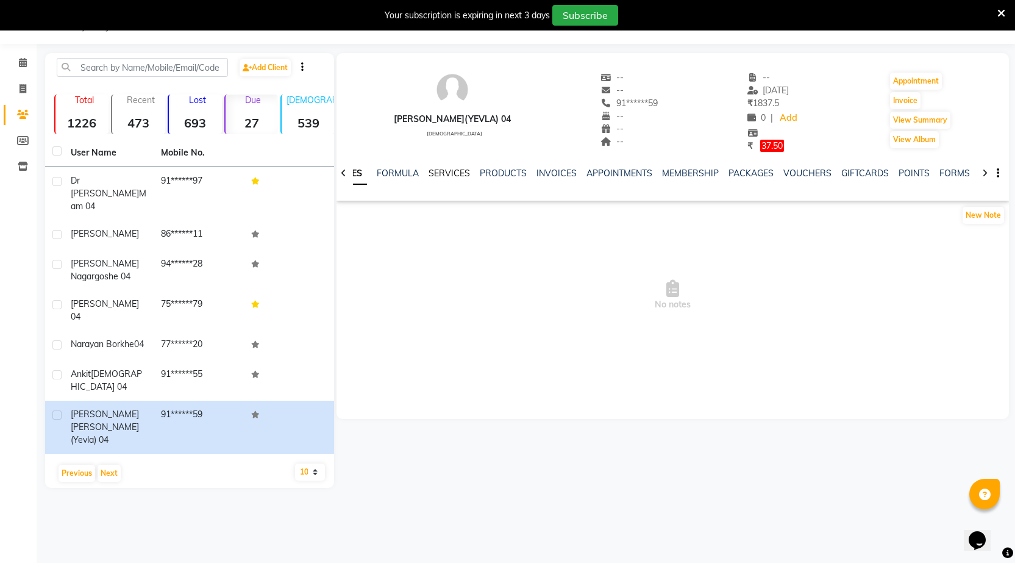
click at [461, 171] on link "SERVICES" at bounding box center [449, 173] width 41 height 11
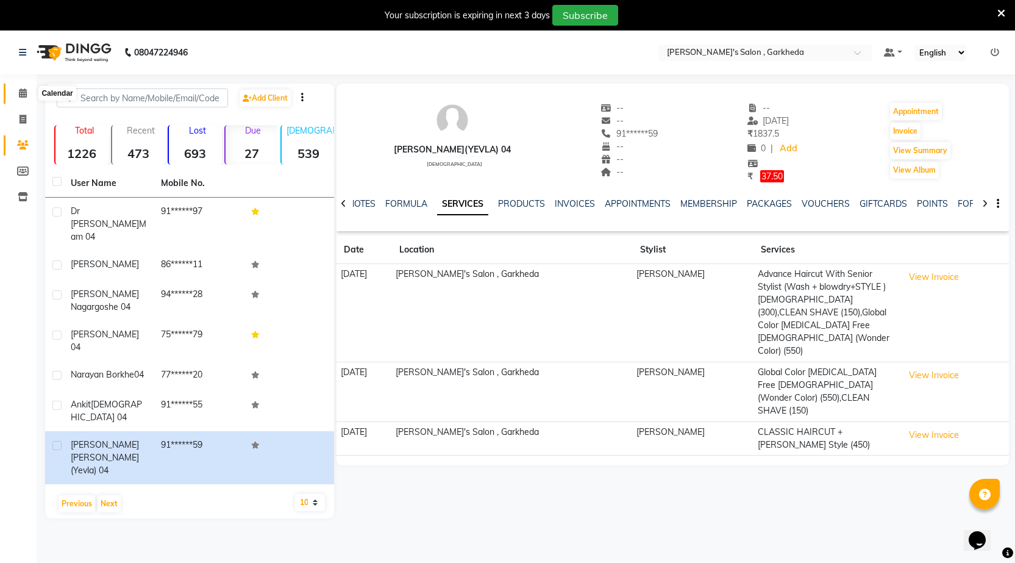
click at [24, 94] on icon at bounding box center [23, 92] width 8 height 9
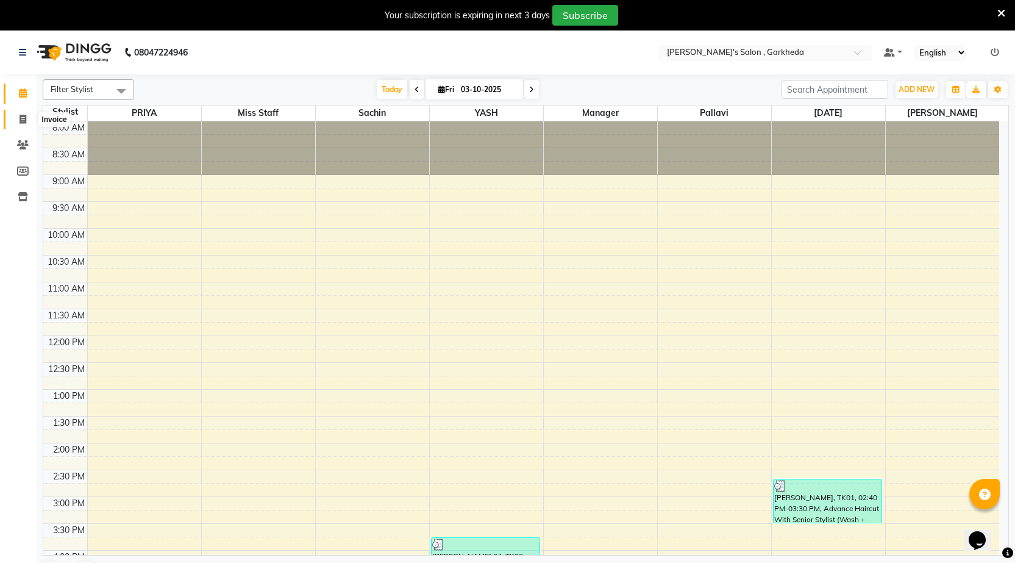
click at [20, 115] on icon at bounding box center [23, 119] width 7 height 9
select select "service"
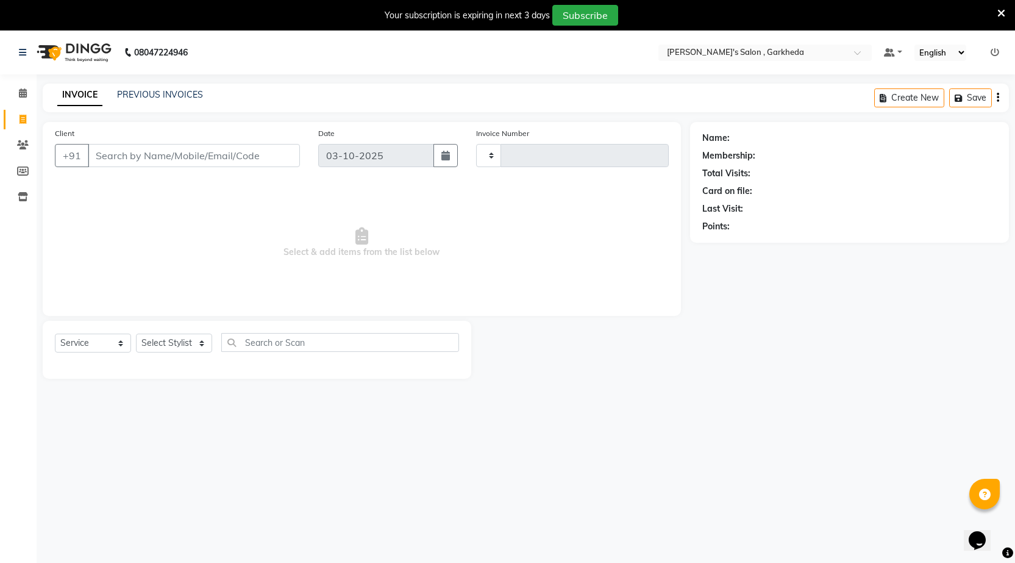
type input "1608"
select select "7062"
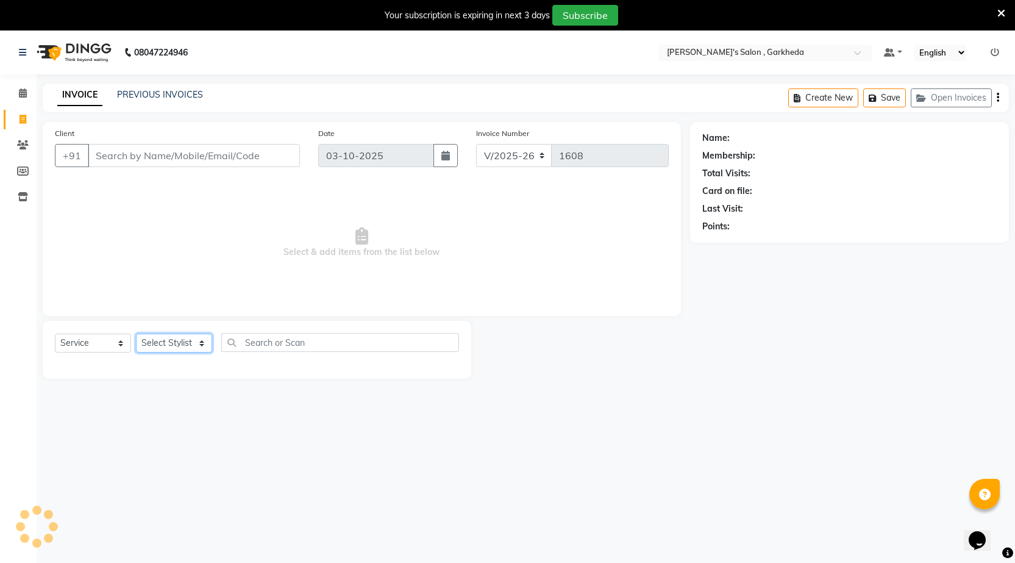
click at [190, 341] on select "Select Stylist" at bounding box center [174, 343] width 76 height 19
click at [136, 334] on select "Select Stylist kartik manager miss staff pallavi PRIYA sachin sakshi YASH" at bounding box center [174, 343] width 76 height 19
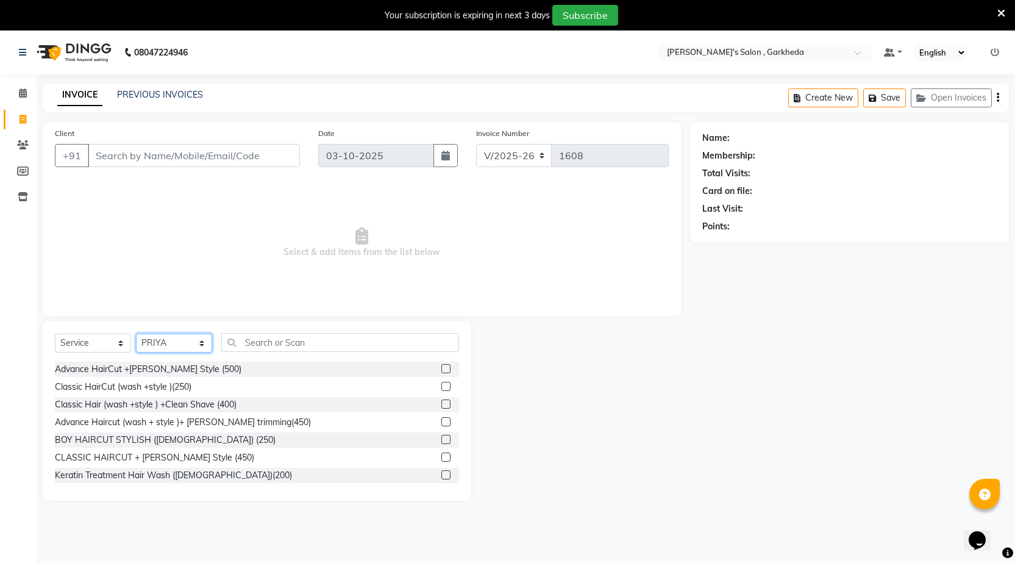
click at [202, 347] on select "Select Stylist kartik manager miss staff pallavi PRIYA sachin sakshi YASH" at bounding box center [174, 343] width 76 height 19
select select "63379"
click at [136, 334] on select "Select Stylist kartik manager miss staff pallavi PRIYA sachin sakshi YASH" at bounding box center [174, 343] width 76 height 19
click at [295, 340] on input "text" at bounding box center [340, 342] width 238 height 19
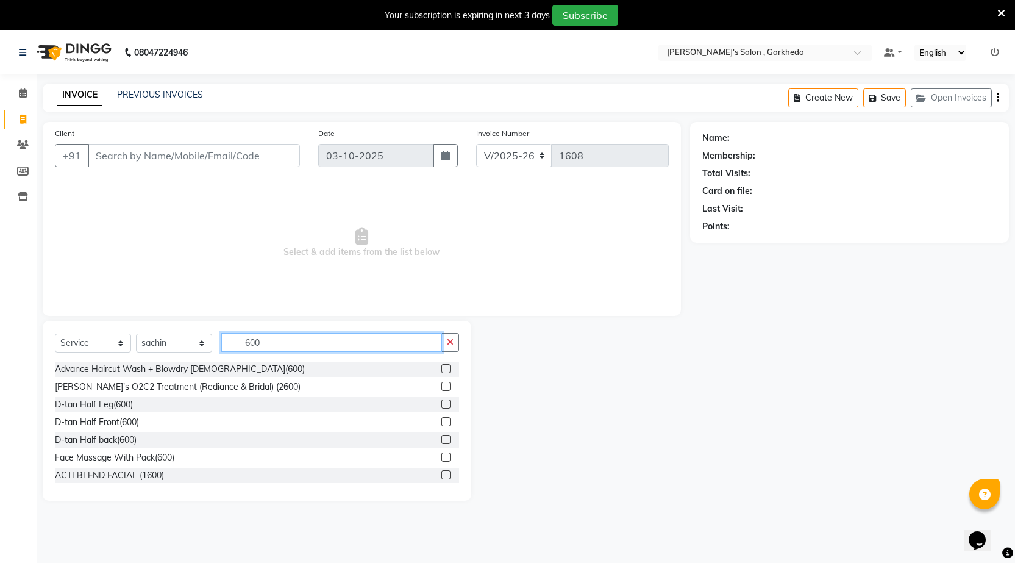
type input "600"
click at [442, 367] on label at bounding box center [446, 368] width 9 height 9
click at [442, 367] on input "checkbox" at bounding box center [446, 369] width 8 height 8
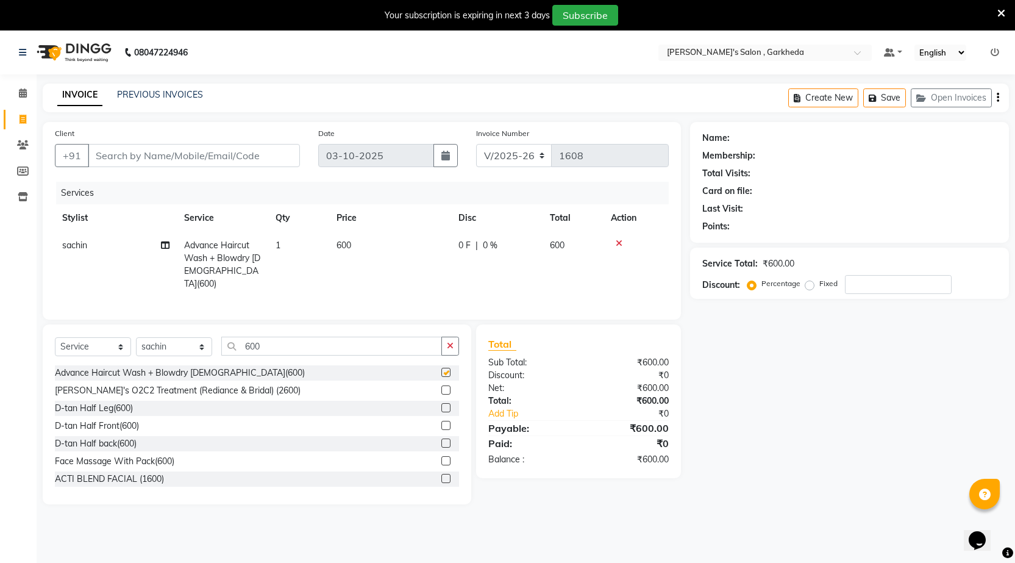
checkbox input "false"
click at [160, 157] on input "Client" at bounding box center [194, 155] width 212 height 23
click at [219, 157] on input "Client" at bounding box center [194, 155] width 212 height 23
click at [265, 154] on input "Client" at bounding box center [194, 155] width 212 height 23
click at [170, 155] on input "Client" at bounding box center [194, 155] width 212 height 23
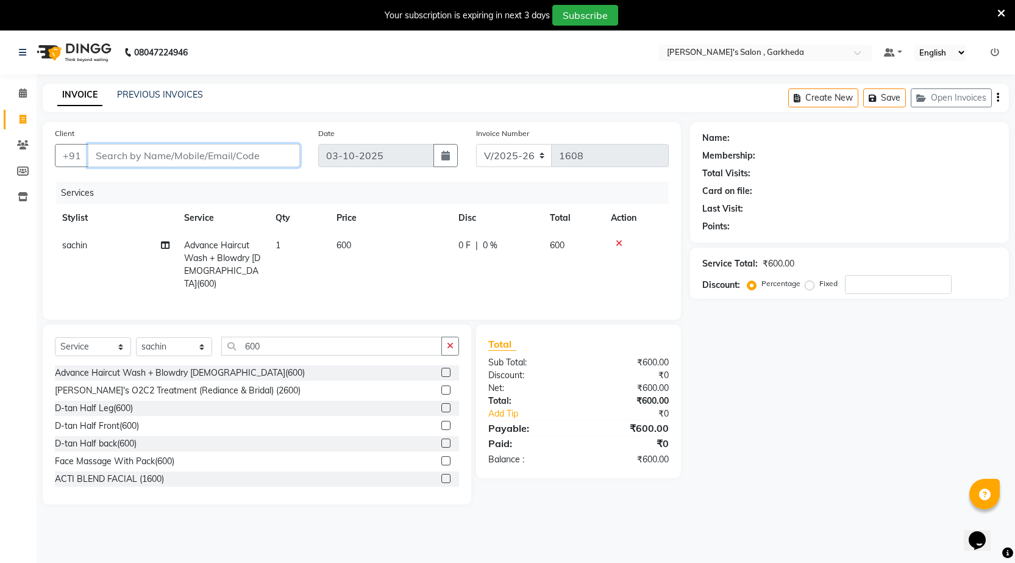
click at [263, 155] on input "Client" at bounding box center [194, 155] width 212 height 23
type input "8"
type input "0"
type input "8275734415"
click at [286, 153] on span "Add Client" at bounding box center [269, 155] width 48 height 12
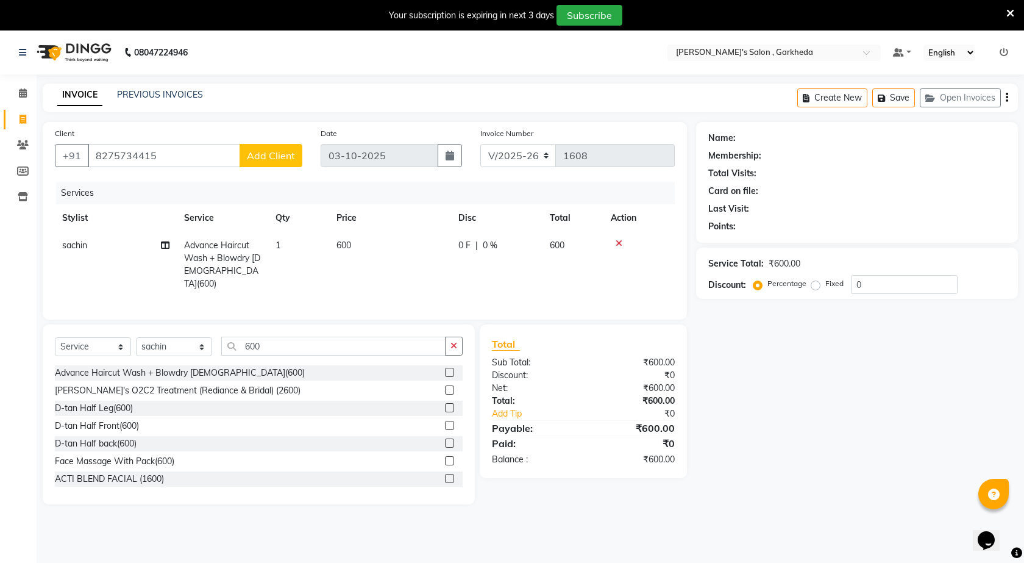
select select "22"
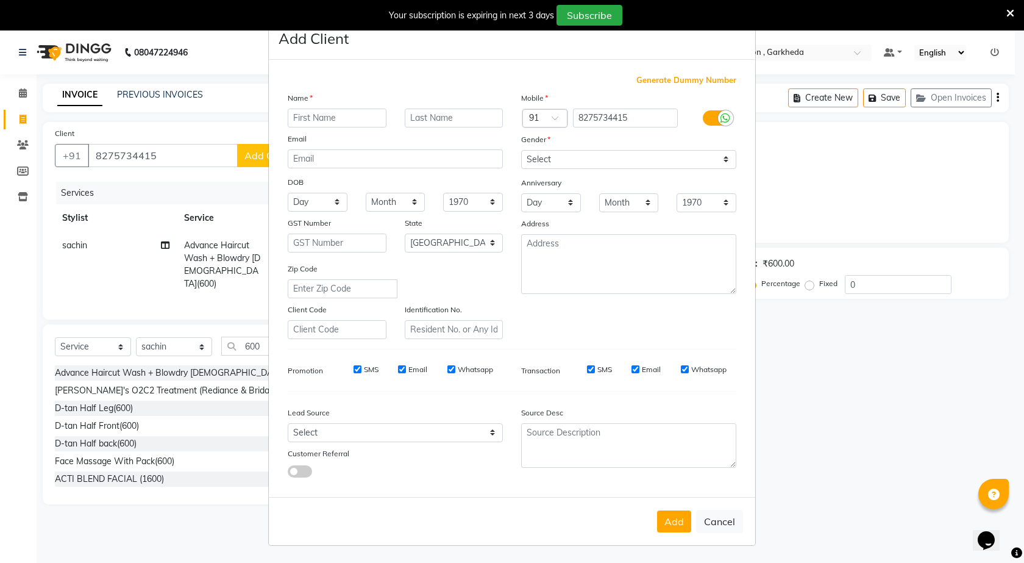
click at [351, 112] on input "text" at bounding box center [337, 118] width 99 height 19
type input "vashanavi kharath 04"
click at [668, 160] on select "Select Male Female Other Prefer Not To Say" at bounding box center [628, 159] width 215 height 19
select select "female"
click at [521, 150] on select "Select Male Female Other Prefer Not To Say" at bounding box center [628, 159] width 215 height 19
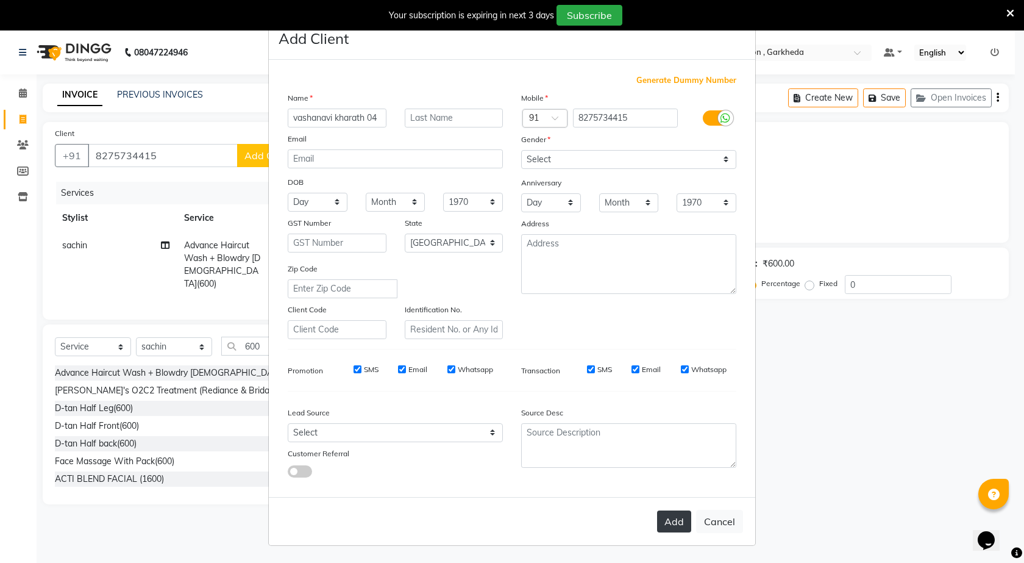
click at [685, 519] on button "Add" at bounding box center [674, 521] width 34 height 22
type input "82******15"
select select
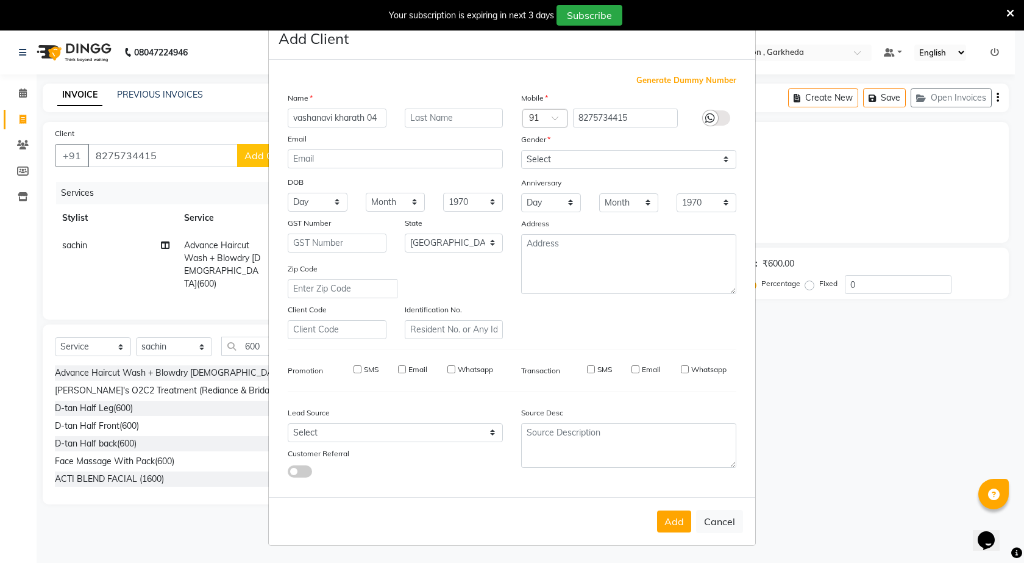
select select "null"
select select
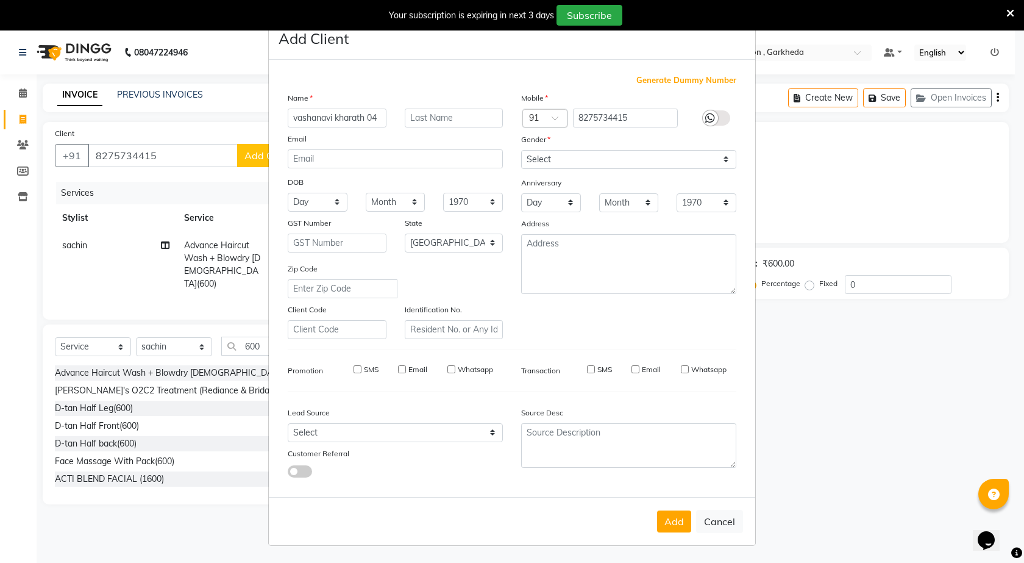
checkbox input "false"
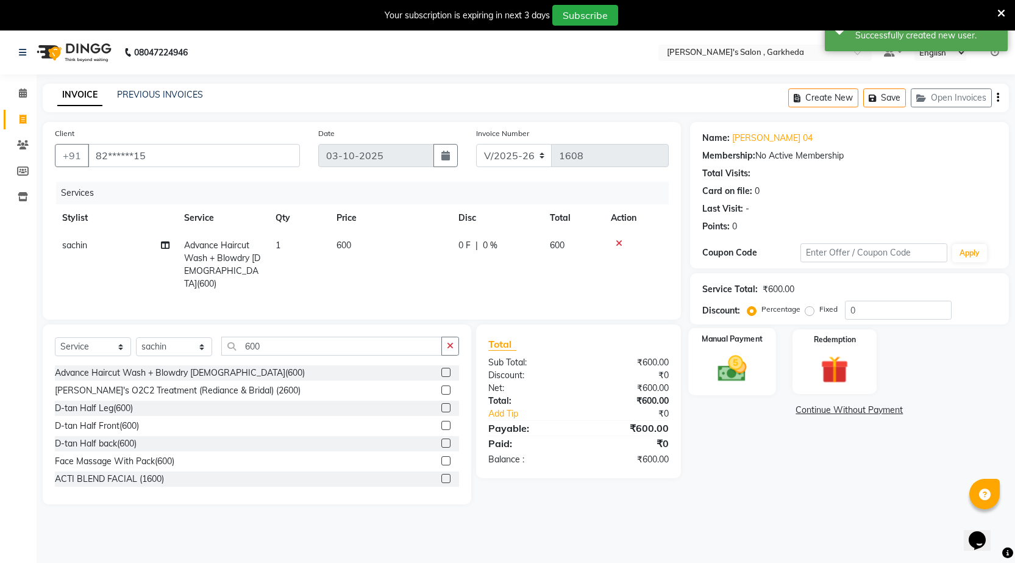
click at [762, 370] on div "Manual Payment" at bounding box center [732, 362] width 88 height 68
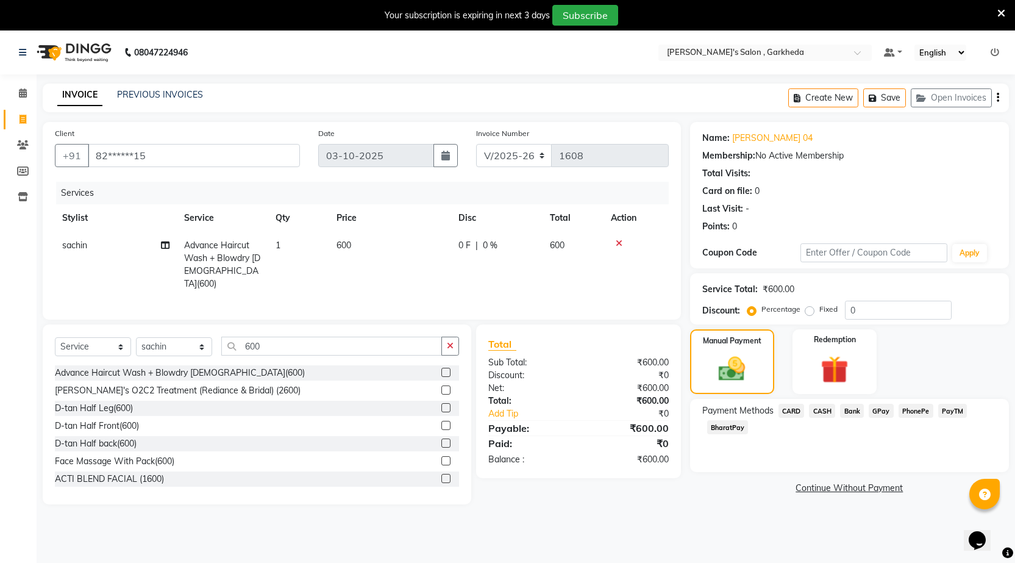
click at [821, 410] on span "CASH" at bounding box center [822, 411] width 26 height 14
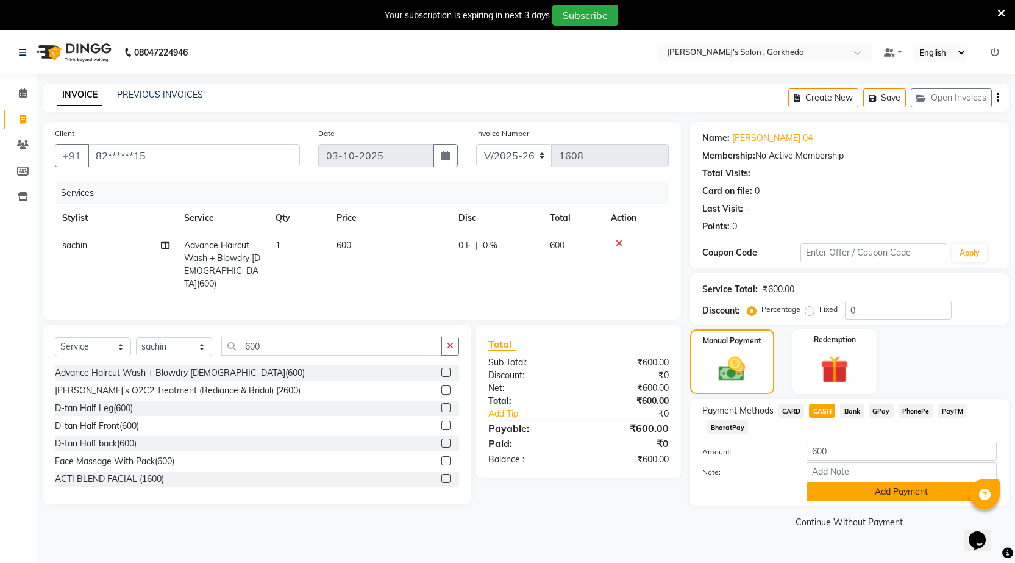
click at [929, 486] on button "Add Payment" at bounding box center [902, 491] width 190 height 19
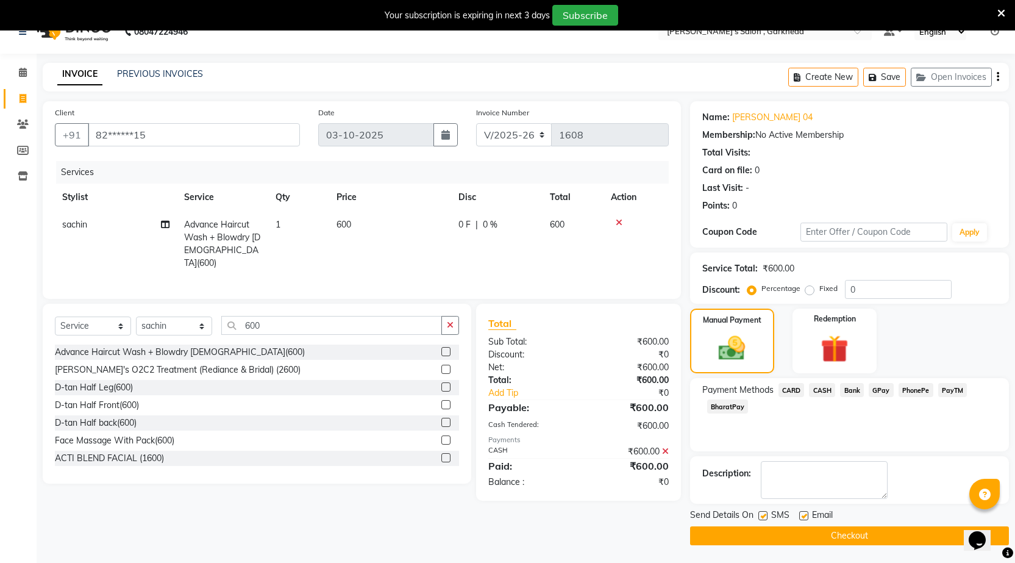
scroll to position [30, 0]
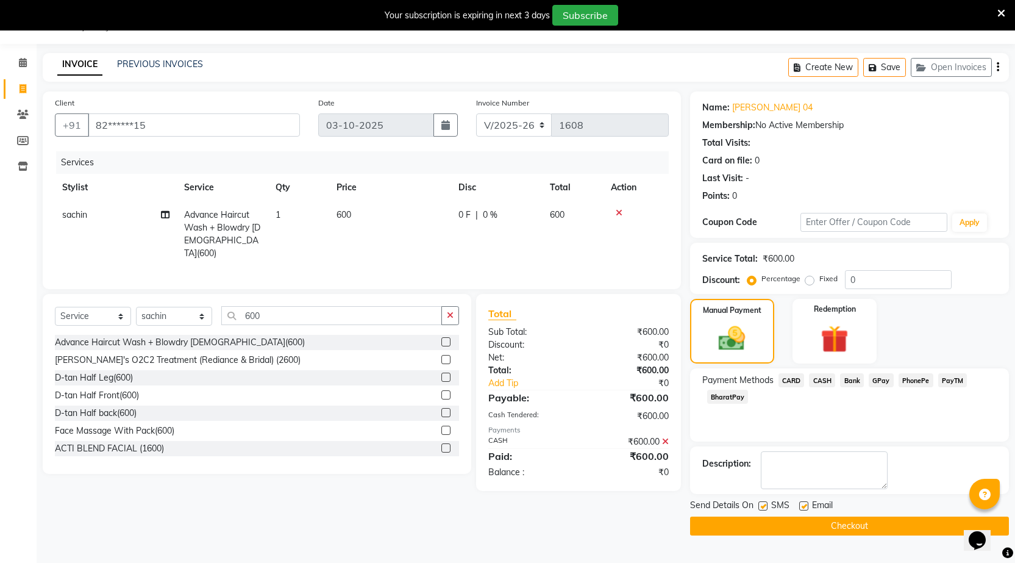
click at [886, 523] on button "Checkout" at bounding box center [849, 526] width 319 height 19
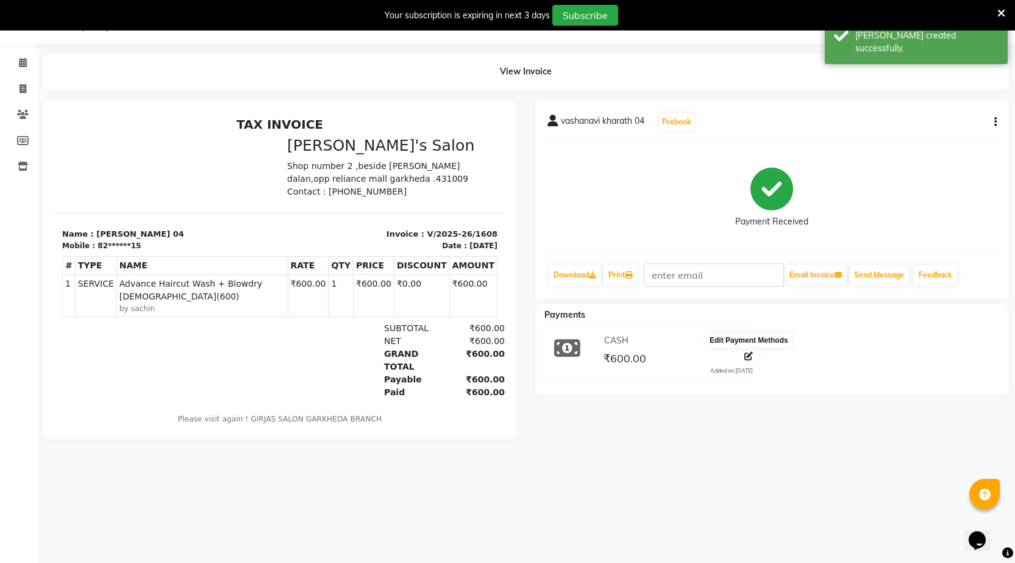
click at [747, 357] on icon at bounding box center [749, 356] width 9 height 9
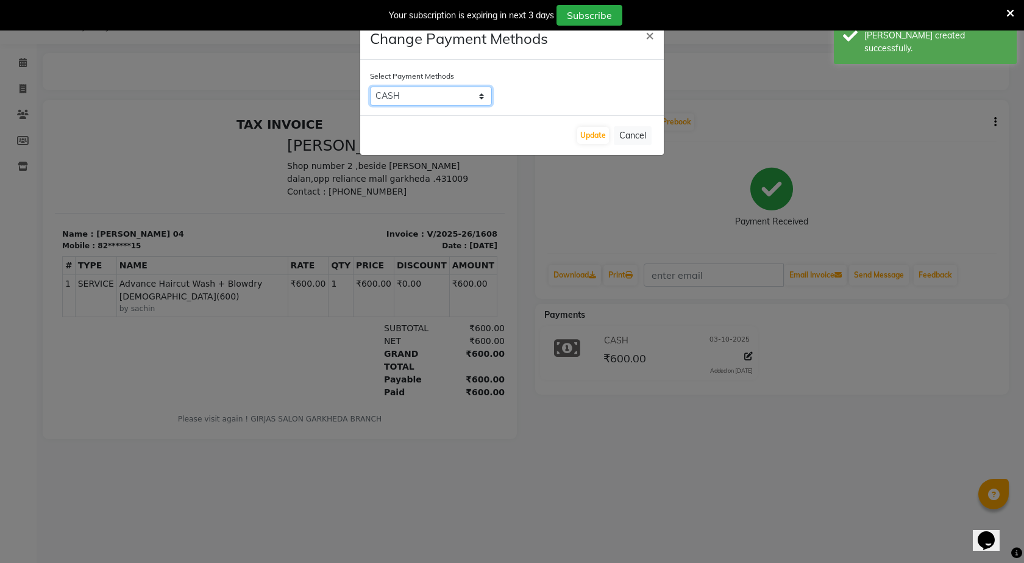
click at [468, 99] on select "CARD CASH Bank GPay PhonePe PayTM BharatPay" at bounding box center [431, 96] width 122 height 19
select select "7"
click at [370, 87] on select "CARD CASH Bank GPay PhonePe PayTM BharatPay" at bounding box center [431, 96] width 122 height 19
click at [593, 136] on button "Update" at bounding box center [593, 135] width 32 height 17
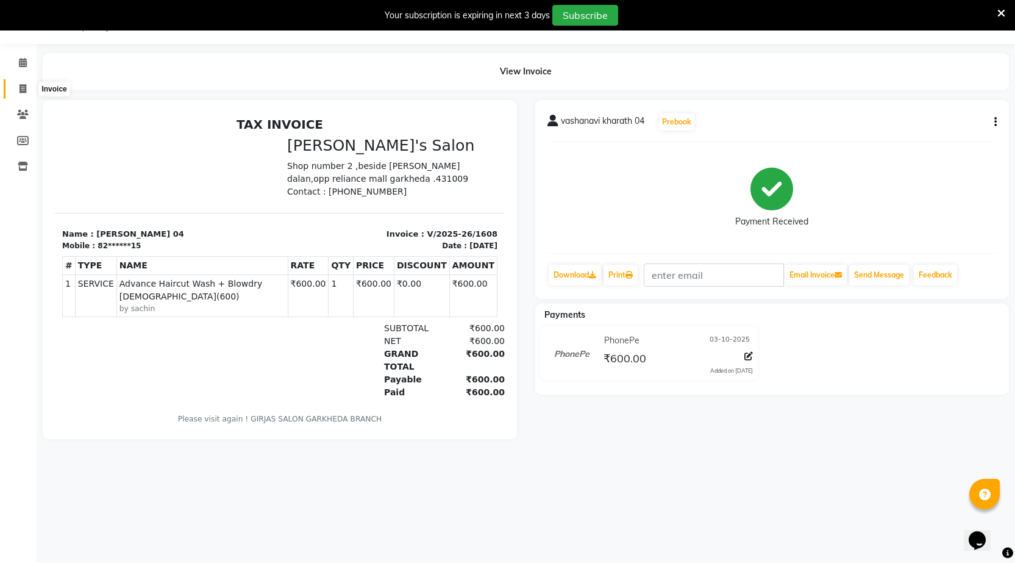
click at [21, 86] on icon at bounding box center [23, 88] width 7 height 9
select select "7062"
select select "service"
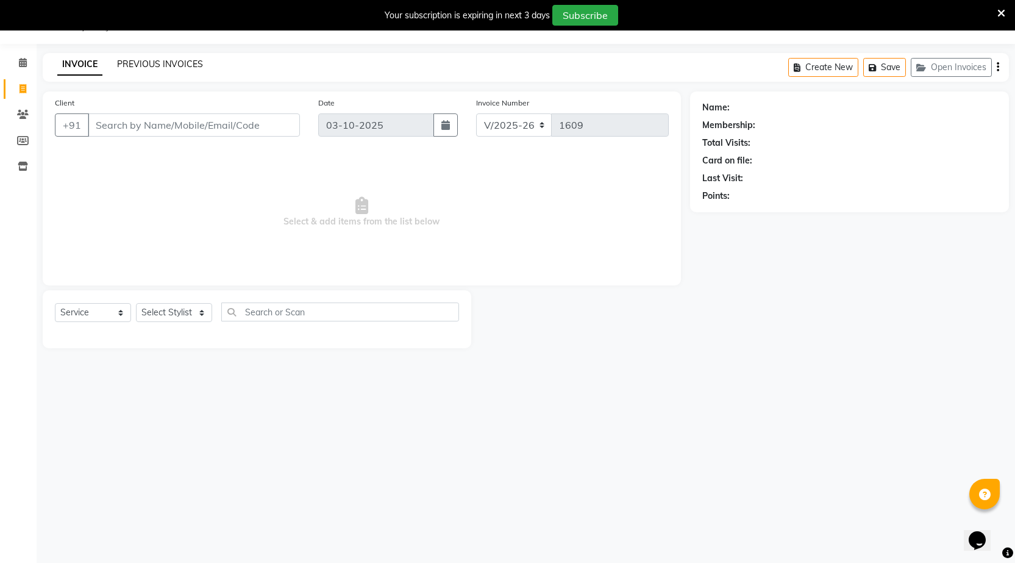
click at [156, 64] on link "PREVIOUS INVOICES" at bounding box center [160, 64] width 86 height 11
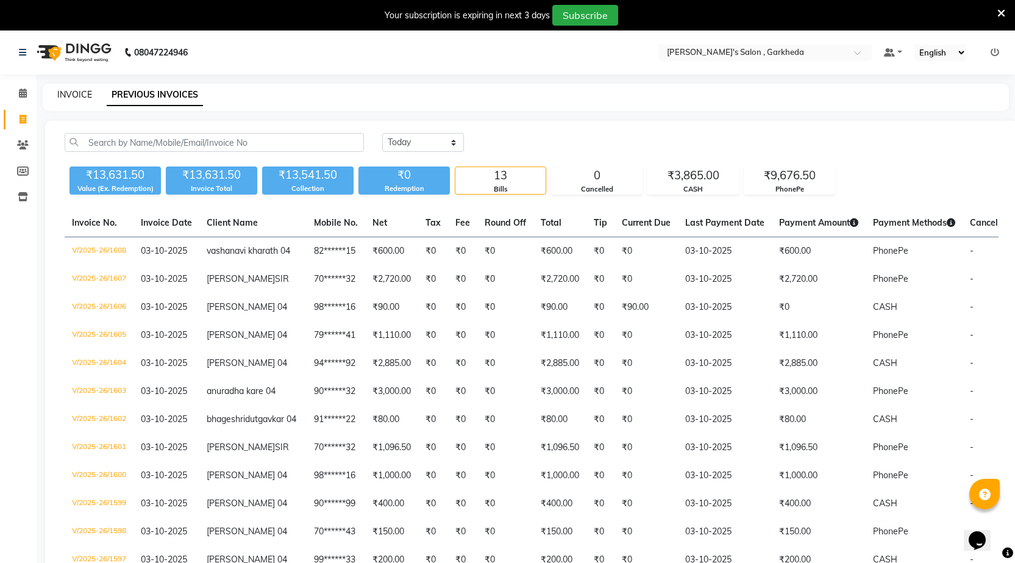
click at [84, 98] on link "INVOICE" at bounding box center [74, 94] width 35 height 11
select select "7062"
select select "service"
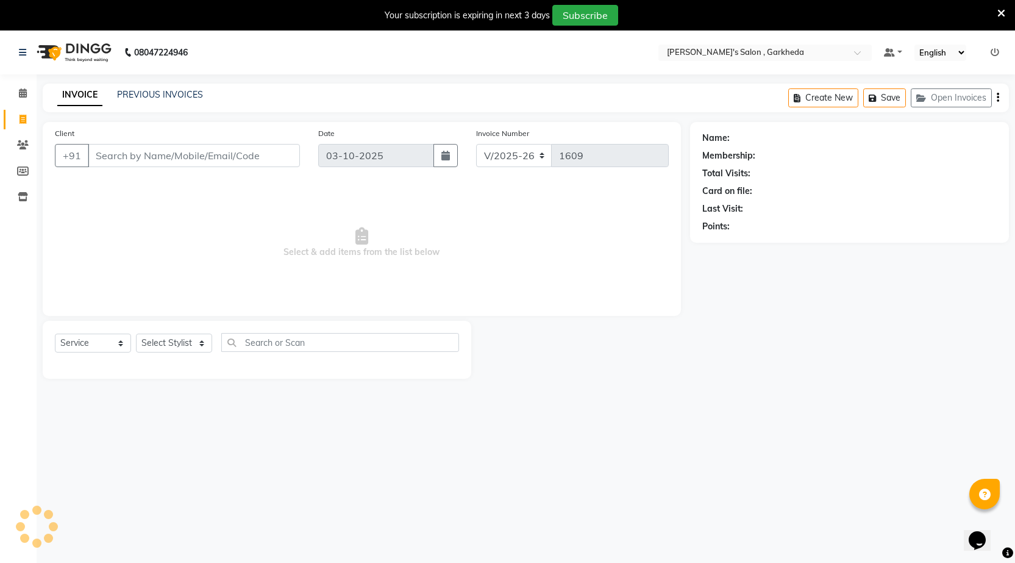
scroll to position [30, 0]
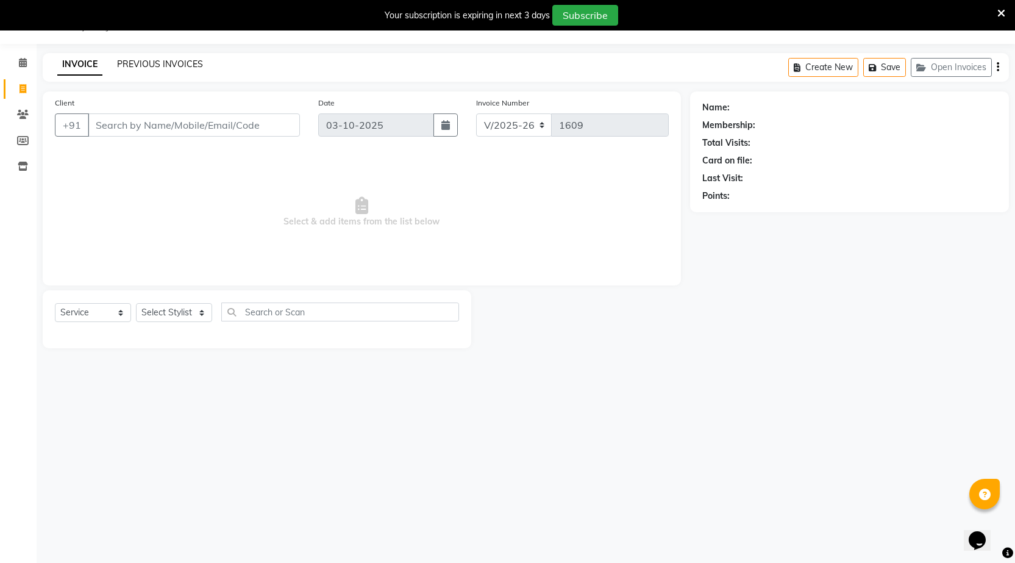
click at [148, 63] on link "PREVIOUS INVOICES" at bounding box center [160, 64] width 86 height 11
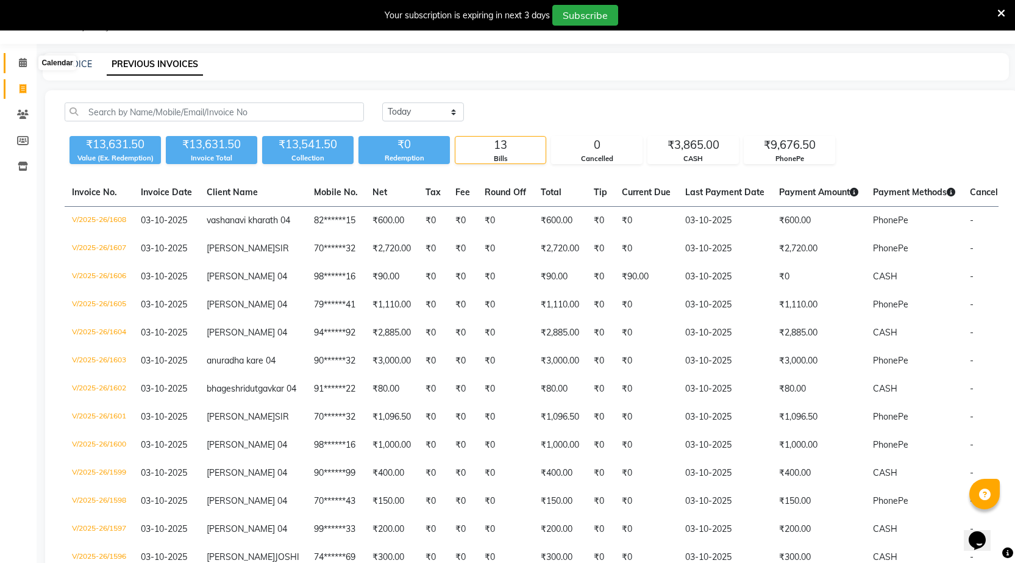
click at [22, 59] on icon at bounding box center [23, 62] width 8 height 9
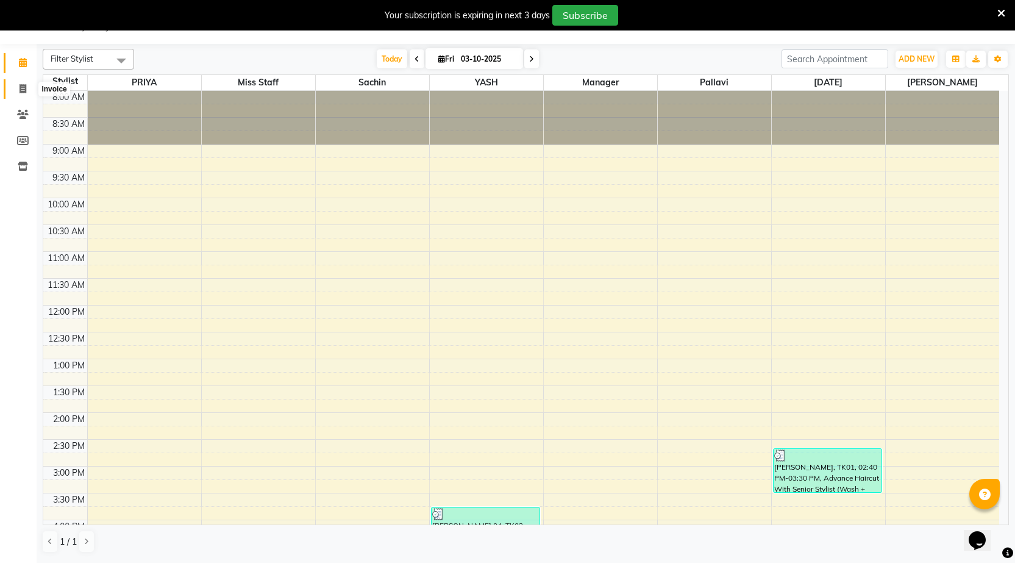
click at [24, 91] on icon at bounding box center [23, 88] width 7 height 9
select select "7062"
select select "service"
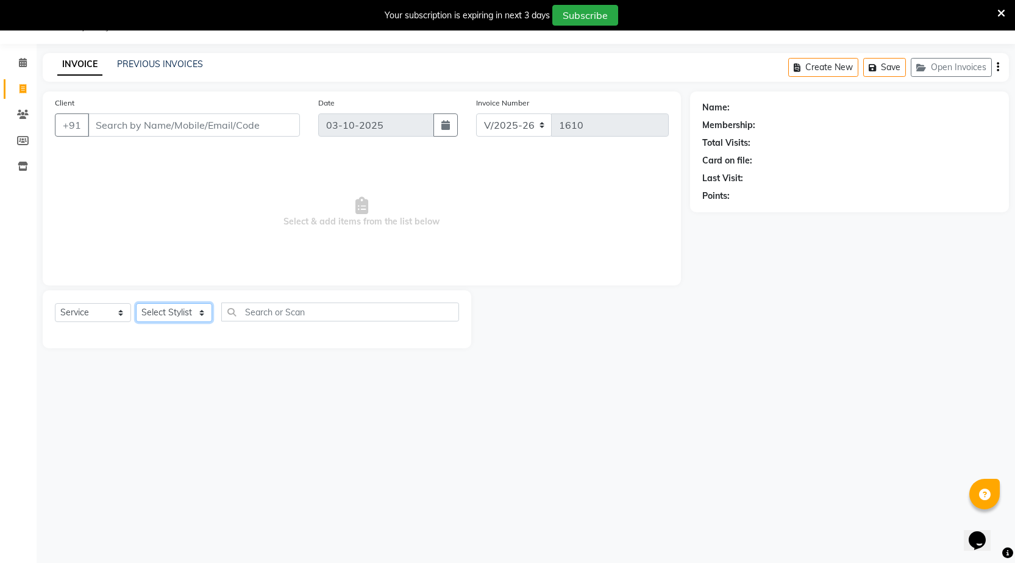
click at [199, 311] on select "Select Stylist kartik manager miss staff pallavi PRIYA sachin sakshi YASH" at bounding box center [174, 312] width 76 height 19
select select "72802"
click at [136, 303] on select "Select Stylist kartik manager miss staff pallavi PRIYA sachin sakshi YASH" at bounding box center [174, 312] width 76 height 19
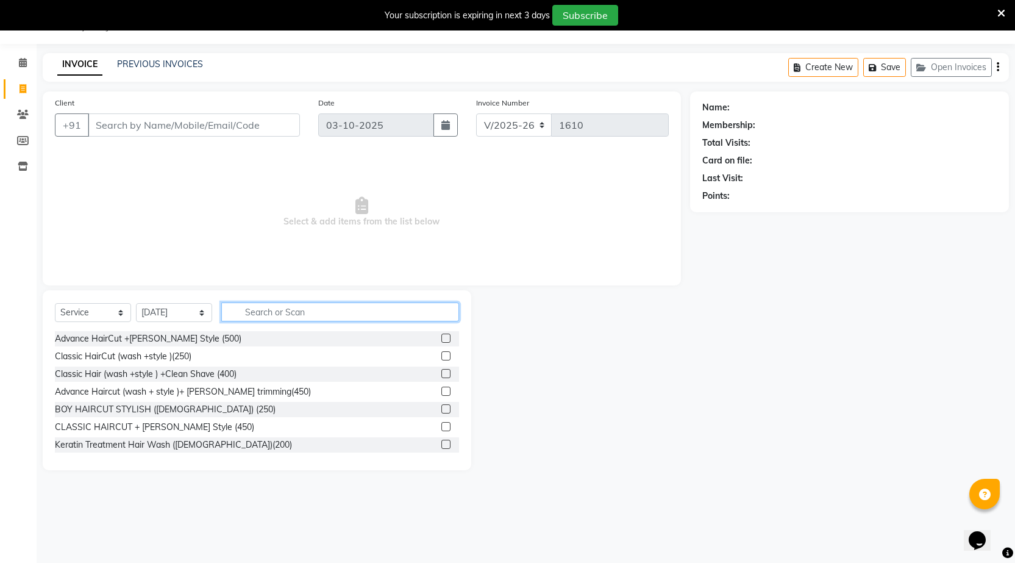
click at [274, 315] on input "text" at bounding box center [340, 311] width 238 height 19
type input "5"
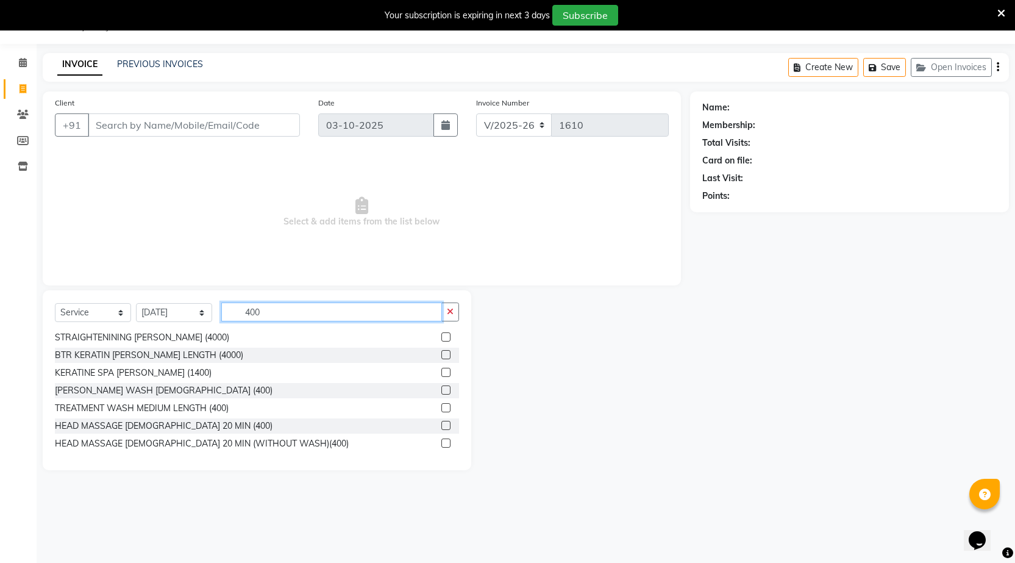
scroll to position [373, 0]
type input "400"
click at [442, 402] on label at bounding box center [446, 406] width 9 height 9
click at [442, 404] on input "checkbox" at bounding box center [446, 408] width 8 height 8
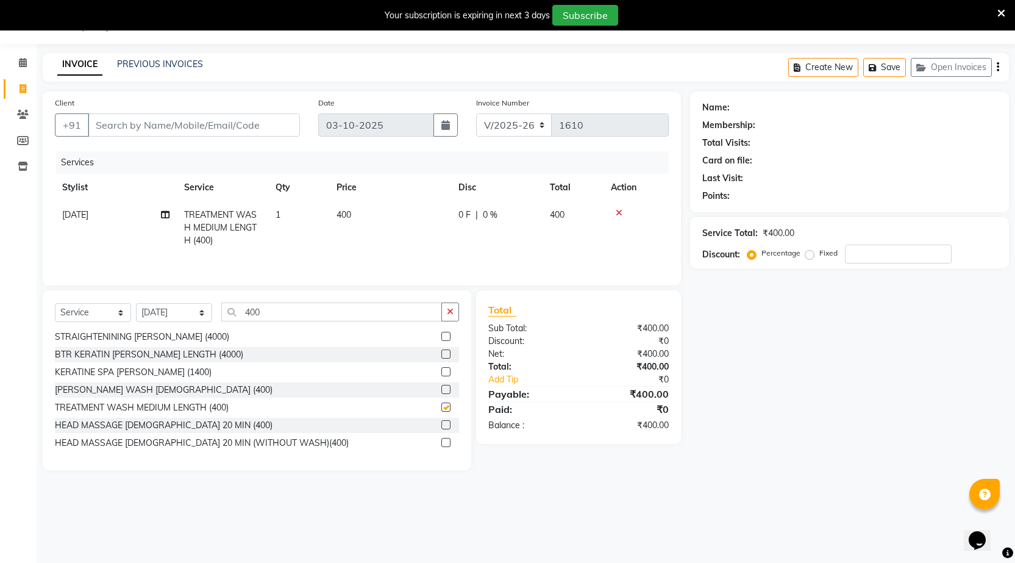
checkbox input "false"
click at [442, 387] on label at bounding box center [446, 389] width 9 height 9
click at [442, 387] on input "checkbox" at bounding box center [446, 390] width 8 height 8
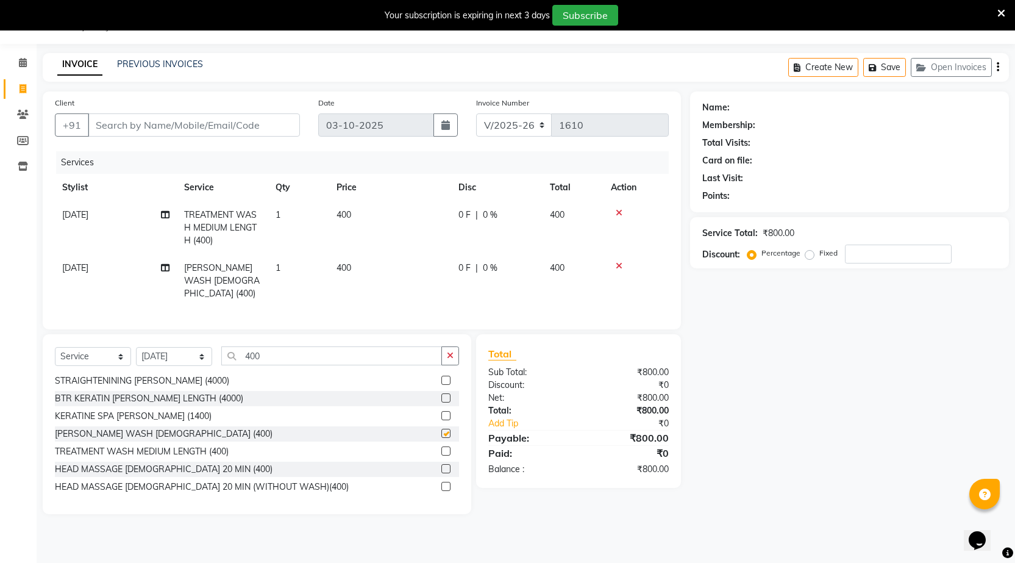
checkbox input "false"
click at [343, 207] on td "400" at bounding box center [390, 227] width 122 height 53
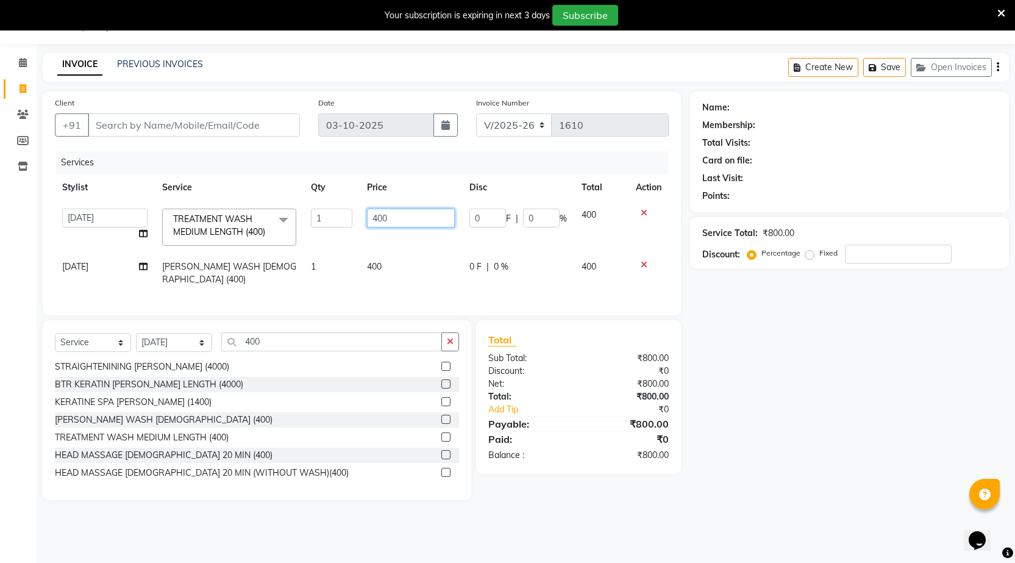
click at [398, 217] on input "400" at bounding box center [411, 218] width 88 height 19
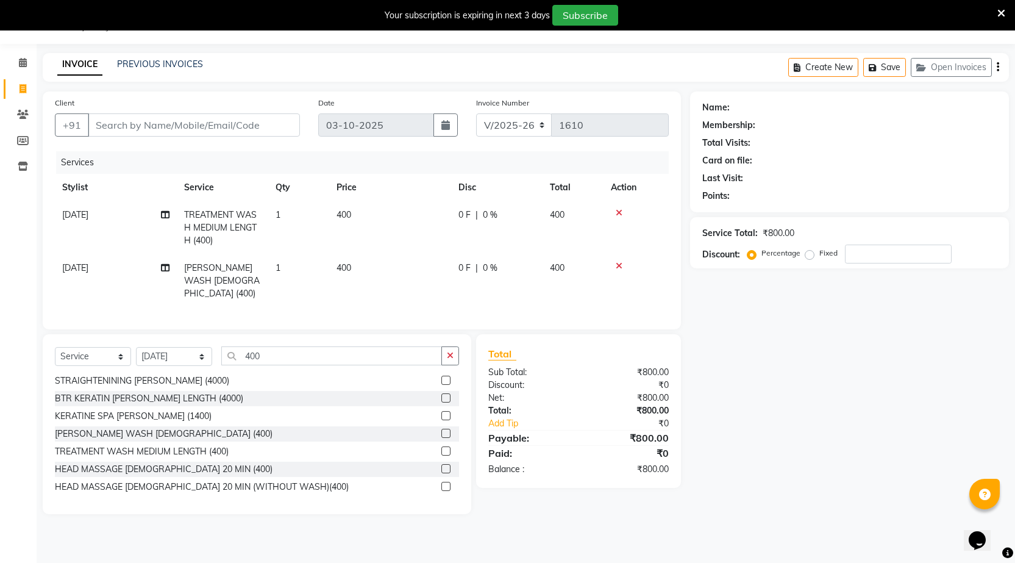
click at [642, 211] on div at bounding box center [636, 213] width 51 height 9
click at [621, 211] on icon at bounding box center [619, 213] width 7 height 9
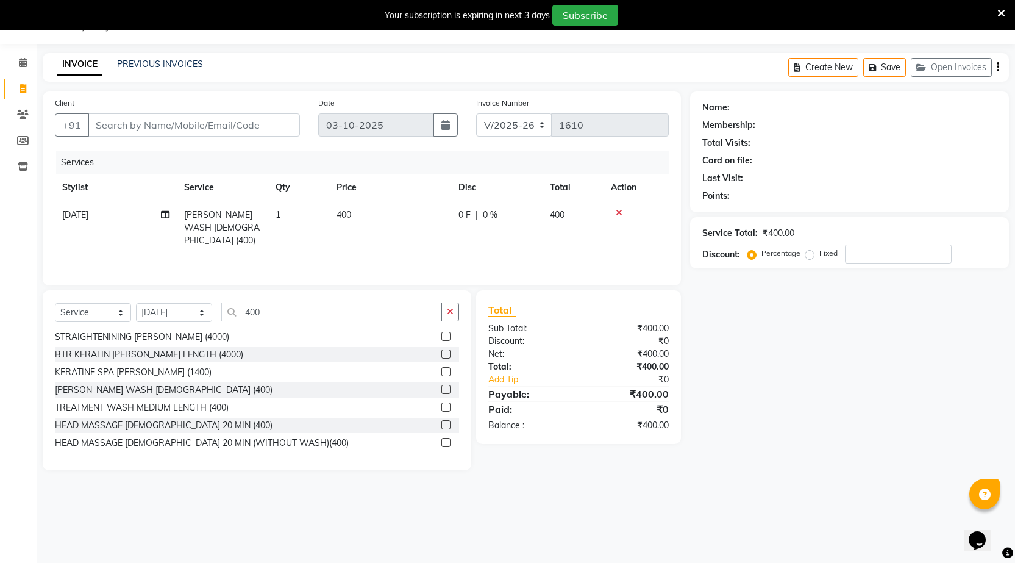
click at [357, 208] on td "400" at bounding box center [390, 227] width 122 height 53
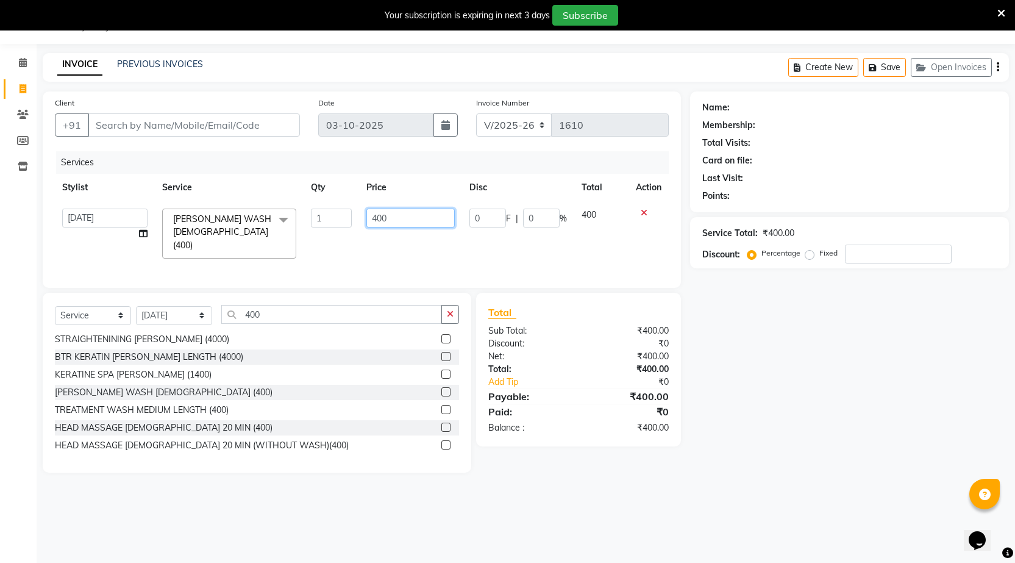
click at [388, 215] on input "400" at bounding box center [410, 218] width 88 height 19
type input "450"
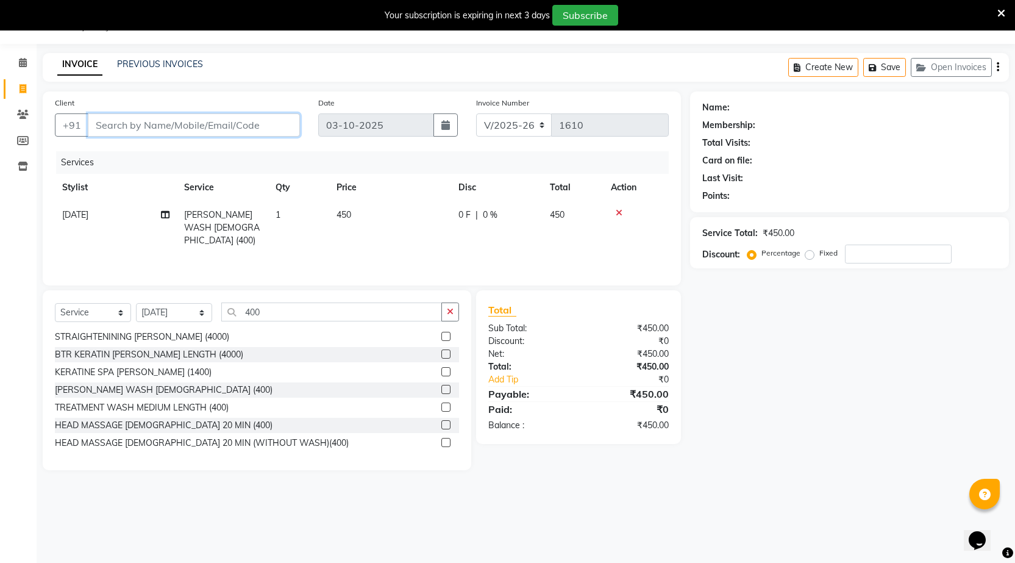
click at [263, 129] on input "Client" at bounding box center [194, 124] width 212 height 23
type input "7"
type input "0"
type input "7517297152"
click at [281, 121] on span "Add Client" at bounding box center [269, 125] width 48 height 12
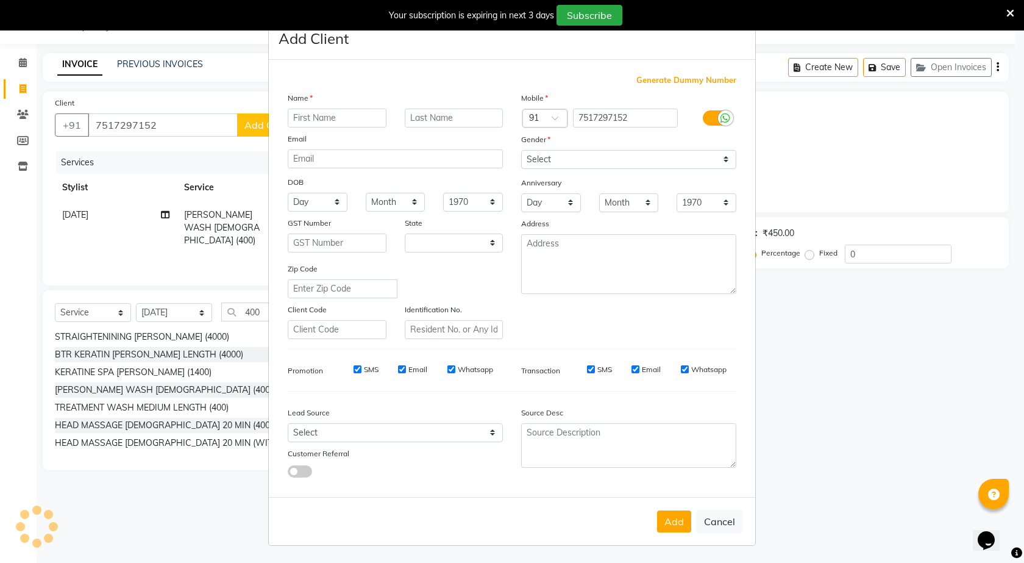
select select "22"
click at [345, 119] on input "text" at bounding box center [337, 118] width 99 height 19
type input "krudika khanre"
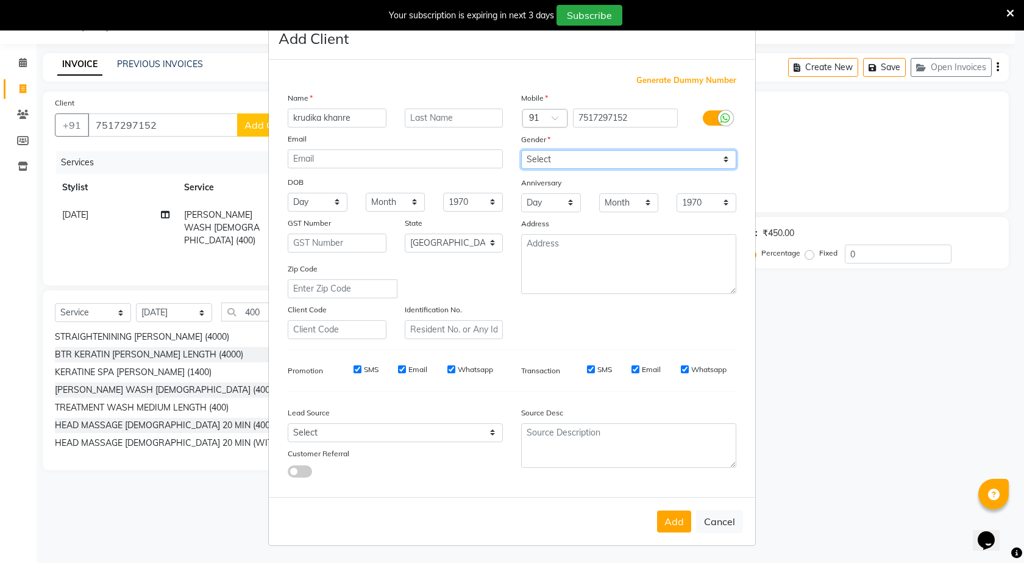
click at [624, 160] on select "Select Male Female Other Prefer Not To Say" at bounding box center [628, 159] width 215 height 19
select select "female"
click at [521, 150] on select "Select Male Female Other Prefer Not To Say" at bounding box center [628, 159] width 215 height 19
click at [668, 506] on div "Add Cancel" at bounding box center [512, 521] width 487 height 48
click at [673, 520] on button "Add" at bounding box center [674, 521] width 34 height 22
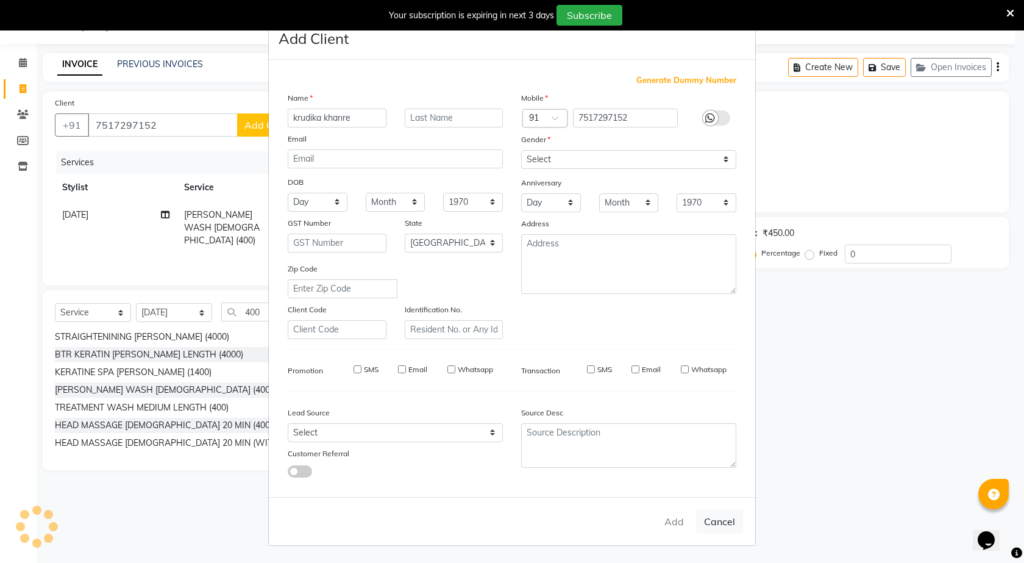
type input "75******52"
select select
select select "null"
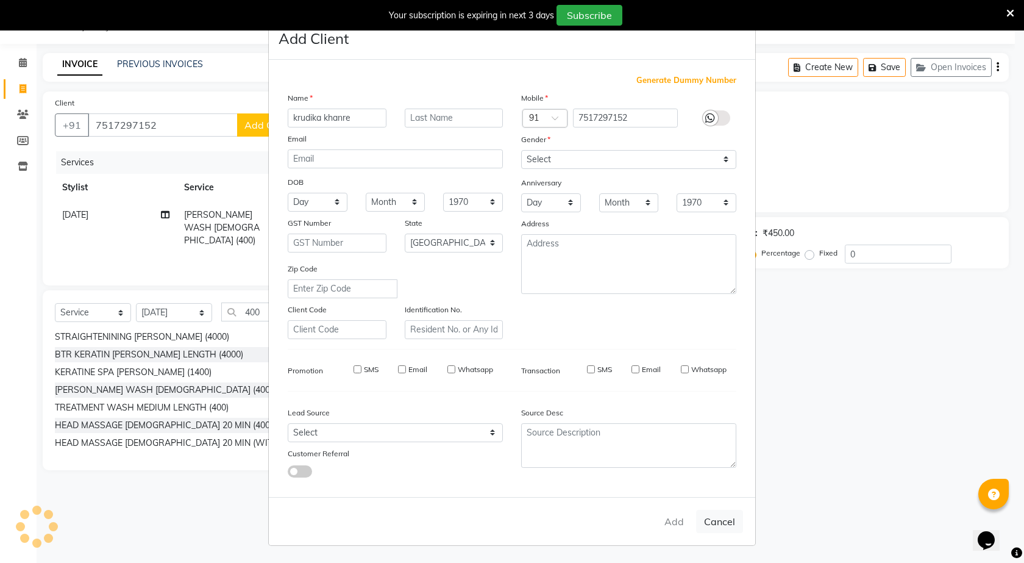
select select
checkbox input "false"
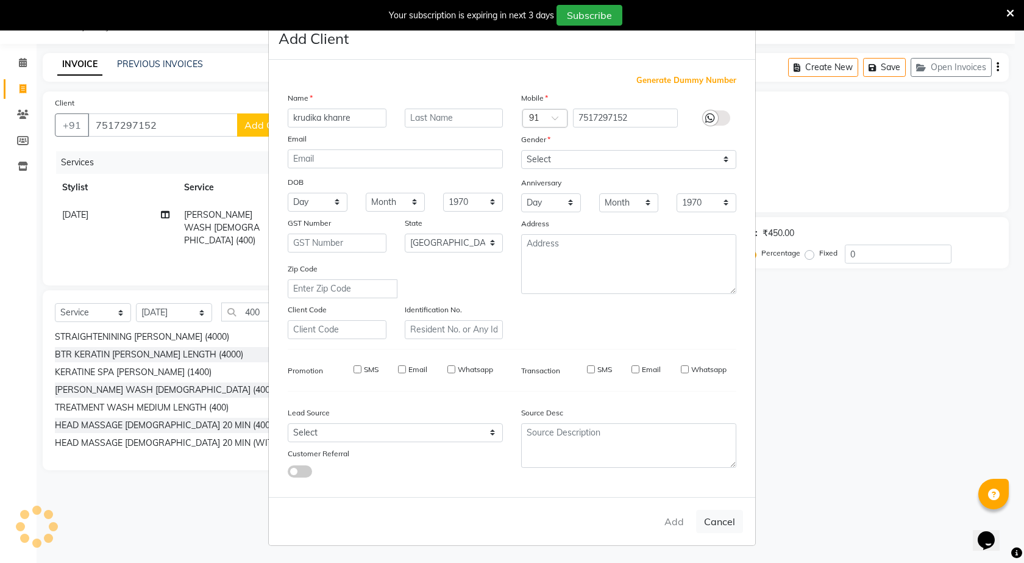
checkbox input "false"
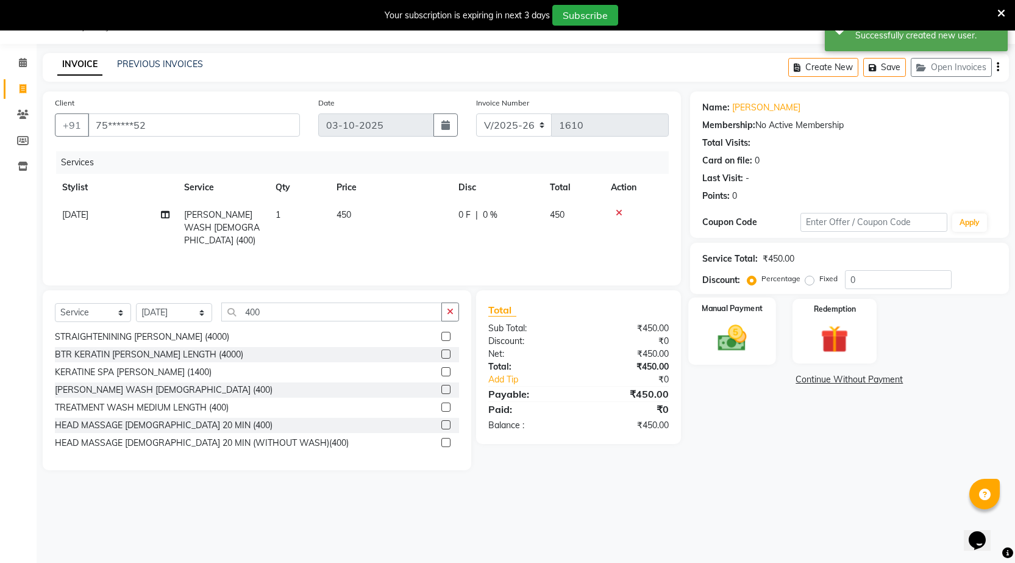
click at [753, 320] on div "Manual Payment" at bounding box center [732, 332] width 88 height 68
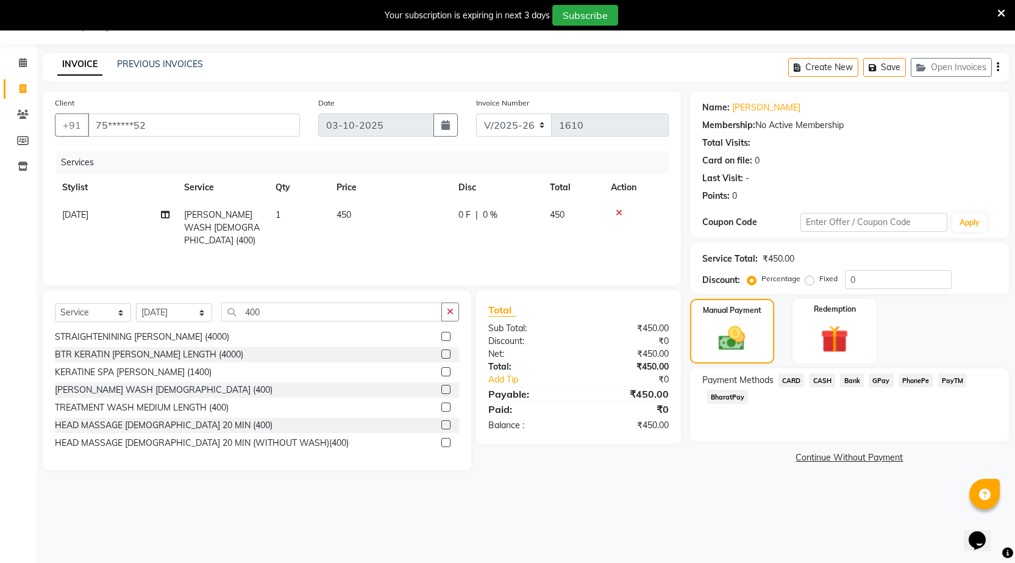
click at [920, 378] on span "PhonePe" at bounding box center [916, 380] width 35 height 14
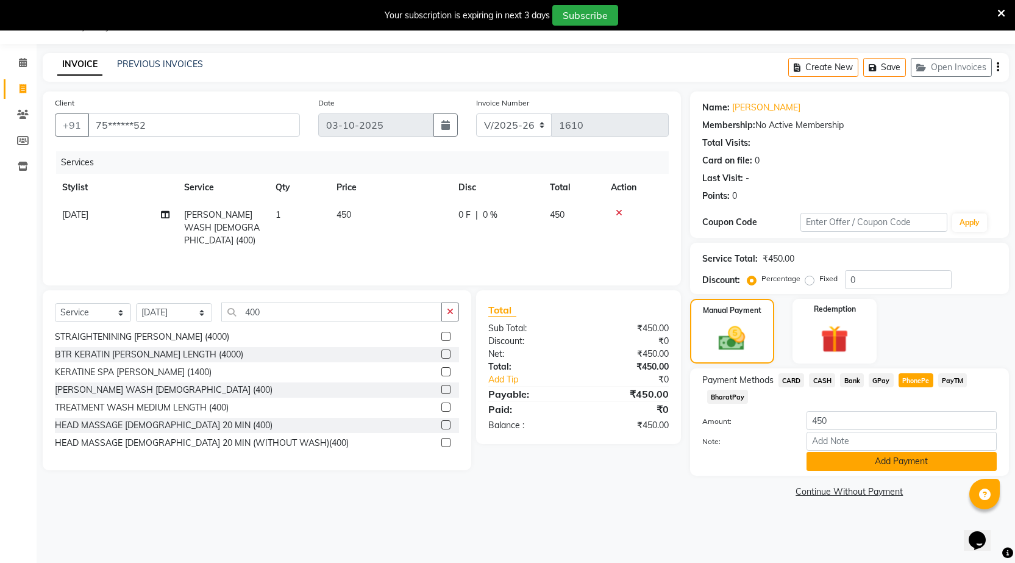
click at [901, 456] on button "Add Payment" at bounding box center [902, 461] width 190 height 19
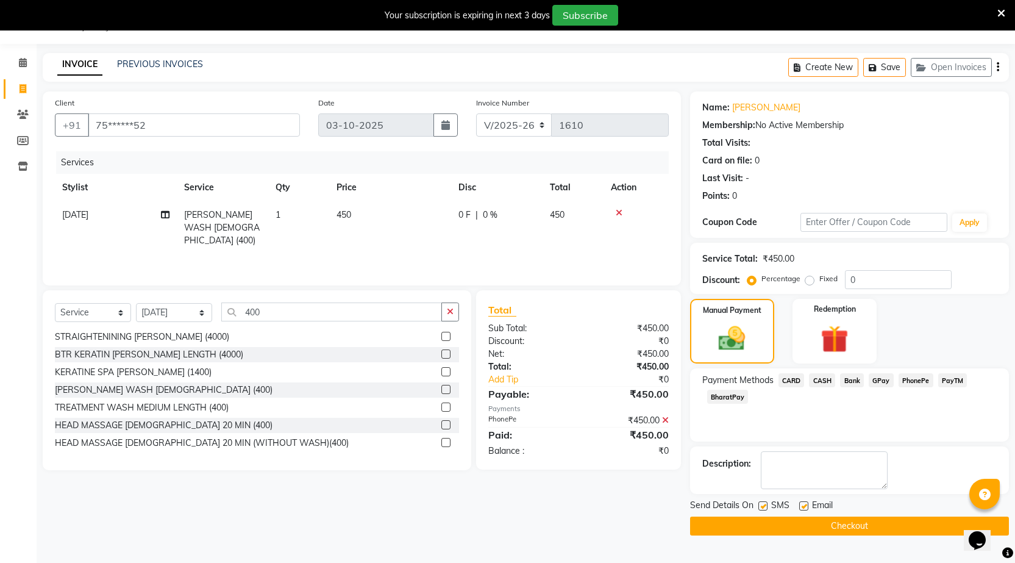
click at [895, 521] on button "Checkout" at bounding box center [849, 526] width 319 height 19
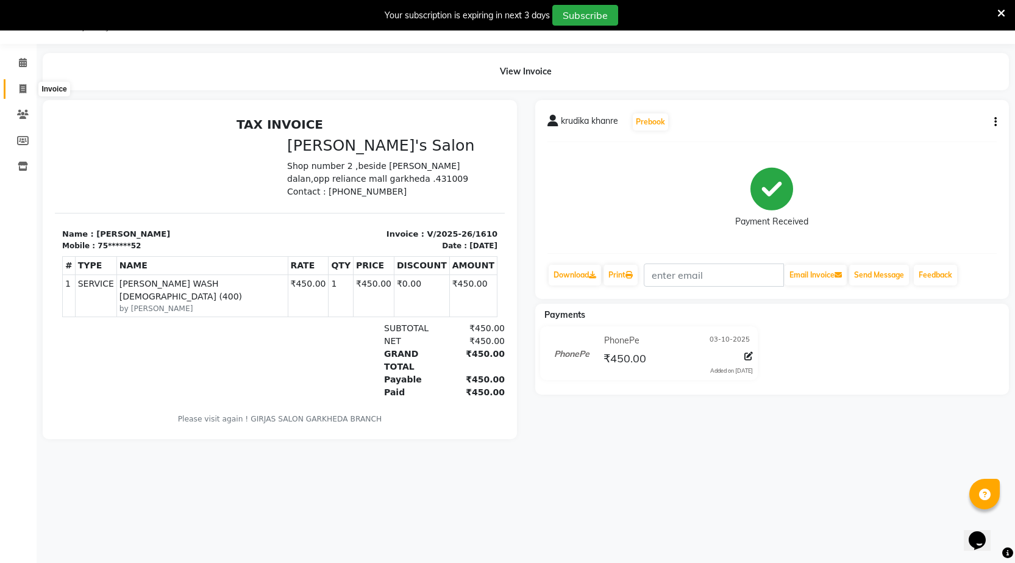
click at [18, 88] on span at bounding box center [22, 89] width 21 height 14
select select "7062"
select select "service"
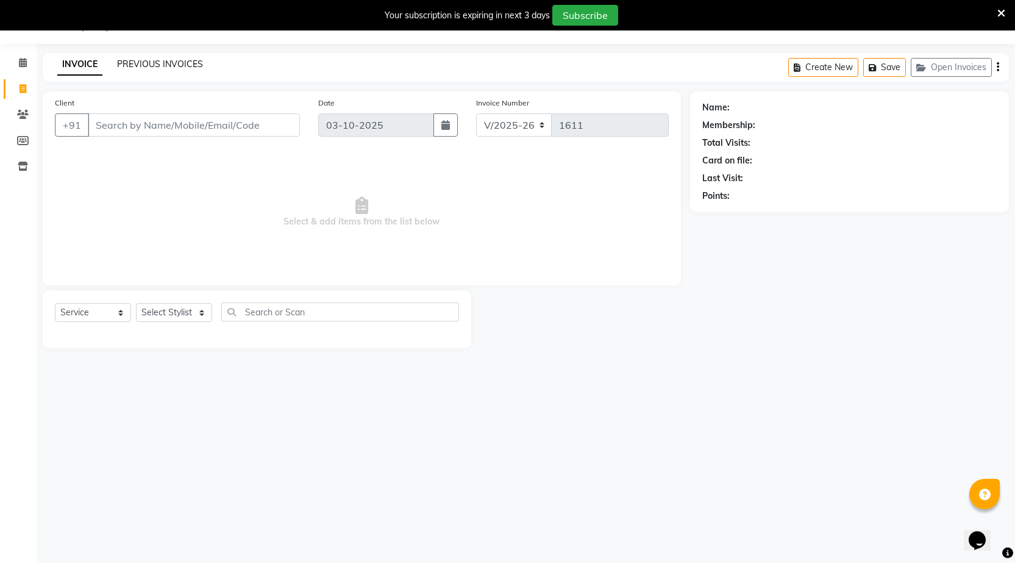
click at [141, 65] on link "PREVIOUS INVOICES" at bounding box center [160, 64] width 86 height 11
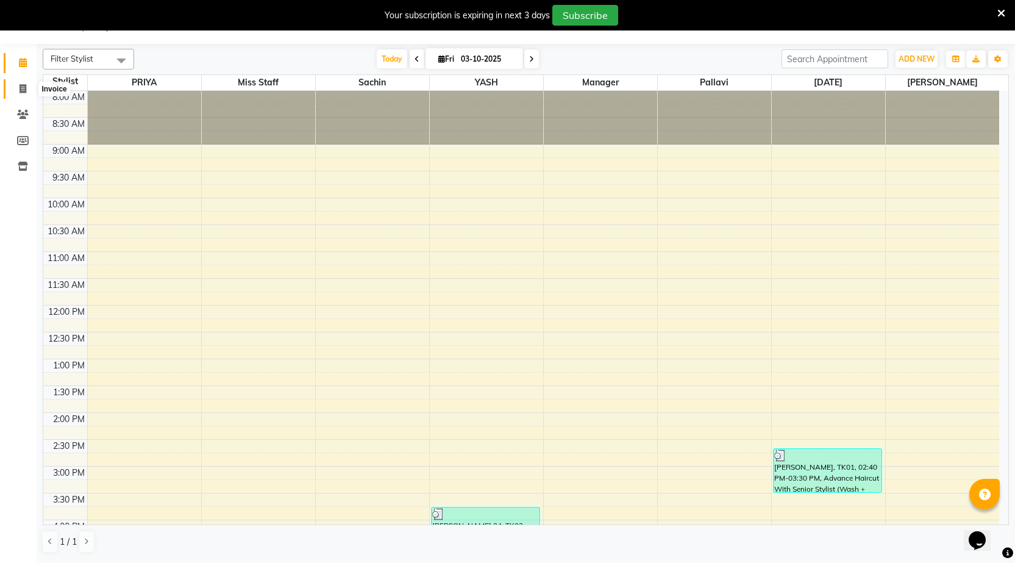
drag, startPoint x: 26, startPoint y: 91, endPoint x: 21, endPoint y: 116, distance: 25.5
click at [25, 91] on icon at bounding box center [23, 88] width 7 height 9
select select "7062"
select select "service"
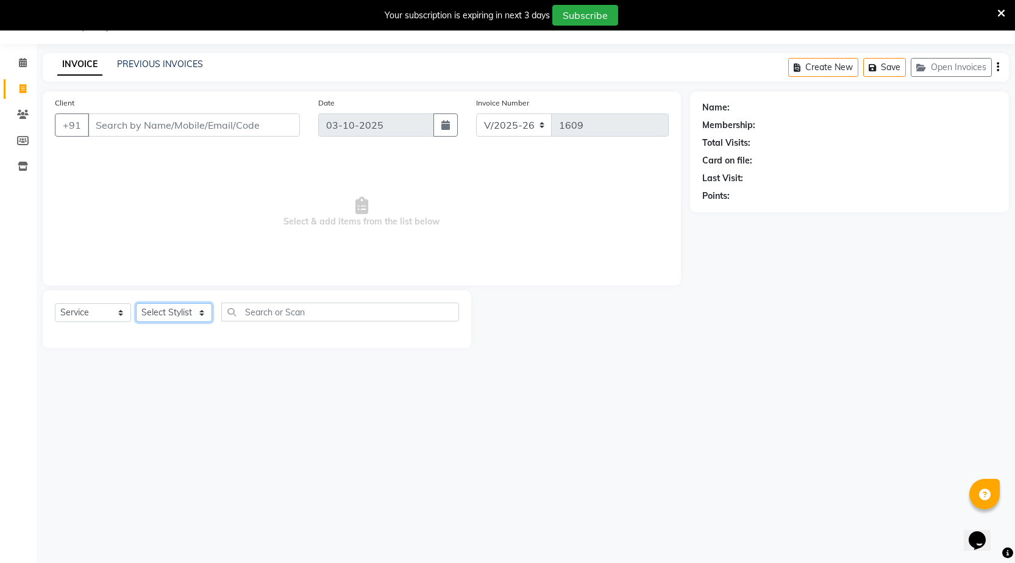
click at [166, 312] on select "Select Stylist" at bounding box center [174, 312] width 76 height 19
select select "58764"
click at [136, 303] on select "Select Stylist [DATE] manager miss staff [PERSON_NAME]" at bounding box center [174, 312] width 76 height 19
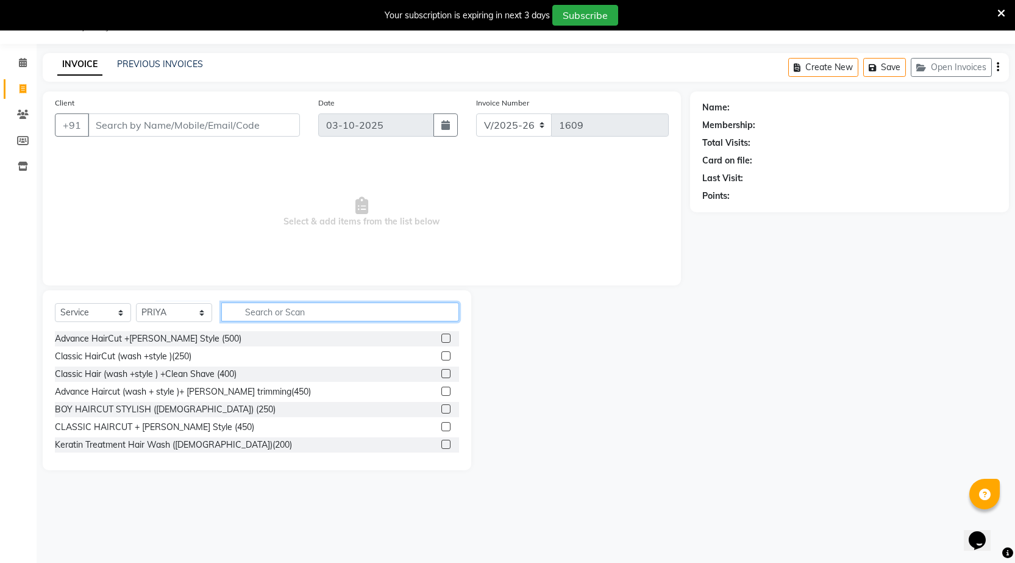
click at [277, 309] on input "text" at bounding box center [340, 311] width 238 height 19
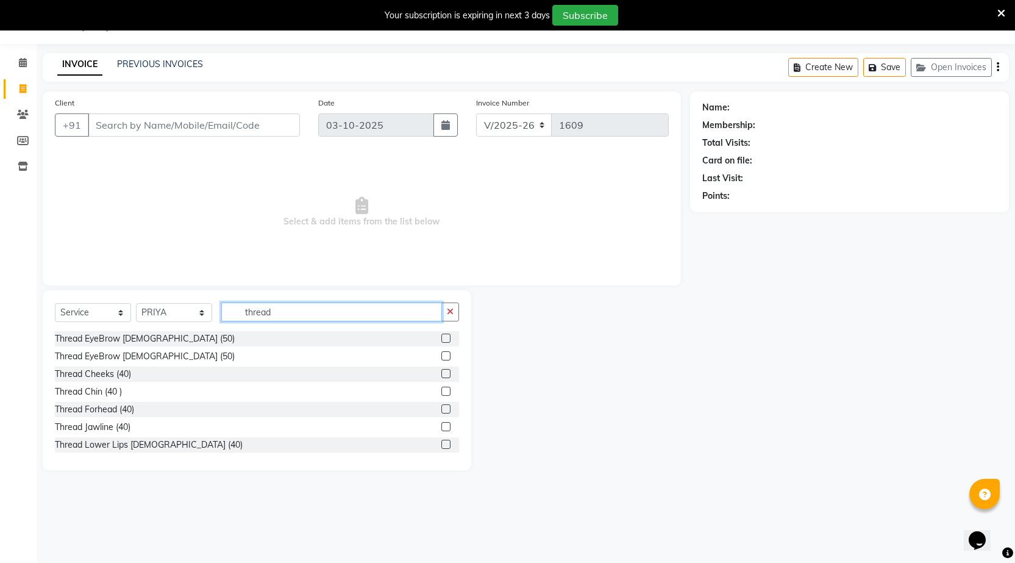
type input "thread"
click at [442, 338] on label at bounding box center [446, 338] width 9 height 9
click at [442, 338] on input "checkbox" at bounding box center [446, 339] width 8 height 8
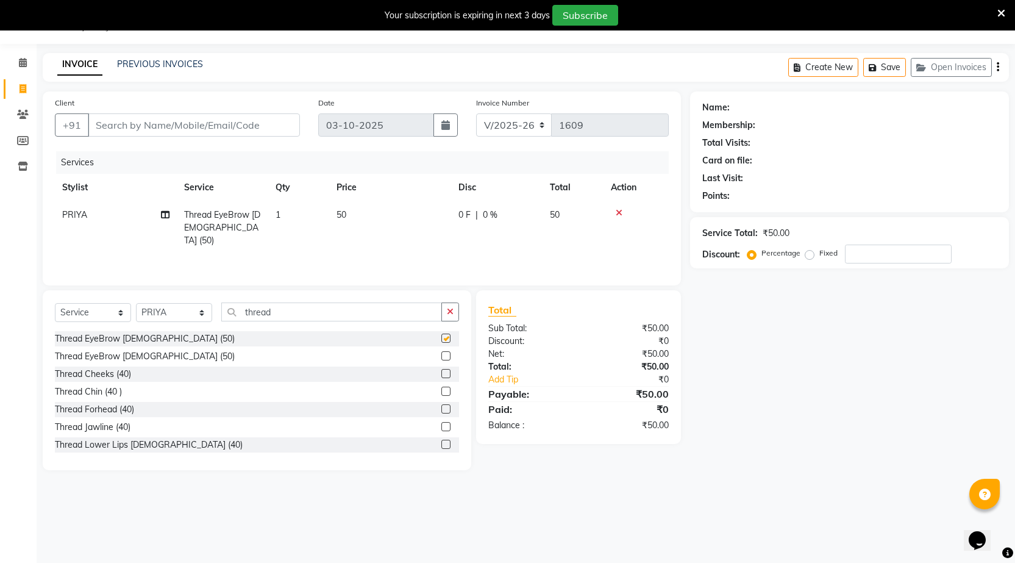
checkbox input "false"
click at [278, 213] on span "1" at bounding box center [278, 214] width 5 height 11
select select "58764"
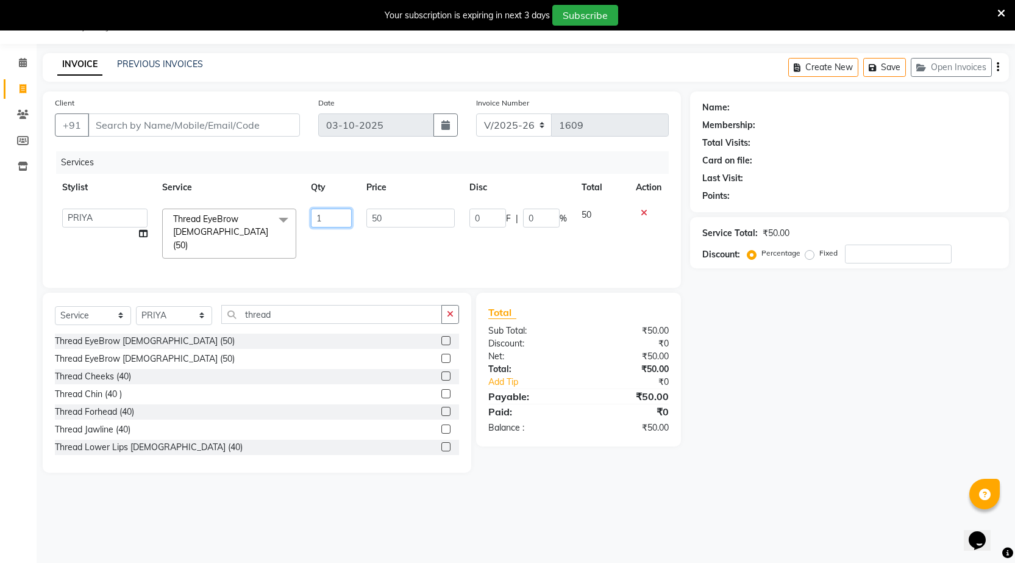
click at [322, 220] on input "1" at bounding box center [331, 218] width 41 height 19
type input "2"
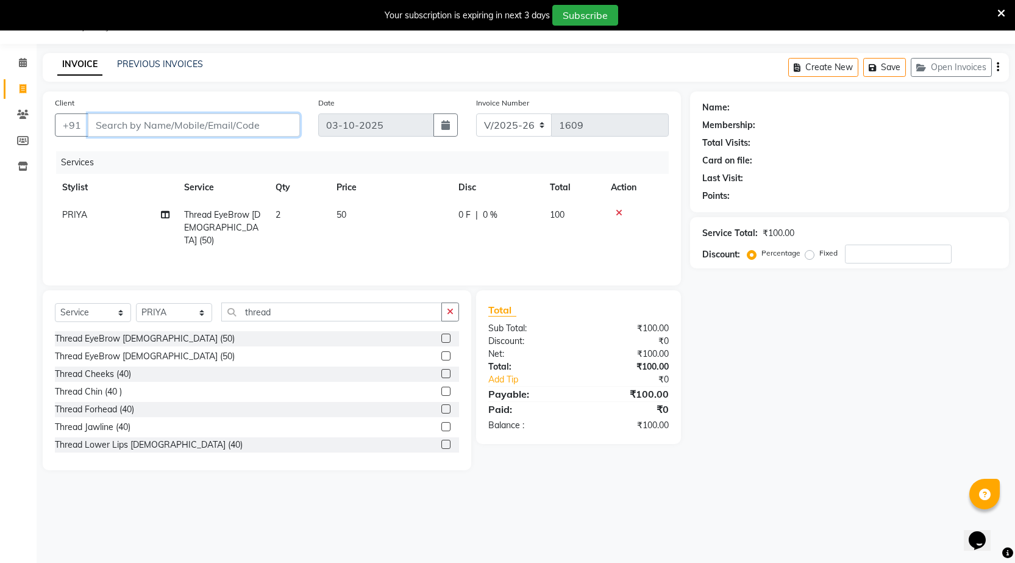
click at [218, 121] on input "Client" at bounding box center [194, 124] width 212 height 23
type input "9"
type input "0"
type input "9850975888"
click at [272, 127] on span "Add Client" at bounding box center [269, 125] width 48 height 12
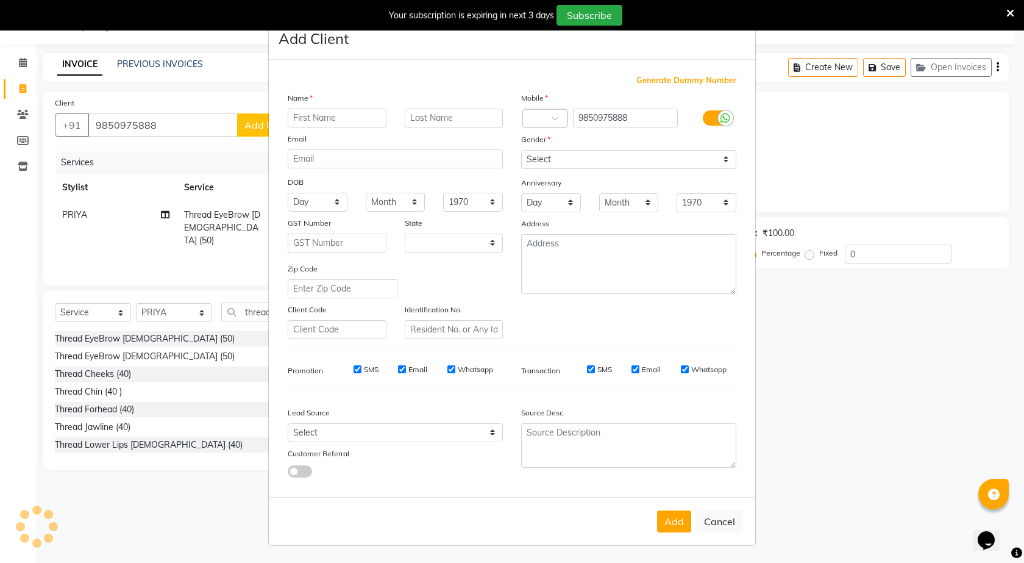
select select "22"
click at [327, 120] on input "text" at bounding box center [337, 118] width 99 height 19
type input "[PERSON_NAME]"
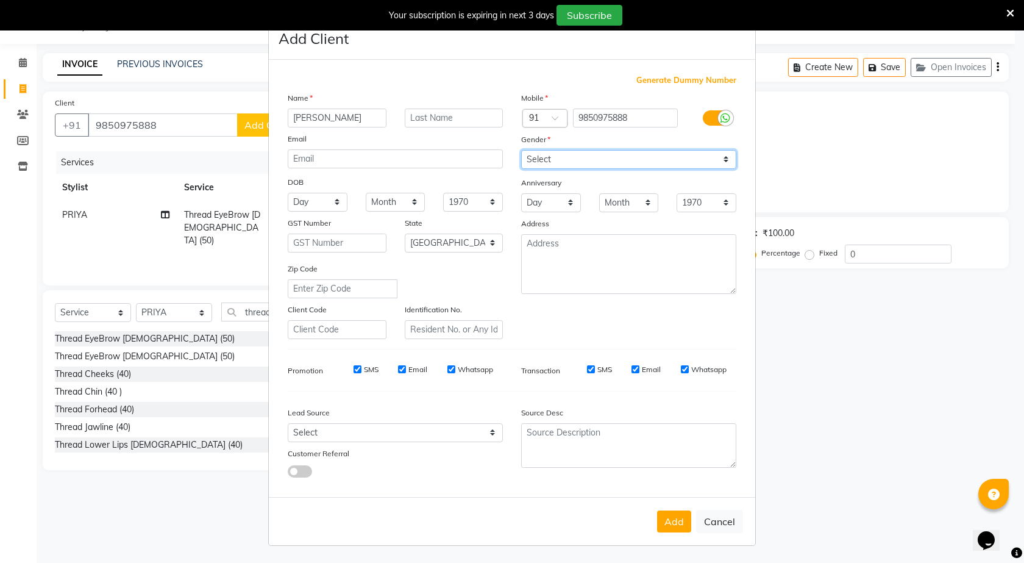
click at [545, 164] on select "Select [DEMOGRAPHIC_DATA] [DEMOGRAPHIC_DATA] Other Prefer Not To Say" at bounding box center [628, 159] width 215 height 19
select select "[DEMOGRAPHIC_DATA]"
click at [521, 150] on select "Select [DEMOGRAPHIC_DATA] [DEMOGRAPHIC_DATA] Other Prefer Not To Say" at bounding box center [628, 159] width 215 height 19
click at [669, 519] on button "Add" at bounding box center [674, 521] width 34 height 22
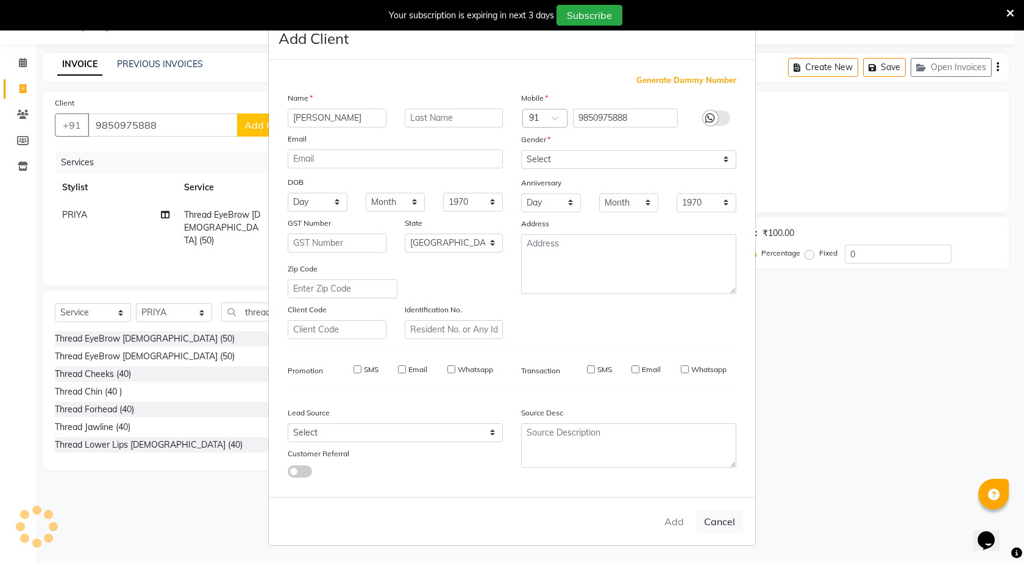
type input "98******88"
select select
select select "null"
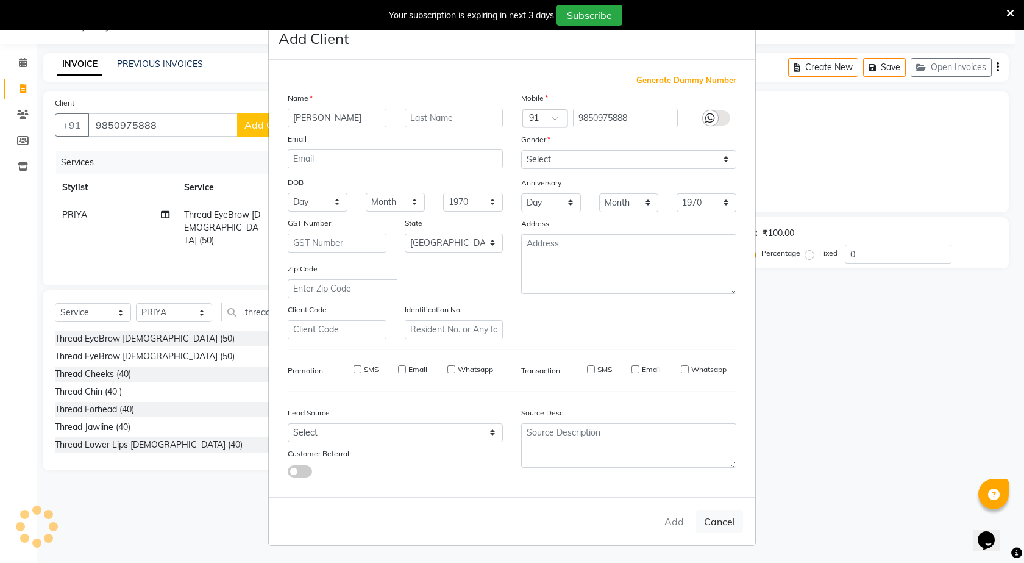
select select
checkbox input "false"
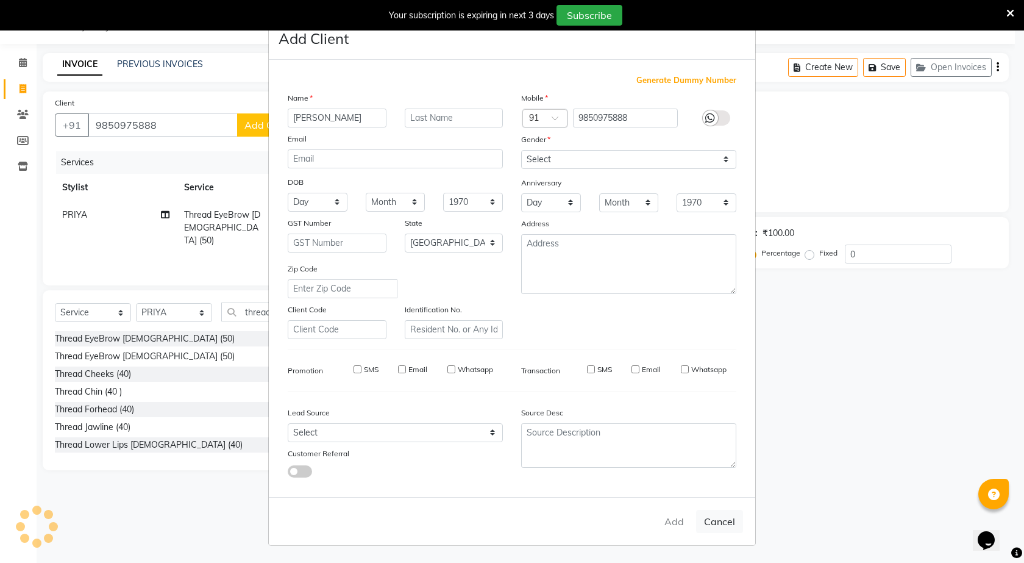
checkbox input "false"
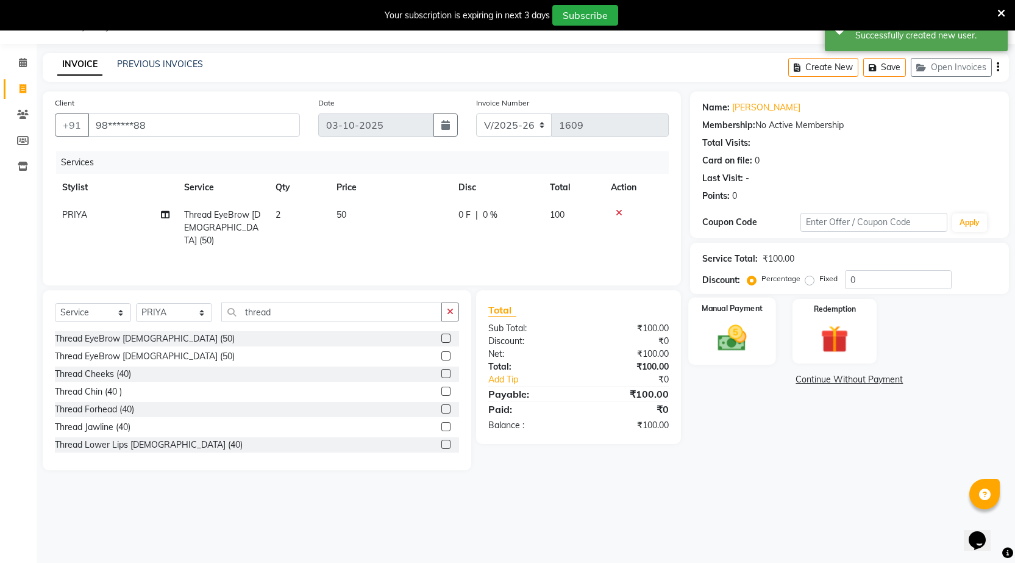
click at [769, 310] on div "Manual Payment" at bounding box center [732, 332] width 88 height 68
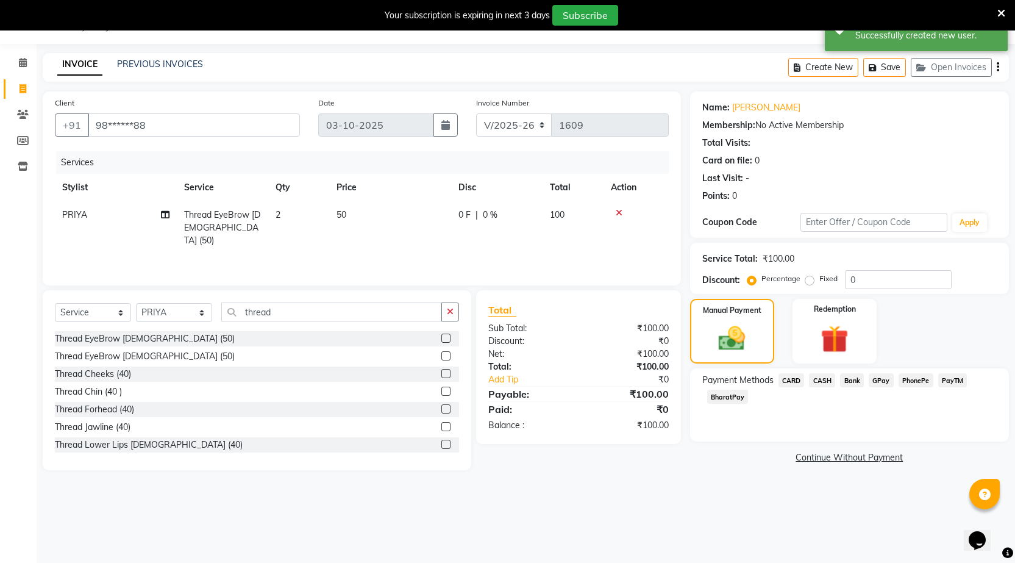
click at [909, 377] on span "PhonePe" at bounding box center [916, 380] width 35 height 14
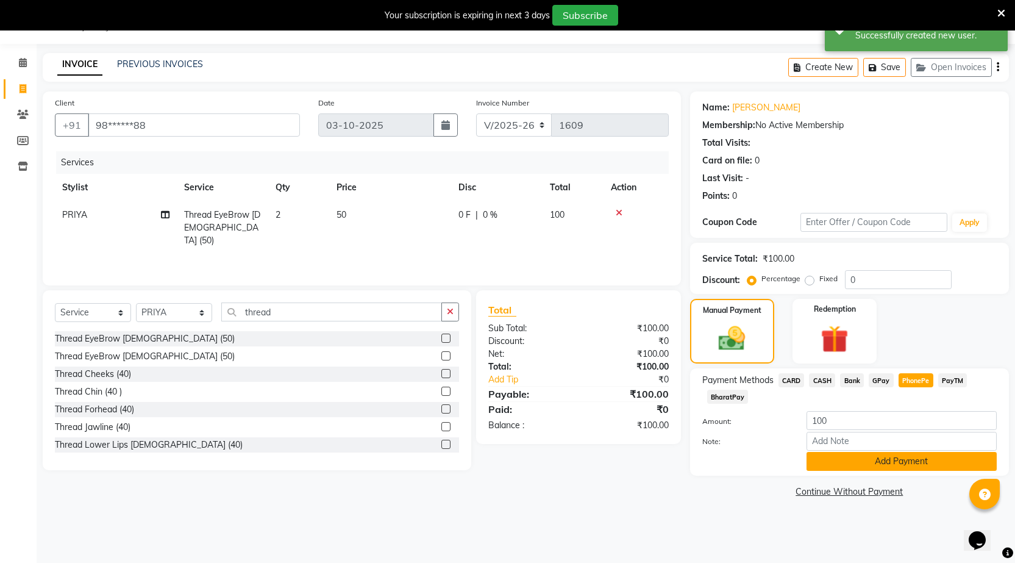
click at [898, 461] on button "Add Payment" at bounding box center [902, 461] width 190 height 19
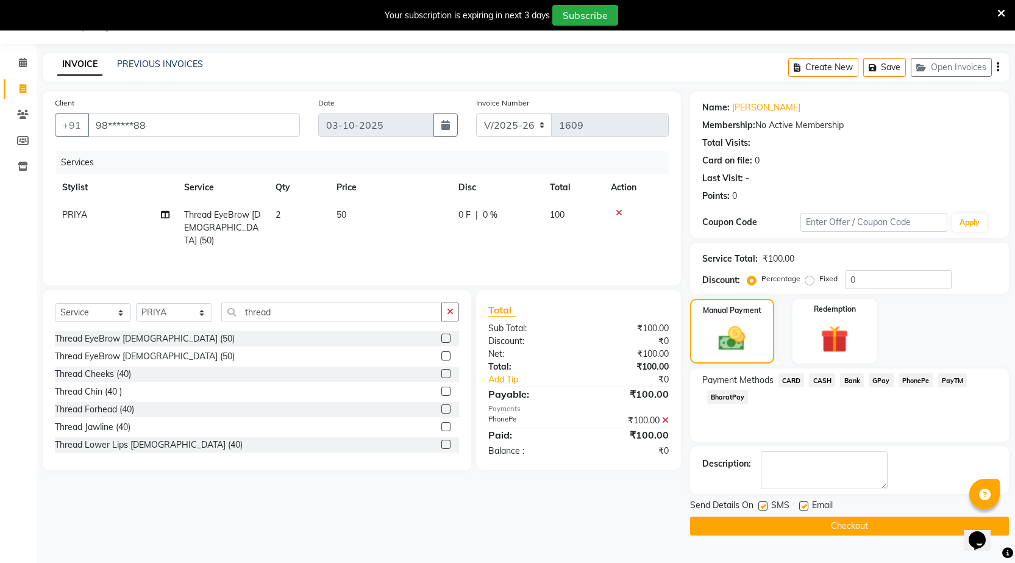
click at [839, 525] on button "Checkout" at bounding box center [849, 526] width 319 height 19
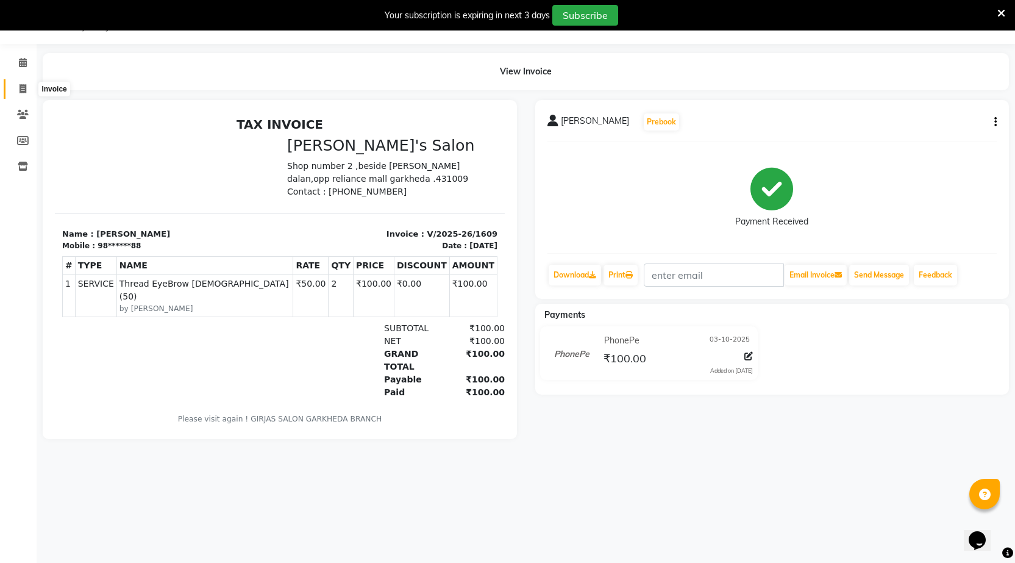
click at [21, 89] on icon at bounding box center [23, 88] width 7 height 9
select select "7062"
select select "service"
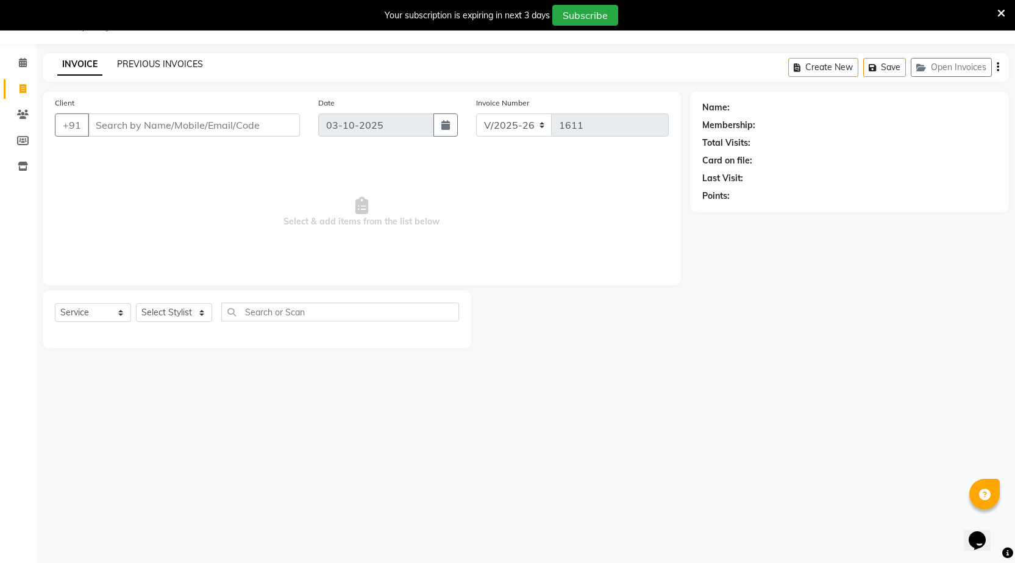
click at [137, 60] on link "PREVIOUS INVOICES" at bounding box center [160, 64] width 86 height 11
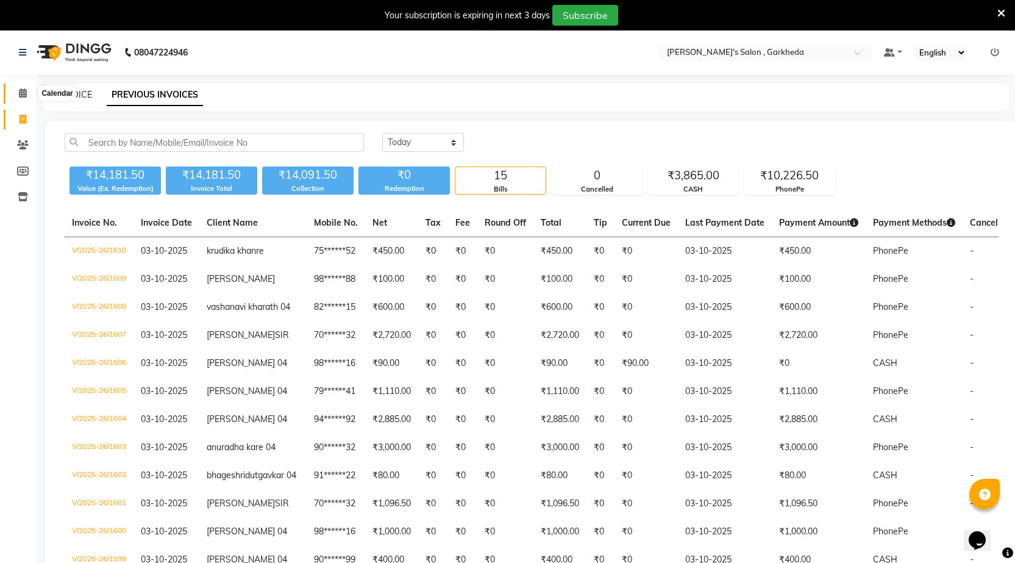
click at [24, 94] on icon at bounding box center [23, 92] width 8 height 9
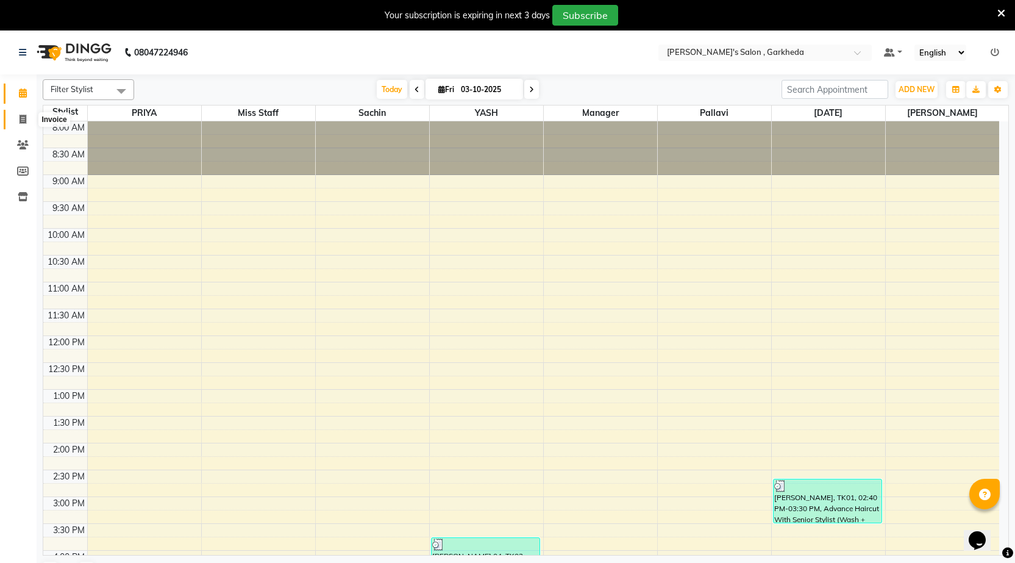
click at [18, 121] on span at bounding box center [22, 120] width 21 height 14
select select "7062"
select select "service"
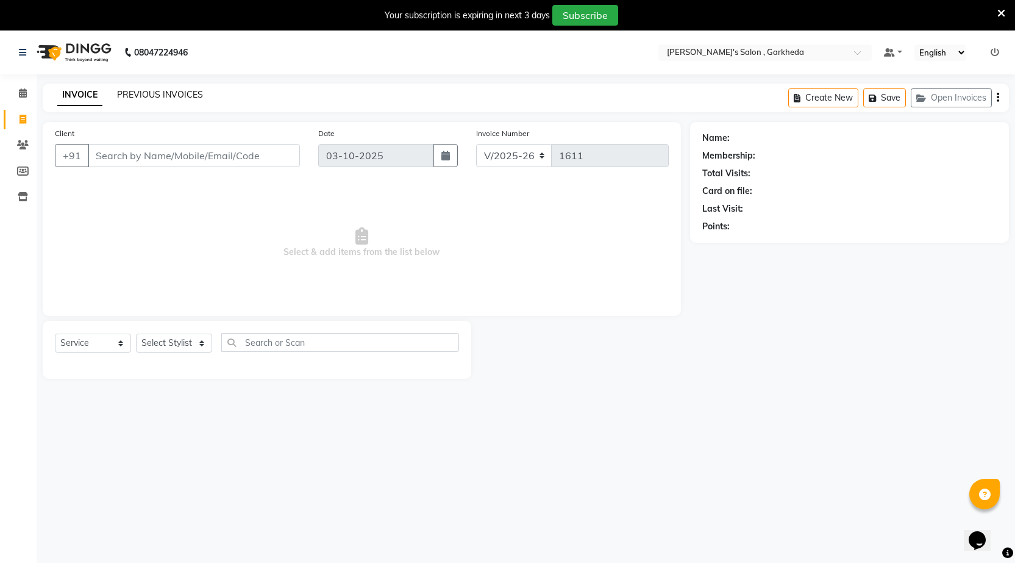
click at [168, 96] on link "PREVIOUS INVOICES" at bounding box center [160, 94] width 86 height 11
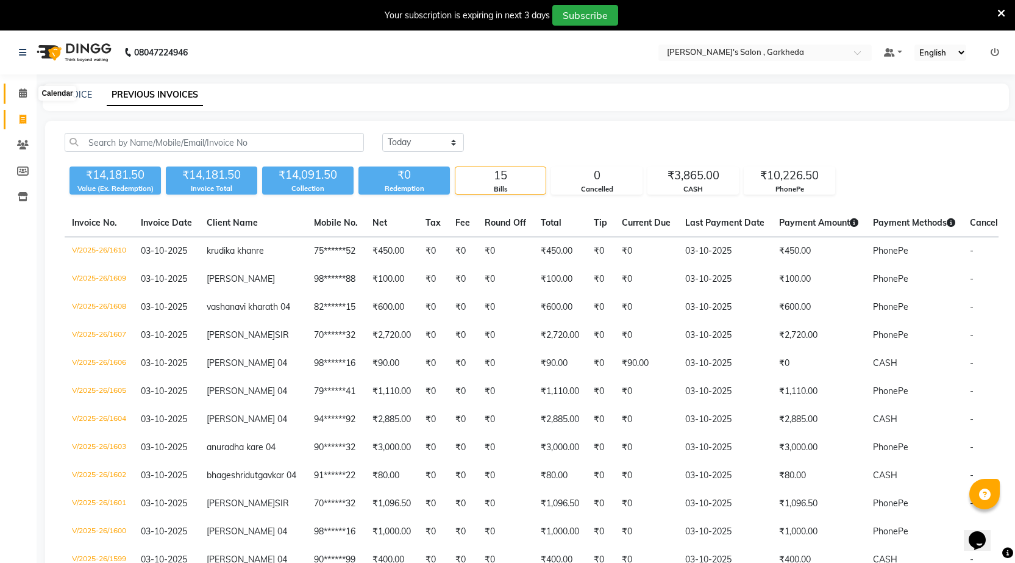
click at [20, 91] on icon at bounding box center [23, 92] width 8 height 9
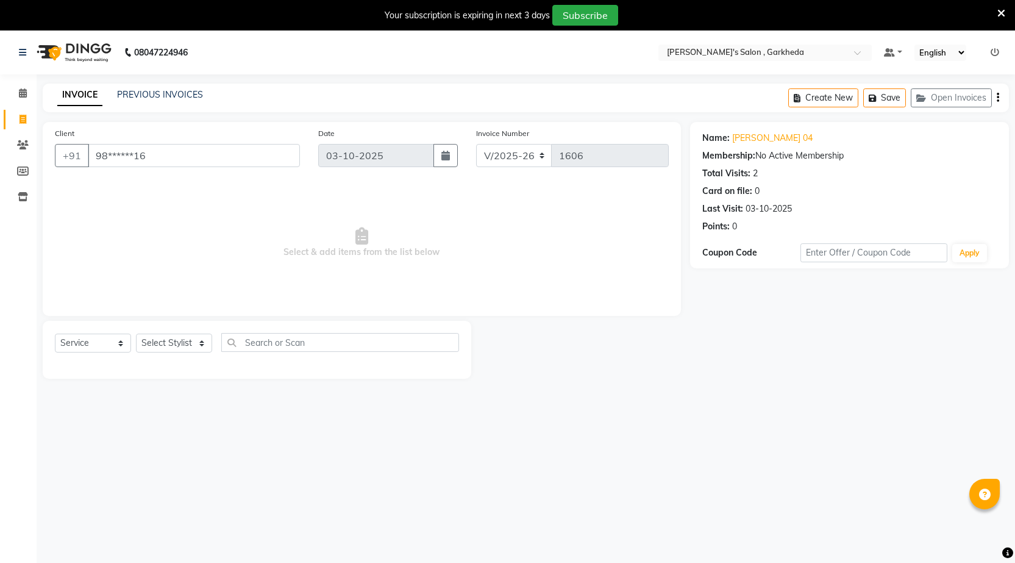
select select "7062"
select select "service"
